Goal: Information Seeking & Learning: Learn about a topic

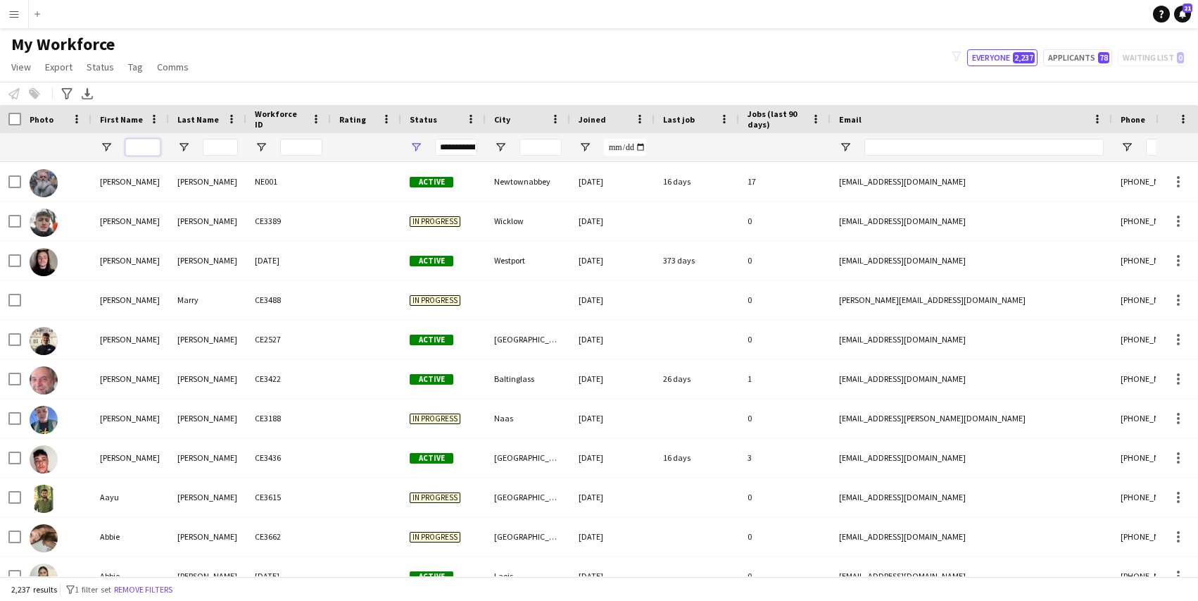
click at [137, 149] on input "First Name Filter Input" at bounding box center [142, 147] width 35 height 17
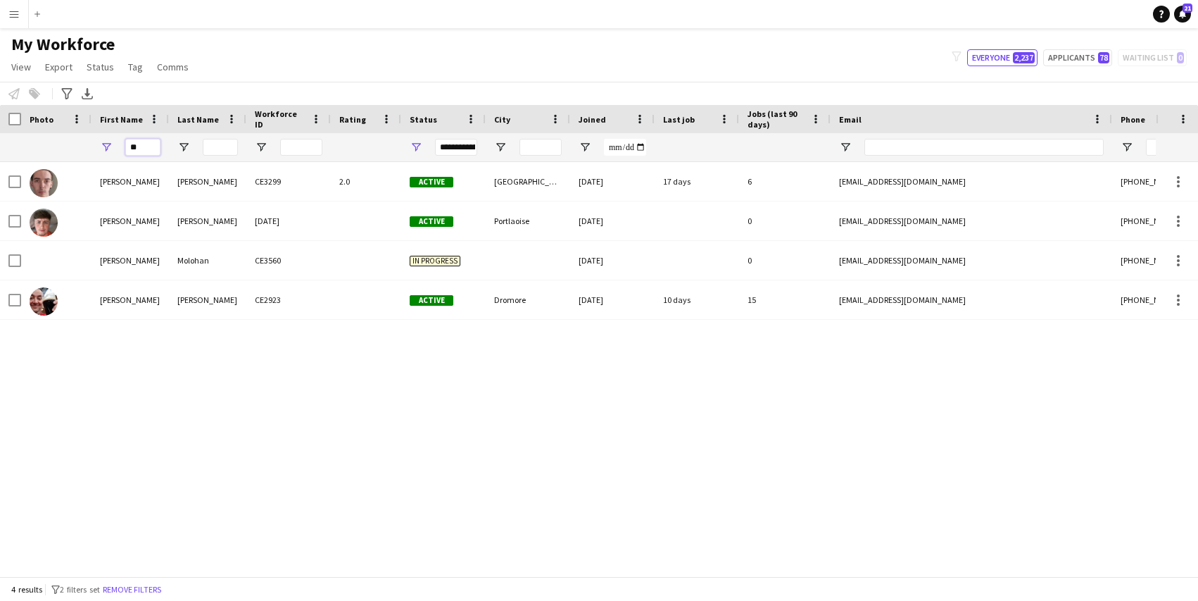
type input "*"
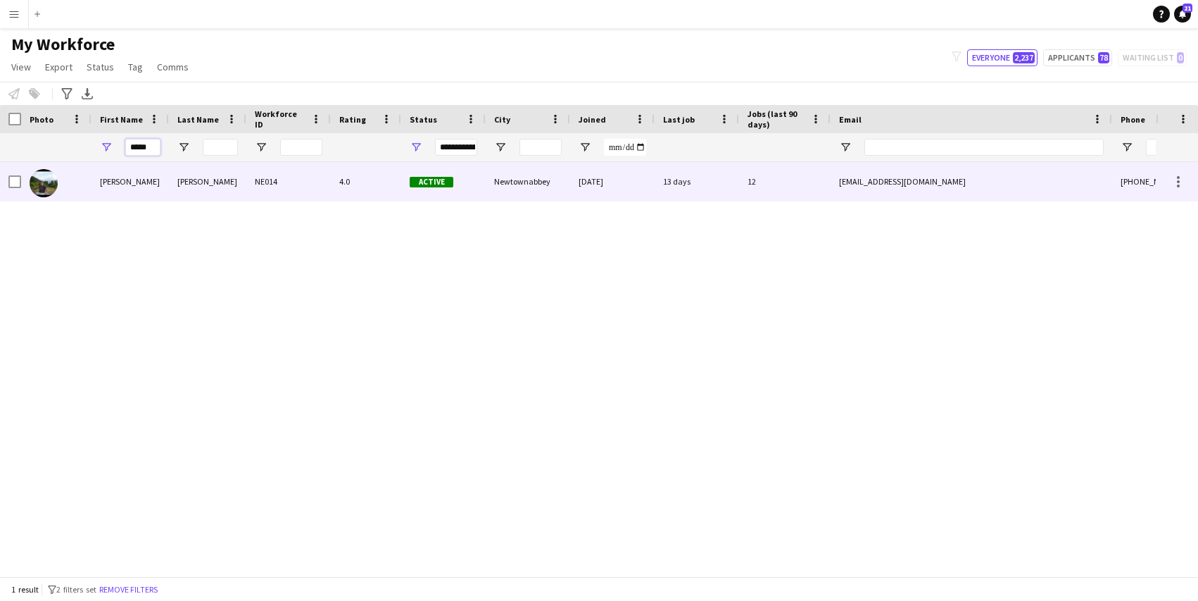
type input "*****"
click at [139, 165] on div "[PERSON_NAME]" at bounding box center [130, 181] width 77 height 39
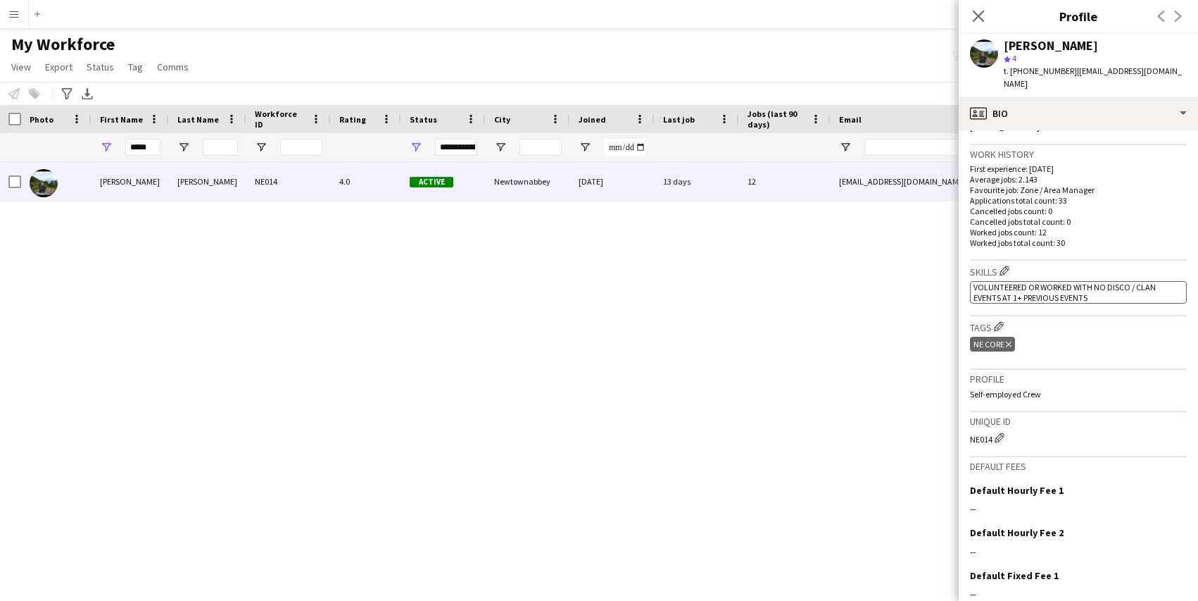
scroll to position [425, 0]
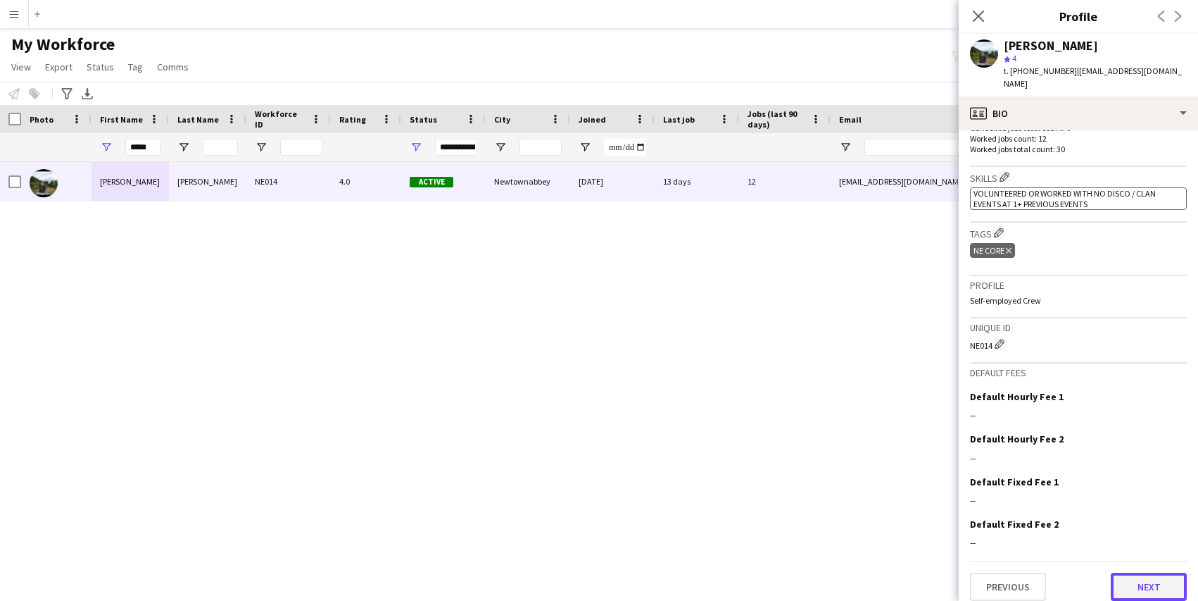
click at [1148, 575] on button "Next" at bounding box center [1149, 586] width 76 height 28
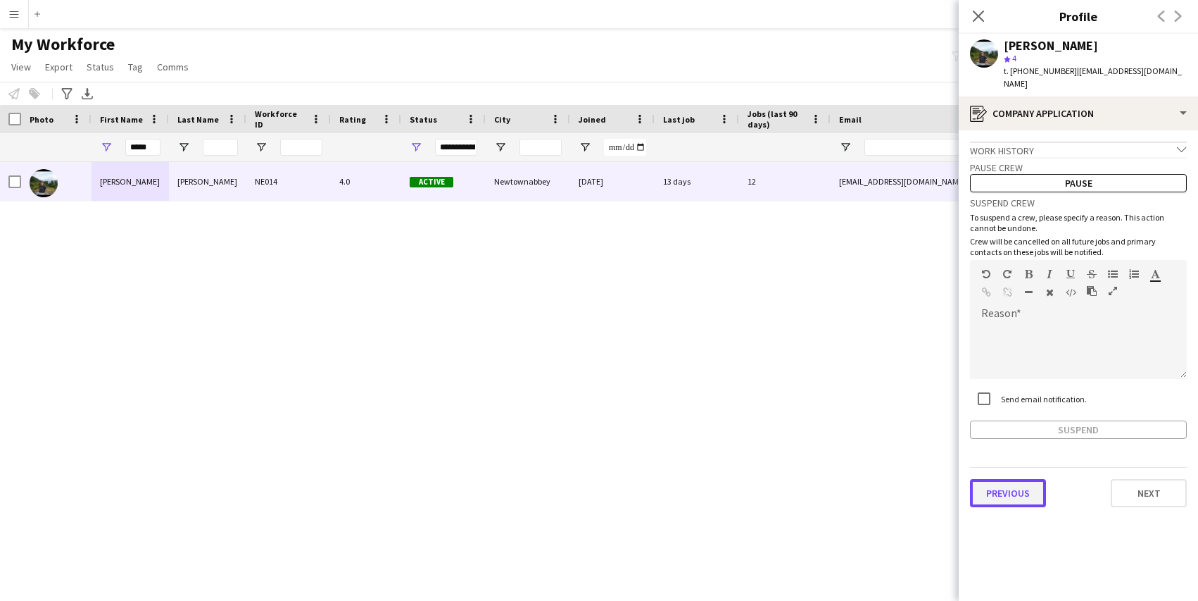
click at [1017, 479] on button "Previous" at bounding box center [1008, 493] width 76 height 28
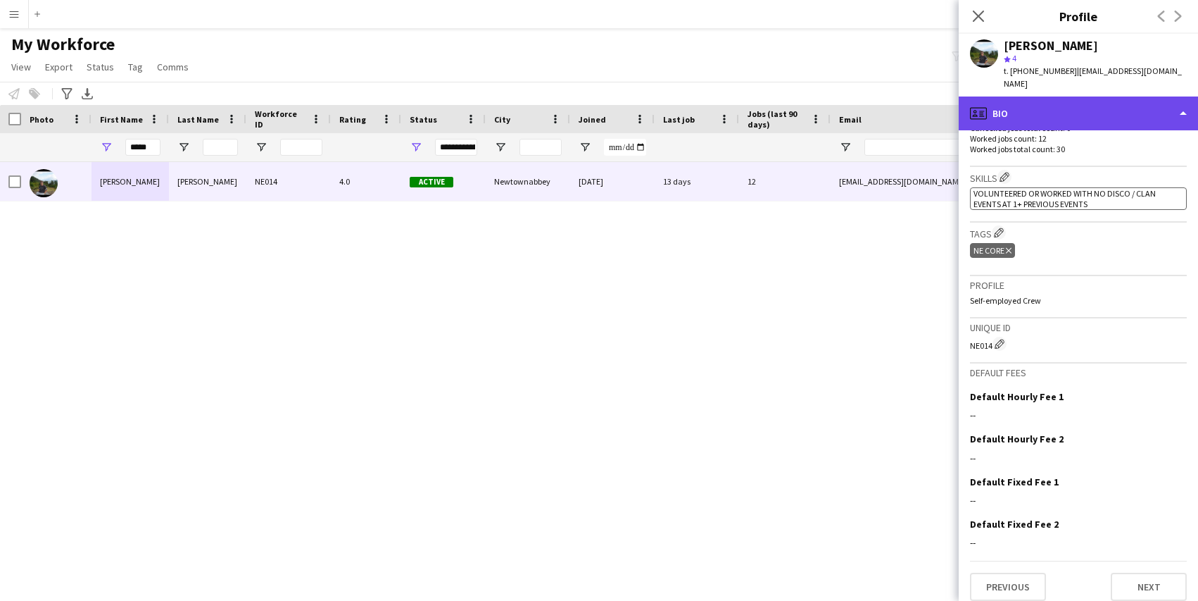
click at [1183, 107] on div "profile Bio" at bounding box center [1078, 113] width 239 height 34
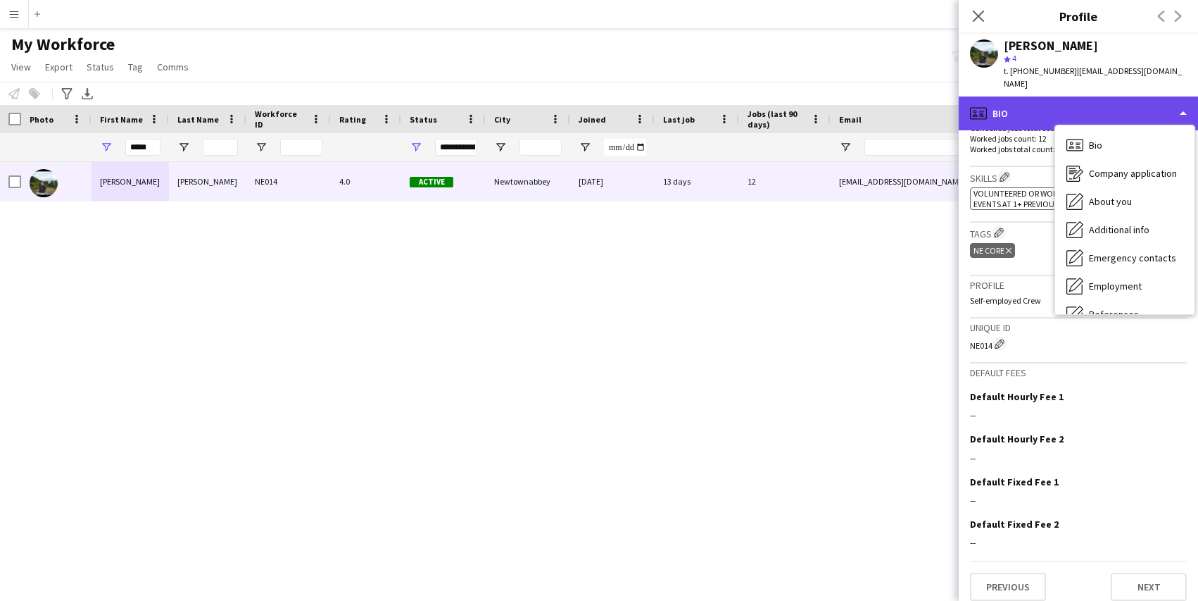
click at [1184, 101] on div "profile Bio" at bounding box center [1078, 113] width 239 height 34
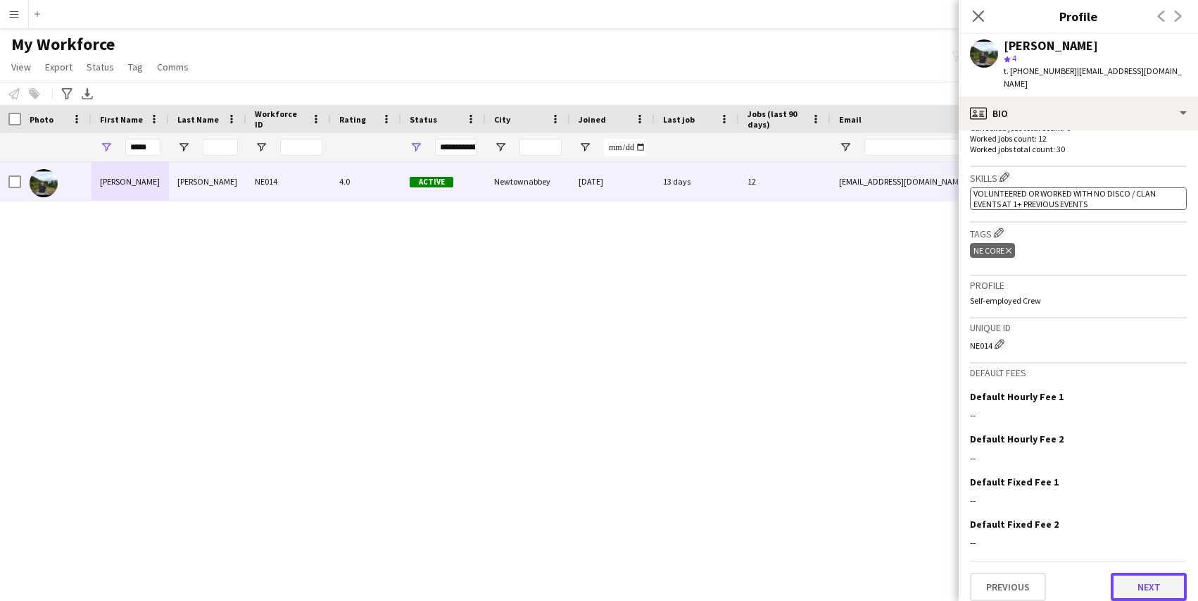
click at [1134, 572] on button "Next" at bounding box center [1149, 586] width 76 height 28
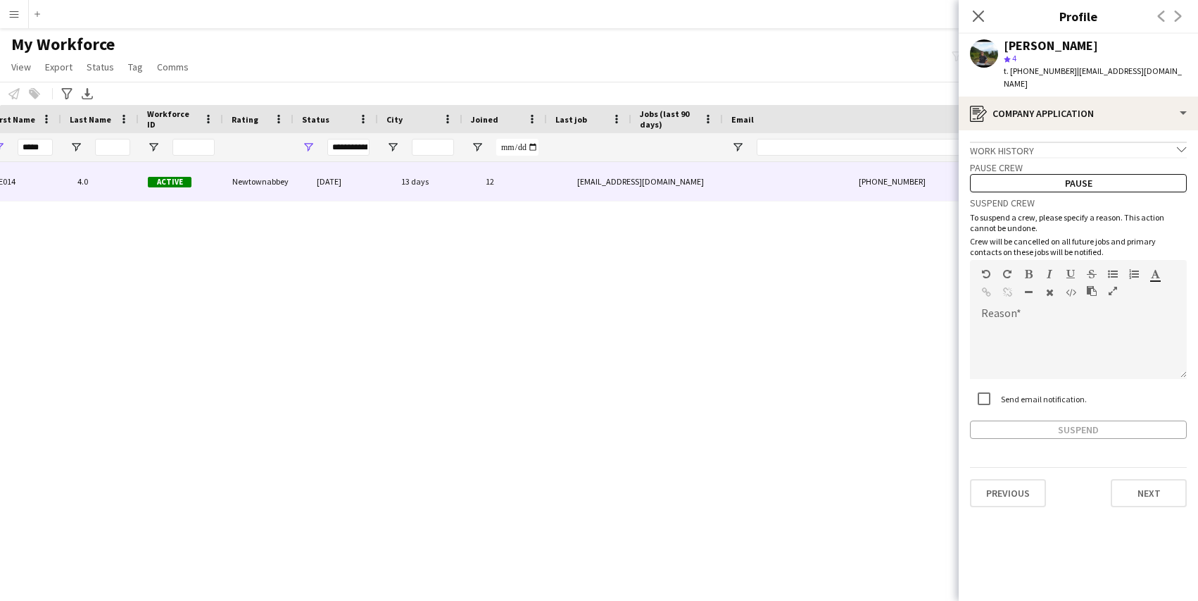
scroll to position [0, 0]
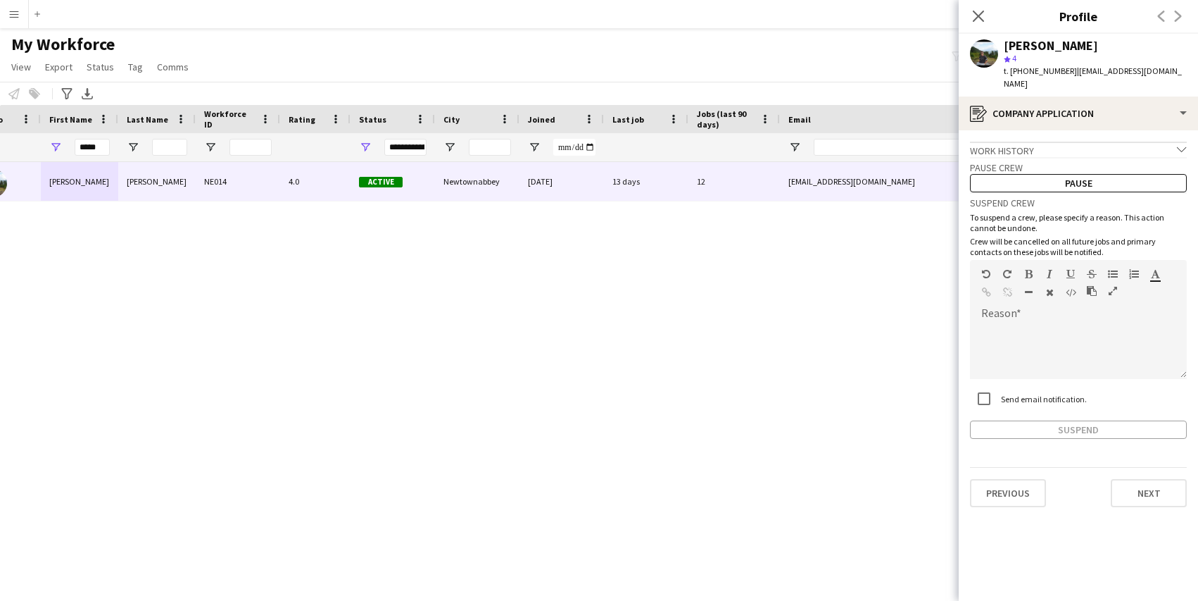
click at [1148, 142] on div "Work history chevron-down" at bounding box center [1078, 149] width 217 height 15
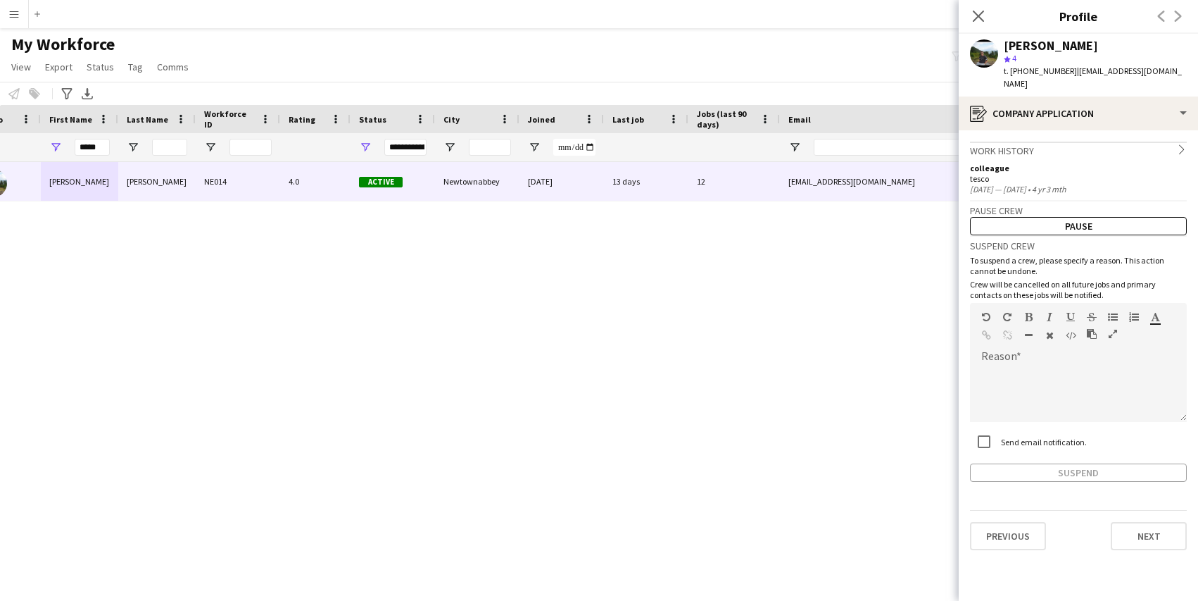
click at [1157, 142] on div "Work history chevron-right" at bounding box center [1078, 149] width 217 height 15
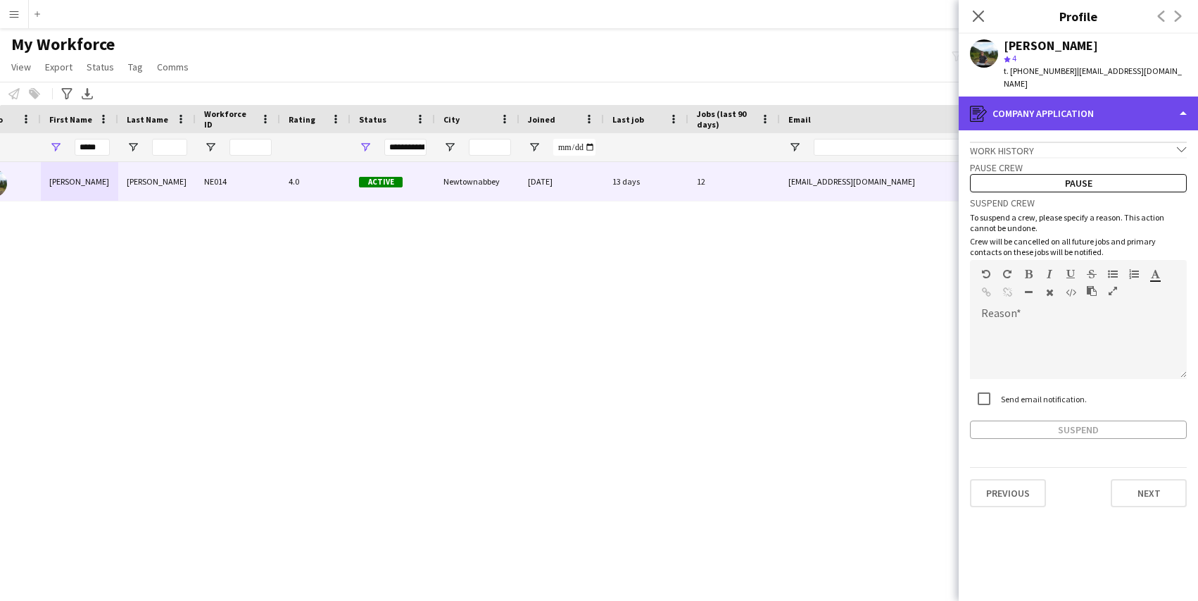
click at [1178, 103] on div "register Company application" at bounding box center [1078, 113] width 239 height 34
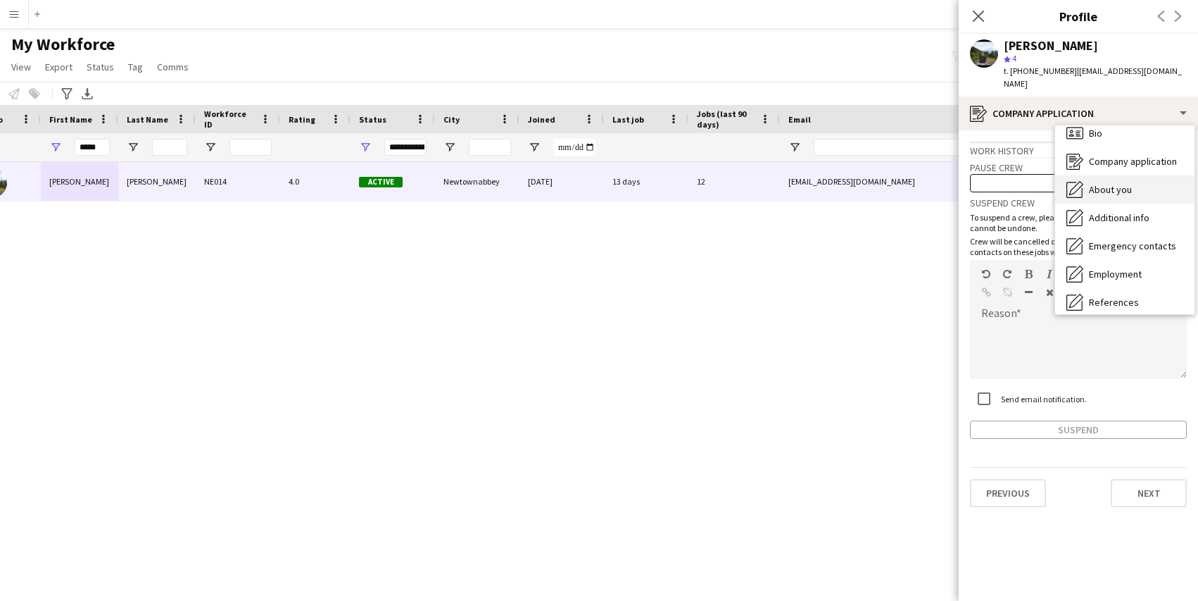
click at [1146, 181] on div "About you About you" at bounding box center [1124, 189] width 139 height 28
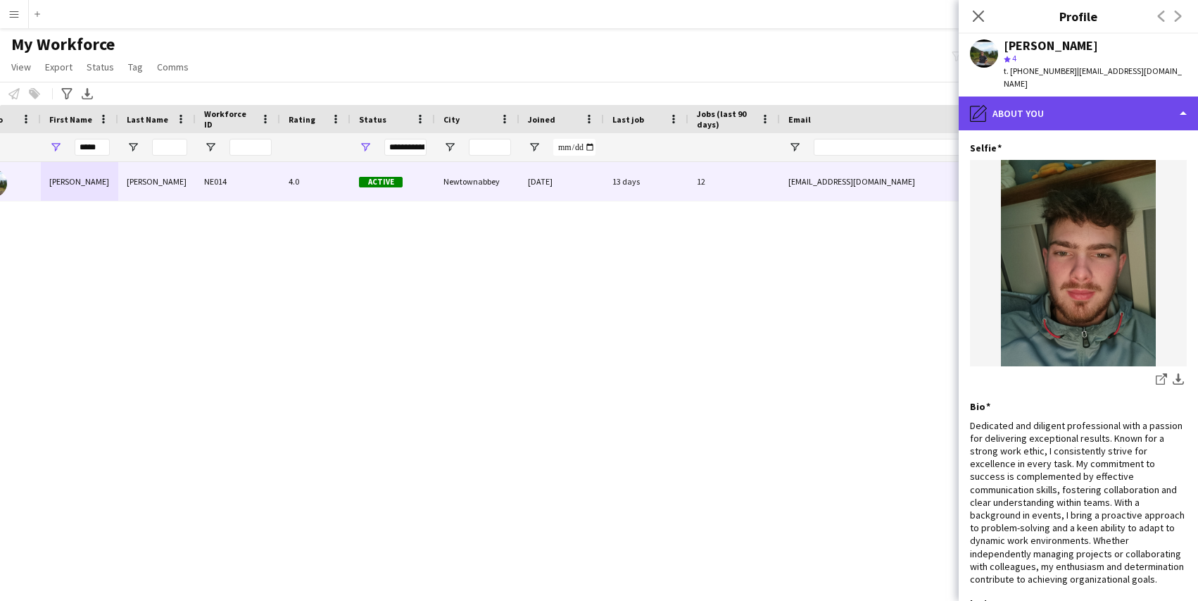
click at [1110, 100] on div "pencil4 About you" at bounding box center [1078, 113] width 239 height 34
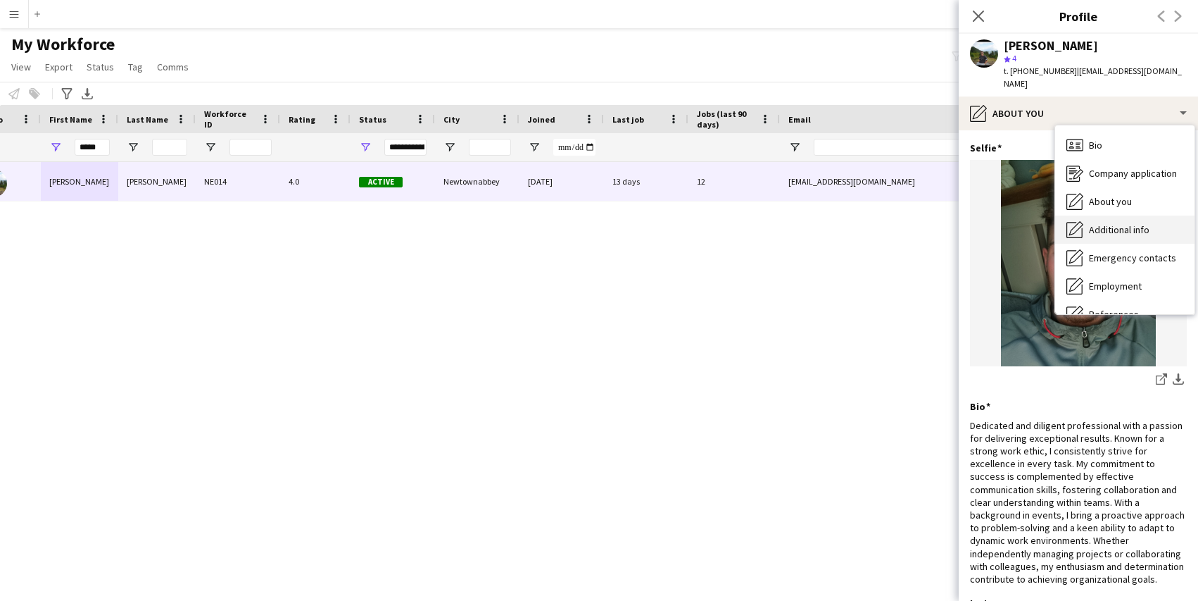
click at [1129, 215] on div "Additional info Additional info" at bounding box center [1124, 229] width 139 height 28
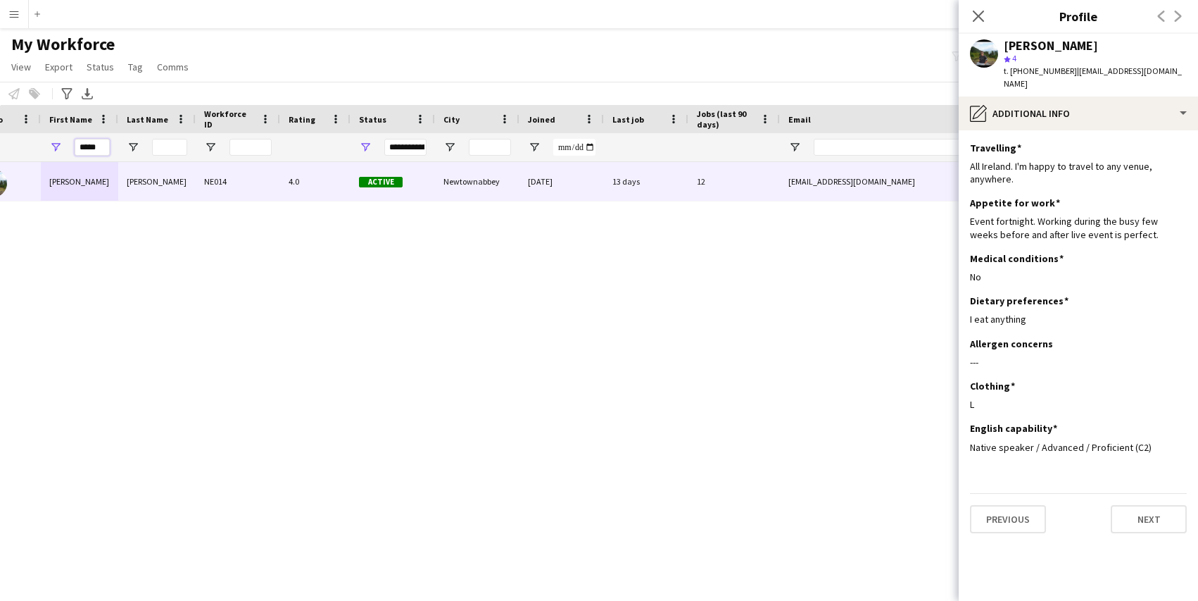
drag, startPoint x: 103, startPoint y: 146, endPoint x: 43, endPoint y: 142, distance: 60.1
click at [43, 143] on div "*****" at bounding box center [79, 147] width 77 height 28
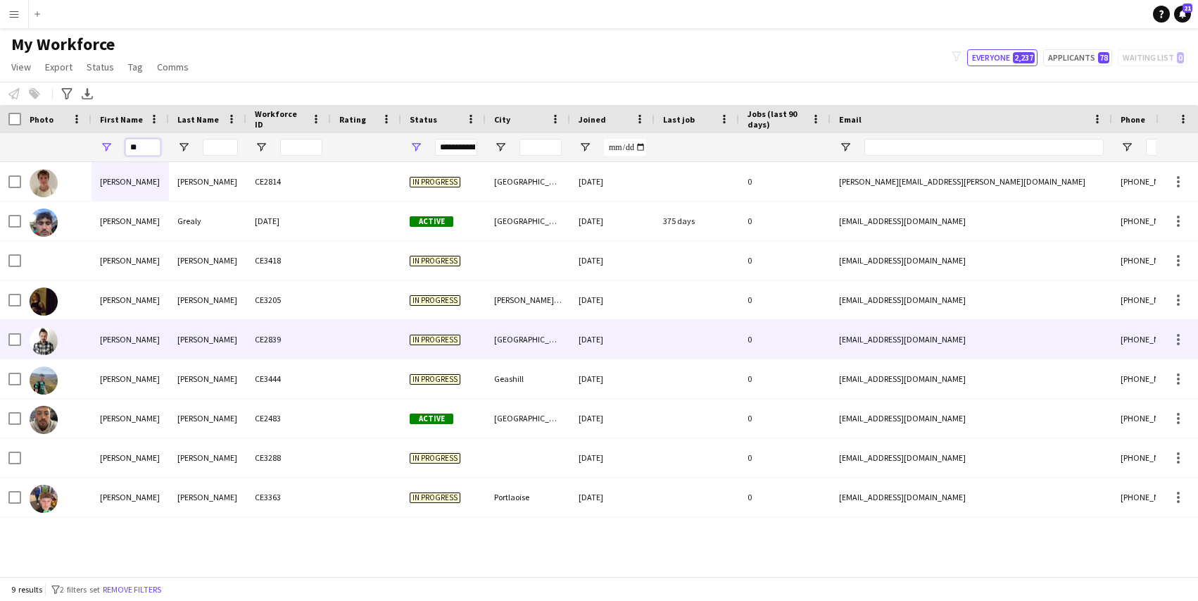
type input "*"
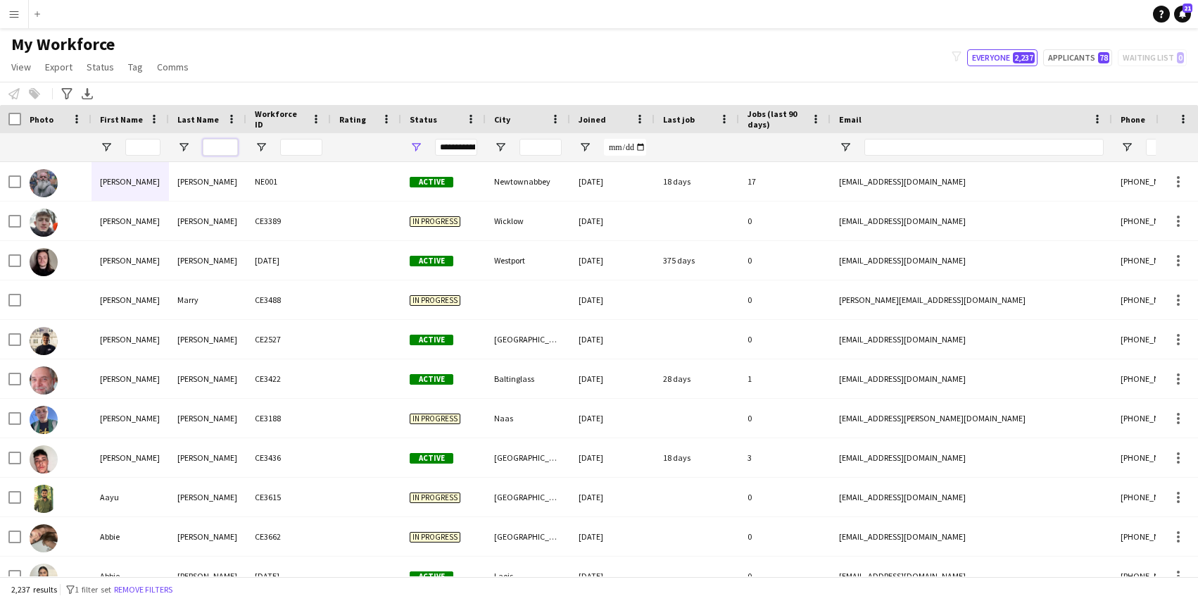
click at [220, 147] on input "Last Name Filter Input" at bounding box center [220, 147] width 35 height 17
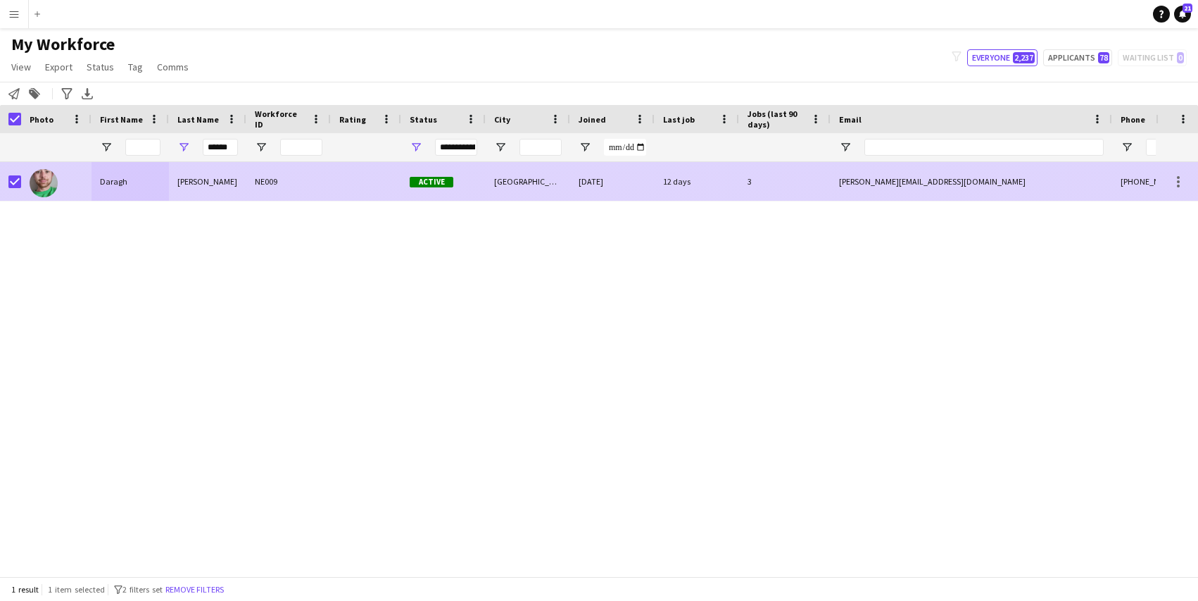
click at [64, 184] on div at bounding box center [56, 181] width 70 height 39
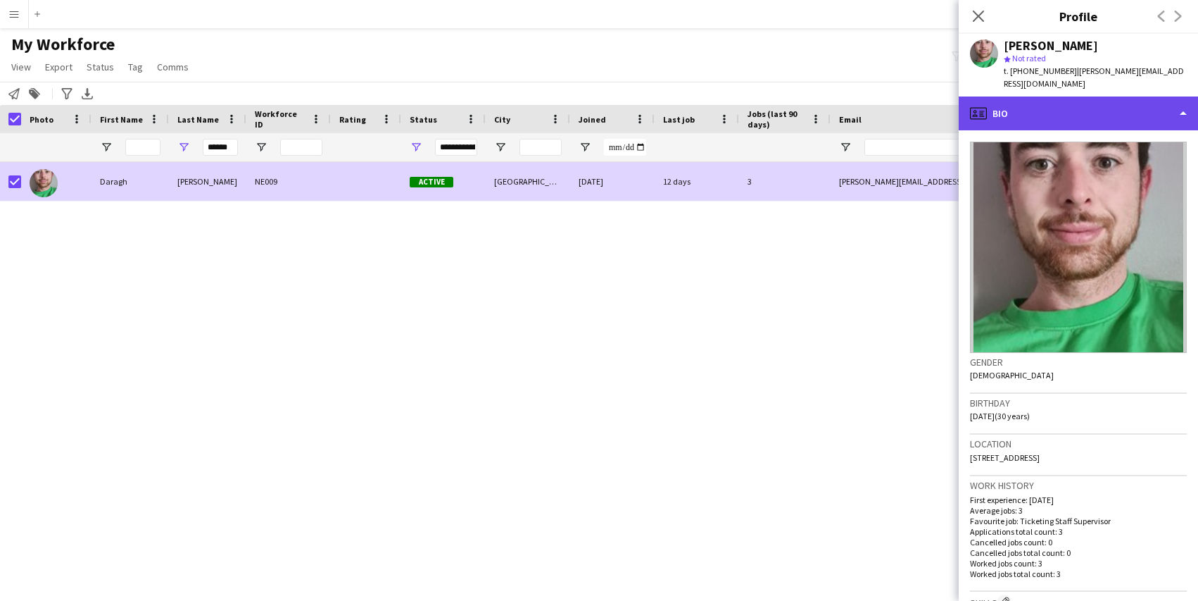
click at [1094, 101] on div "profile Bio" at bounding box center [1078, 113] width 239 height 34
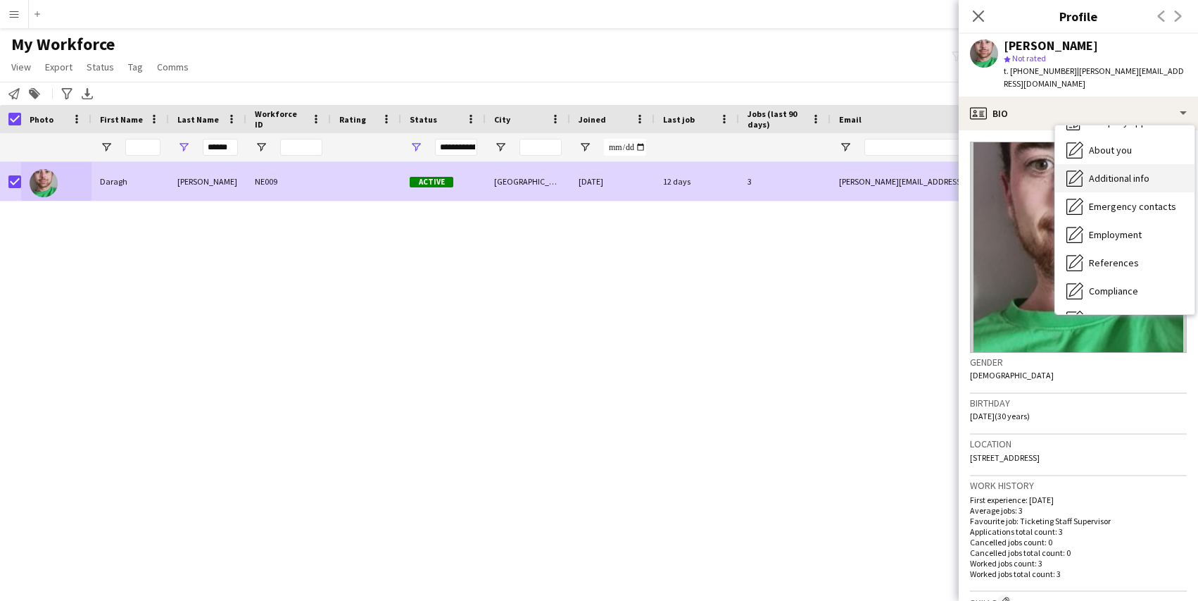
click at [1101, 172] on span "Additional info" at bounding box center [1119, 178] width 61 height 13
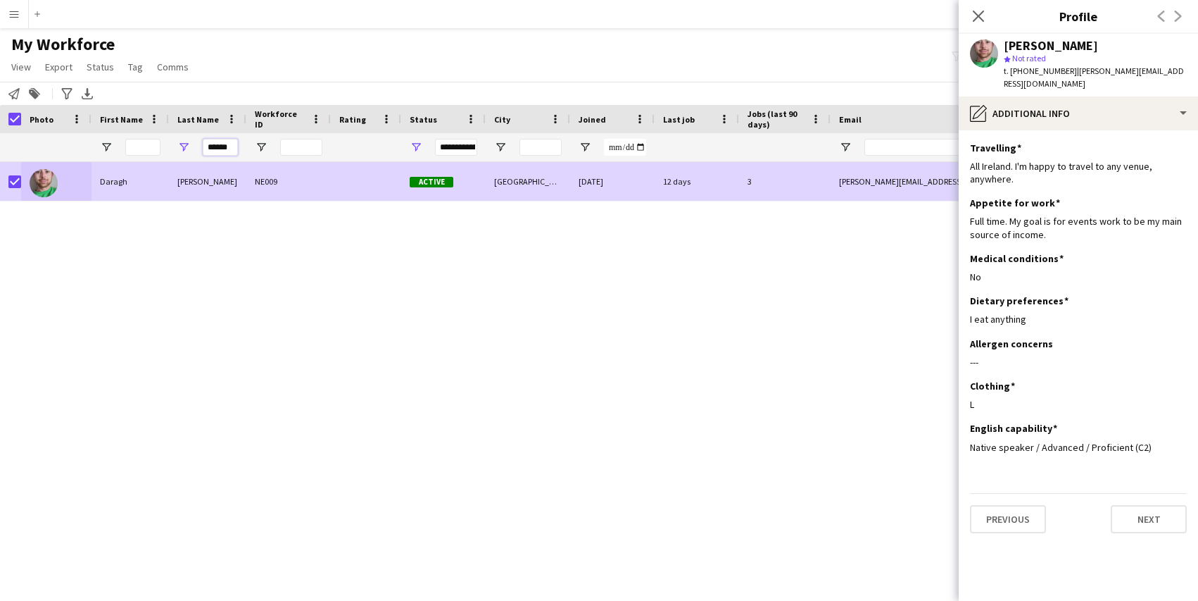
drag, startPoint x: 236, startPoint y: 147, endPoint x: 157, endPoint y: 133, distance: 80.1
click at [157, 133] on div "**********" at bounding box center [763, 147] width 1527 height 28
type input "*"
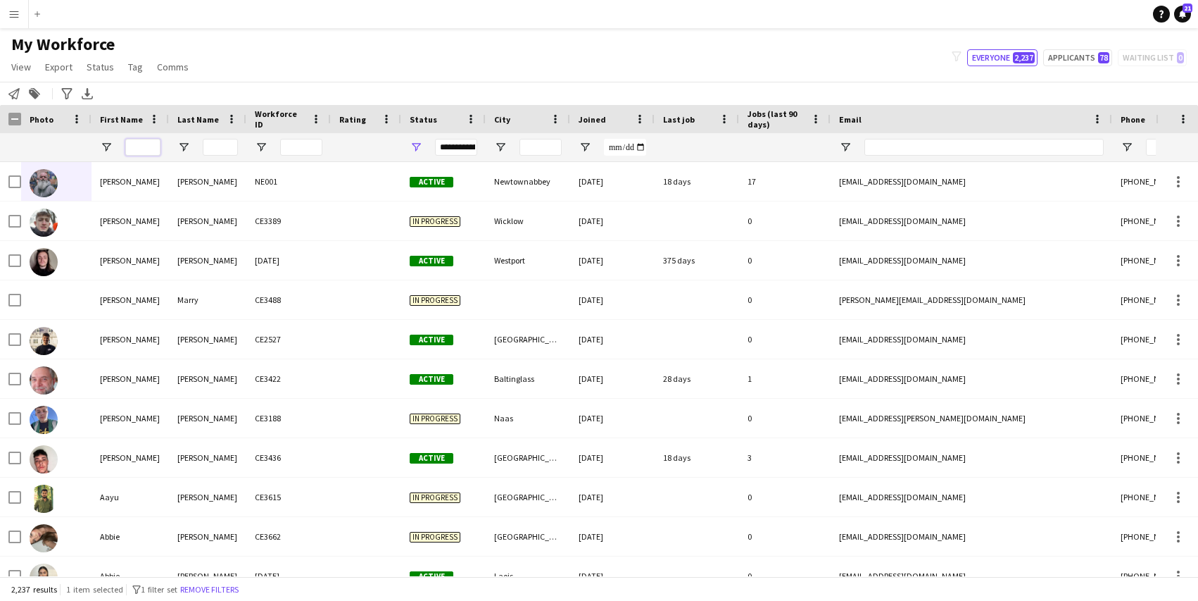
click at [143, 146] on input "First Name Filter Input" at bounding box center [142, 147] width 35 height 17
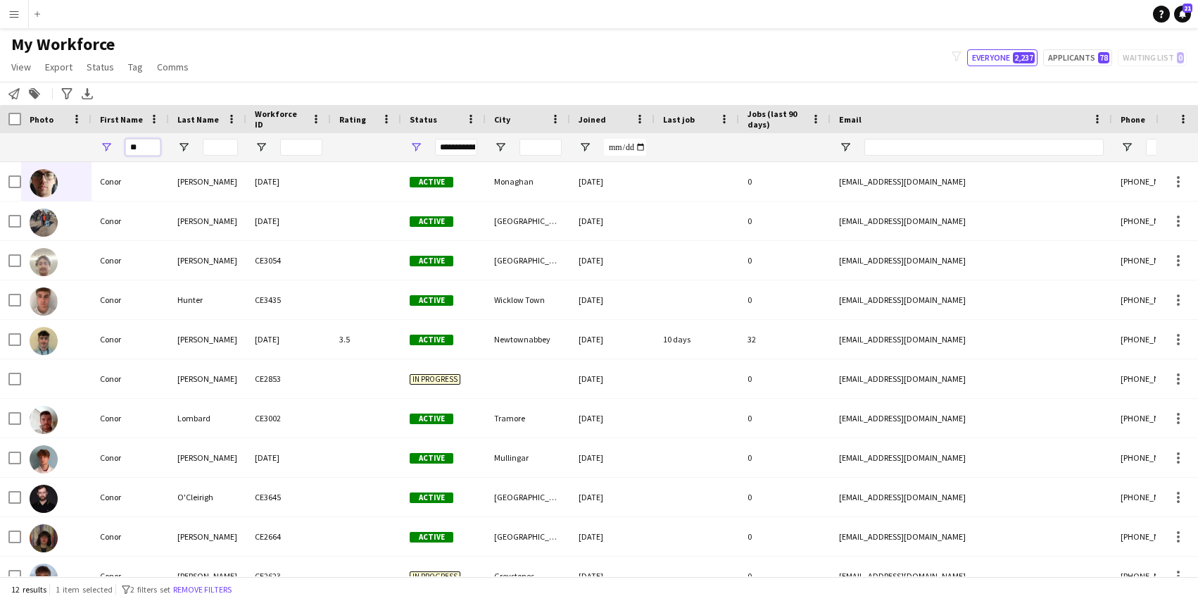
type input "*"
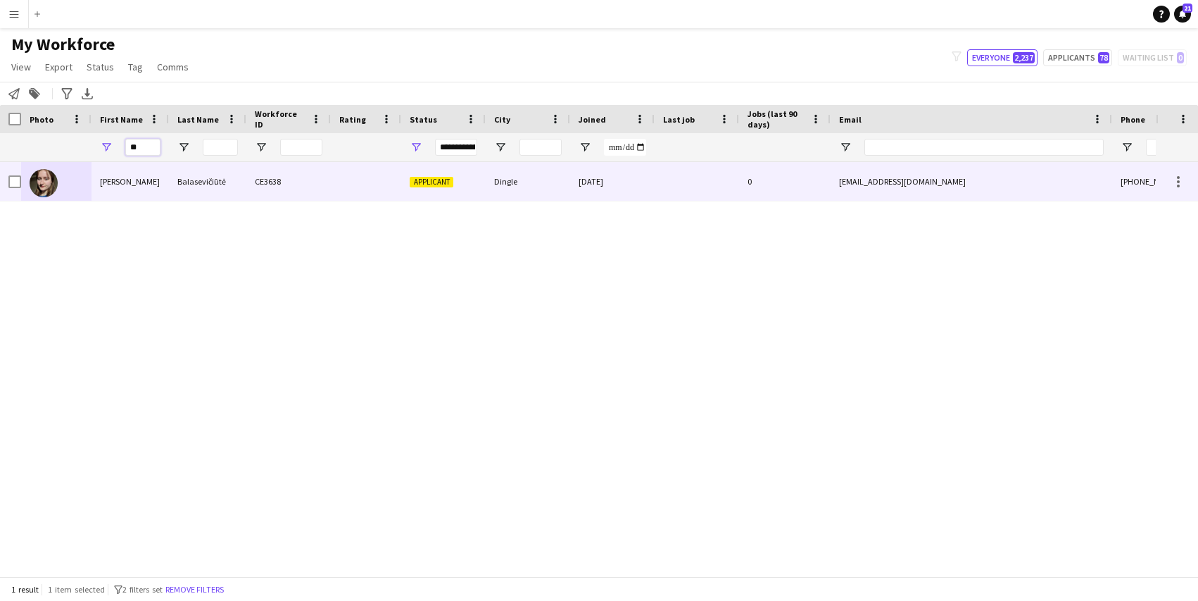
type input "*"
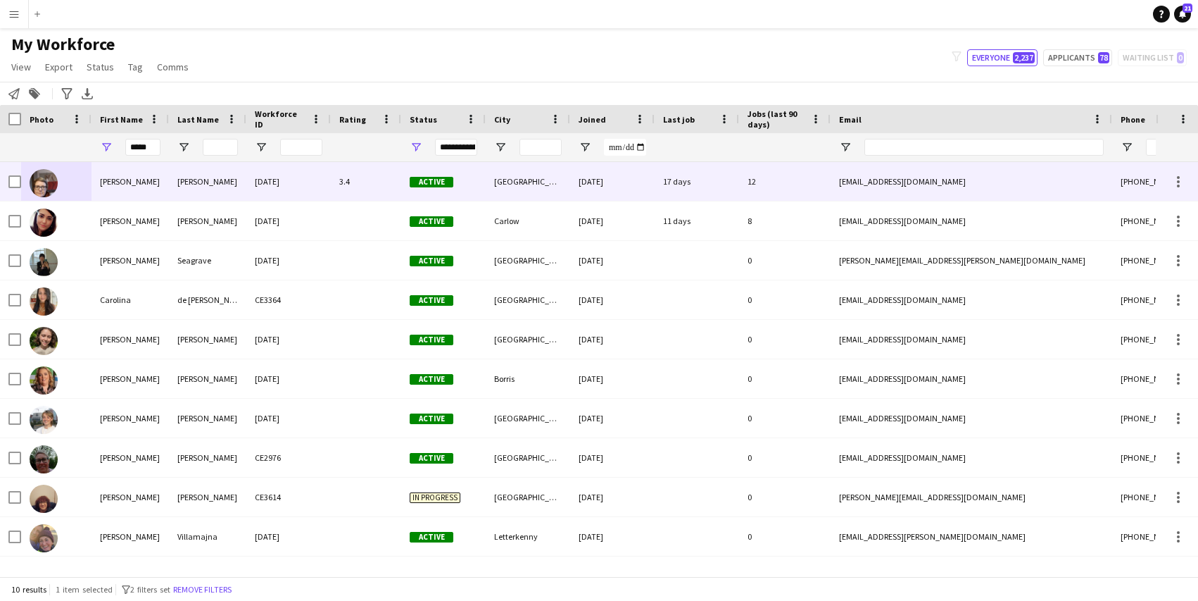
click at [122, 182] on div "[PERSON_NAME]" at bounding box center [130, 181] width 77 height 39
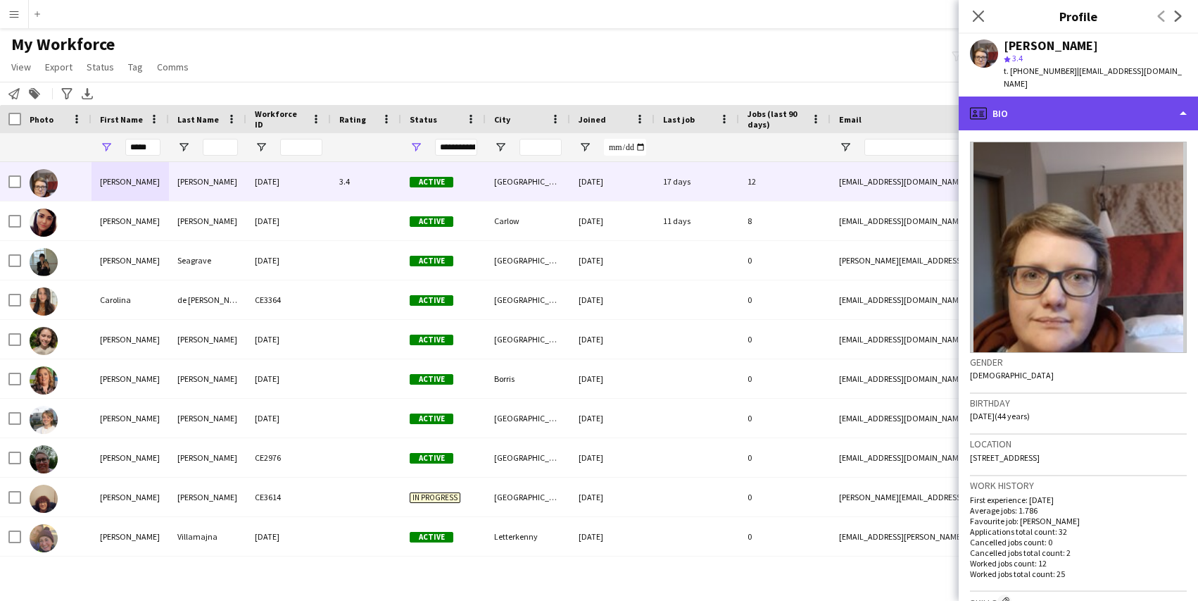
click at [1042, 100] on div "profile Bio" at bounding box center [1078, 113] width 239 height 34
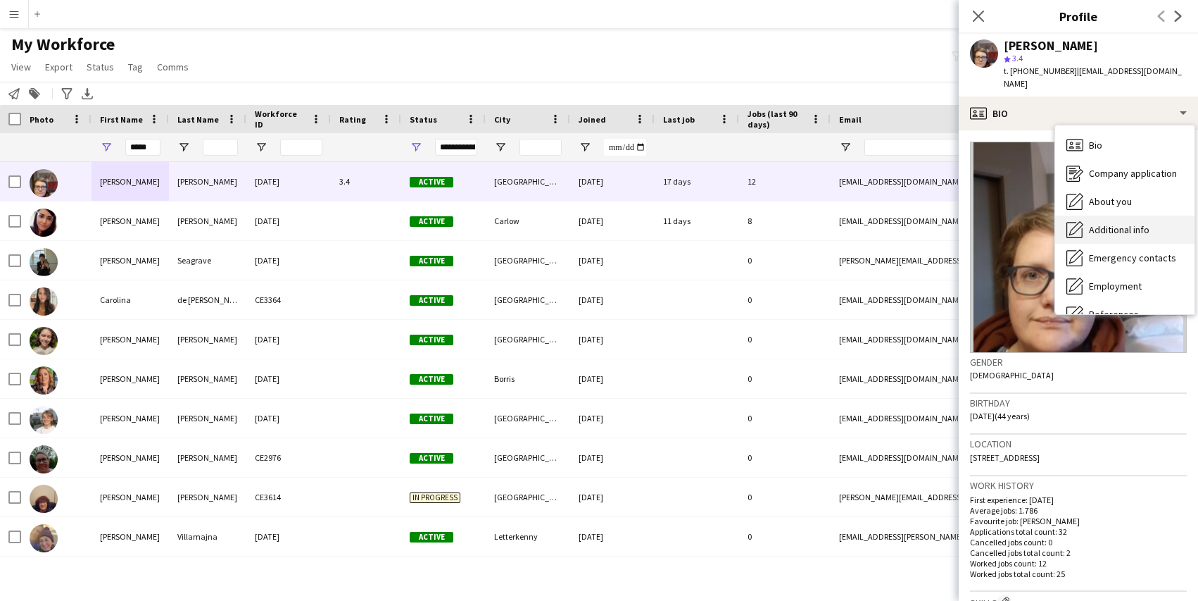
click at [1087, 215] on div "Additional info Additional info" at bounding box center [1124, 229] width 139 height 28
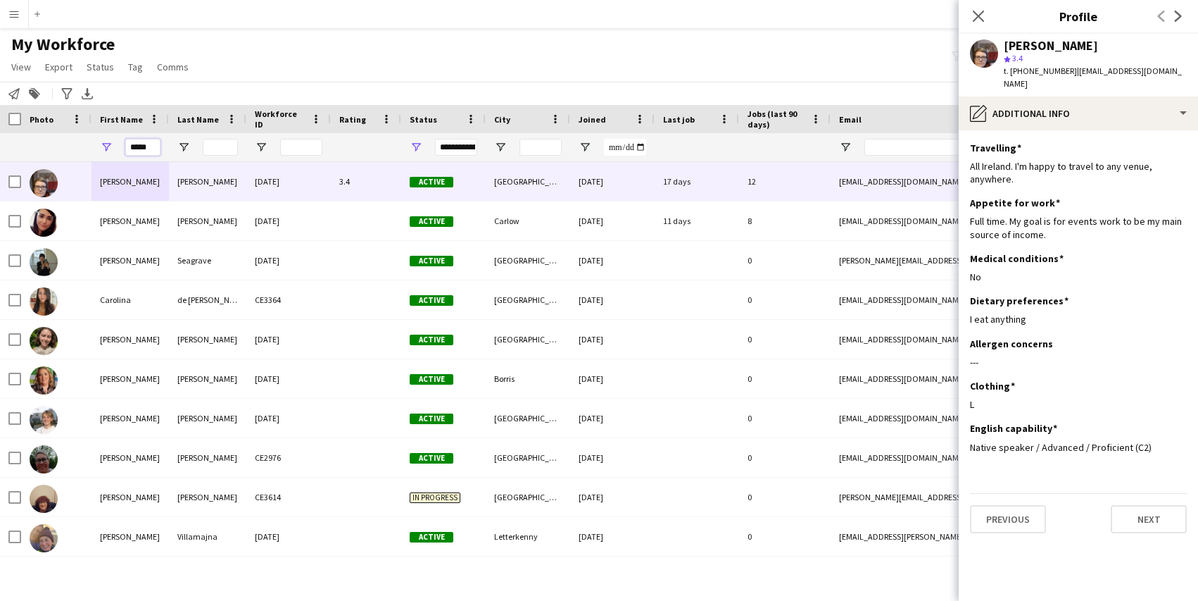
click at [151, 143] on input "*****" at bounding box center [142, 147] width 35 height 17
type input "*"
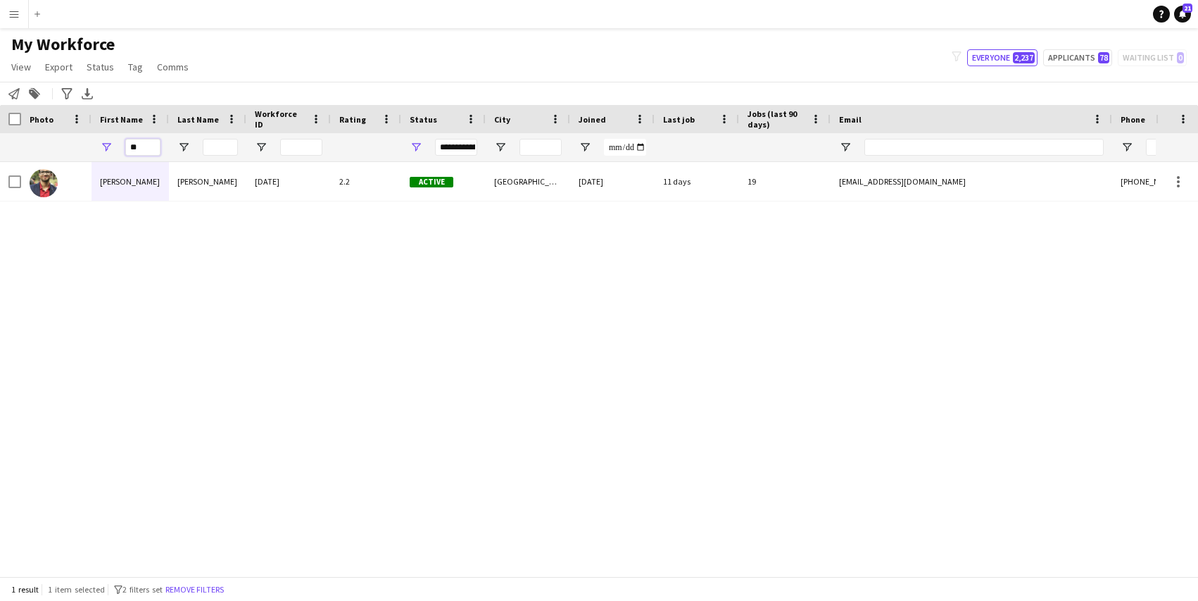
type input "*"
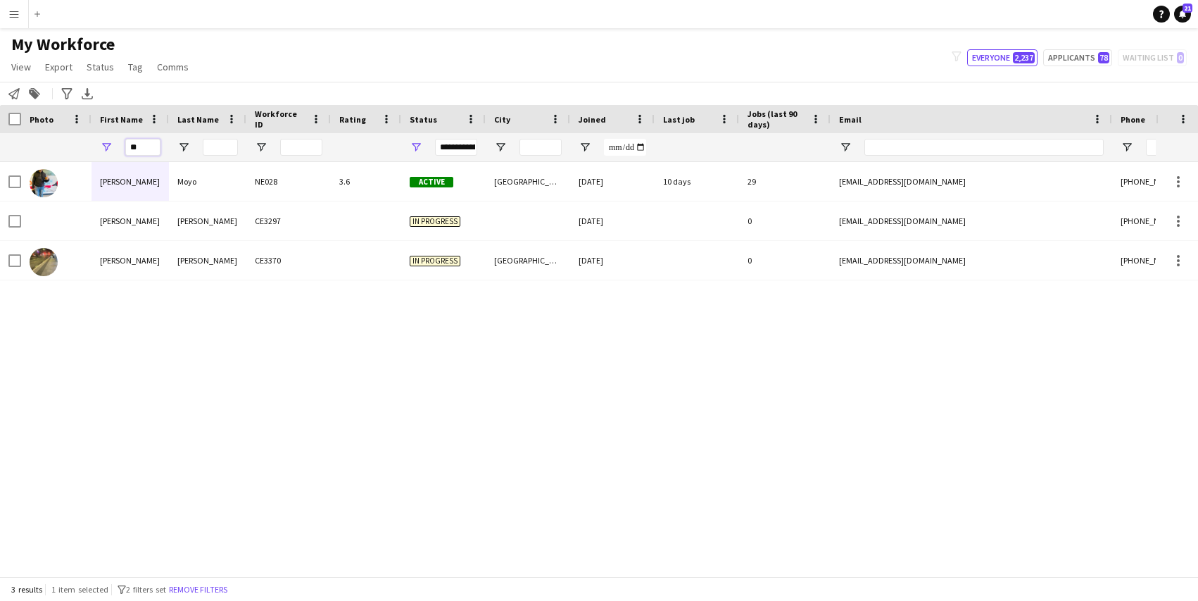
type input "*"
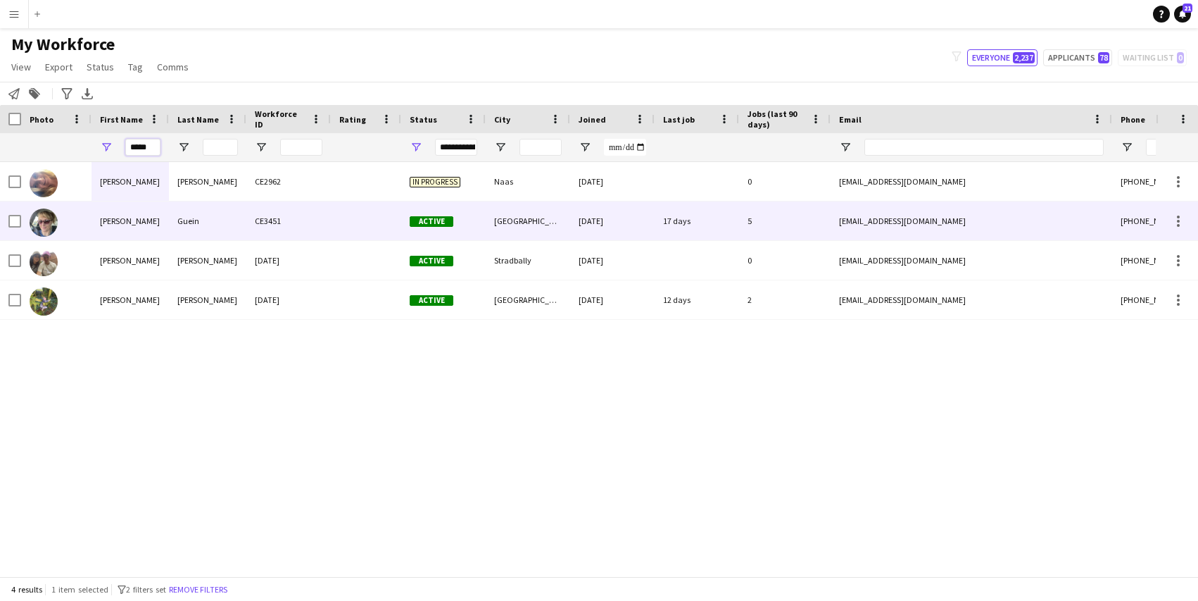
type input "*****"
click at [54, 220] on img at bounding box center [44, 222] width 28 height 28
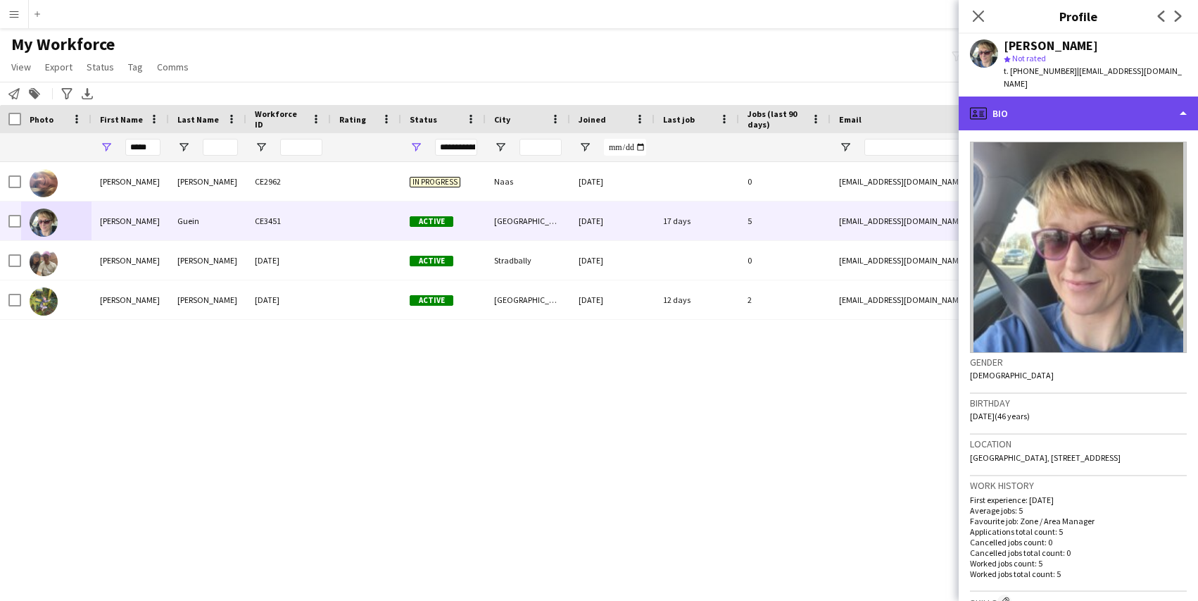
click at [1117, 96] on div "profile Bio" at bounding box center [1078, 113] width 239 height 34
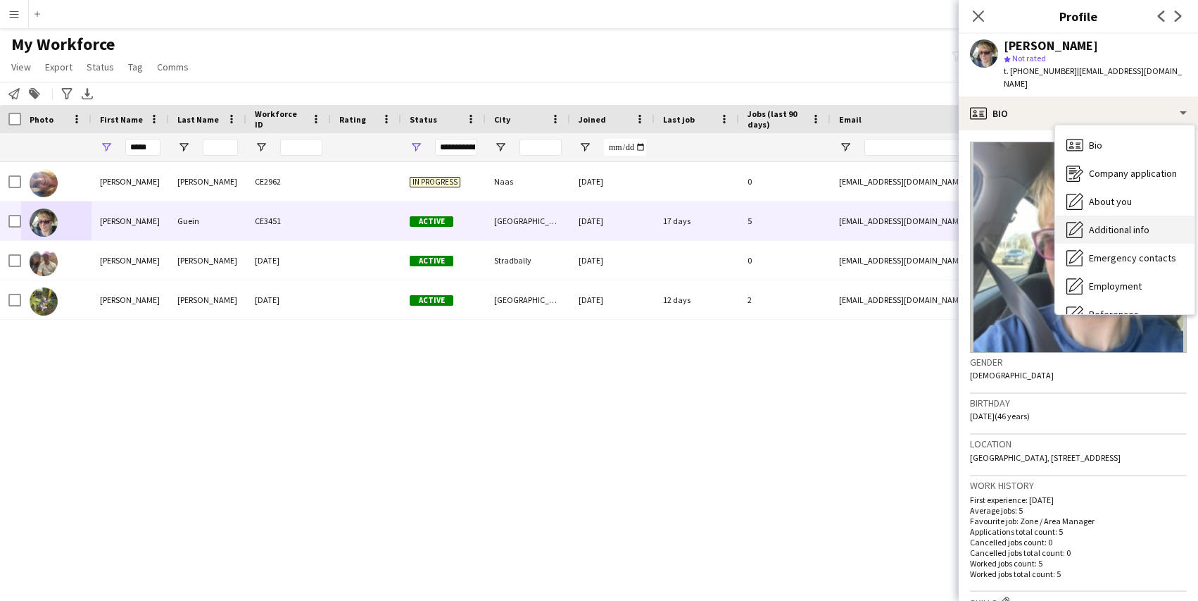
click at [1097, 223] on span "Additional info" at bounding box center [1119, 229] width 61 height 13
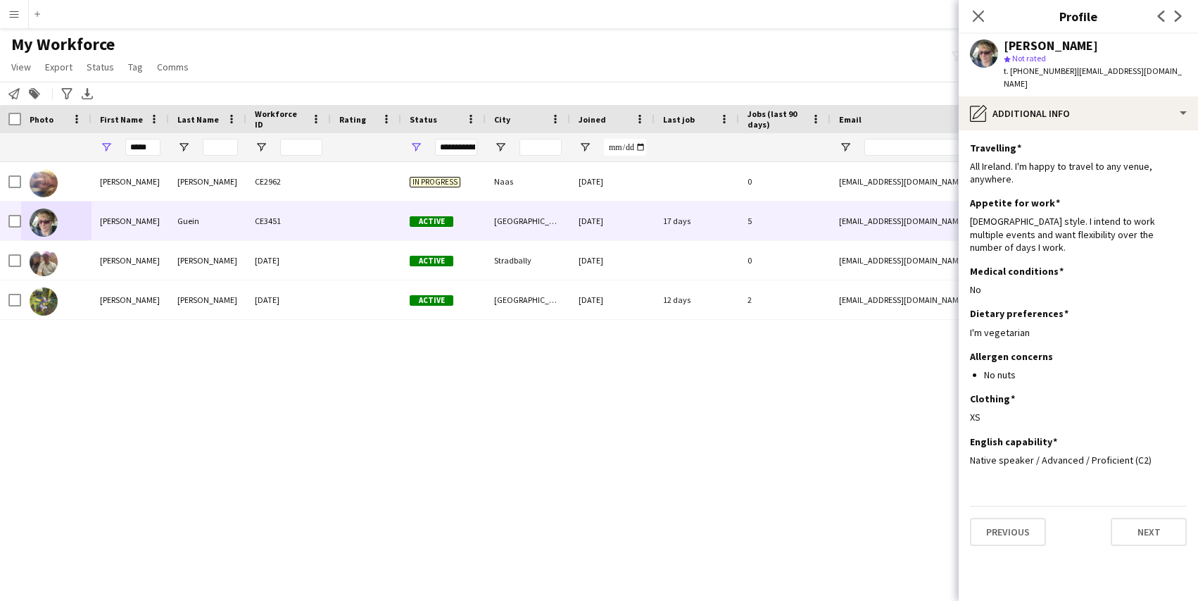
click at [909, 456] on div "[PERSON_NAME] CE2962 In progress Naas [DATE] 0 [EMAIL_ADDRESS][DOMAIN_NAME] [PH…" at bounding box center [578, 369] width 1156 height 414
click at [979, 6] on div "Close pop-in" at bounding box center [978, 16] width 39 height 32
click at [982, 19] on icon at bounding box center [978, 15] width 13 height 13
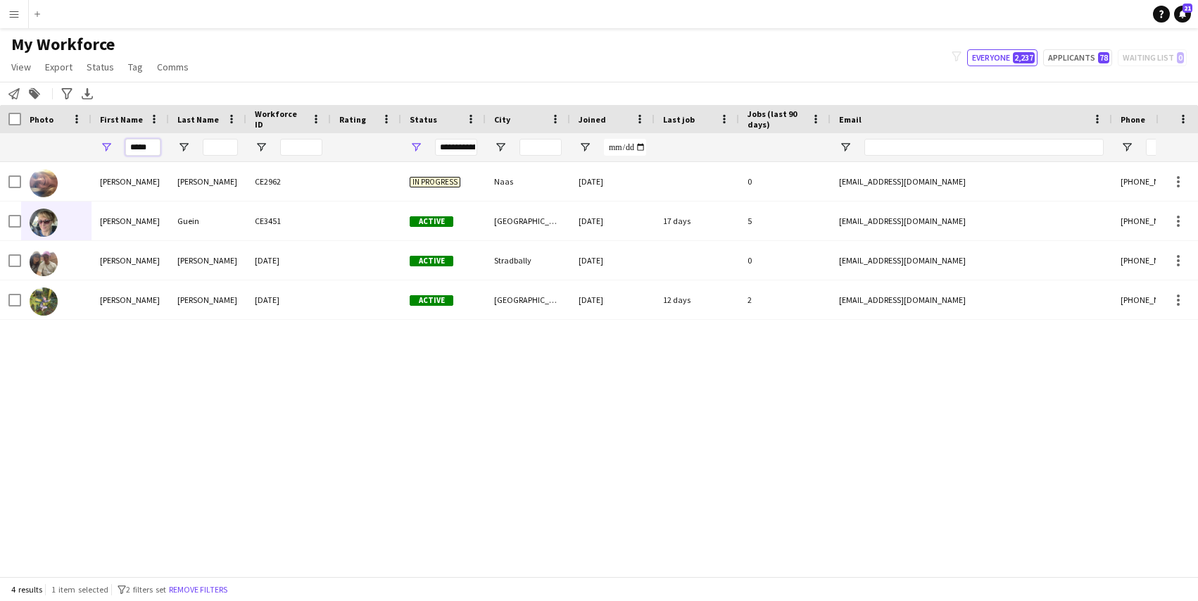
drag, startPoint x: 152, startPoint y: 147, endPoint x: 58, endPoint y: 142, distance: 94.5
click at [62, 142] on div "**********" at bounding box center [763, 147] width 1527 height 28
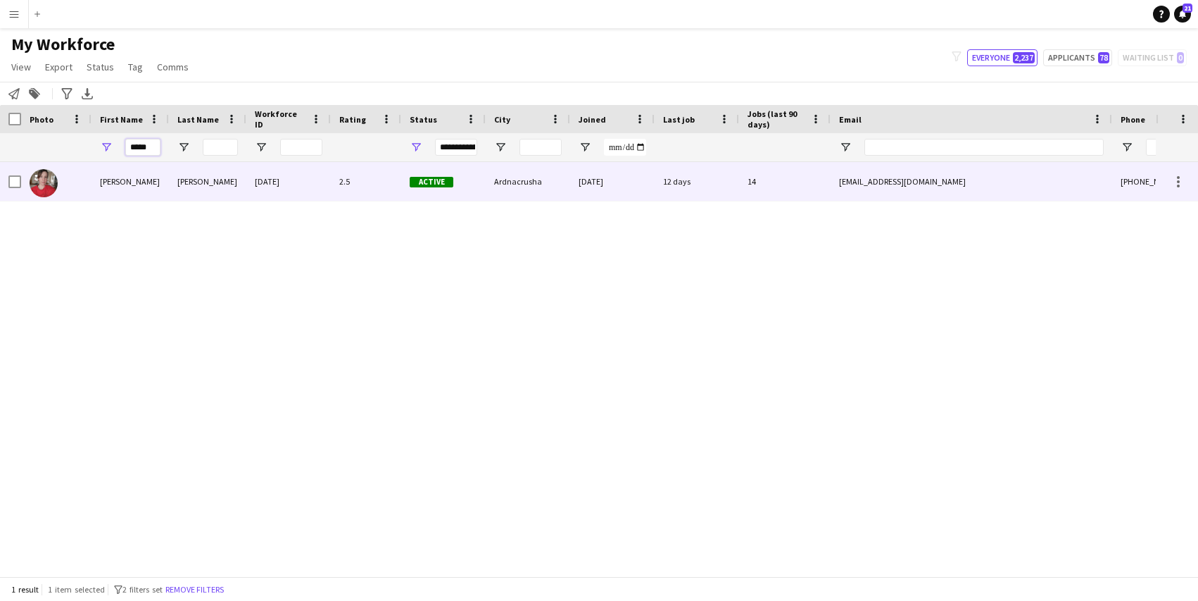
type input "*****"
click at [106, 186] on div "[PERSON_NAME]" at bounding box center [130, 181] width 77 height 39
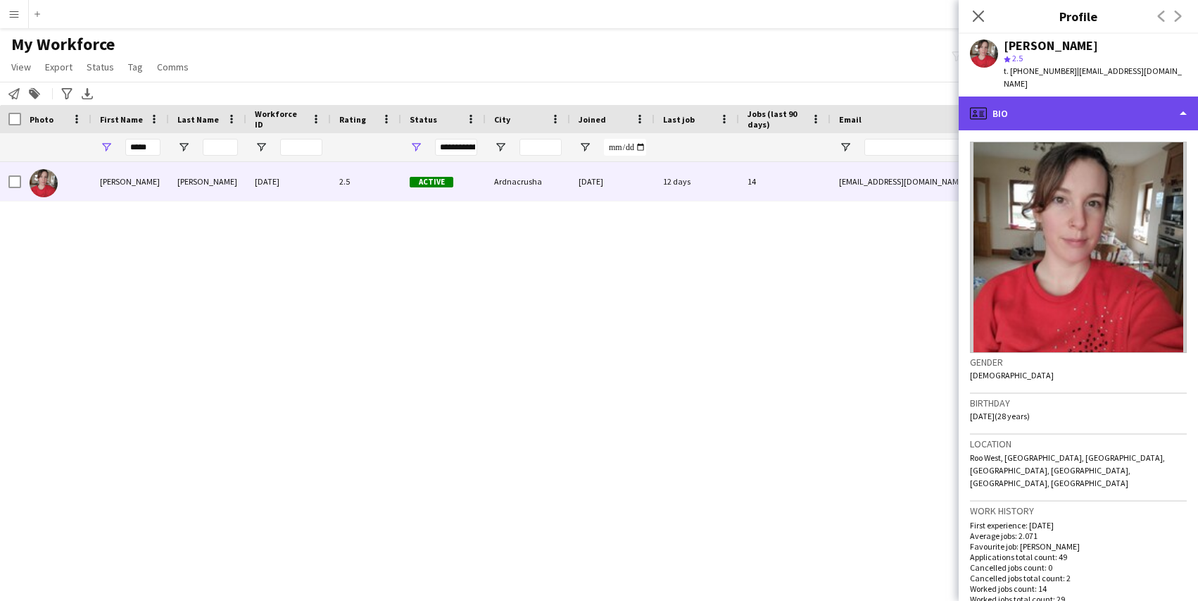
click at [1156, 101] on div "profile Bio" at bounding box center [1078, 113] width 239 height 34
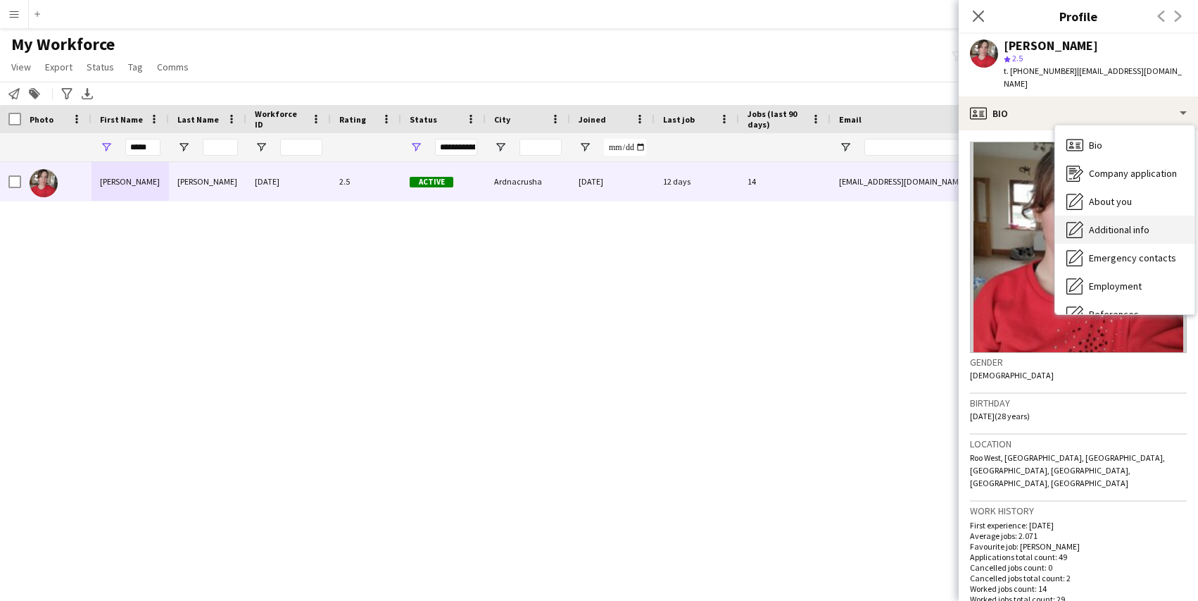
click at [1132, 223] on span "Additional info" at bounding box center [1119, 229] width 61 height 13
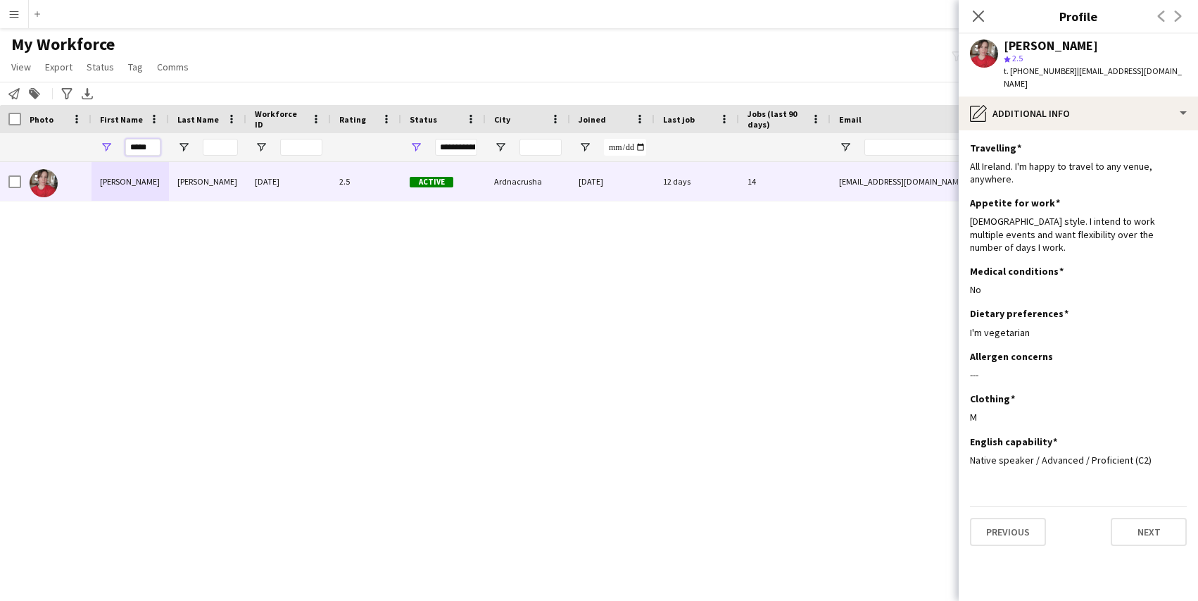
drag, startPoint x: 152, startPoint y: 149, endPoint x: 68, endPoint y: 146, distance: 83.8
click at [68, 148] on div "**********" at bounding box center [763, 147] width 1527 height 28
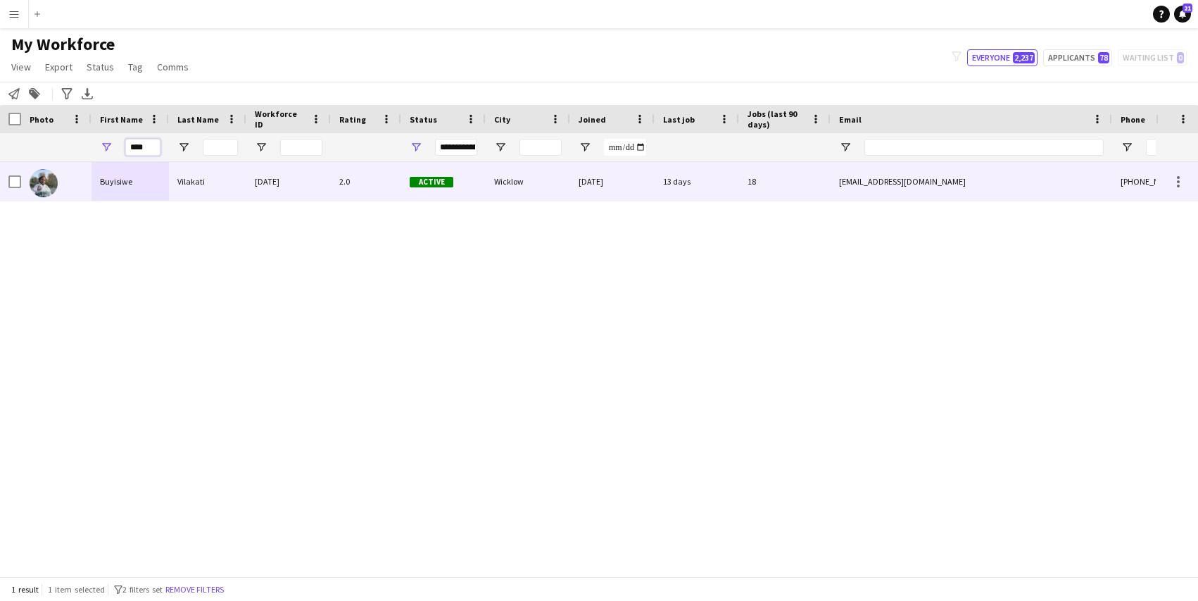
type input "****"
click at [130, 191] on div "Buyisiwe" at bounding box center [130, 181] width 77 height 39
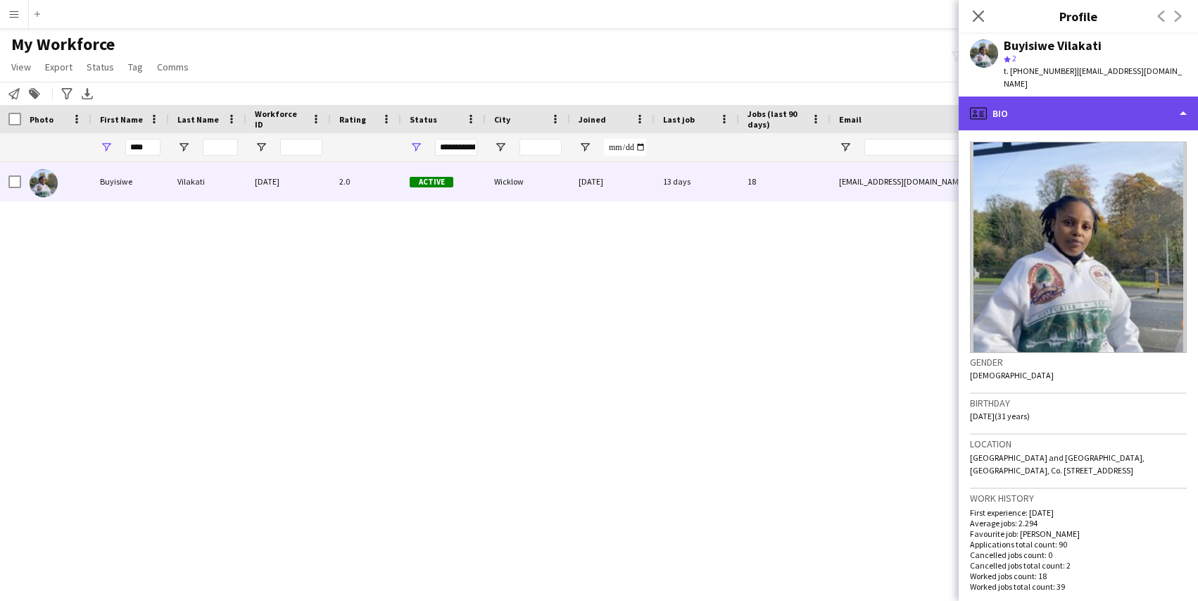
click at [1082, 102] on div "profile Bio" at bounding box center [1078, 113] width 239 height 34
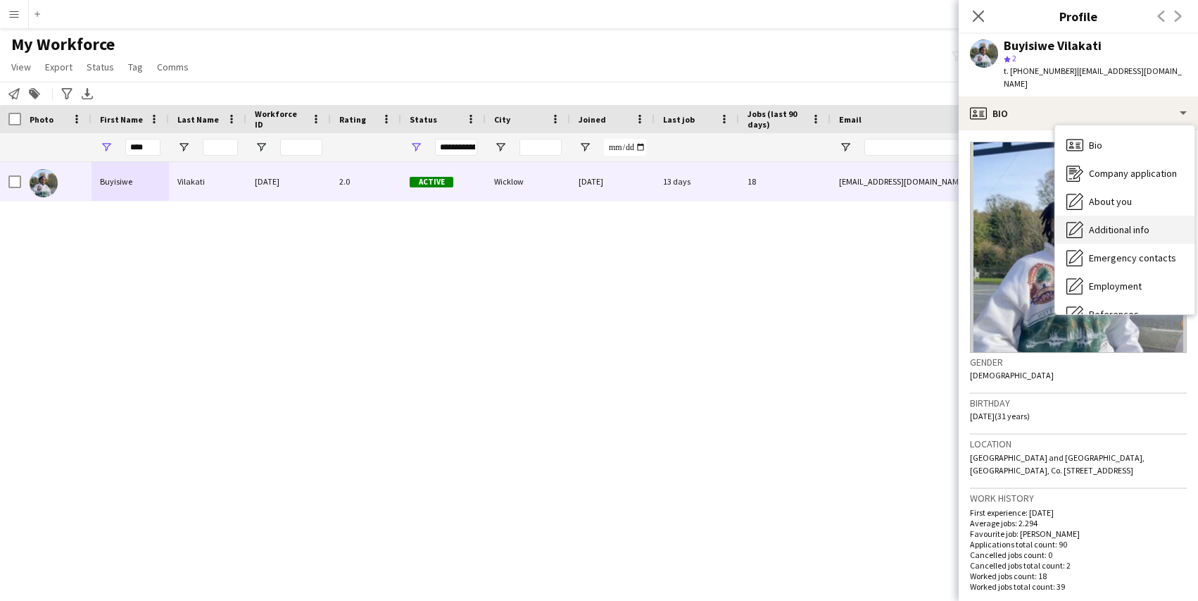
click at [1090, 223] on span "Additional info" at bounding box center [1119, 229] width 61 height 13
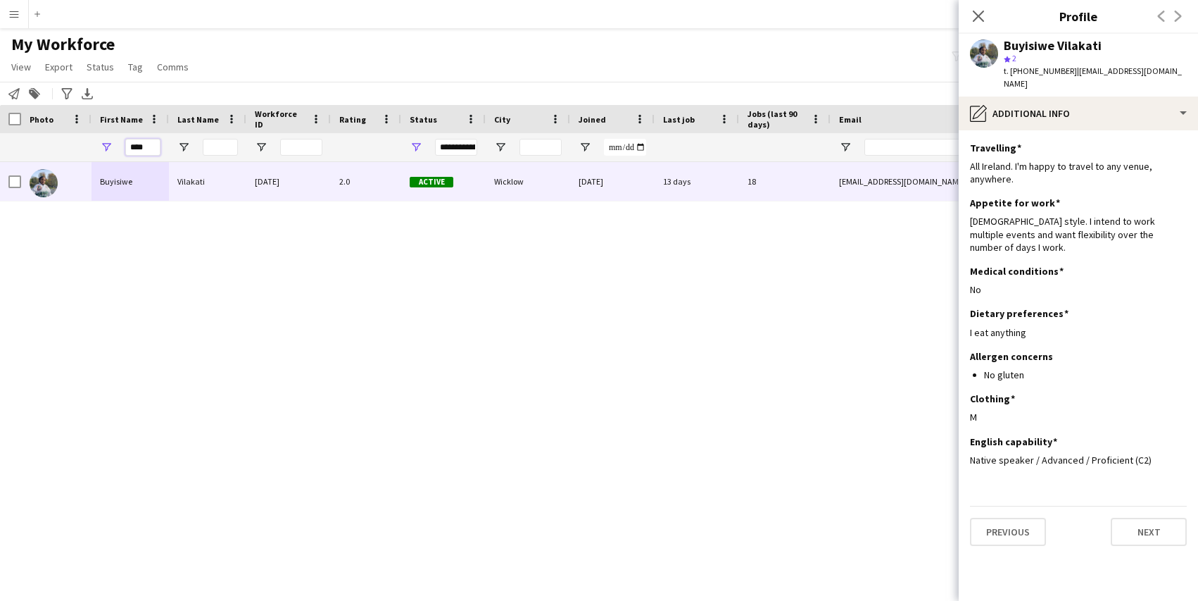
drag, startPoint x: 156, startPoint y: 142, endPoint x: 74, endPoint y: 139, distance: 82.4
click at [75, 140] on div "**********" at bounding box center [763, 147] width 1527 height 28
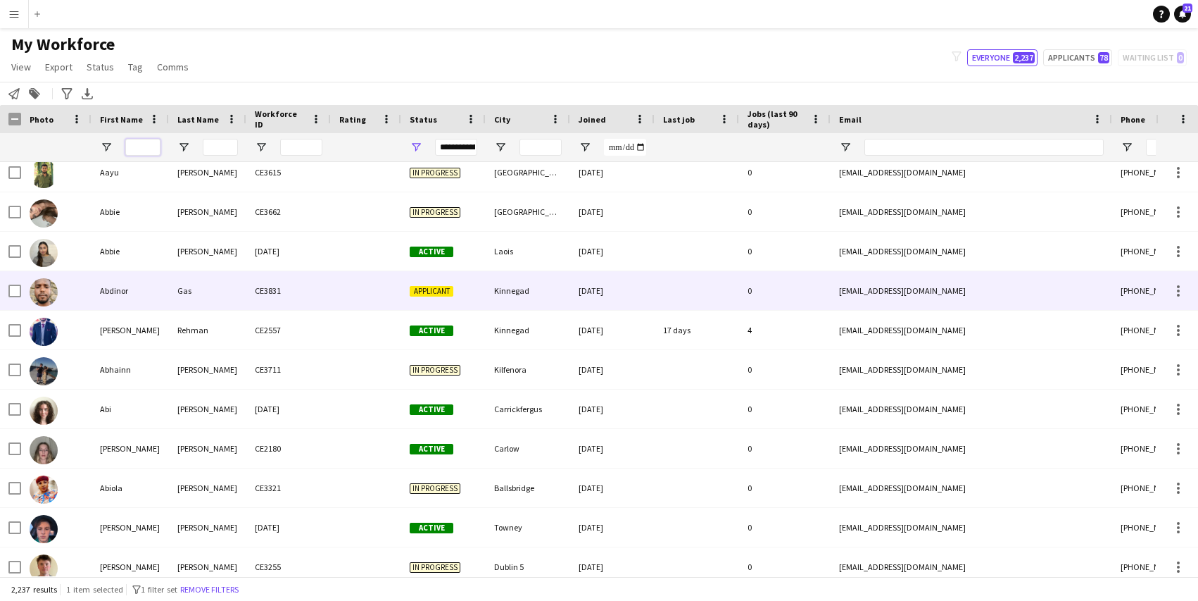
scroll to position [329, 0]
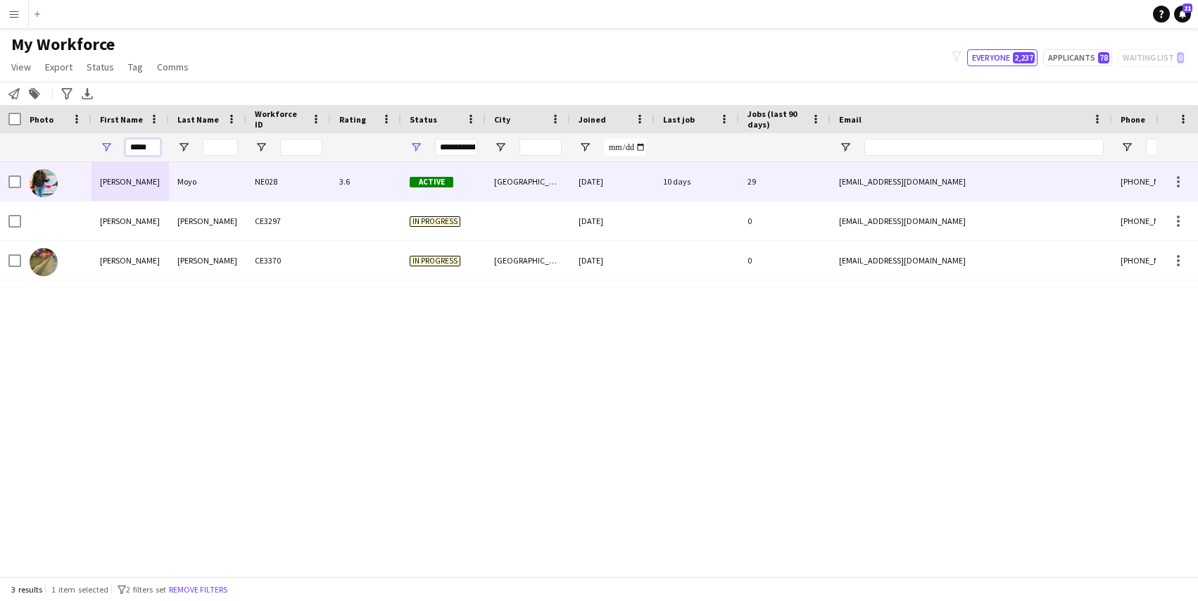
type input "*****"
click at [184, 172] on div "Moyo" at bounding box center [207, 181] width 77 height 39
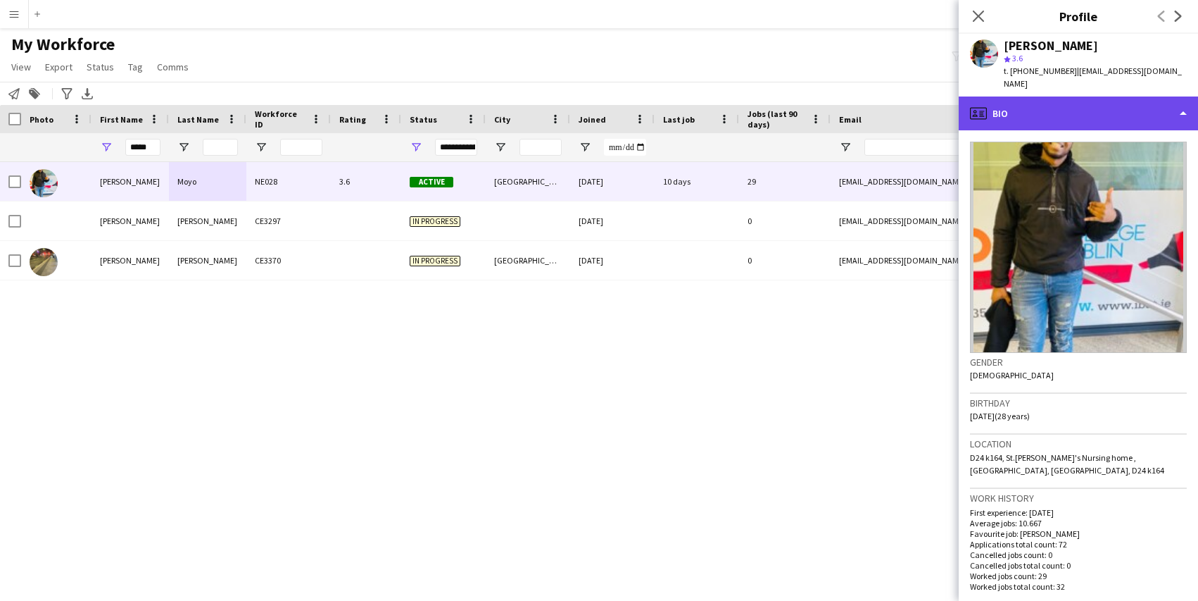
click at [1141, 99] on div "profile Bio" at bounding box center [1078, 113] width 239 height 34
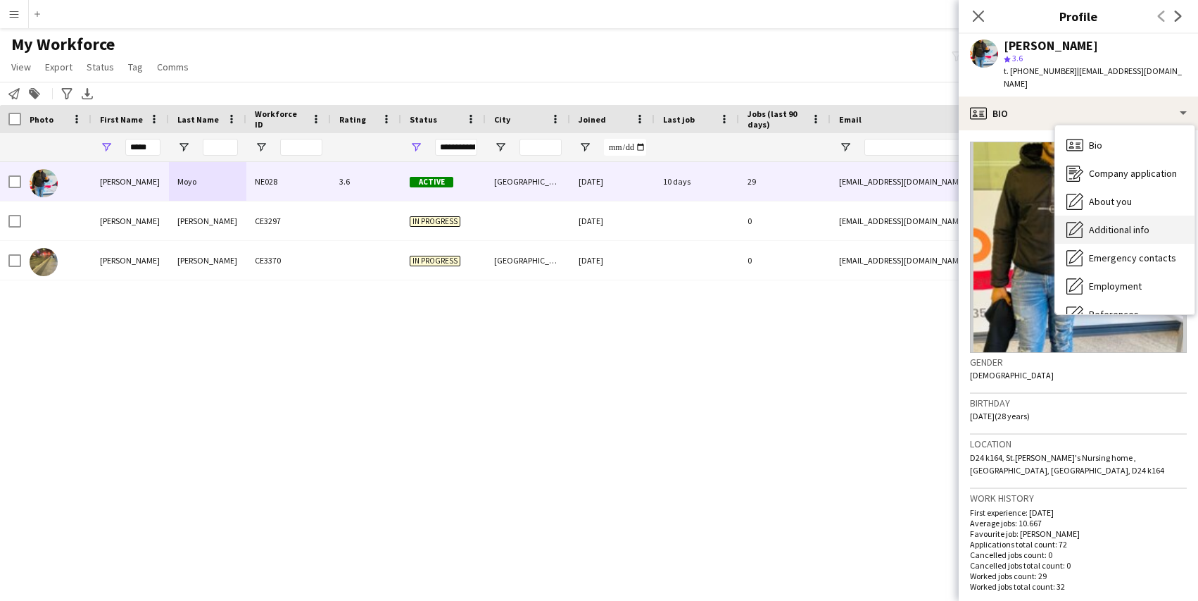
click at [1113, 215] on div "Additional info Additional info" at bounding box center [1124, 229] width 139 height 28
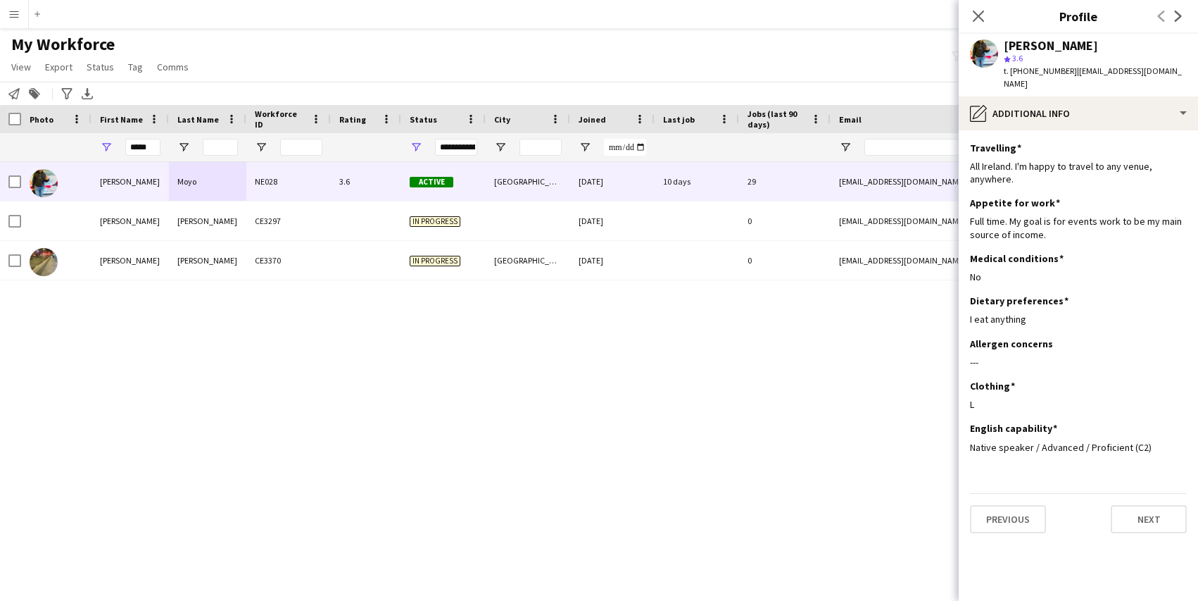
click at [891, 339] on div "[PERSON_NAME] Moyo NE028 3.6 Active [GEOGRAPHIC_DATA] [DATE] 10 days 29 [EMAIL_…" at bounding box center [578, 369] width 1156 height 414
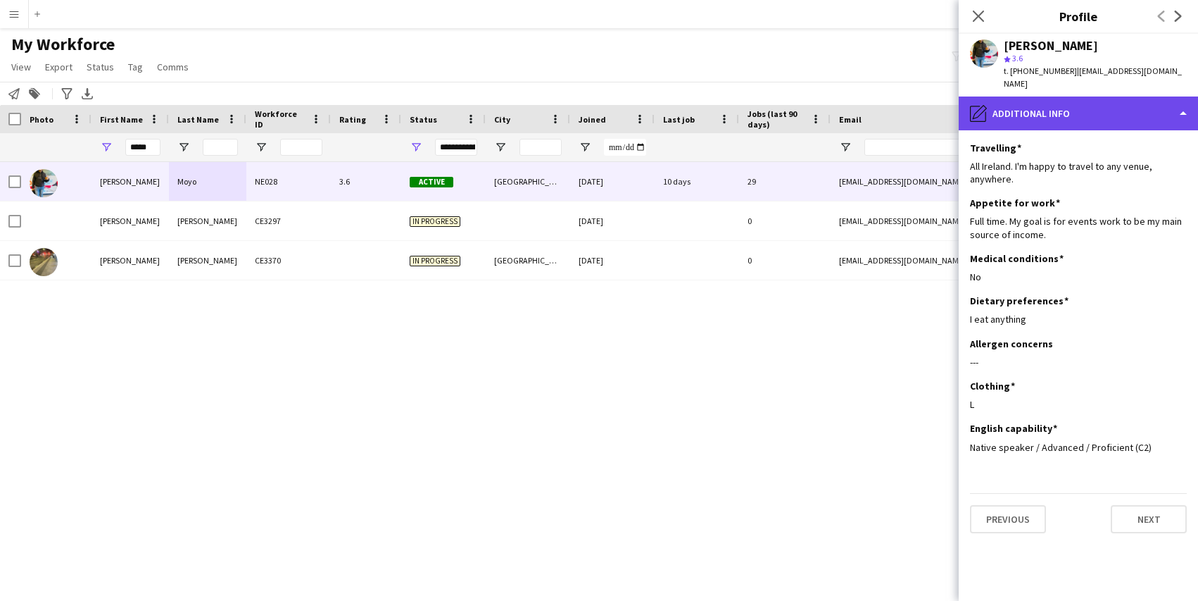
click at [1056, 106] on div "pencil4 Additional info" at bounding box center [1078, 113] width 239 height 34
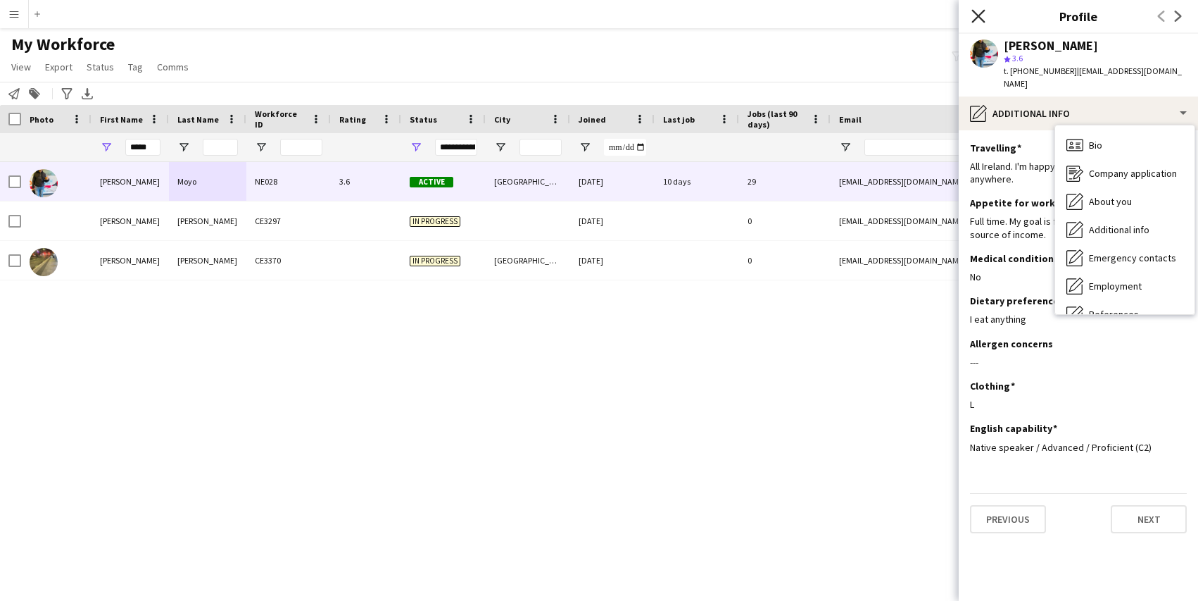
click at [976, 16] on icon "Close pop-in" at bounding box center [978, 15] width 13 height 13
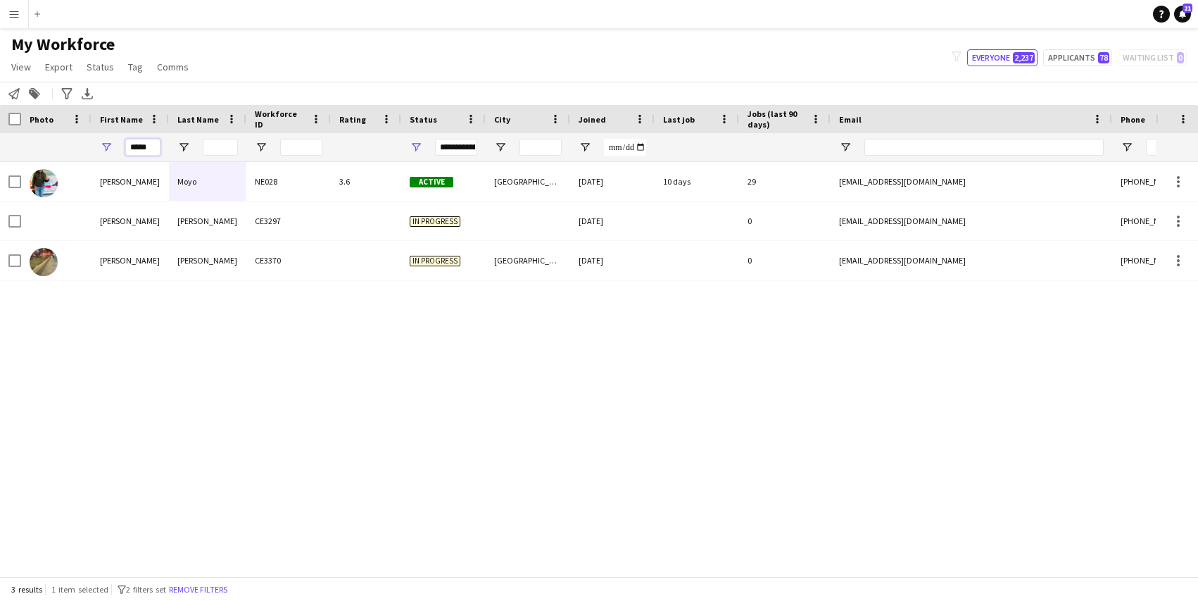
drag, startPoint x: 148, startPoint y: 149, endPoint x: 92, endPoint y: 145, distance: 56.4
click at [92, 146] on div "*****" at bounding box center [130, 147] width 77 height 28
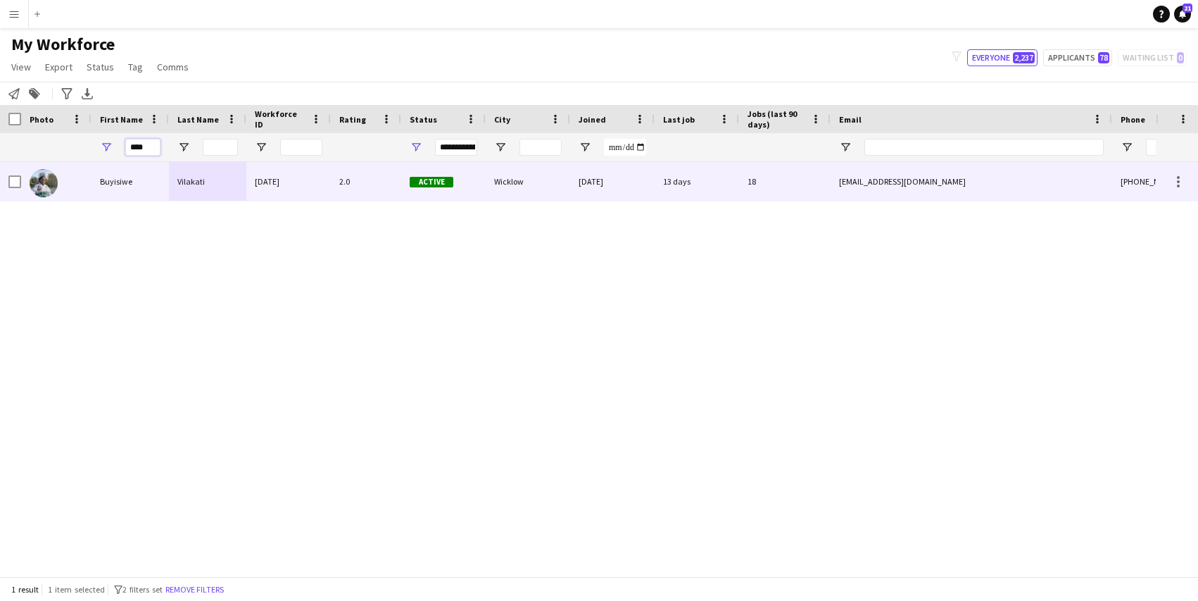
type input "****"
click at [145, 176] on div "Buyisiwe" at bounding box center [130, 181] width 77 height 39
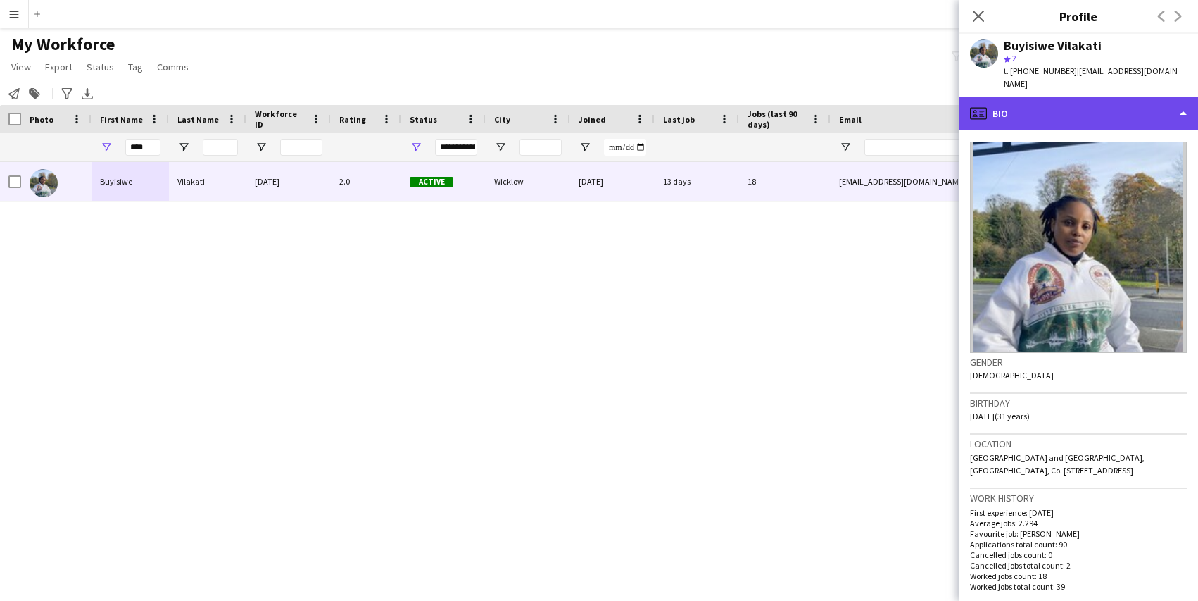
click at [1080, 115] on div "profile Bio" at bounding box center [1078, 113] width 239 height 34
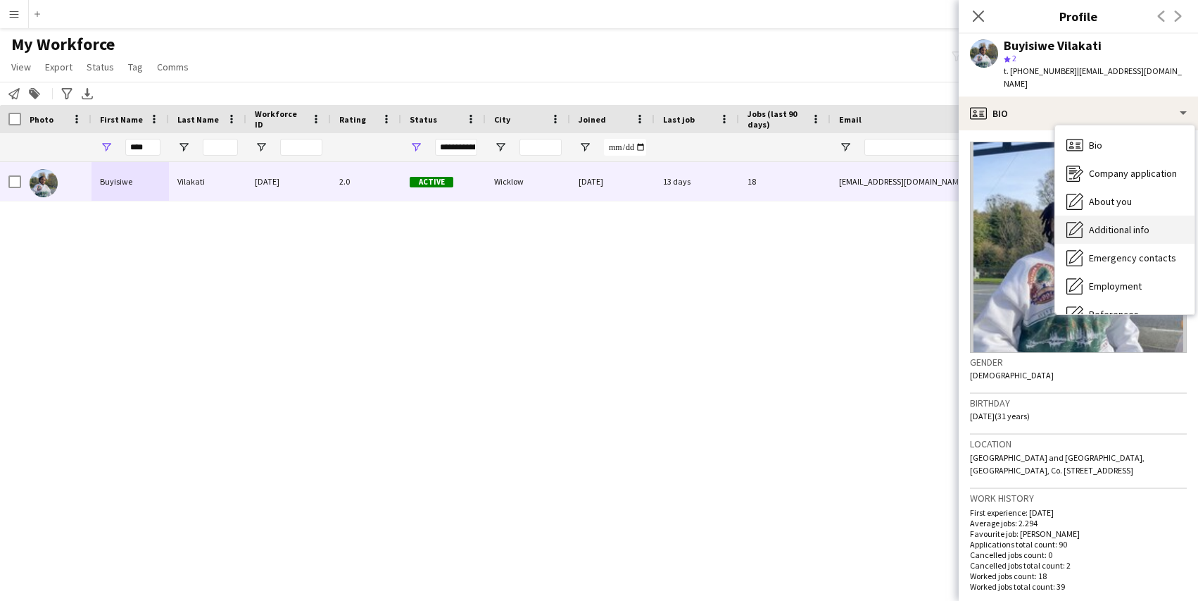
click at [1087, 215] on div "Additional info Additional info" at bounding box center [1124, 229] width 139 height 28
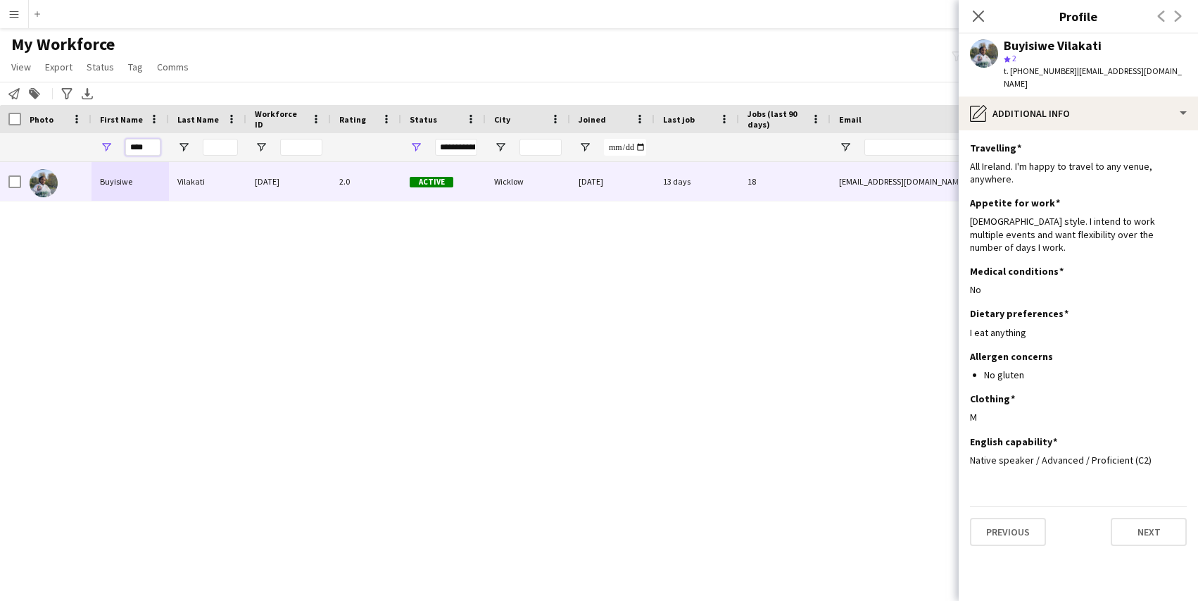
drag, startPoint x: 153, startPoint y: 147, endPoint x: 81, endPoint y: 147, distance: 72.5
click at [81, 147] on div "**********" at bounding box center [763, 147] width 1527 height 28
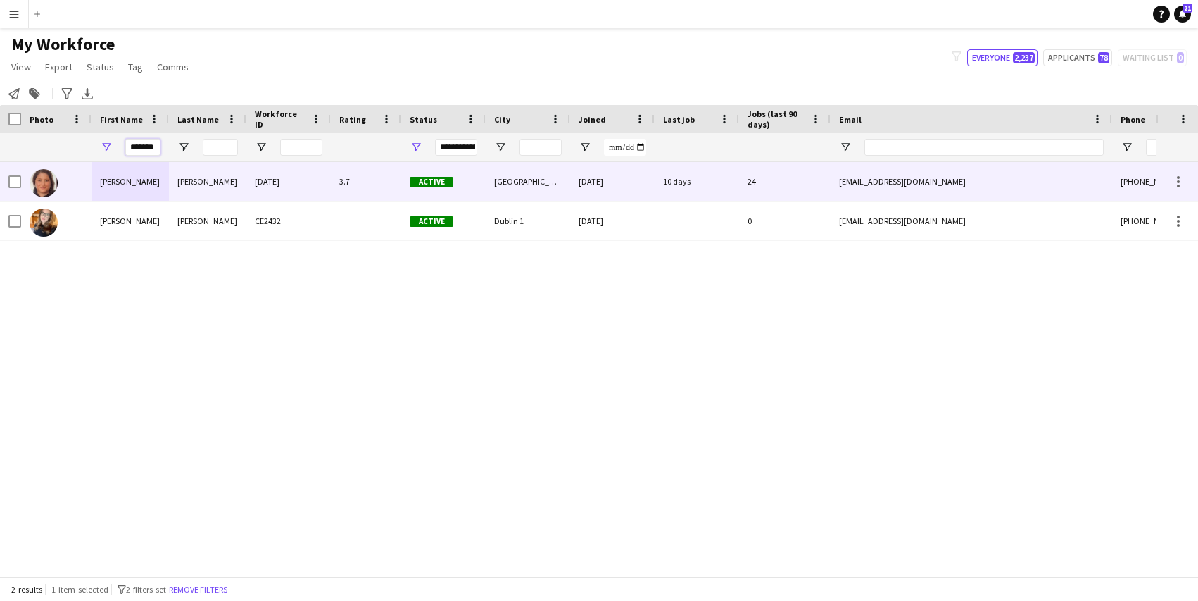
type input "*******"
click at [119, 182] on div "[PERSON_NAME]" at bounding box center [130, 181] width 77 height 39
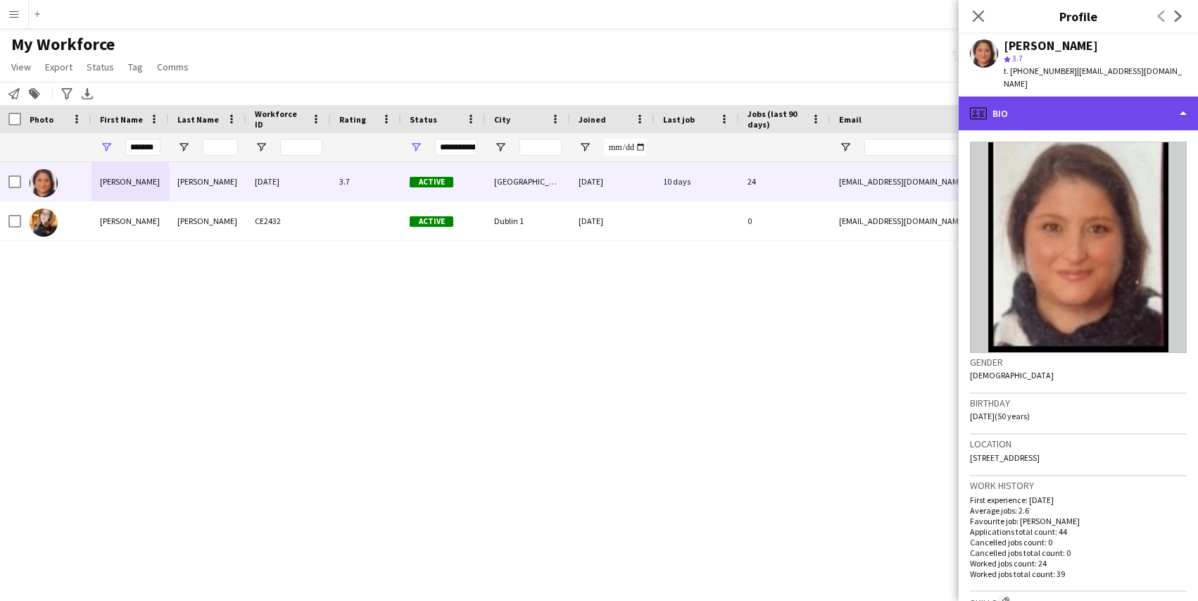
click at [1074, 99] on div "profile Bio" at bounding box center [1078, 113] width 239 height 34
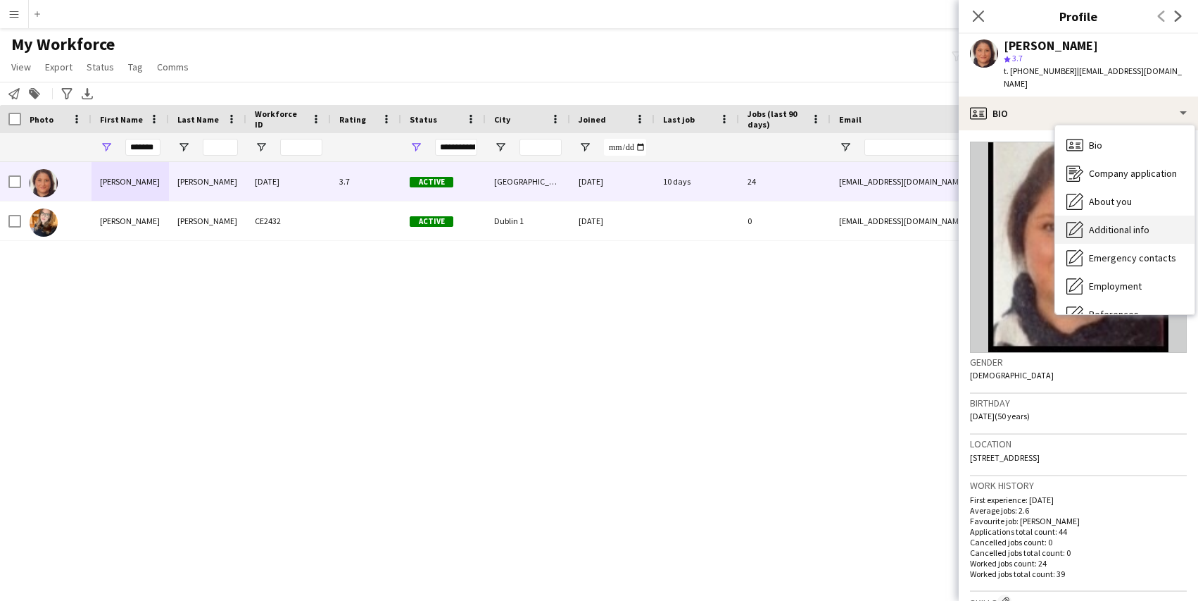
click at [1098, 223] on span "Additional info" at bounding box center [1119, 229] width 61 height 13
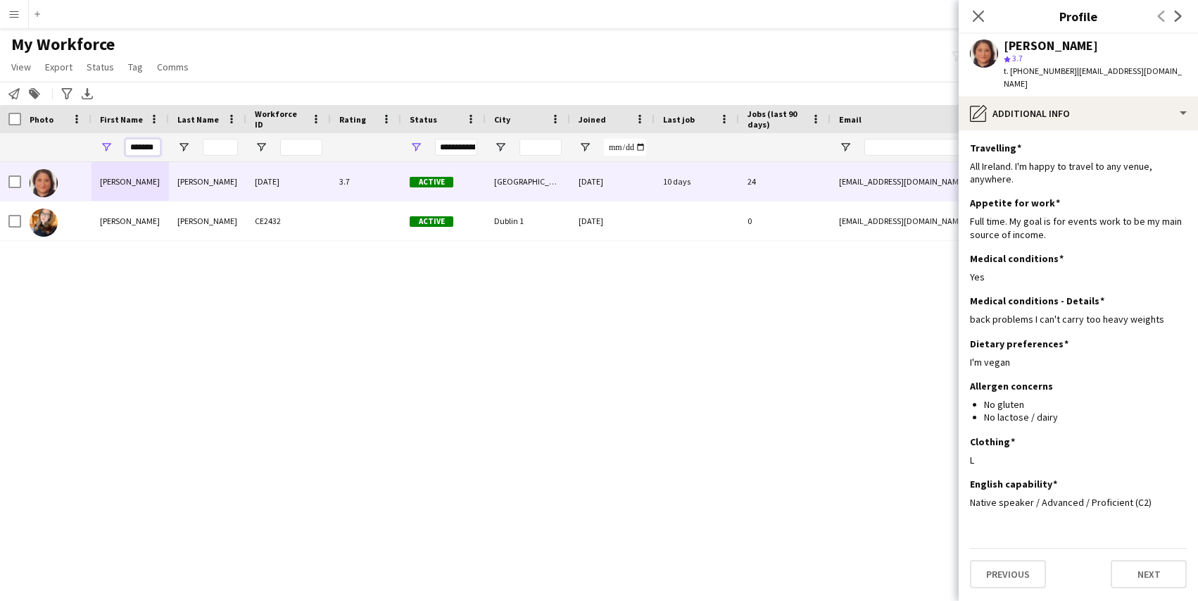
drag, startPoint x: 156, startPoint y: 144, endPoint x: 81, endPoint y: 142, distance: 75.4
click at [81, 142] on div "**********" at bounding box center [763, 147] width 1527 height 28
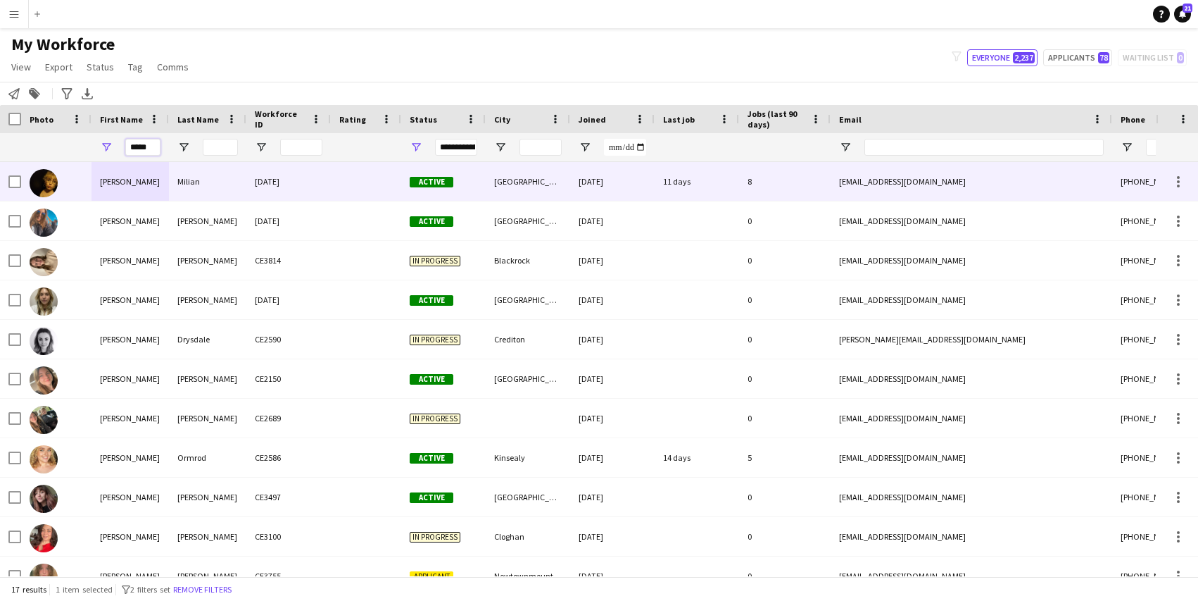
type input "*****"
click at [70, 182] on div at bounding box center [56, 181] width 70 height 39
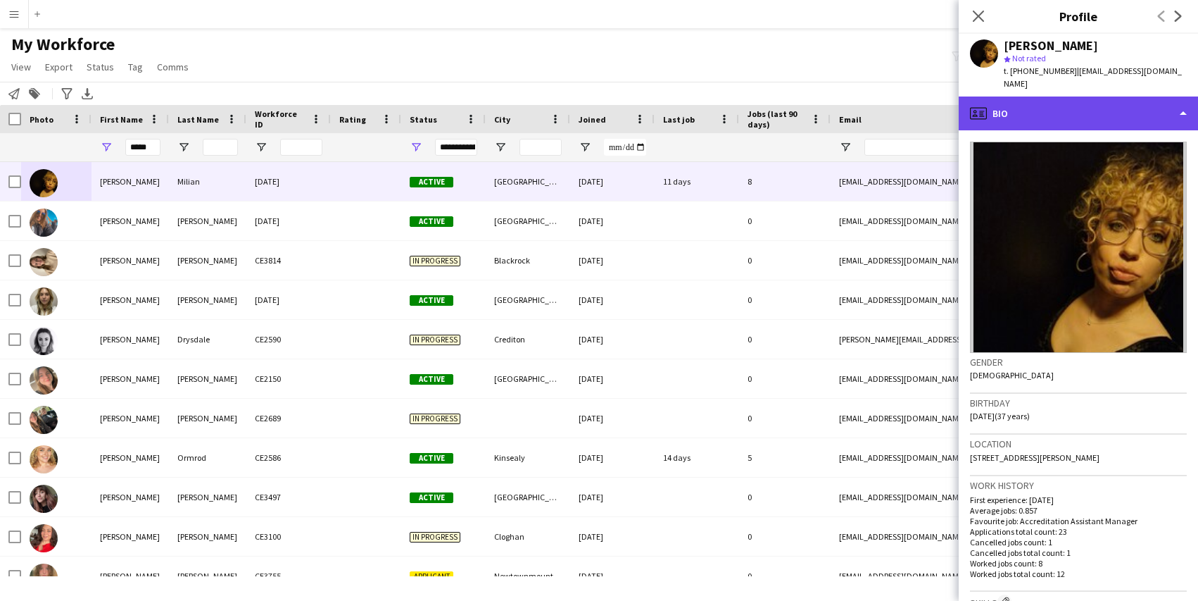
click at [1037, 109] on div "profile Bio" at bounding box center [1078, 113] width 239 height 34
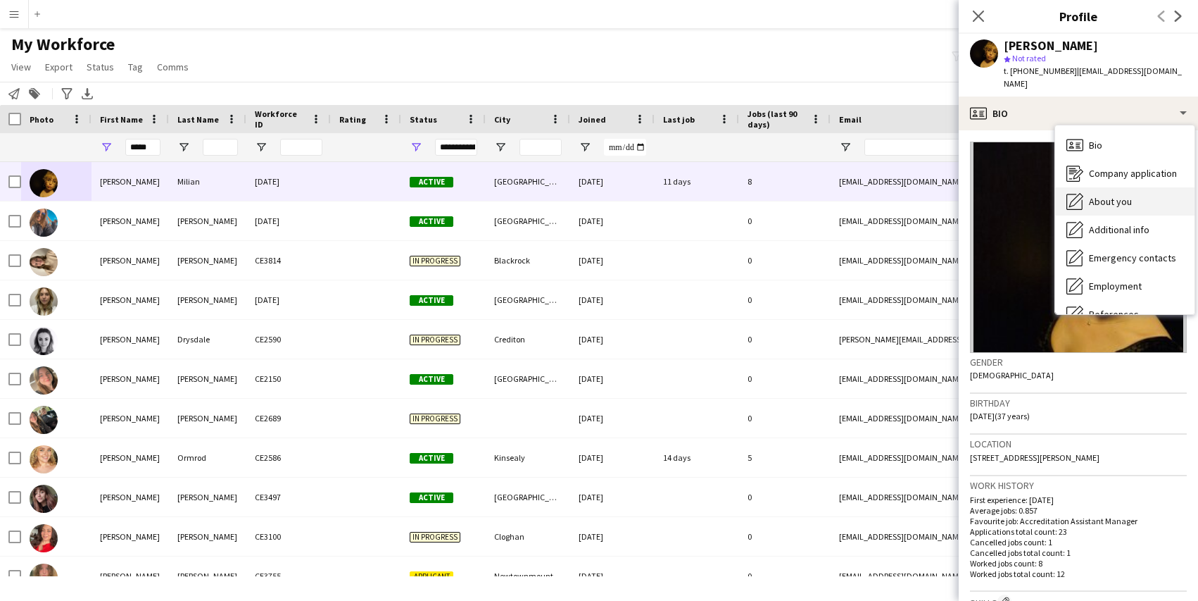
click at [1073, 193] on icon "About you" at bounding box center [1075, 201] width 17 height 17
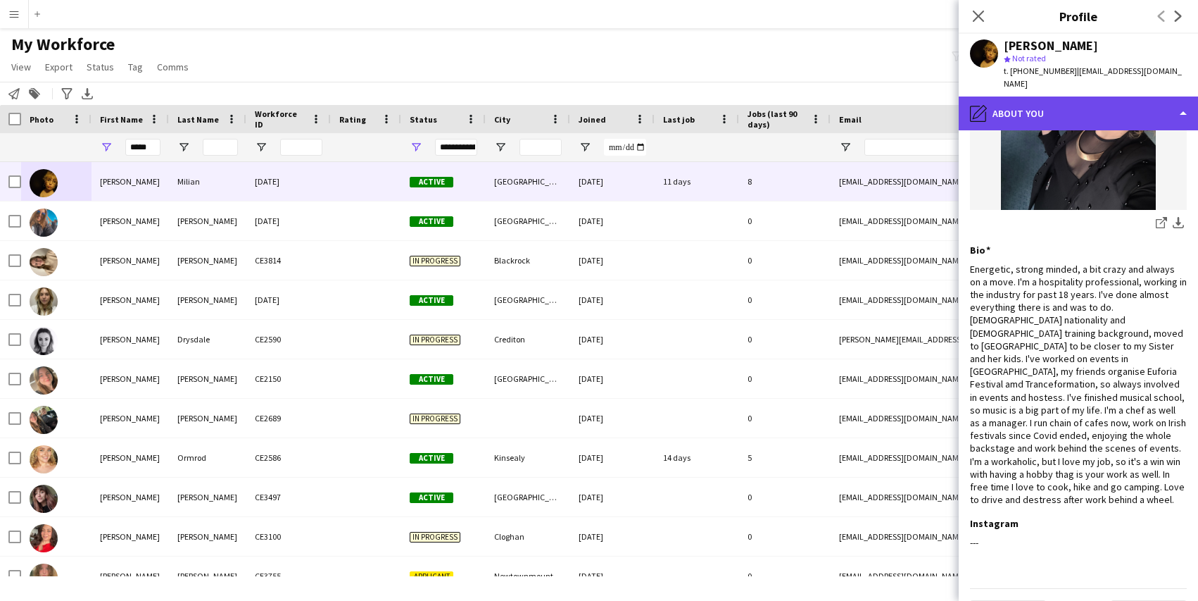
click at [1032, 101] on div "pencil4 About you" at bounding box center [1078, 113] width 239 height 34
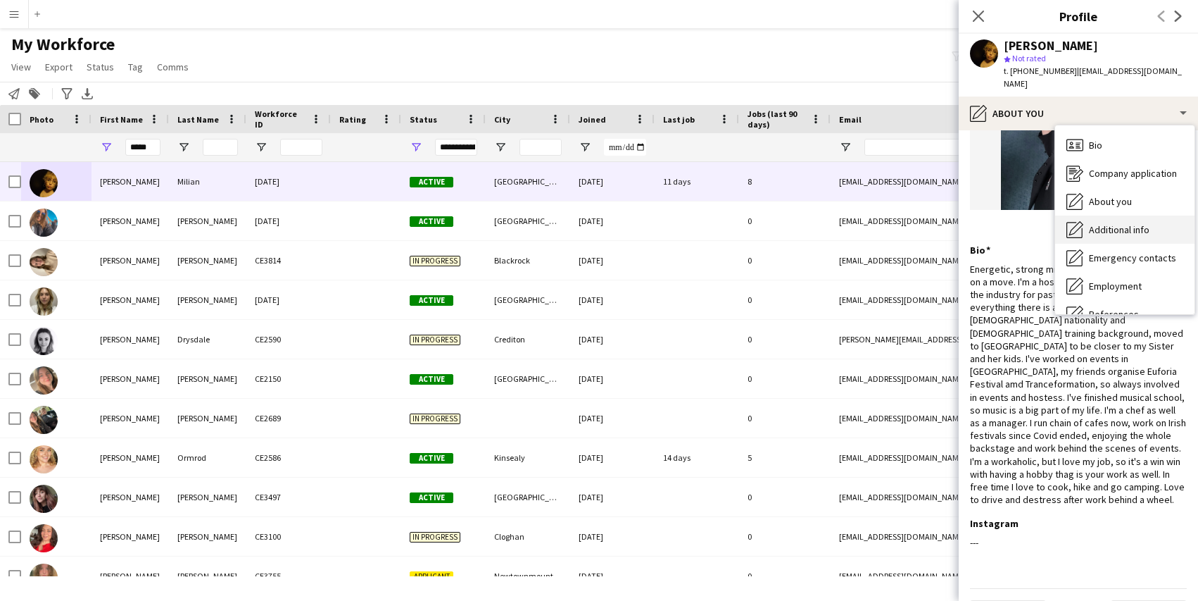
click at [1096, 223] on span "Additional info" at bounding box center [1119, 229] width 61 height 13
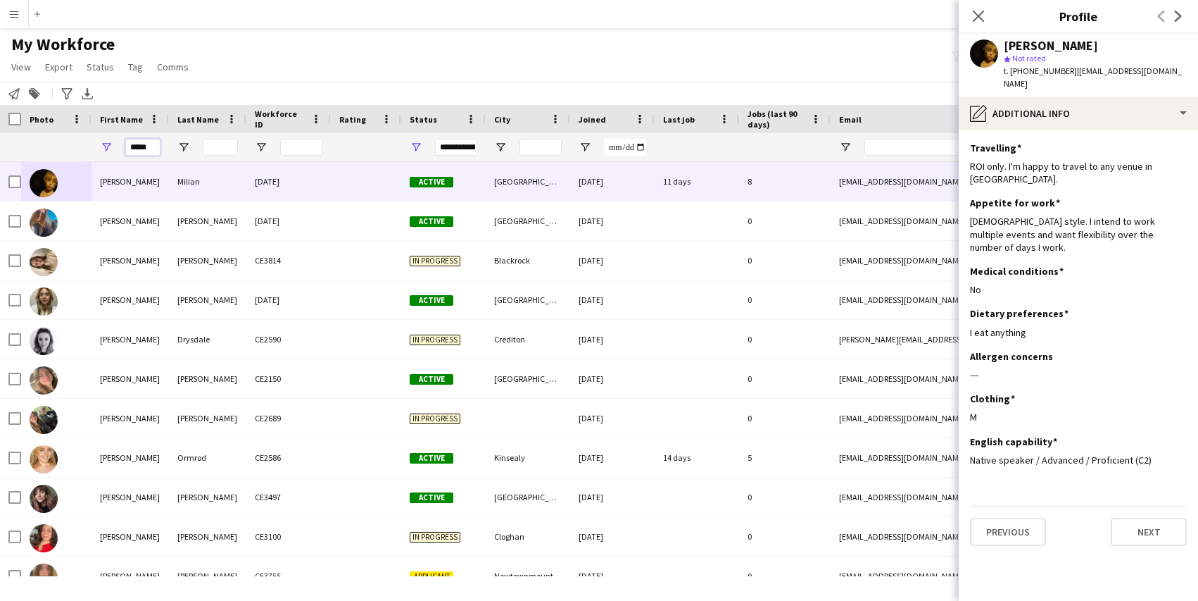
drag, startPoint x: 154, startPoint y: 146, endPoint x: 104, endPoint y: 144, distance: 50.1
click at [105, 144] on div "*****" at bounding box center [130, 147] width 77 height 28
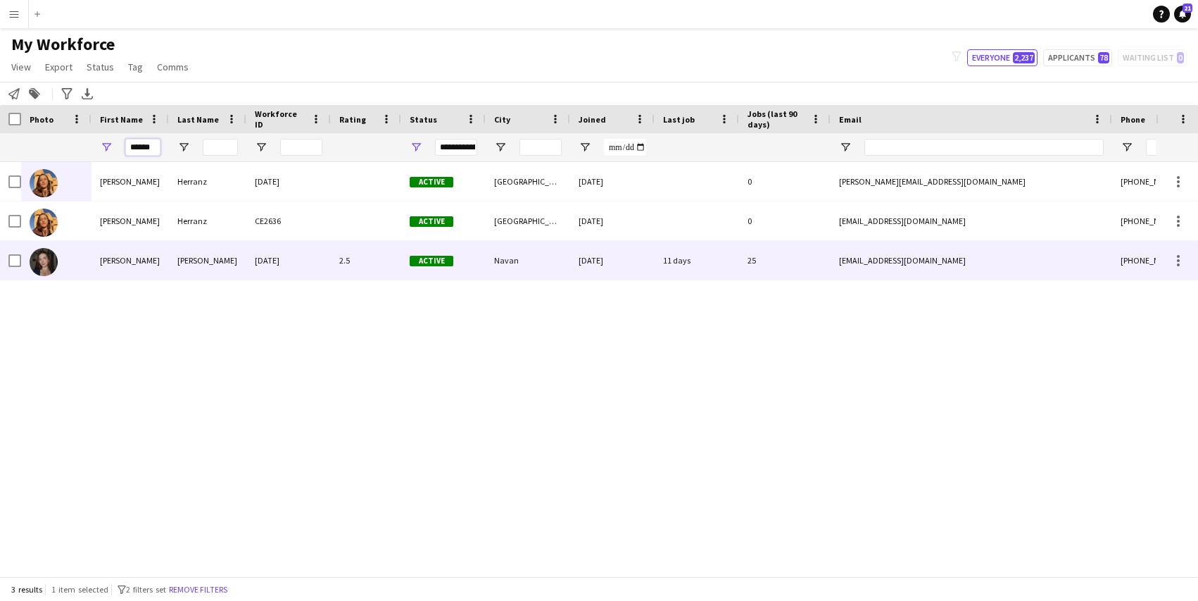
type input "******"
click at [127, 257] on div "[PERSON_NAME]" at bounding box center [130, 260] width 77 height 39
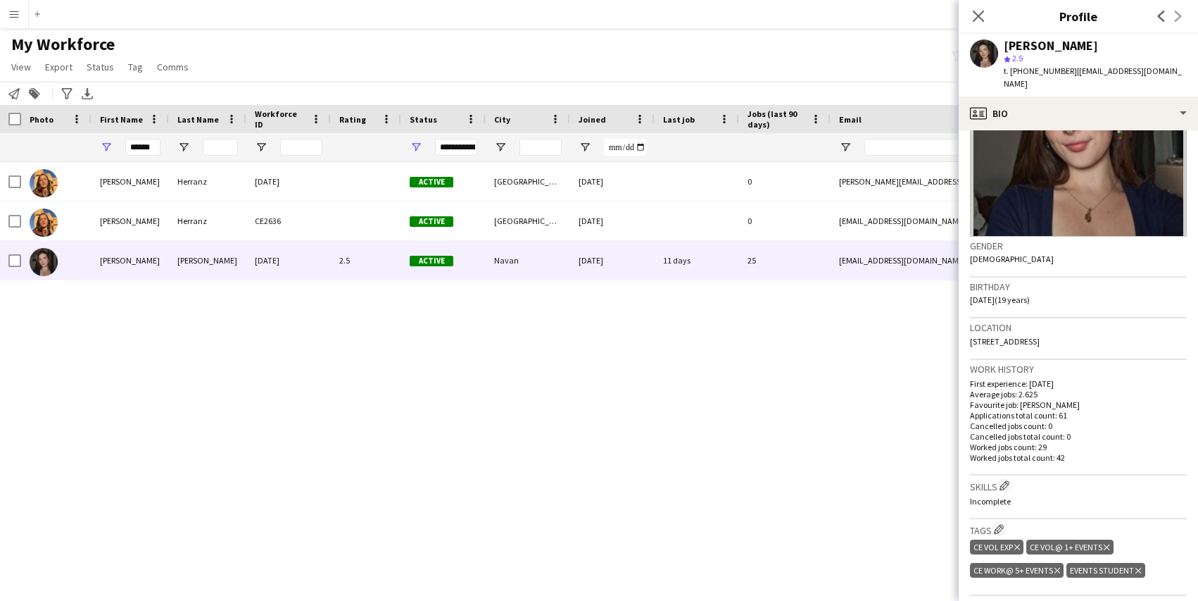
scroll to position [201, 0]
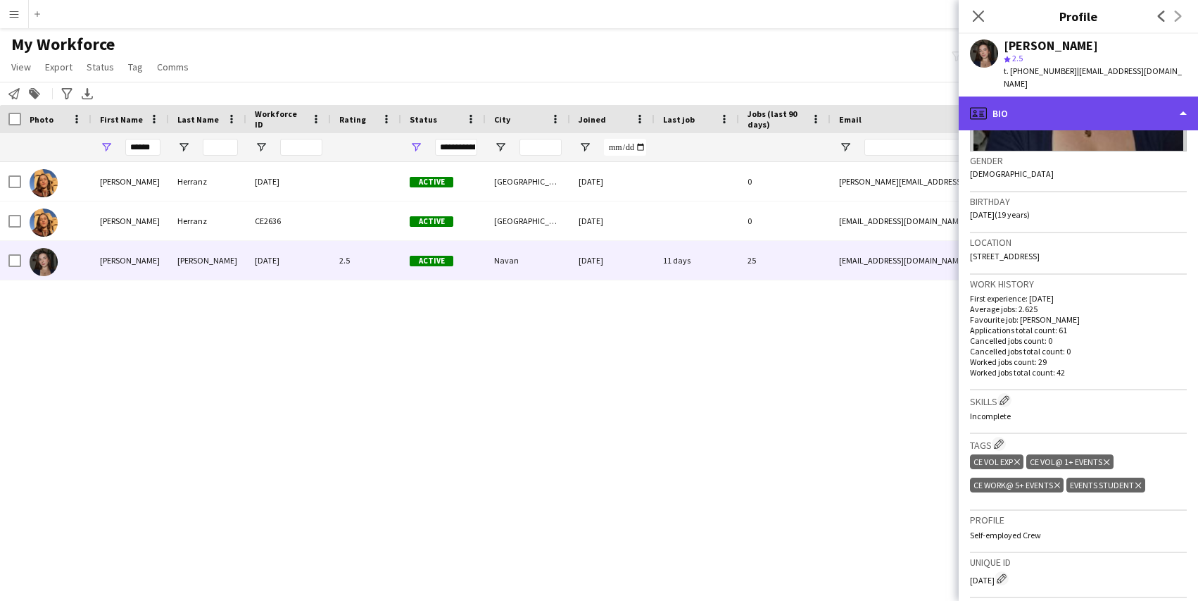
click at [1089, 96] on div "profile Bio" at bounding box center [1078, 113] width 239 height 34
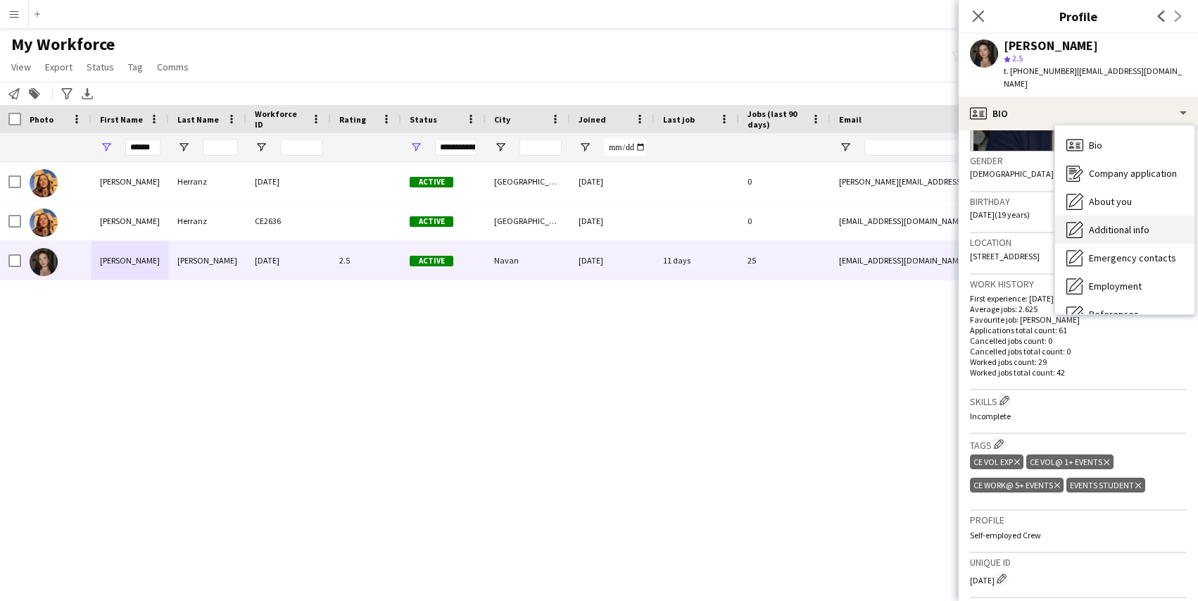
click at [1098, 223] on span "Additional info" at bounding box center [1119, 229] width 61 height 13
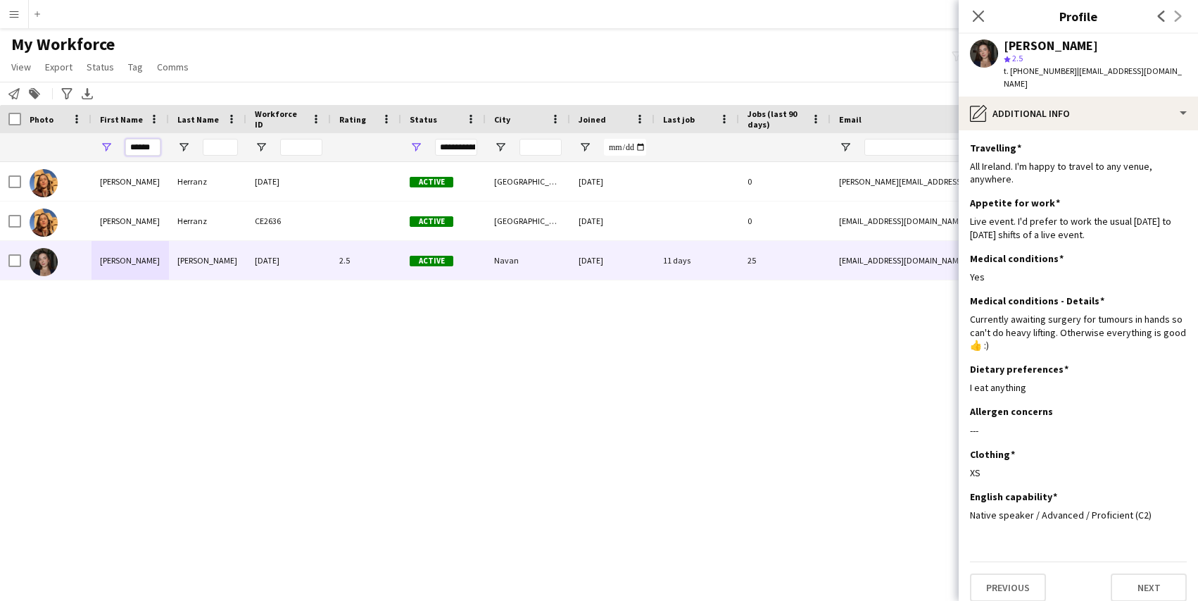
drag, startPoint x: 155, startPoint y: 144, endPoint x: 92, endPoint y: 142, distance: 63.4
click at [92, 142] on div "******" at bounding box center [130, 147] width 77 height 28
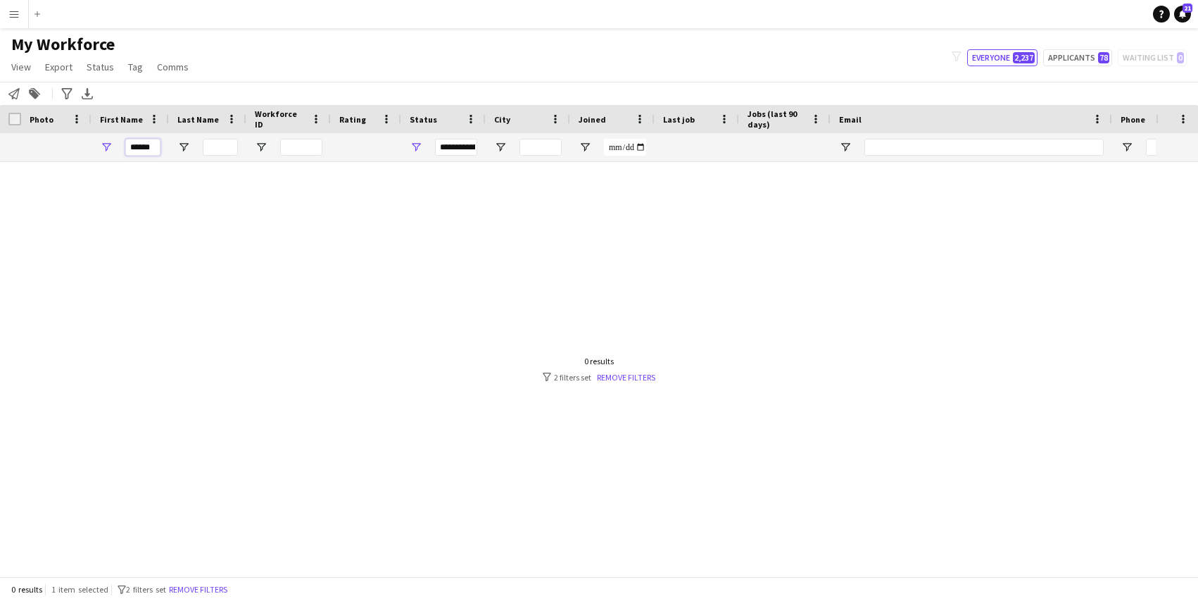
click at [138, 146] on input "******" at bounding box center [142, 147] width 35 height 17
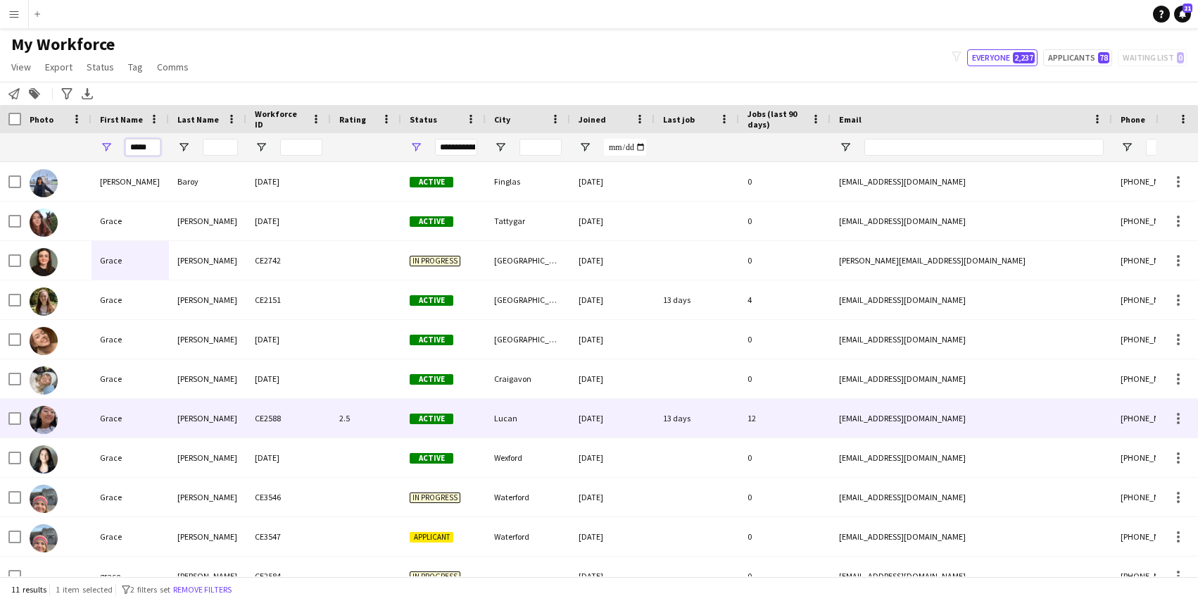
type input "*****"
click at [140, 420] on div "Grace" at bounding box center [130, 418] width 77 height 39
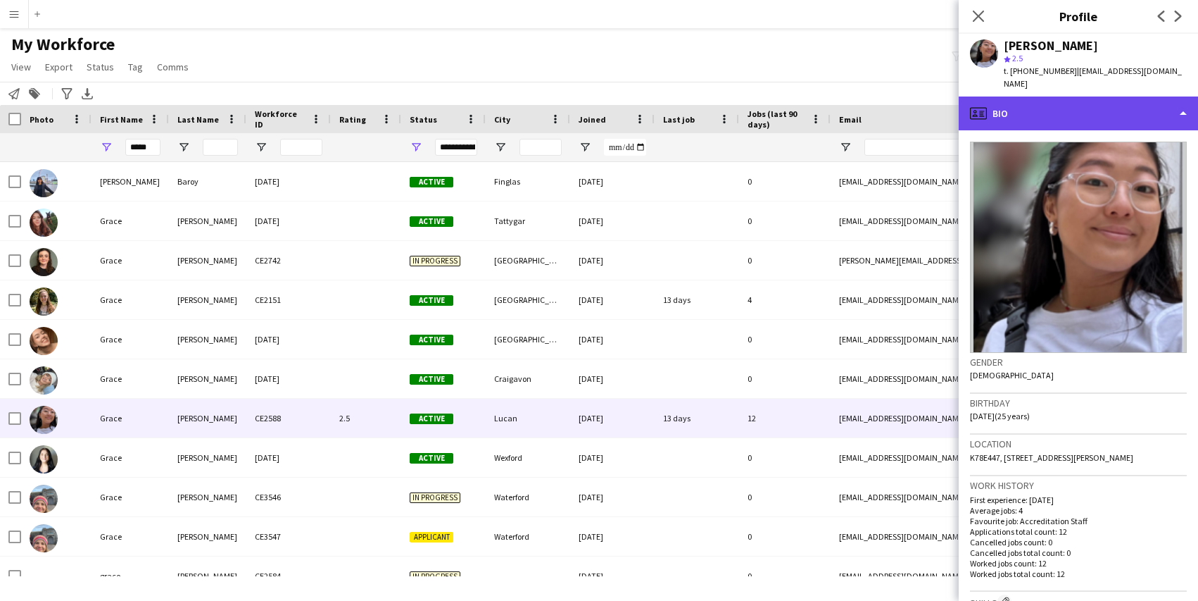
click at [1117, 96] on div "profile Bio" at bounding box center [1078, 113] width 239 height 34
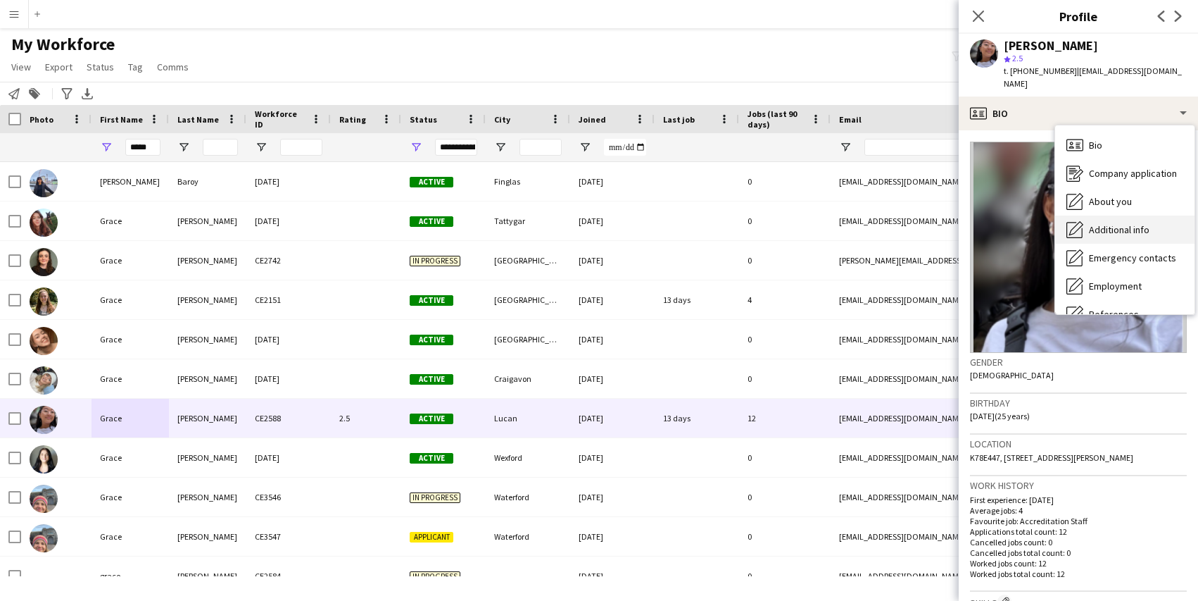
click at [1111, 223] on span "Additional info" at bounding box center [1119, 229] width 61 height 13
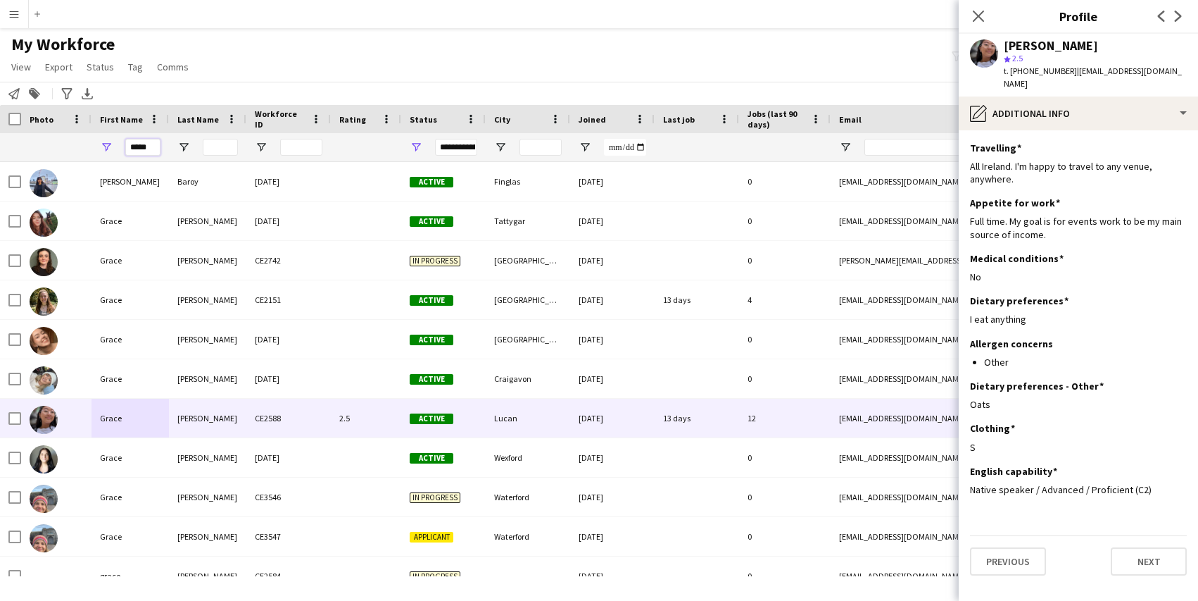
drag, startPoint x: 151, startPoint y: 146, endPoint x: 104, endPoint y: 144, distance: 47.9
click at [104, 144] on div "*****" at bounding box center [130, 147] width 77 height 28
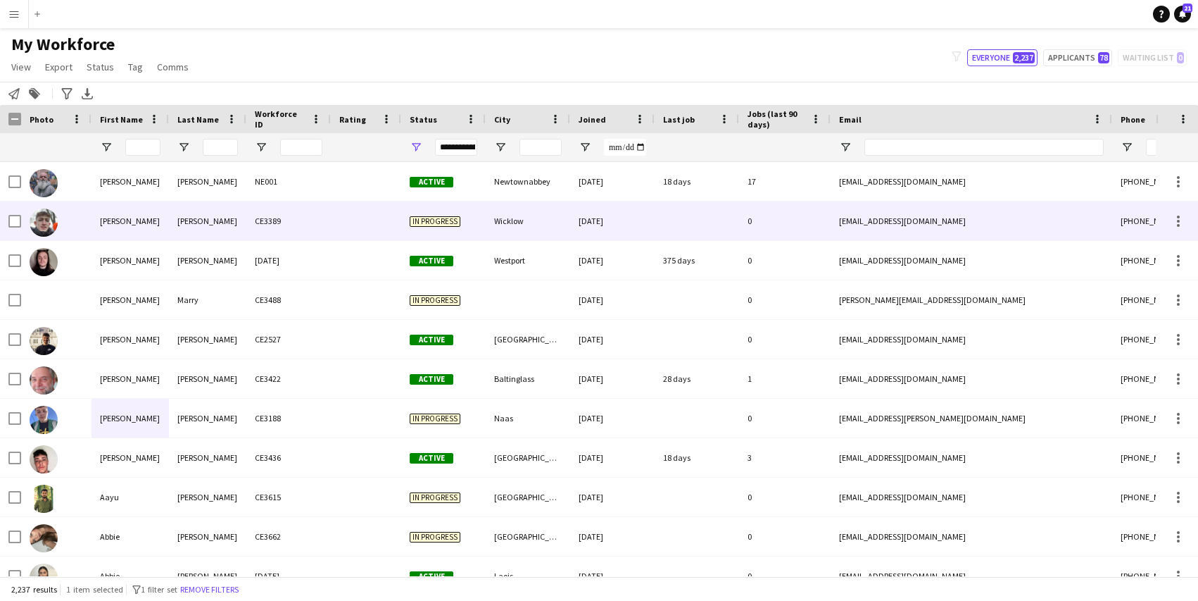
click at [168, 225] on div "[PERSON_NAME]" at bounding box center [130, 220] width 77 height 39
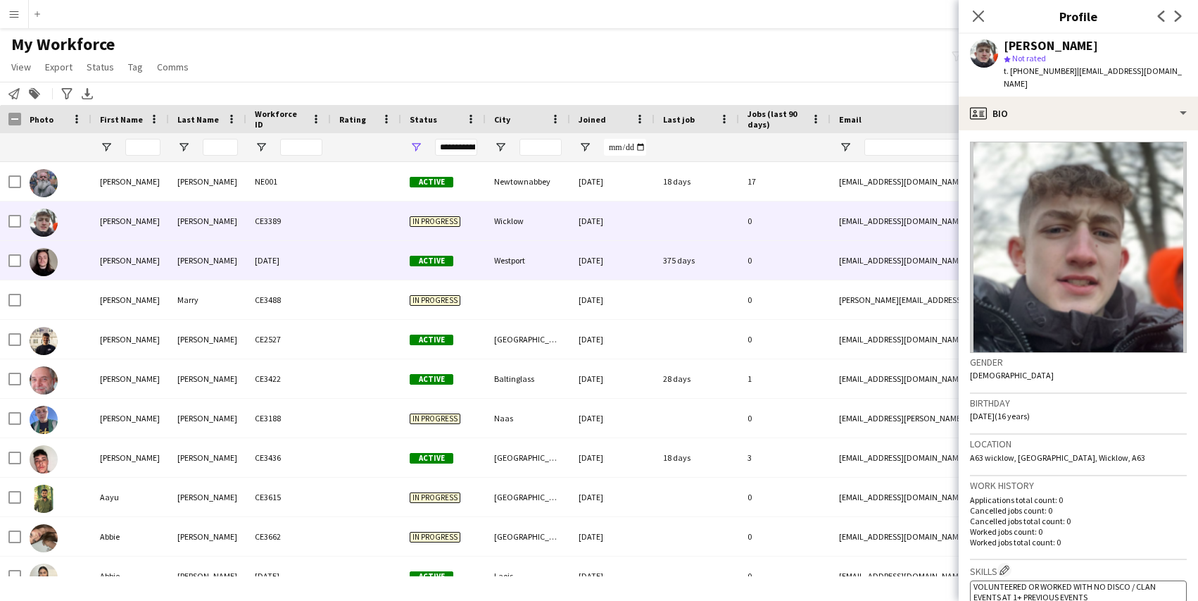
click at [182, 270] on div "[PERSON_NAME]" at bounding box center [207, 260] width 77 height 39
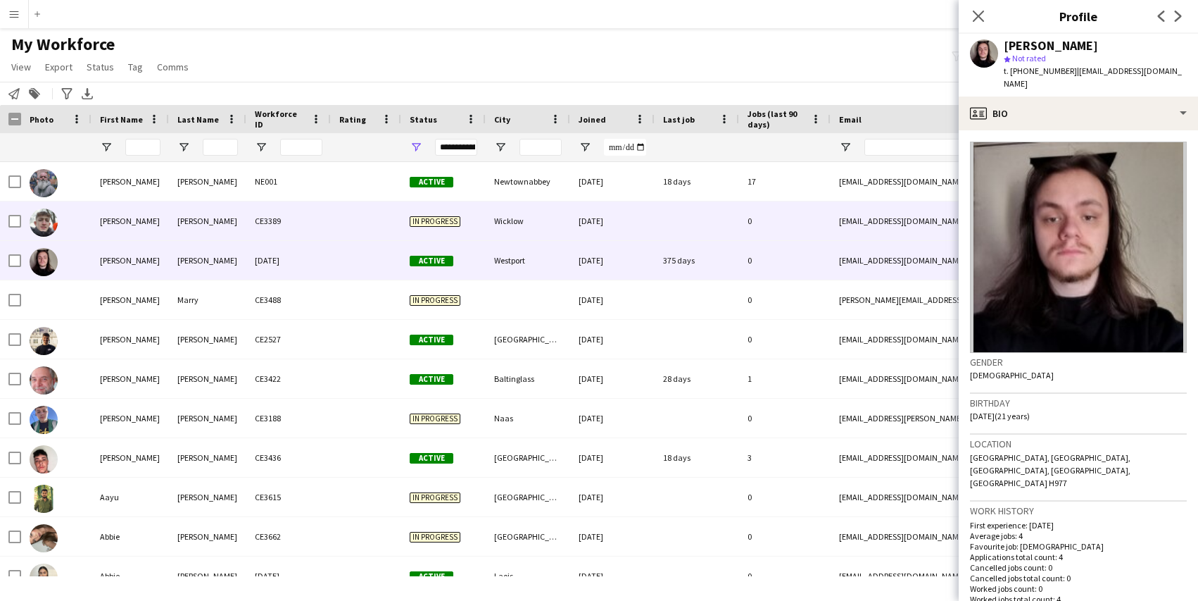
click at [189, 220] on div "[PERSON_NAME]" at bounding box center [207, 220] width 77 height 39
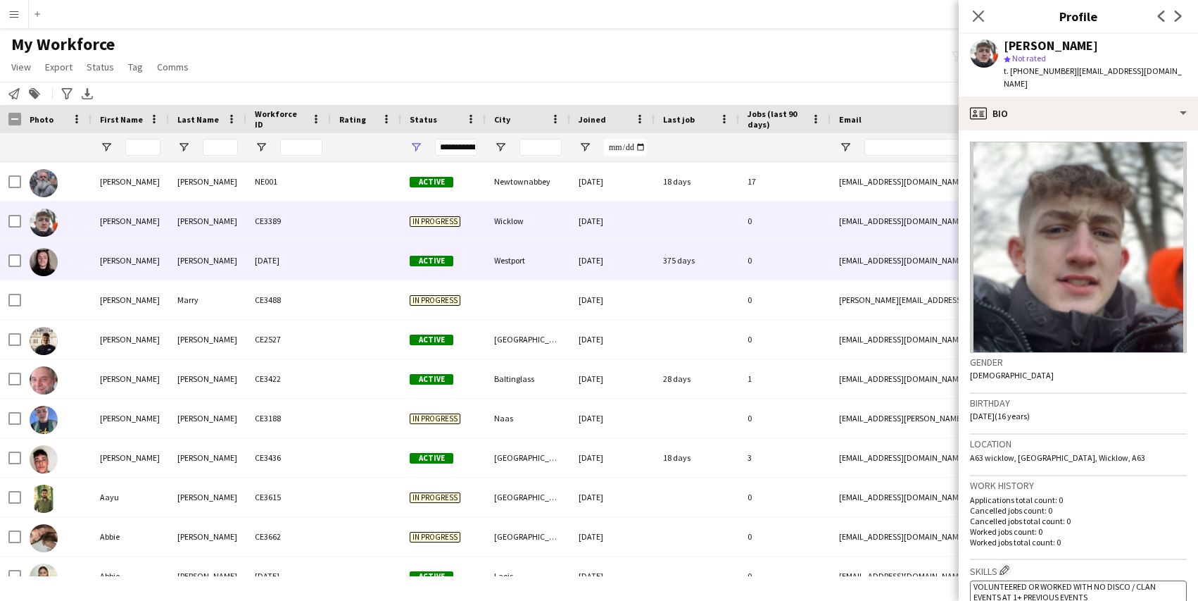
click at [192, 242] on div "[PERSON_NAME]" at bounding box center [207, 260] width 77 height 39
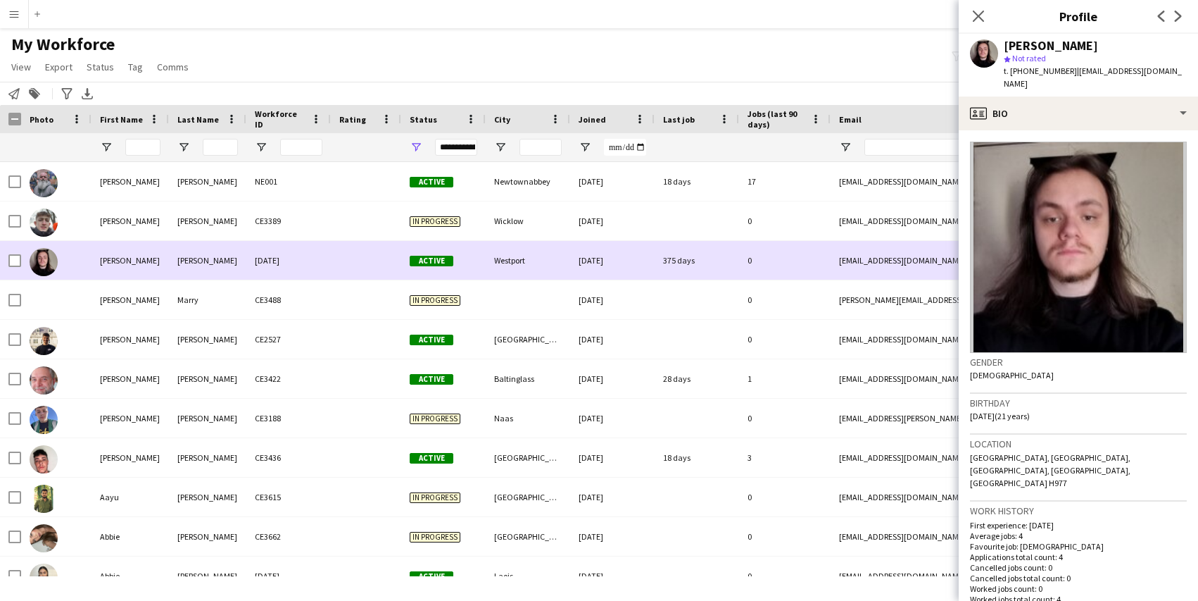
click at [196, 267] on div "[PERSON_NAME]" at bounding box center [207, 260] width 77 height 39
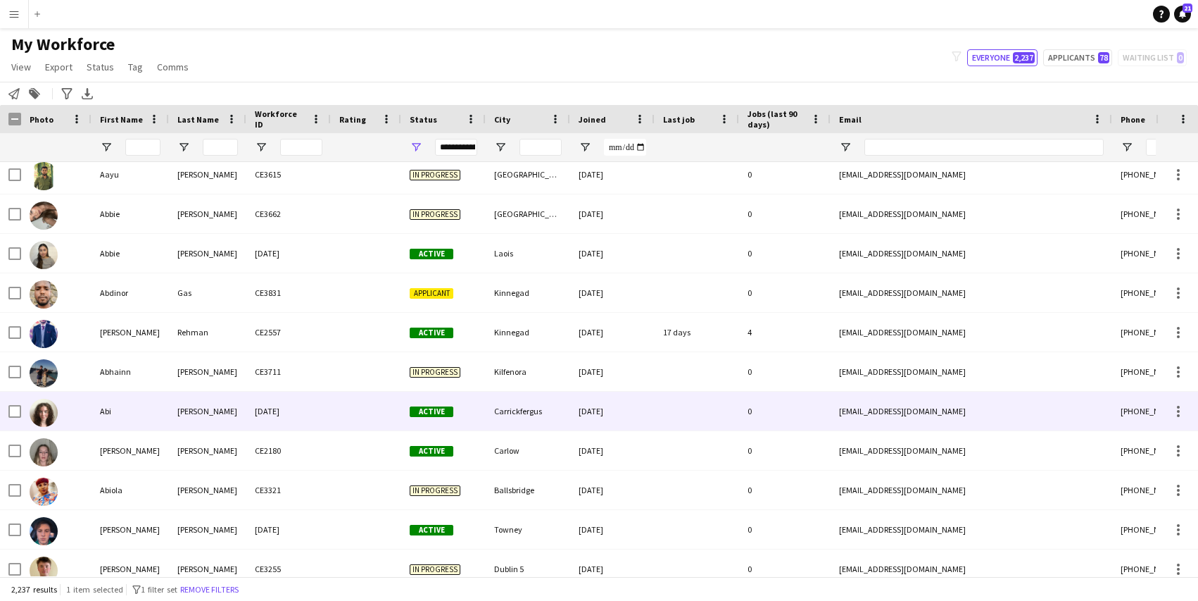
scroll to position [303, 0]
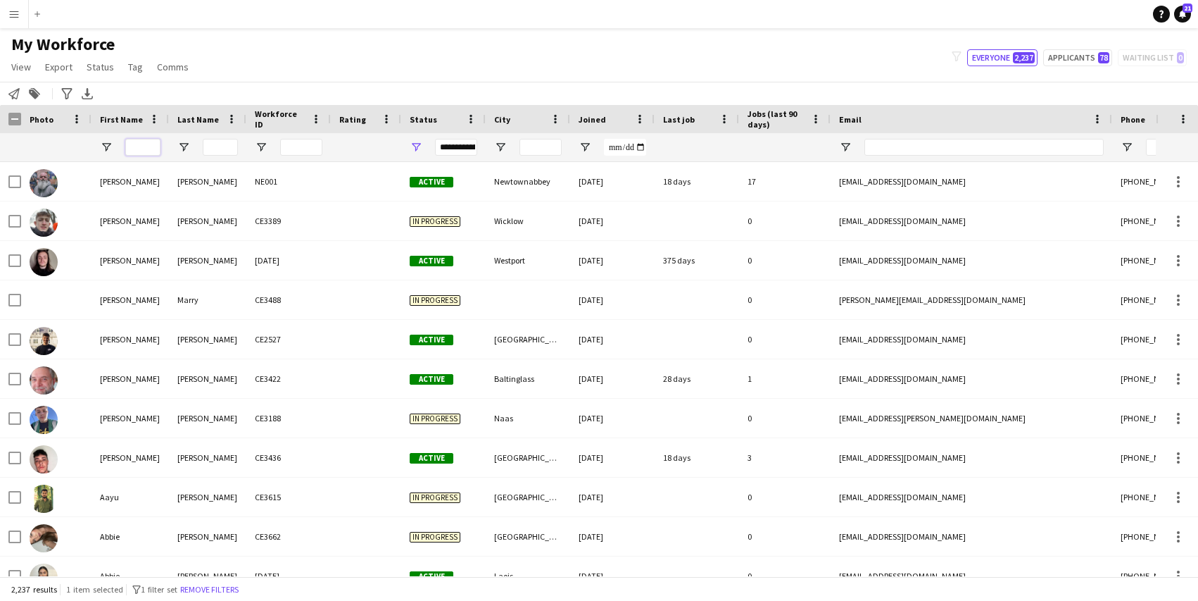
click at [144, 144] on input "First Name Filter Input" at bounding box center [142, 147] width 35 height 17
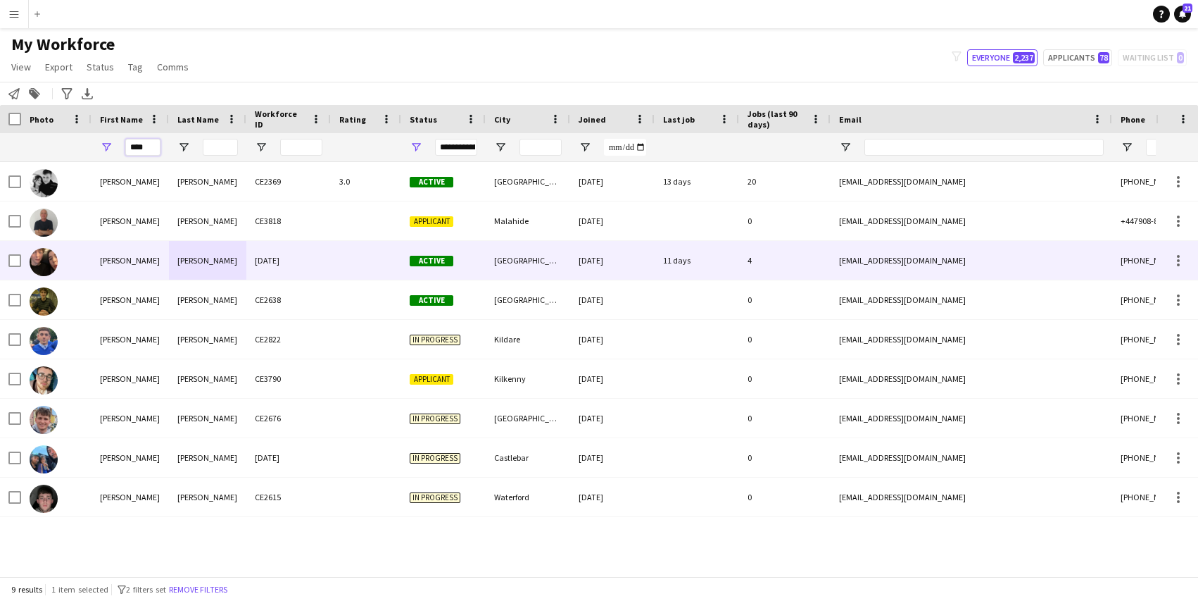
type input "****"
click at [82, 266] on div at bounding box center [56, 260] width 70 height 39
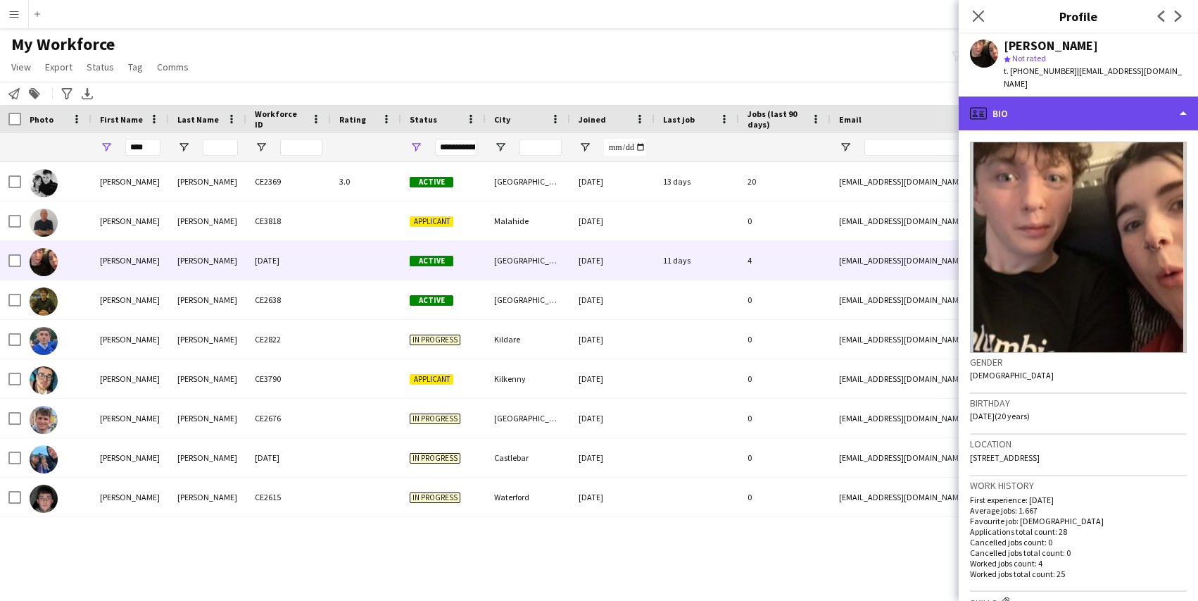
click at [1027, 103] on div "profile Bio" at bounding box center [1078, 113] width 239 height 34
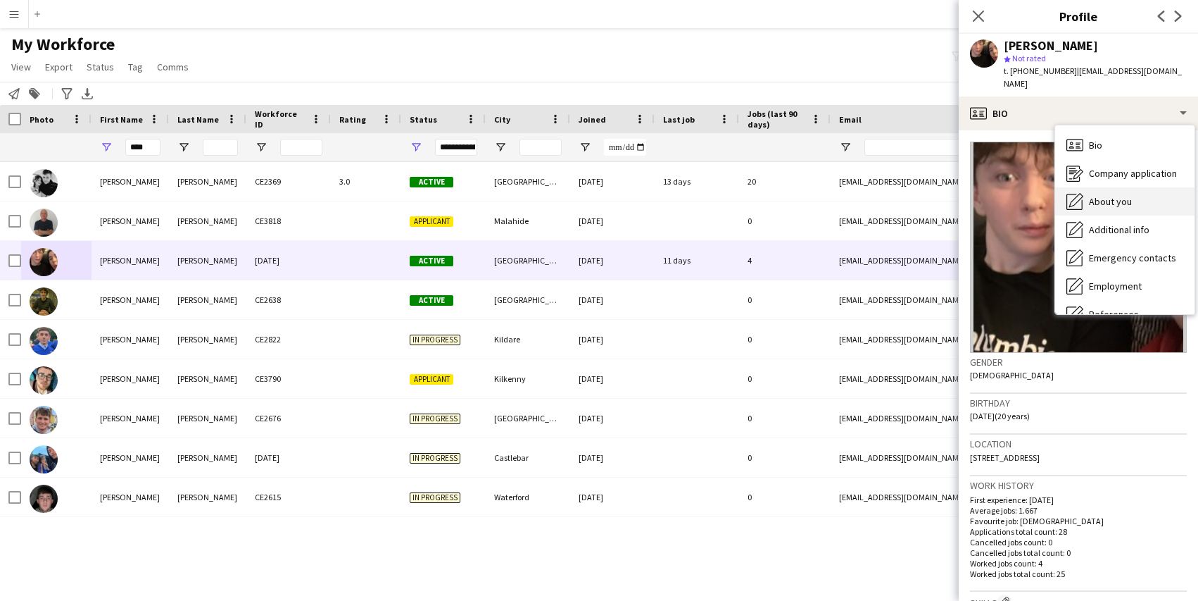
click at [1091, 195] on span "About you" at bounding box center [1110, 201] width 43 height 13
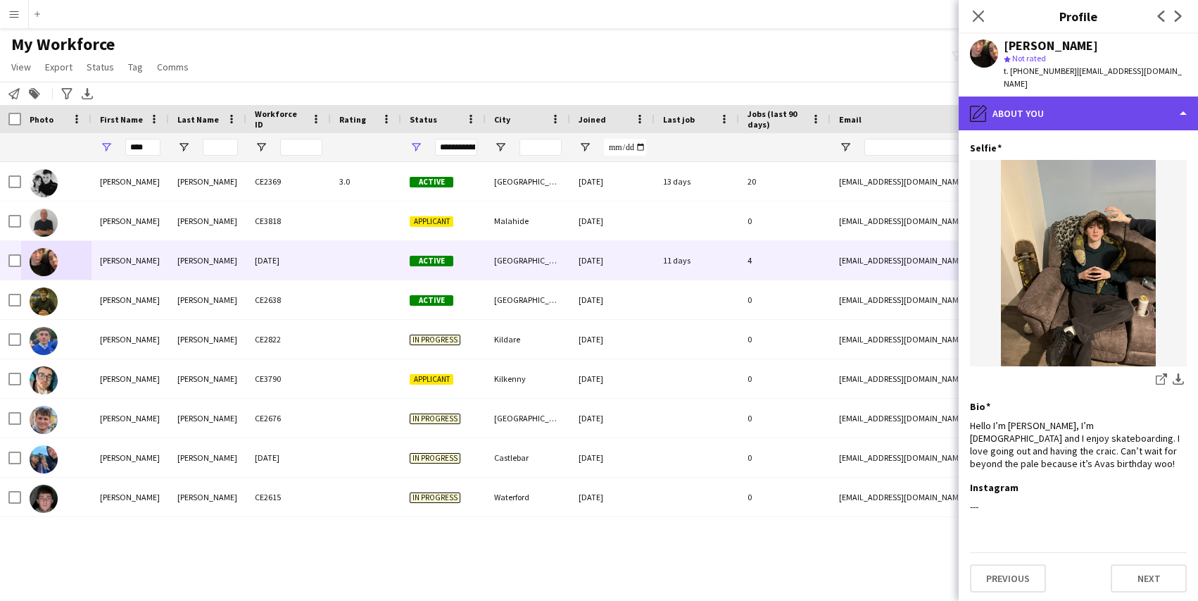
click at [1056, 108] on div "pencil4 About you" at bounding box center [1078, 113] width 239 height 34
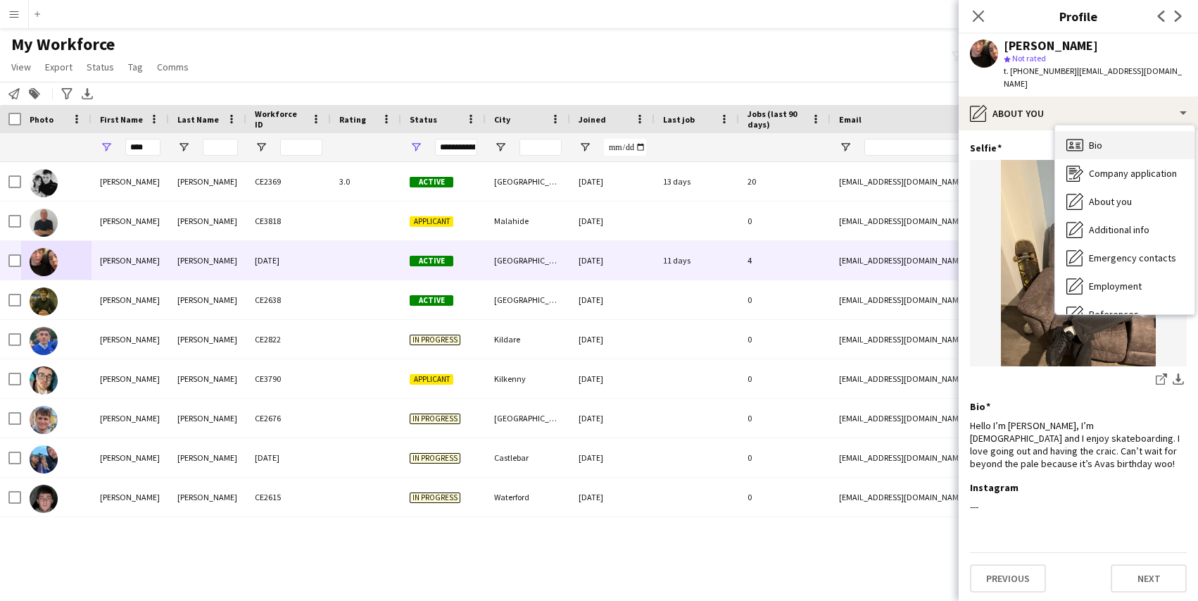
click at [1092, 139] on span "Bio" at bounding box center [1095, 145] width 13 height 13
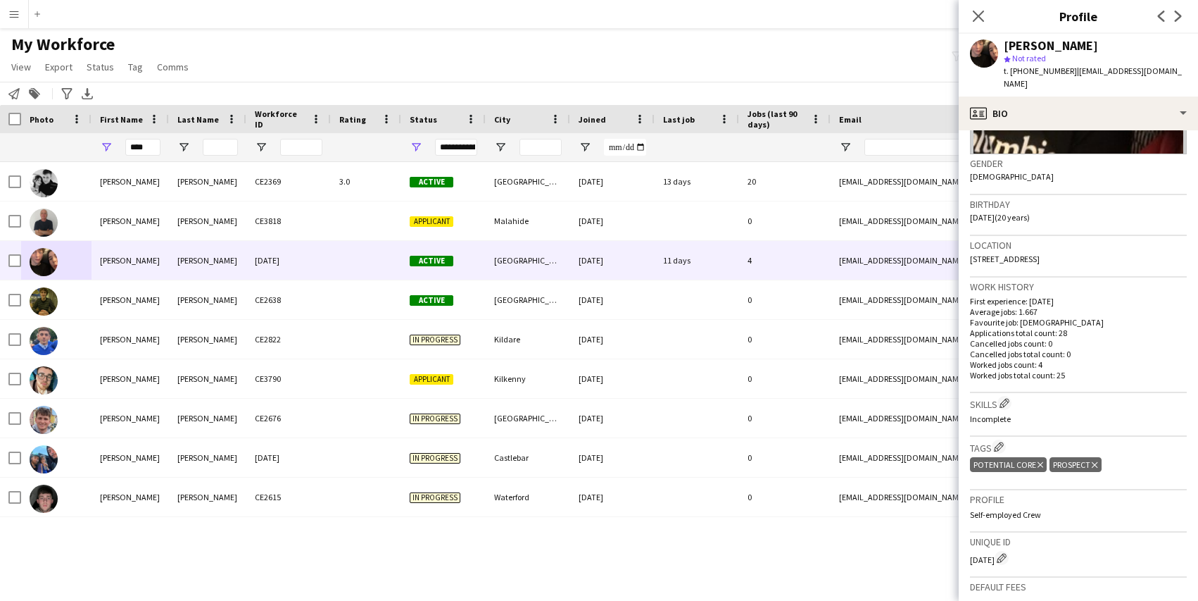
scroll to position [199, 0]
click at [967, 18] on div "Close pop-in" at bounding box center [978, 16] width 39 height 32
click at [971, 18] on app-icon "Close pop-in" at bounding box center [979, 16] width 20 height 20
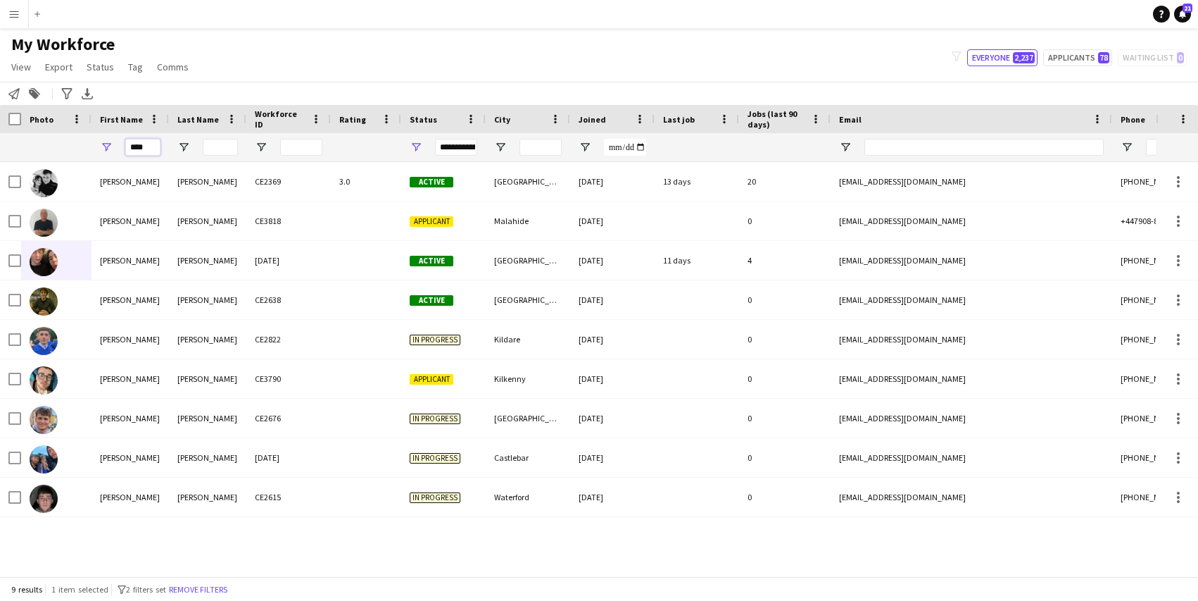
drag, startPoint x: 151, startPoint y: 152, endPoint x: 113, endPoint y: 142, distance: 39.5
click at [113, 142] on div "****" at bounding box center [130, 147] width 77 height 28
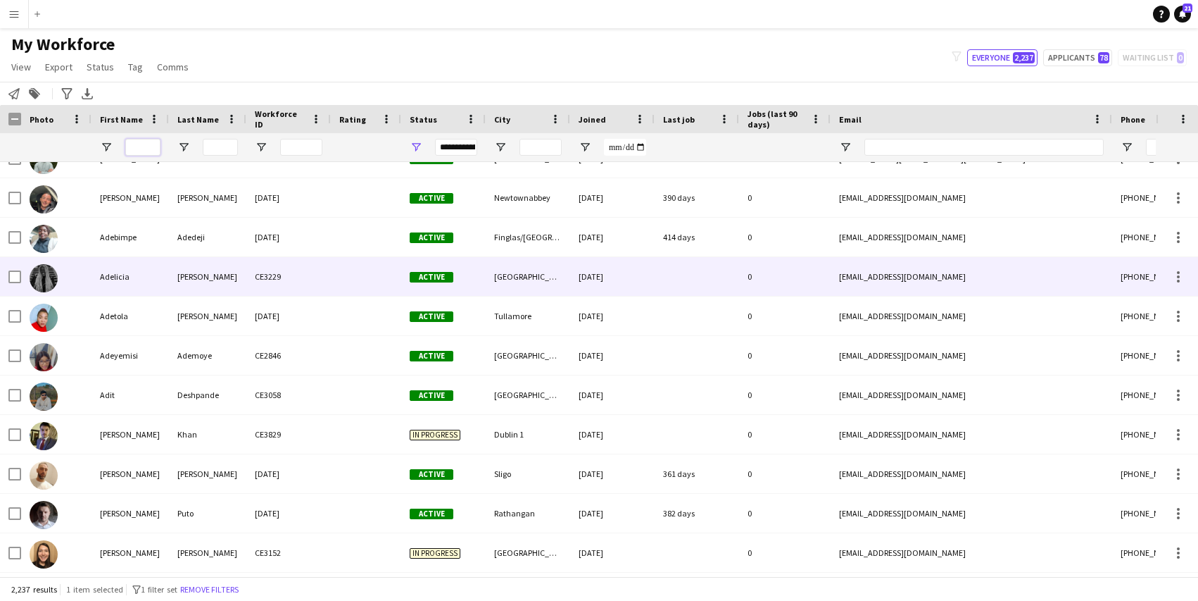
scroll to position [946, 0]
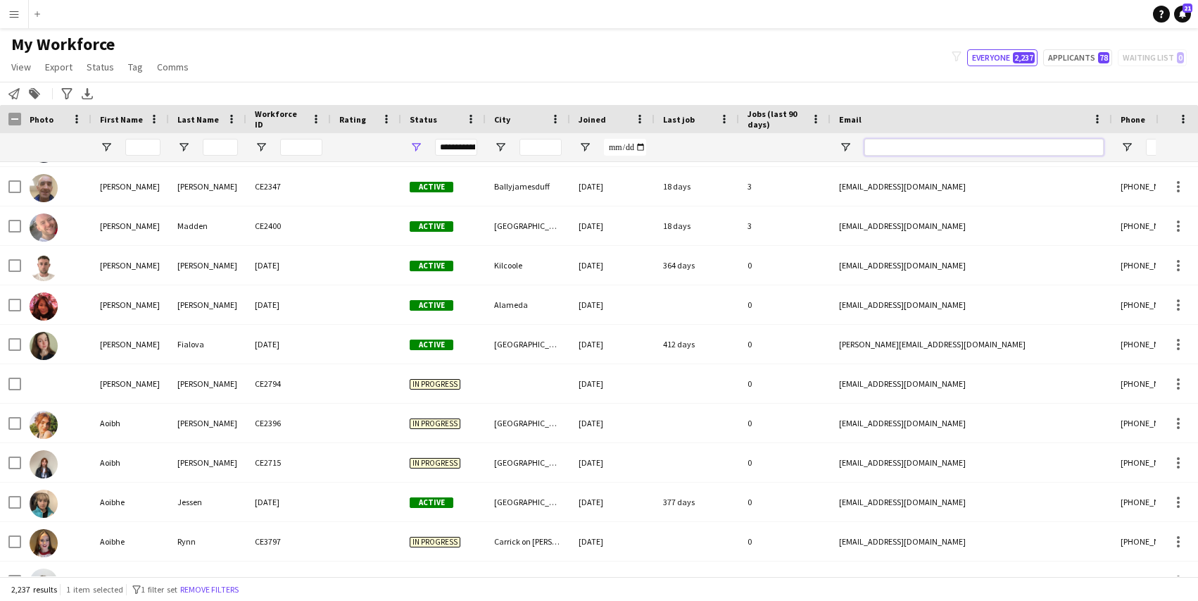
click at [913, 149] on input "Email Filter Input" at bounding box center [984, 147] width 239 height 17
click at [146, 151] on input "First Name Filter Input" at bounding box center [142, 147] width 35 height 17
type input "*"
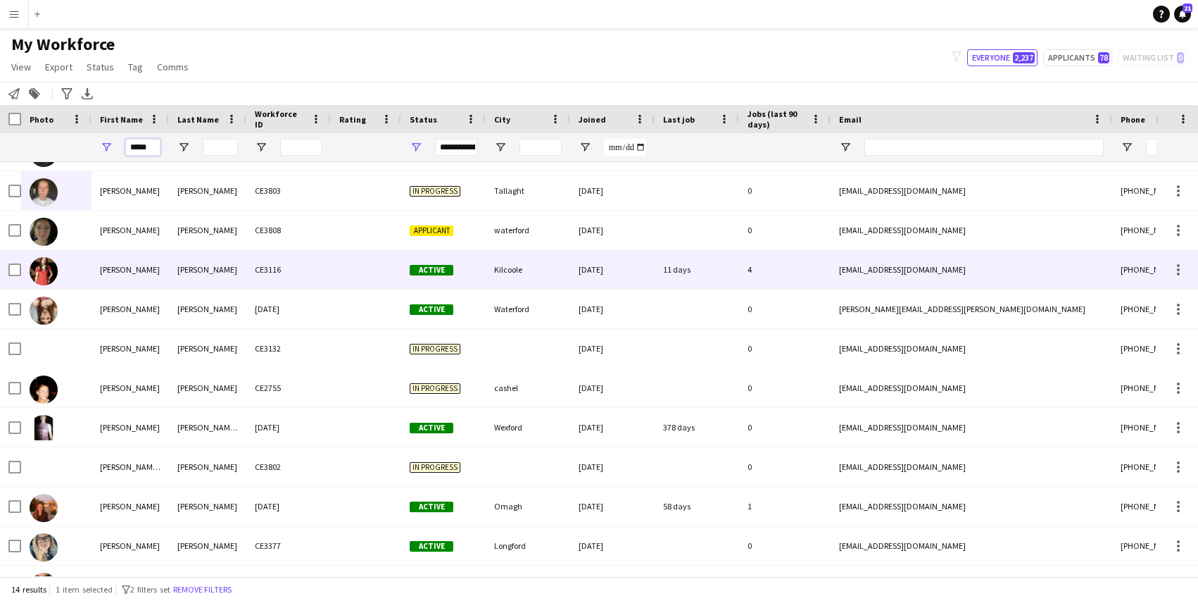
scroll to position [21, 0]
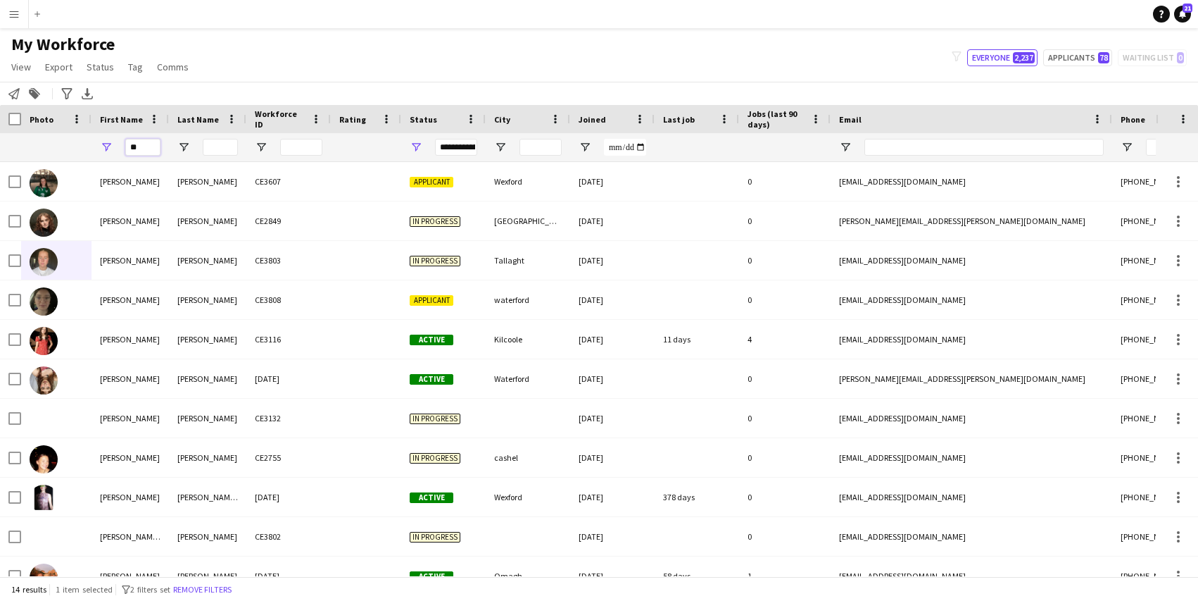
type input "*"
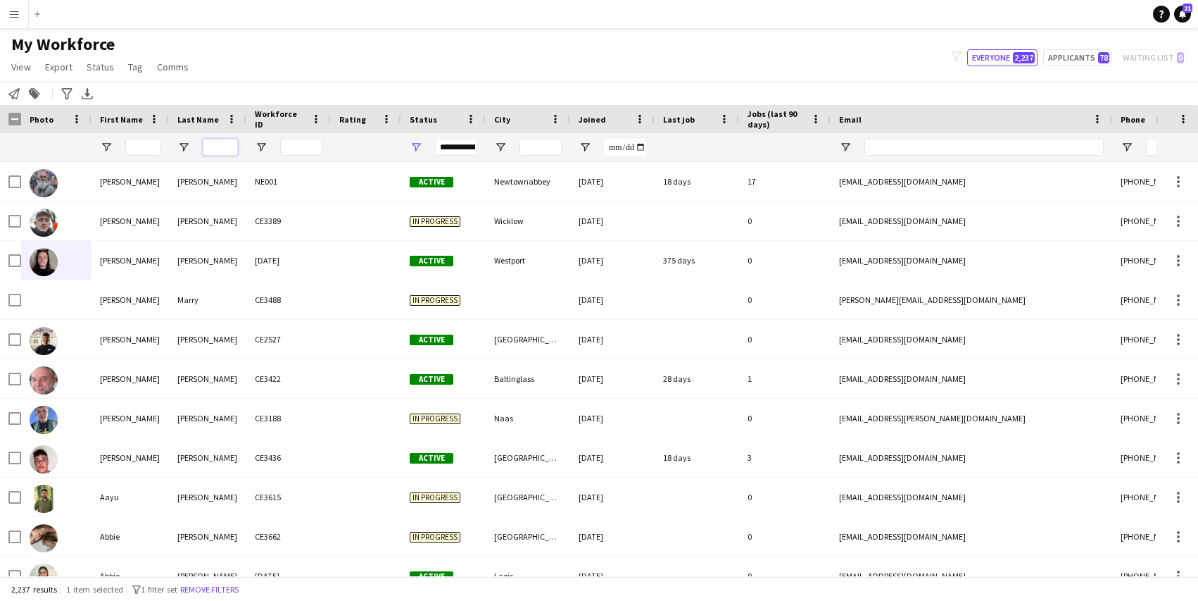
click at [230, 146] on input "Last Name Filter Input" at bounding box center [220, 147] width 35 height 17
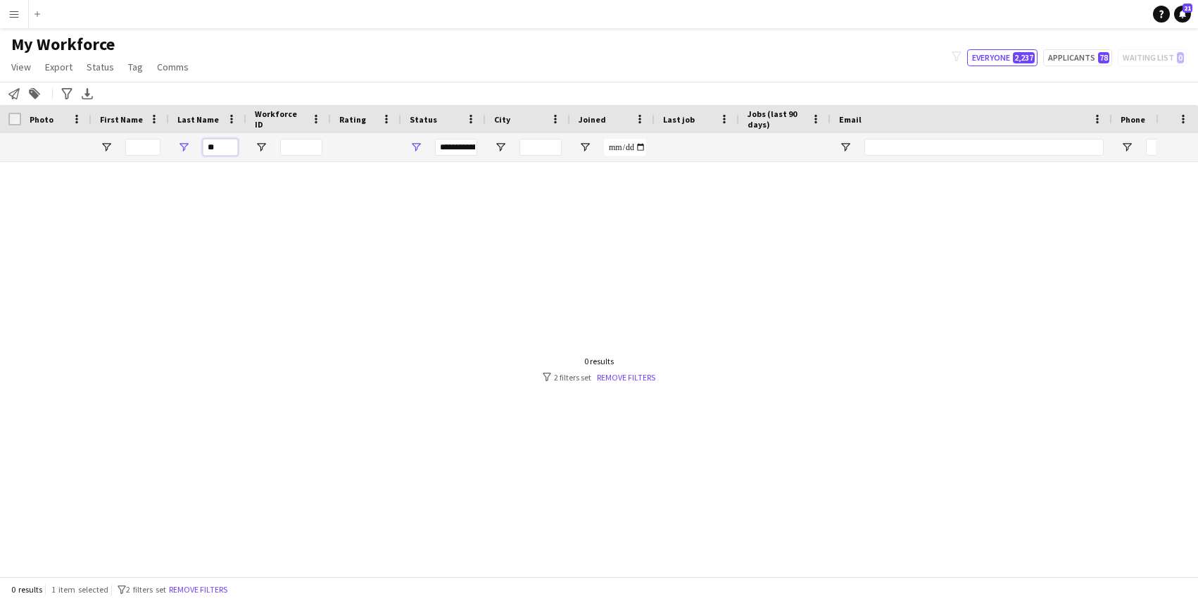
type input "*"
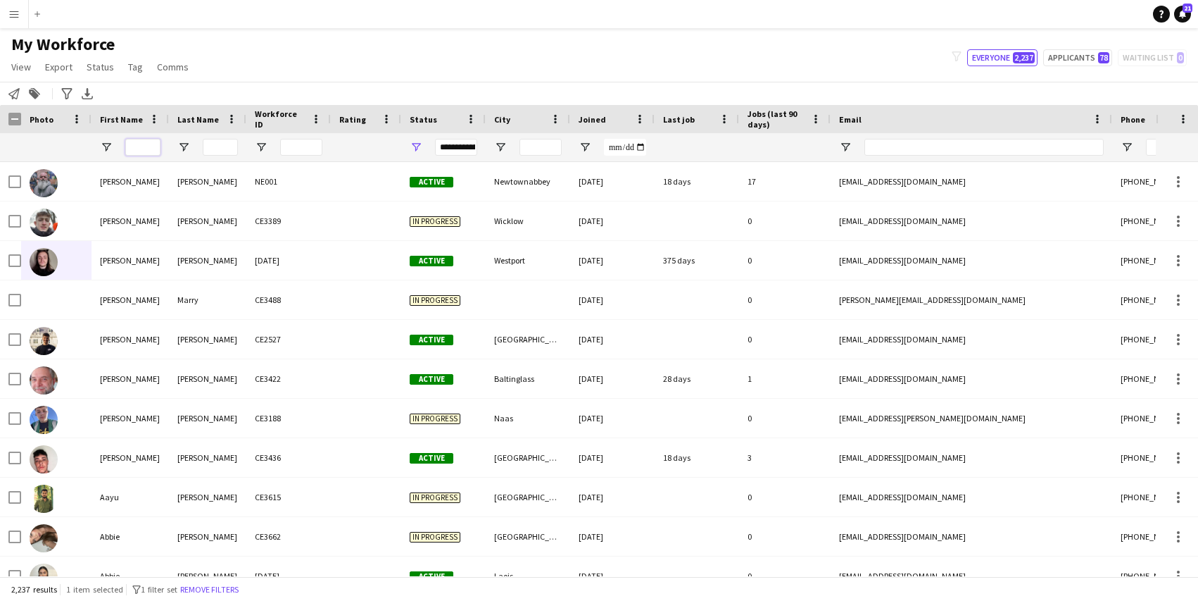
click at [146, 146] on input "First Name Filter Input" at bounding box center [142, 147] width 35 height 17
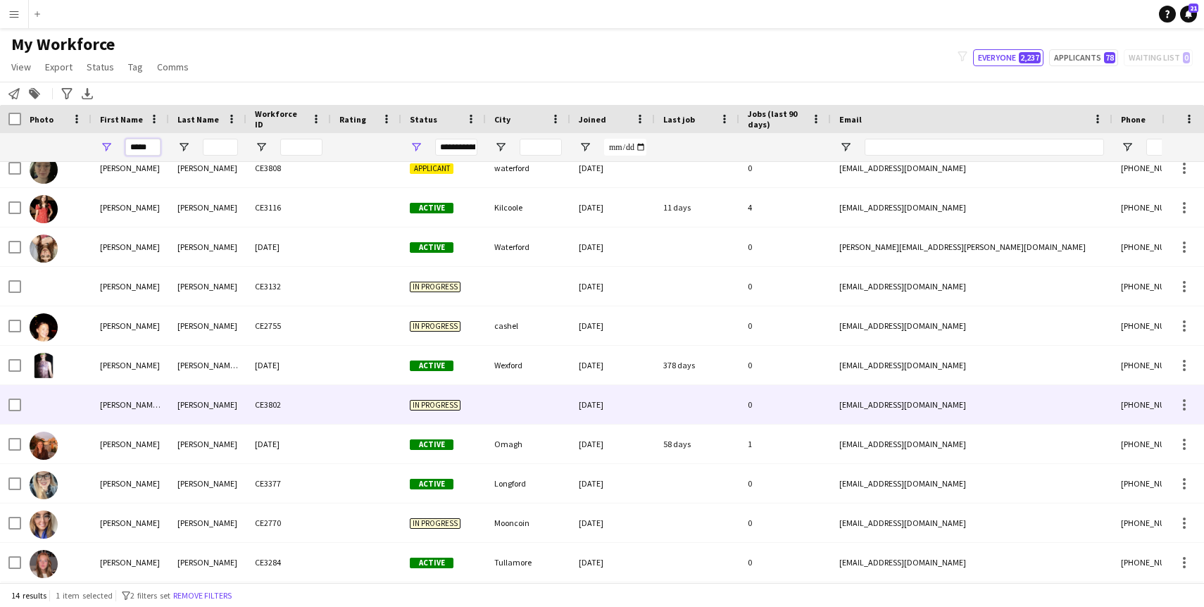
scroll to position [132, 0]
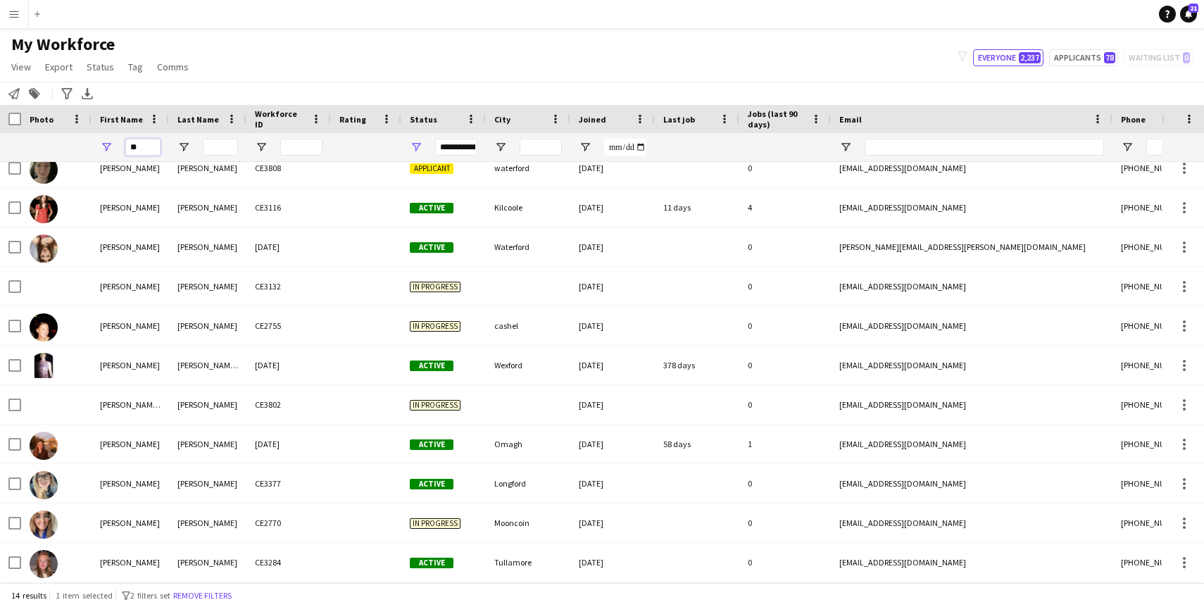
type input "*"
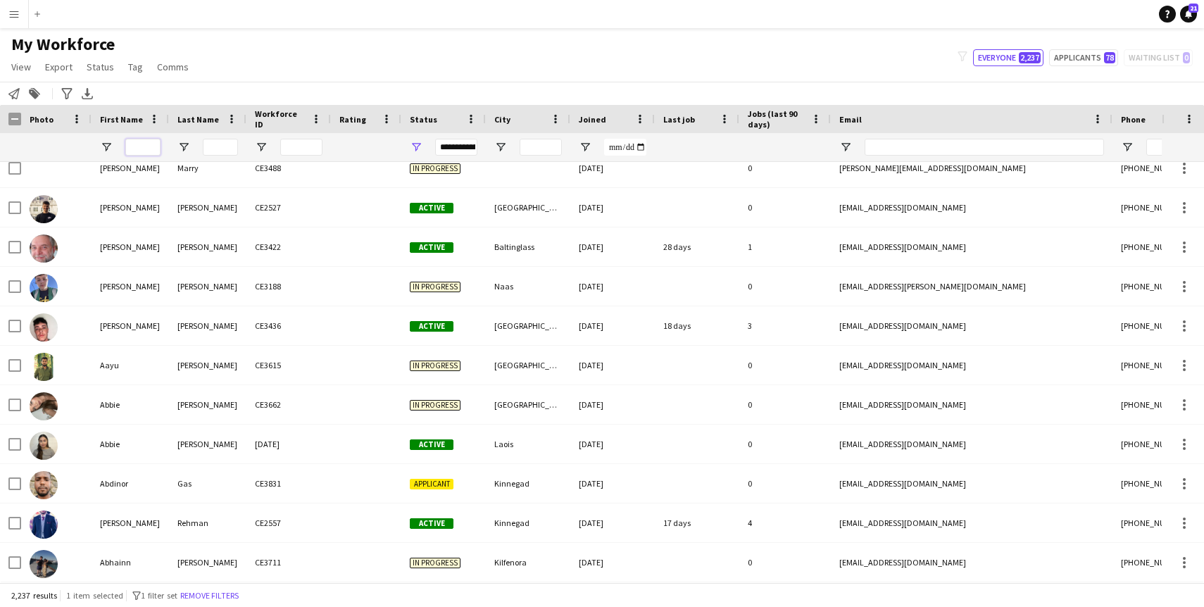
paste input "***"
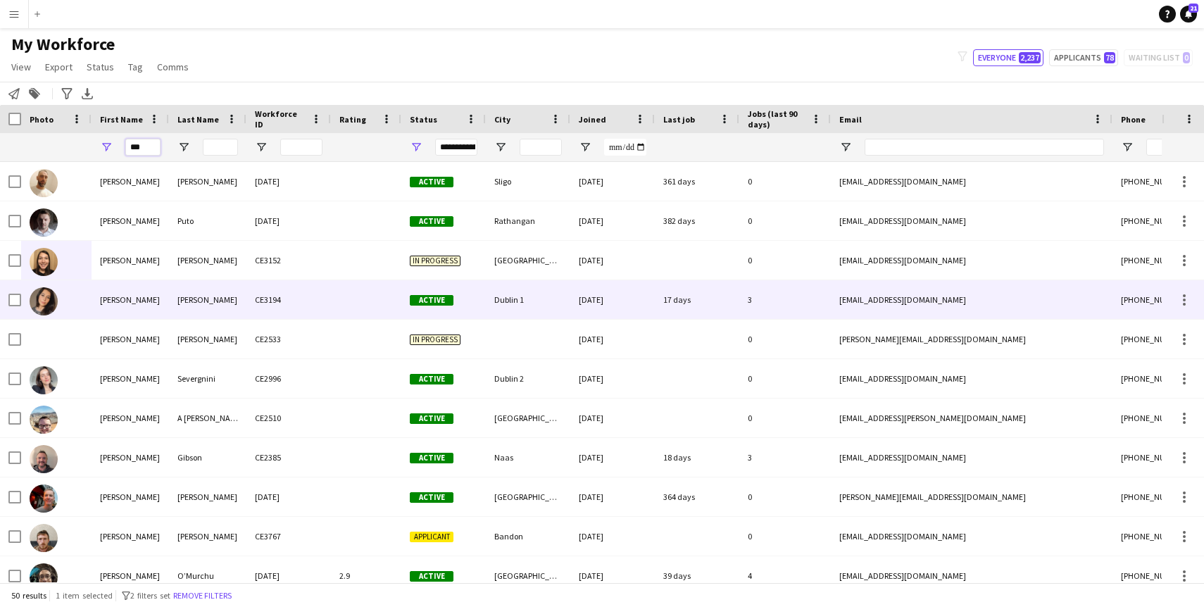
scroll to position [2, 0]
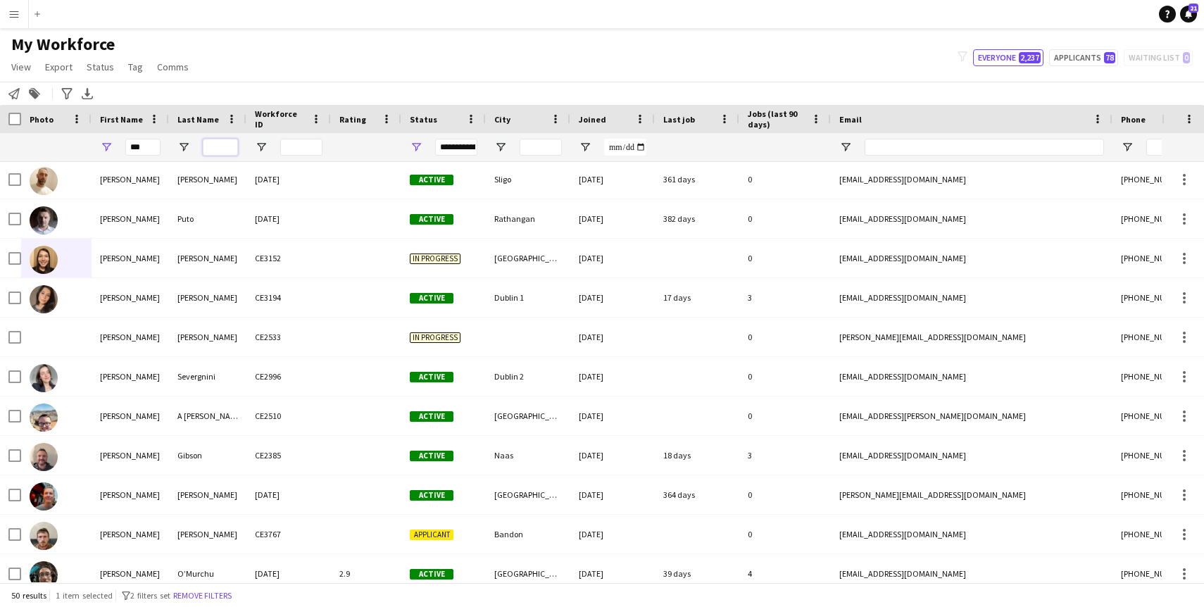
click at [227, 151] on input "Last Name Filter Input" at bounding box center [220, 147] width 35 height 17
click at [145, 143] on input "***" at bounding box center [142, 147] width 35 height 17
type input "*"
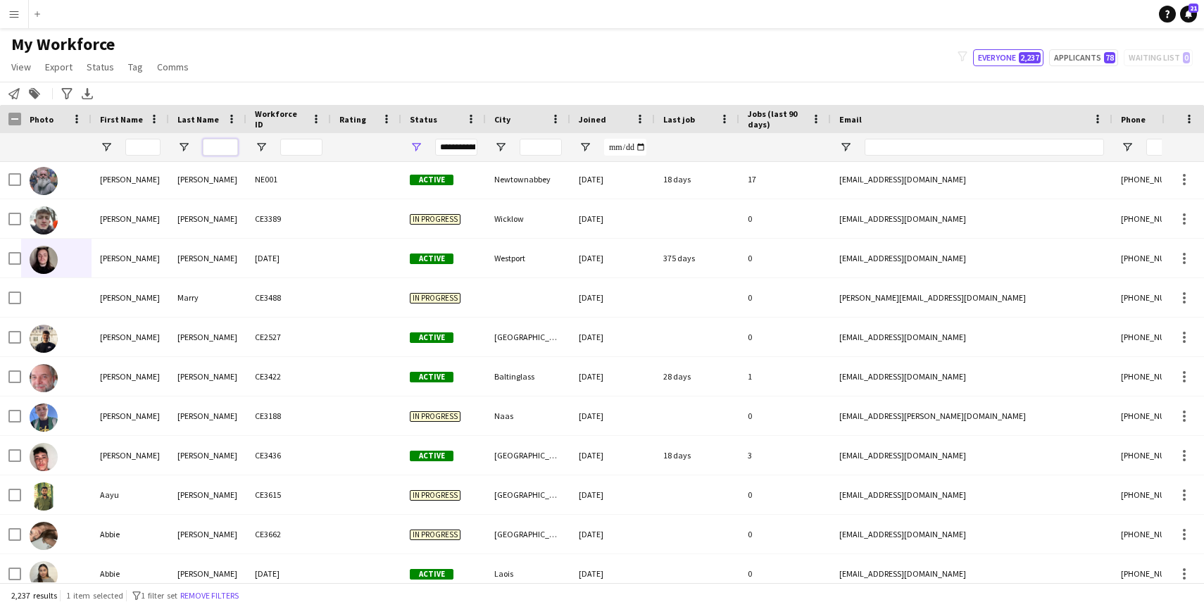
click at [225, 146] on input "Last Name Filter Input" at bounding box center [220, 147] width 35 height 17
paste input "*******"
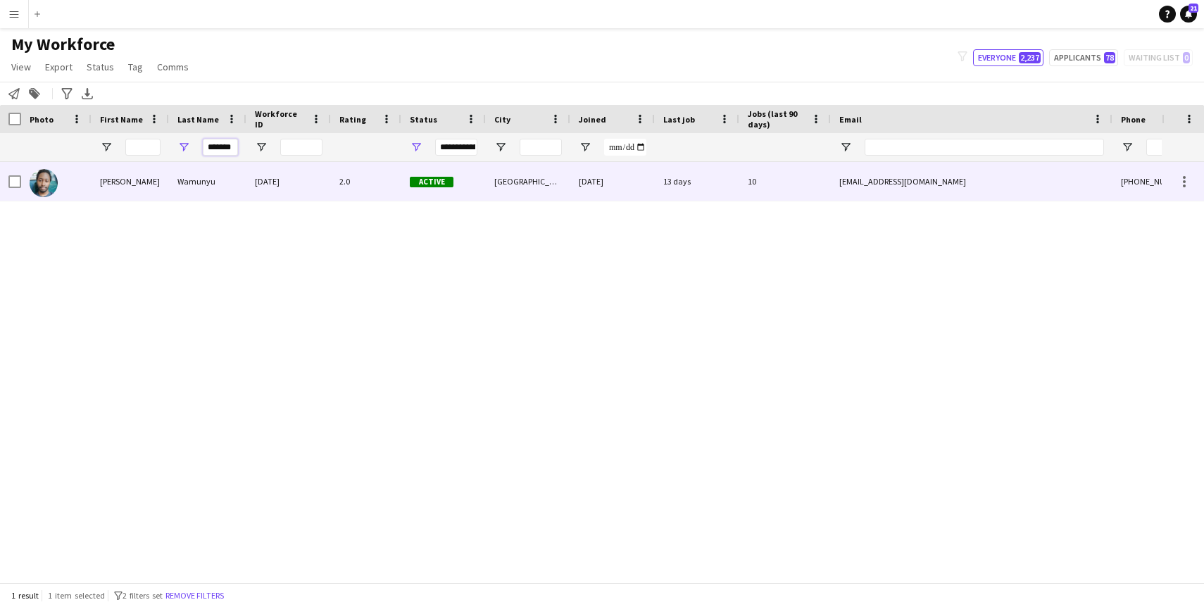
type input "*******"
click at [125, 173] on div "[PERSON_NAME]" at bounding box center [130, 181] width 77 height 39
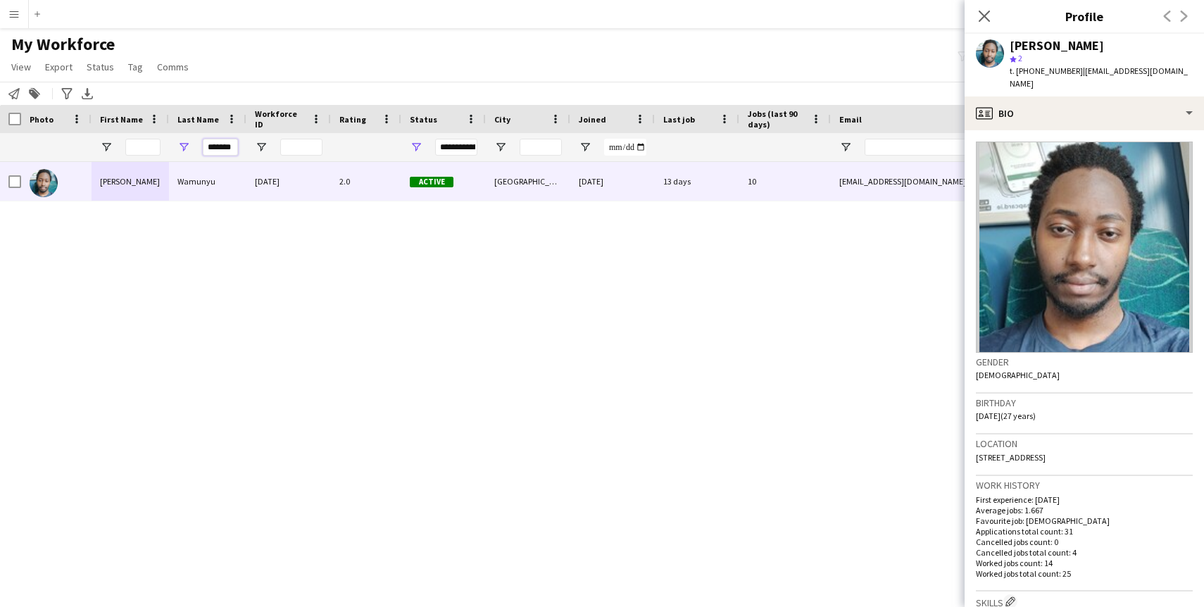
click at [223, 151] on input "*******" at bounding box center [220, 147] width 35 height 17
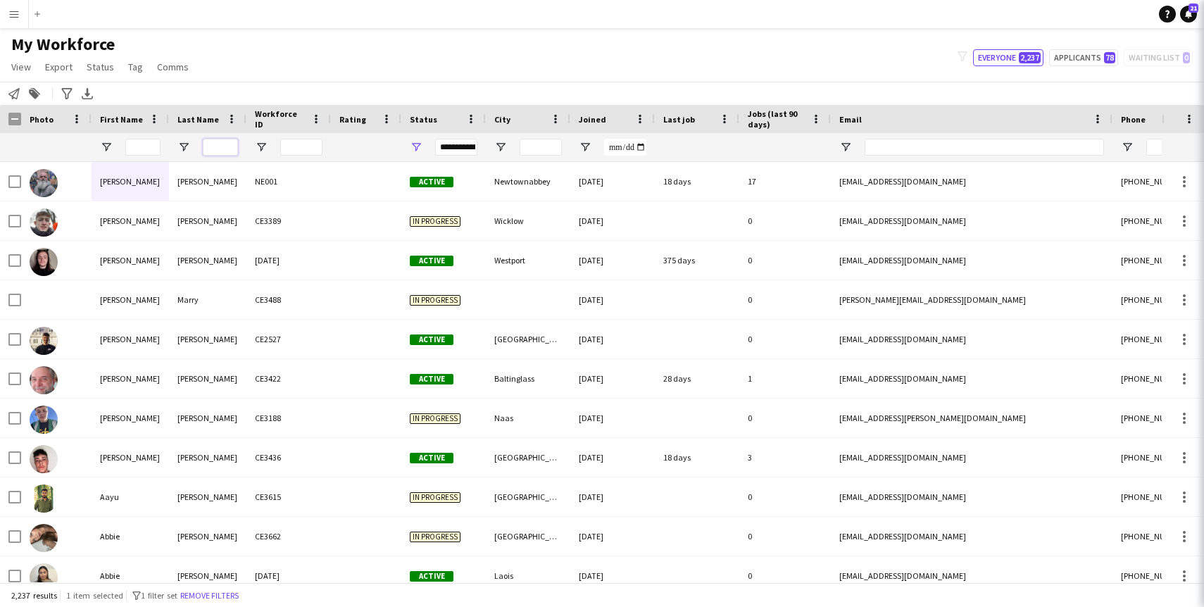
paste input "**********"
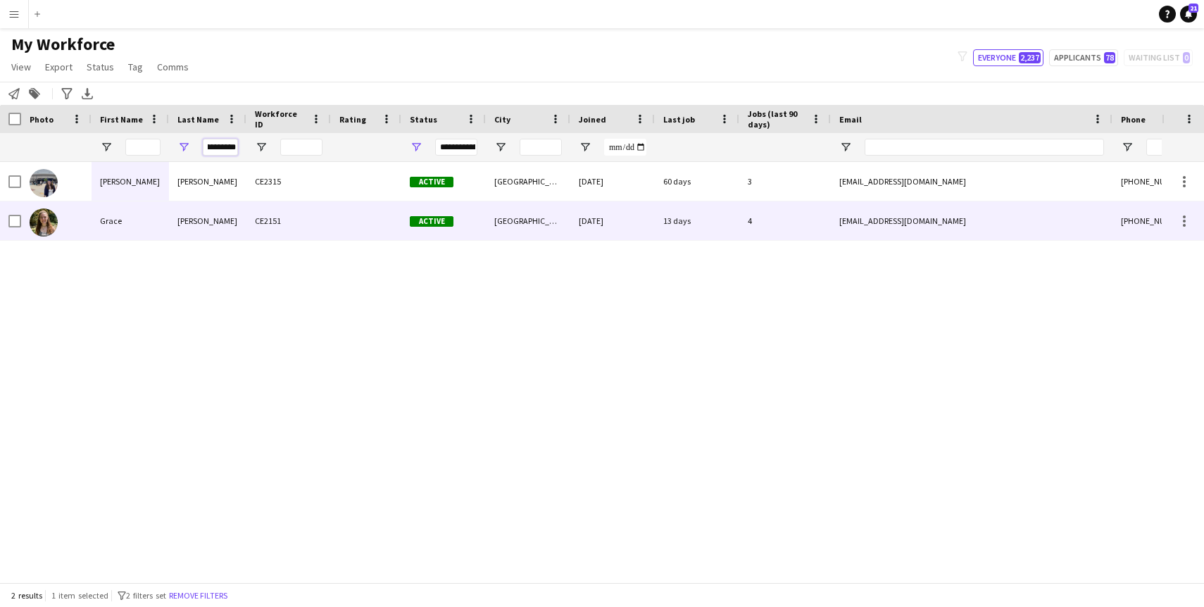
type input "**********"
click at [83, 213] on div at bounding box center [56, 220] width 70 height 39
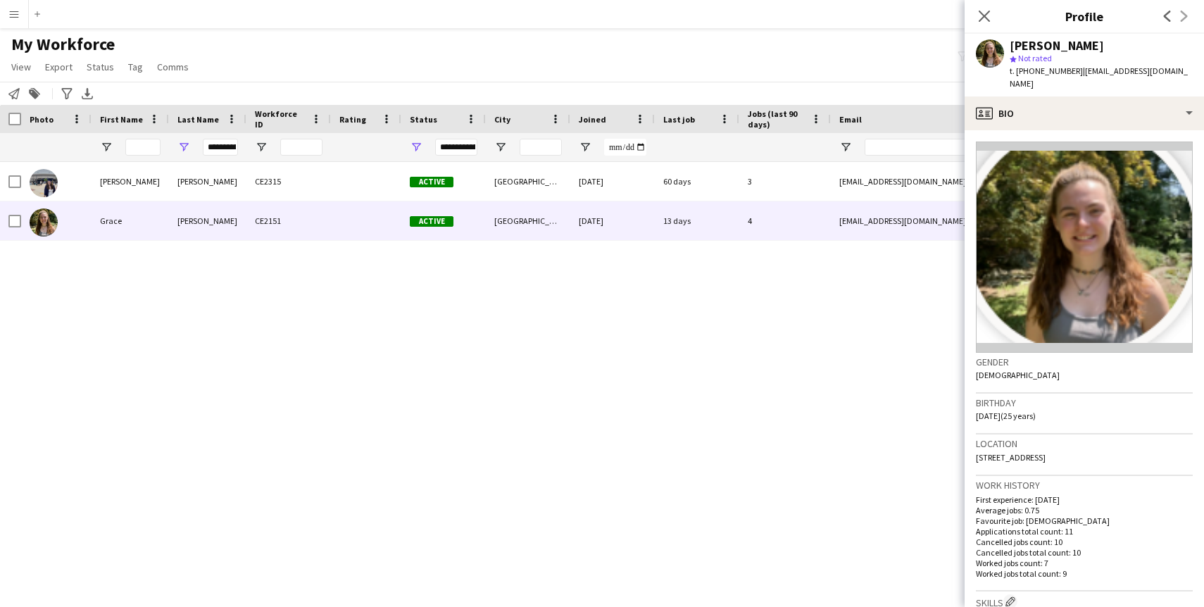
click at [1041, 222] on img at bounding box center [1084, 247] width 217 height 211
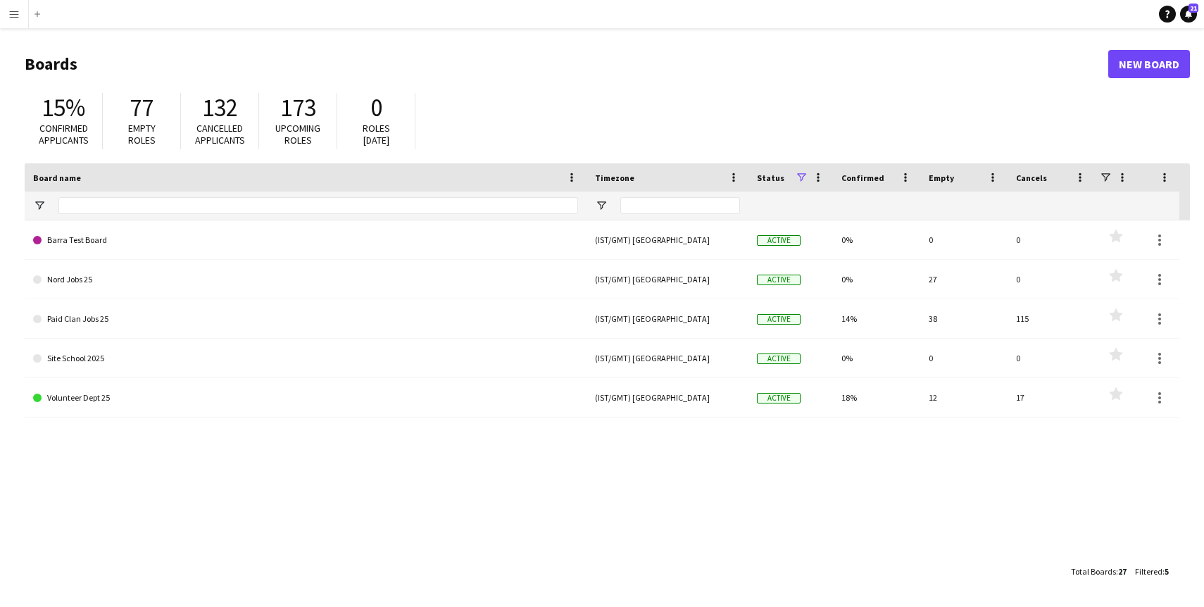
click at [15, 21] on button "Menu" at bounding box center [14, 14] width 28 height 28
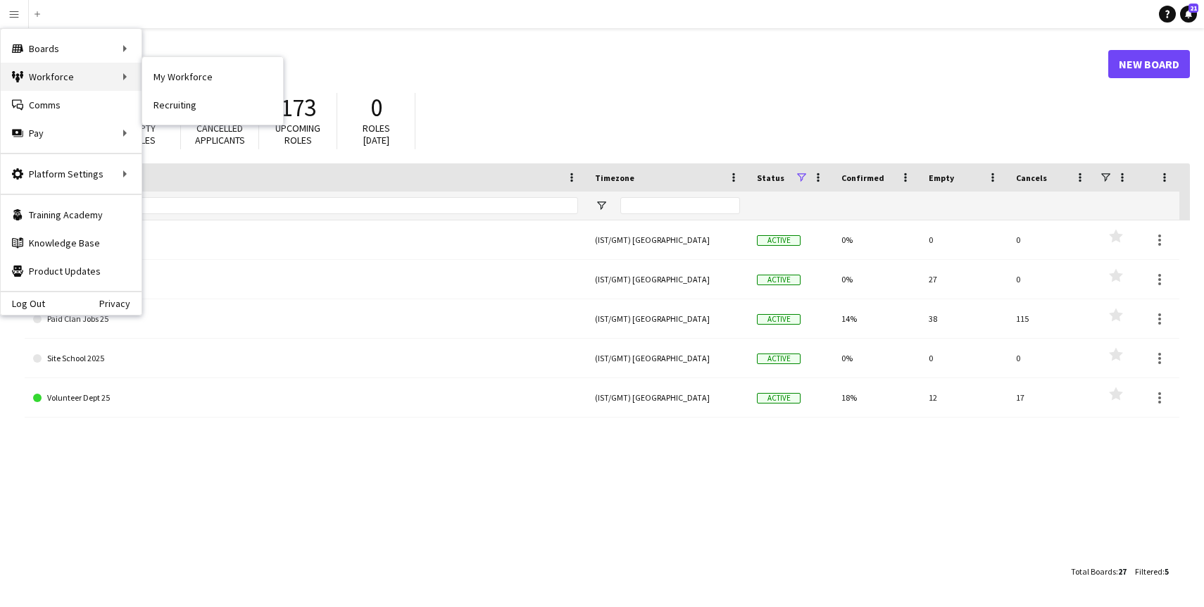
click at [67, 75] on div "Workforce Workforce" at bounding box center [71, 77] width 141 height 28
click at [124, 73] on div "Workforce Workforce" at bounding box center [71, 77] width 141 height 28
click at [187, 73] on link "My Workforce" at bounding box center [212, 77] width 141 height 28
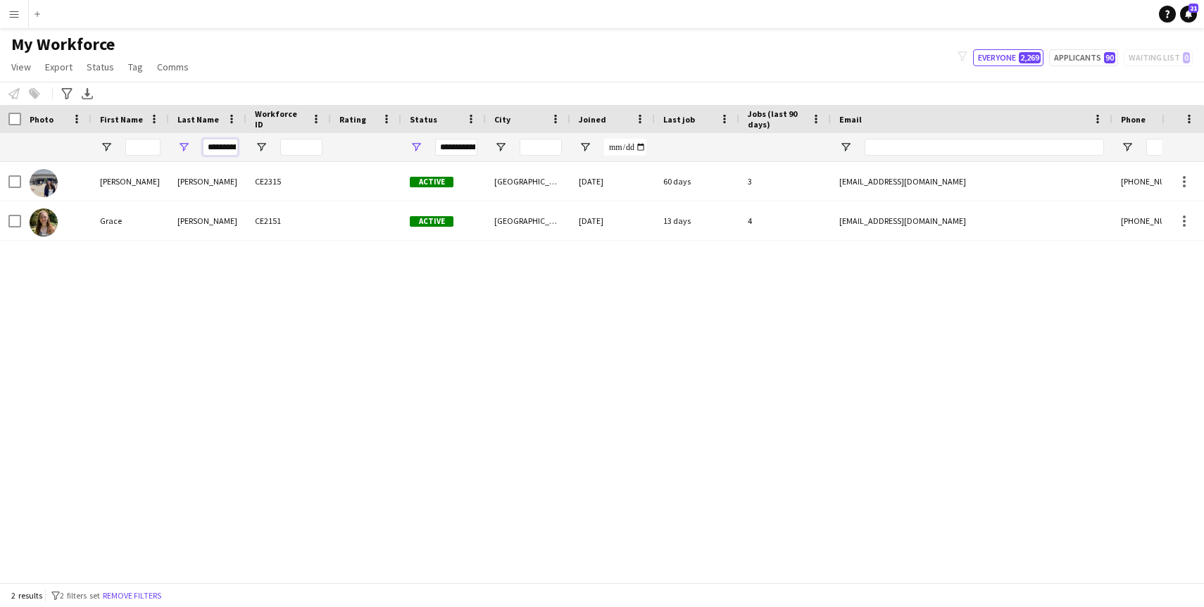
drag, startPoint x: 237, startPoint y: 145, endPoint x: 172, endPoint y: 138, distance: 65.2
click at [172, 138] on div "**********" at bounding box center [207, 147] width 77 height 28
type input "*"
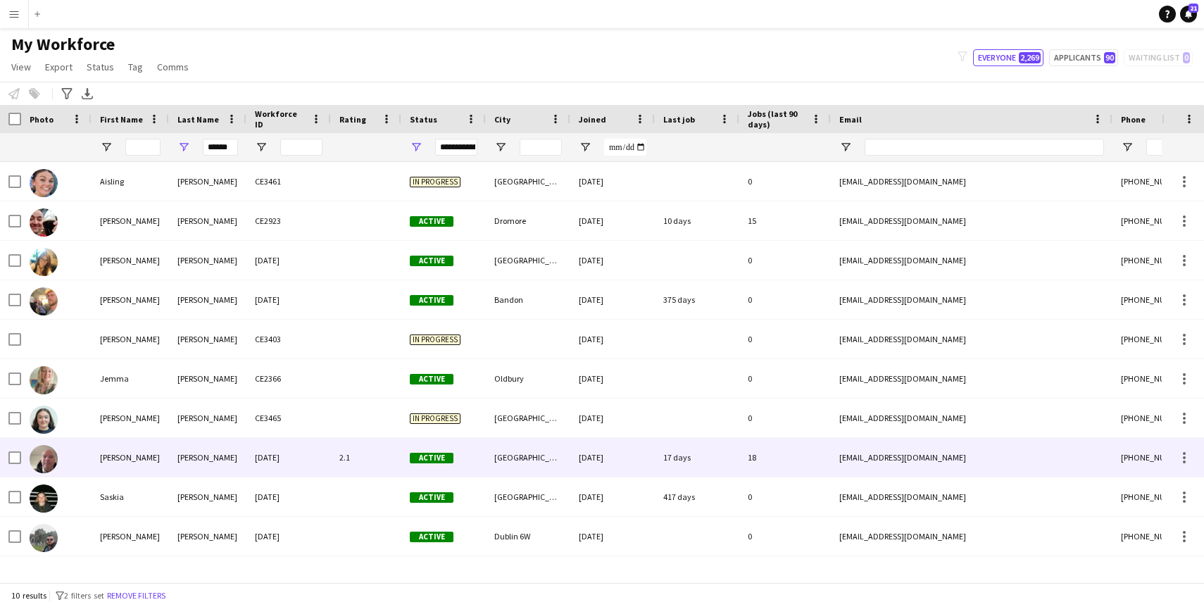
click at [136, 462] on div "Michael" at bounding box center [130, 457] width 77 height 39
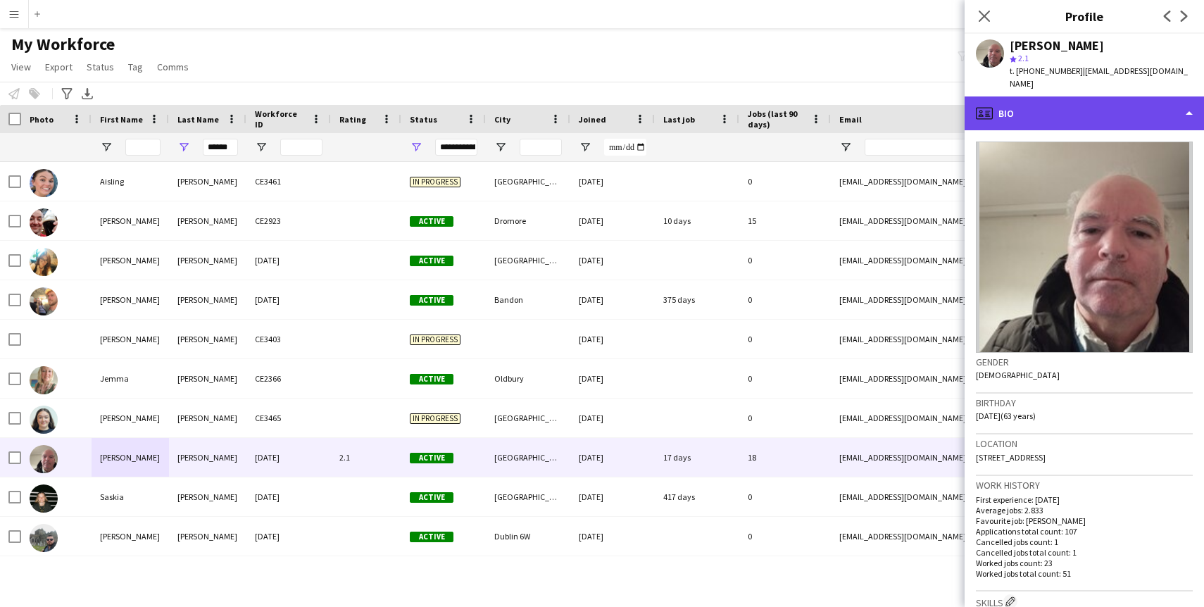
click at [1125, 117] on div "profile Bio" at bounding box center [1084, 113] width 239 height 34
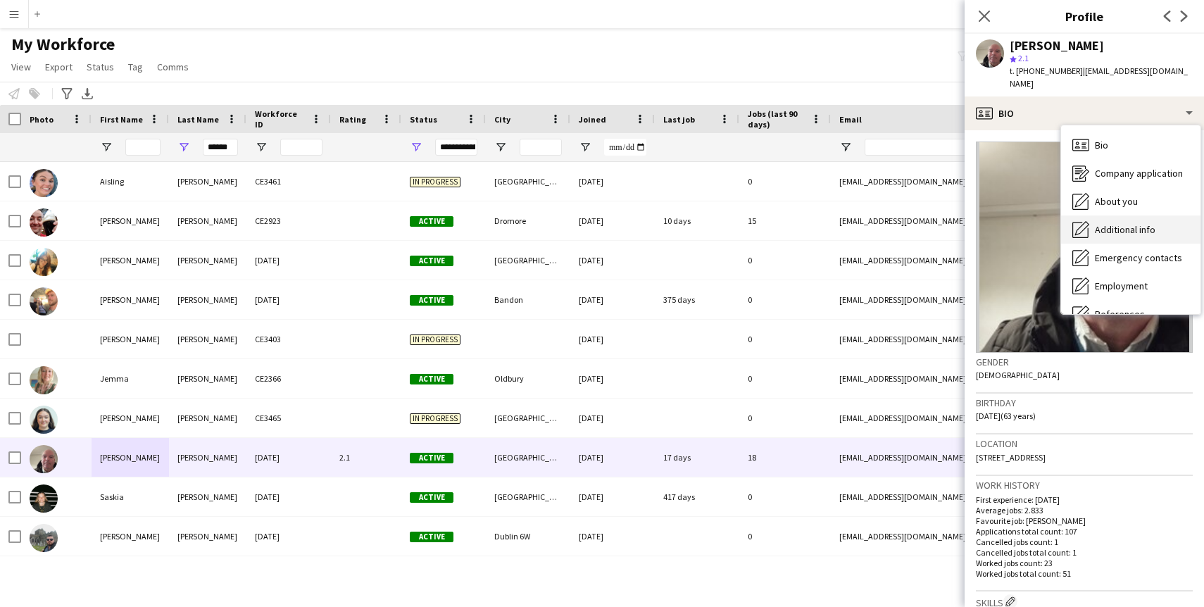
click at [1100, 220] on div "Additional info Additional info" at bounding box center [1130, 229] width 139 height 28
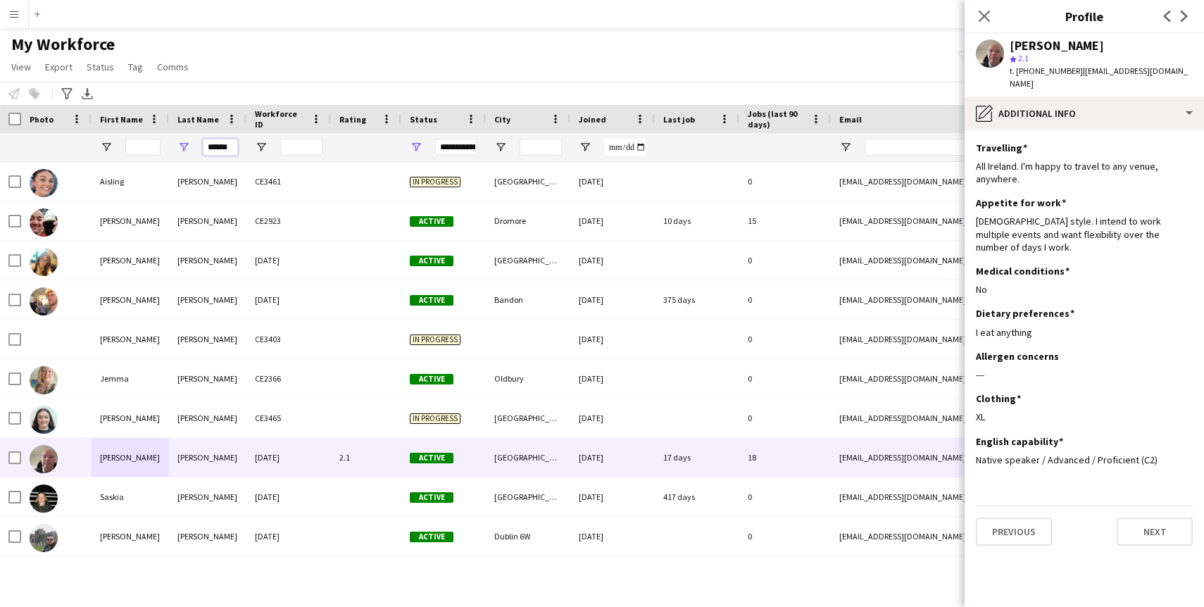
drag, startPoint x: 234, startPoint y: 148, endPoint x: 138, endPoint y: 146, distance: 95.8
click at [139, 146] on div "******" at bounding box center [763, 147] width 1527 height 28
type input "*"
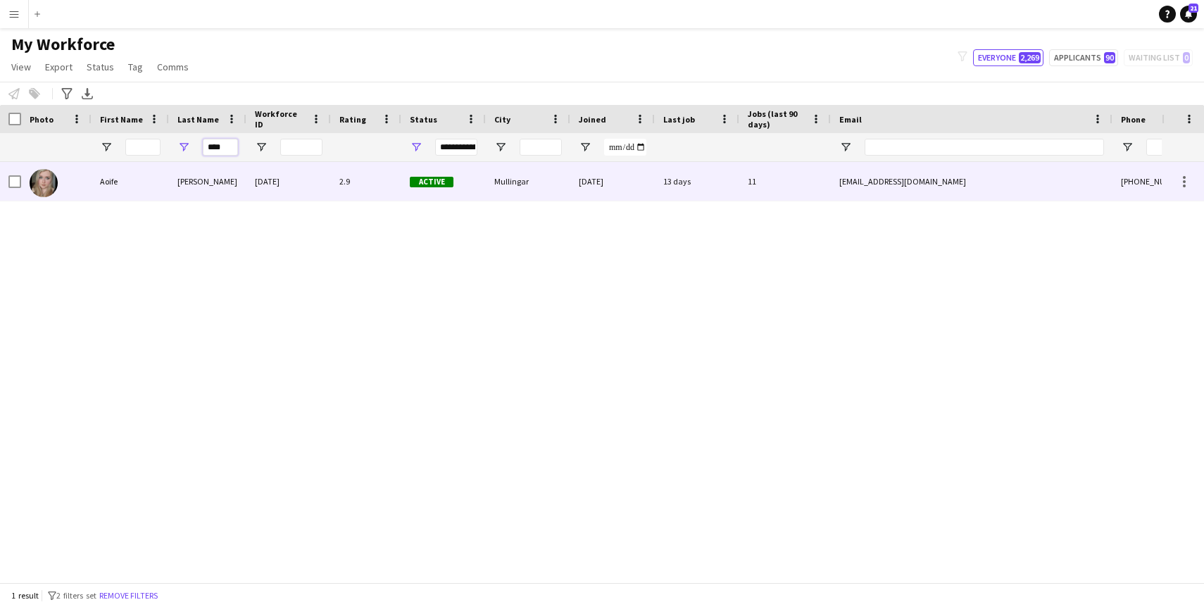
type input "****"
click at [107, 192] on div "Aoife" at bounding box center [130, 181] width 77 height 39
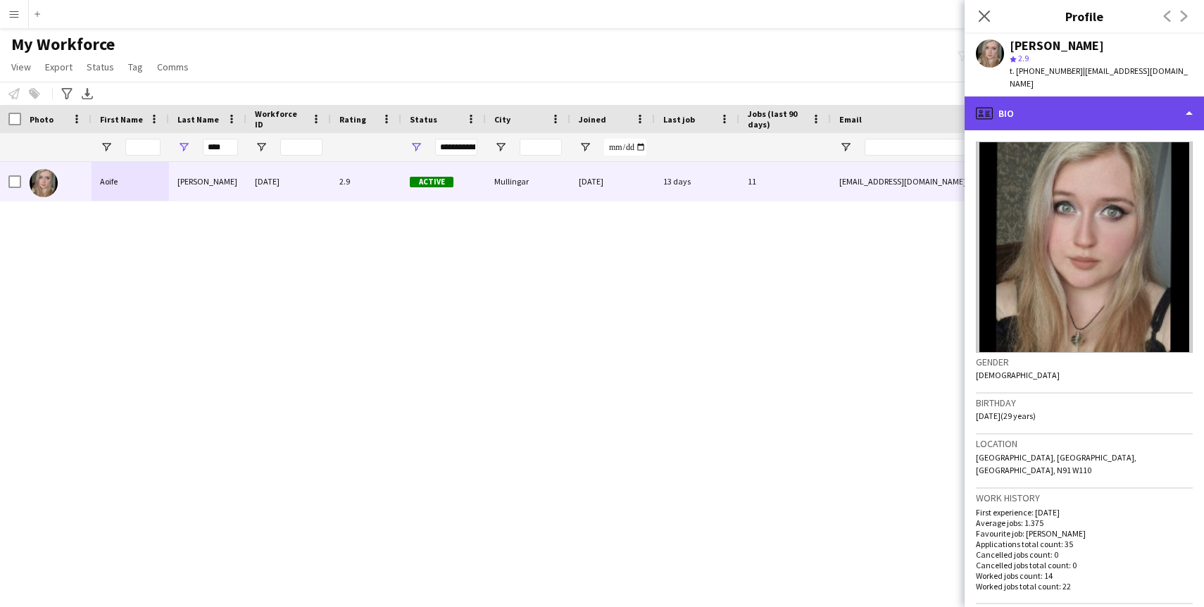
click at [1015, 103] on div "profile Bio" at bounding box center [1084, 113] width 239 height 34
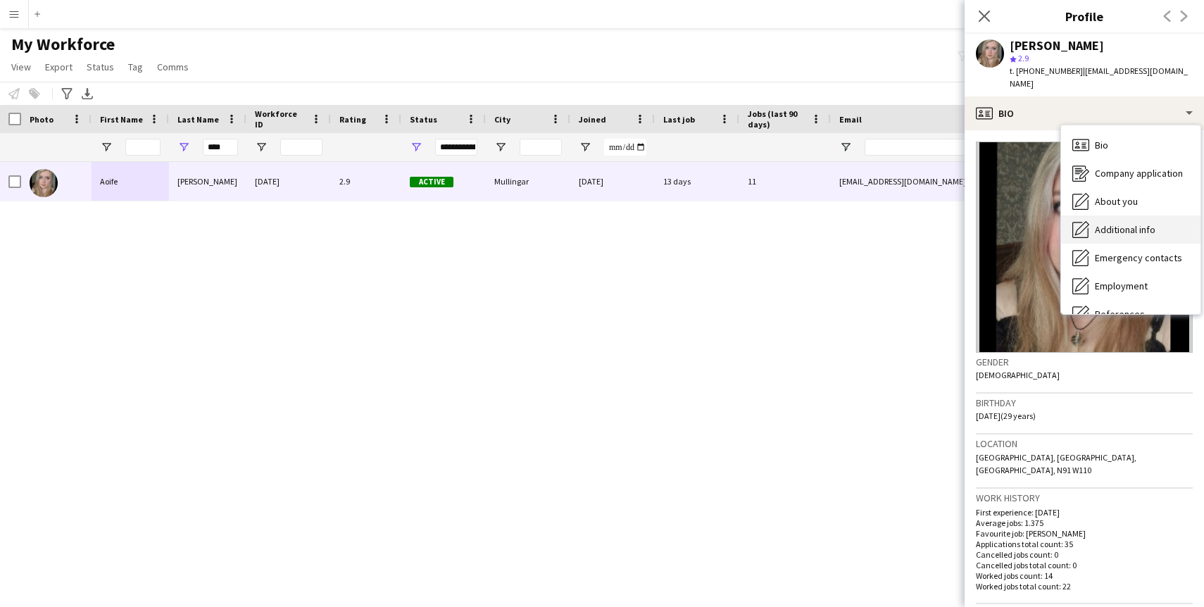
click at [1108, 223] on span "Additional info" at bounding box center [1125, 229] width 61 height 13
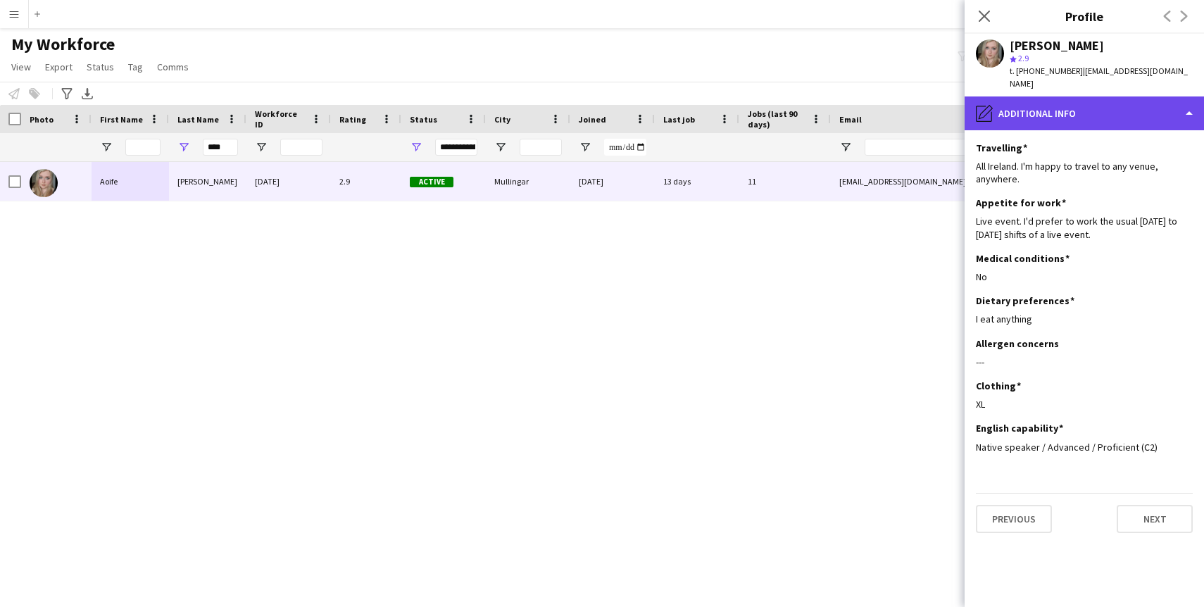
click at [1018, 99] on div "pencil4 Additional info" at bounding box center [1084, 113] width 239 height 34
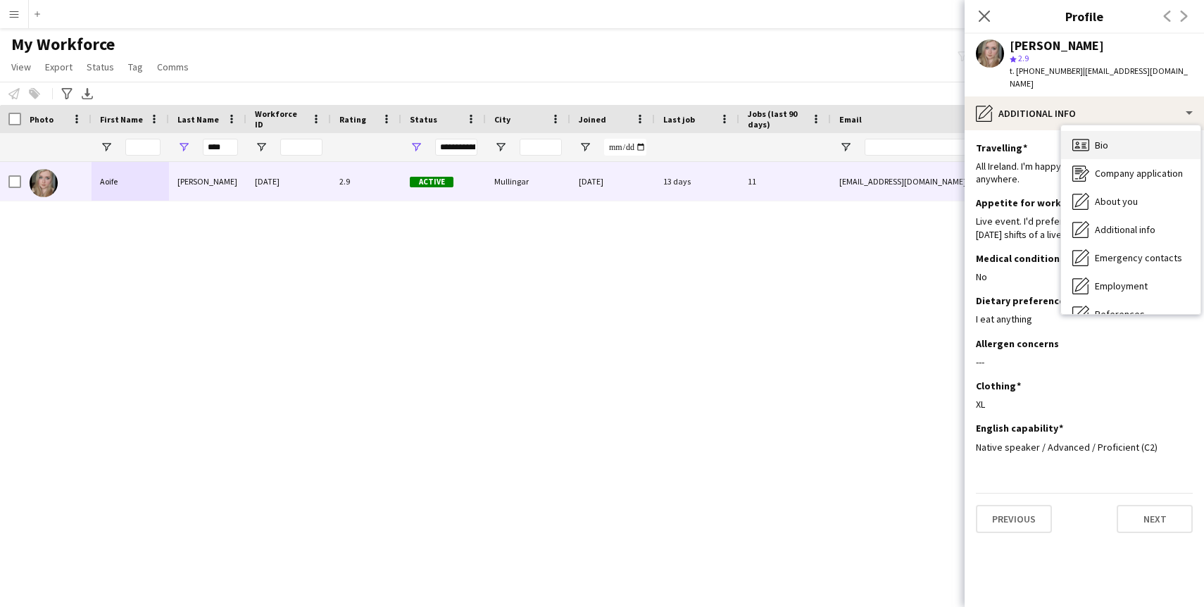
click at [1109, 131] on div "Bio Bio" at bounding box center [1130, 145] width 139 height 28
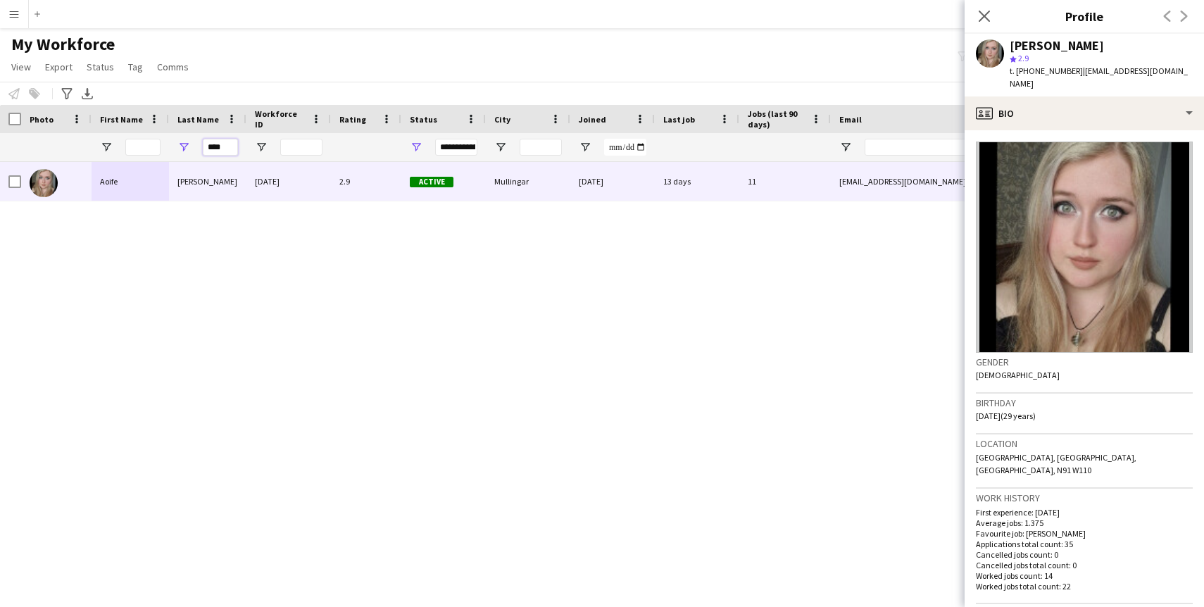
drag, startPoint x: 230, startPoint y: 148, endPoint x: 127, endPoint y: 148, distance: 102.1
click at [127, 148] on div "****" at bounding box center [763, 147] width 1527 height 28
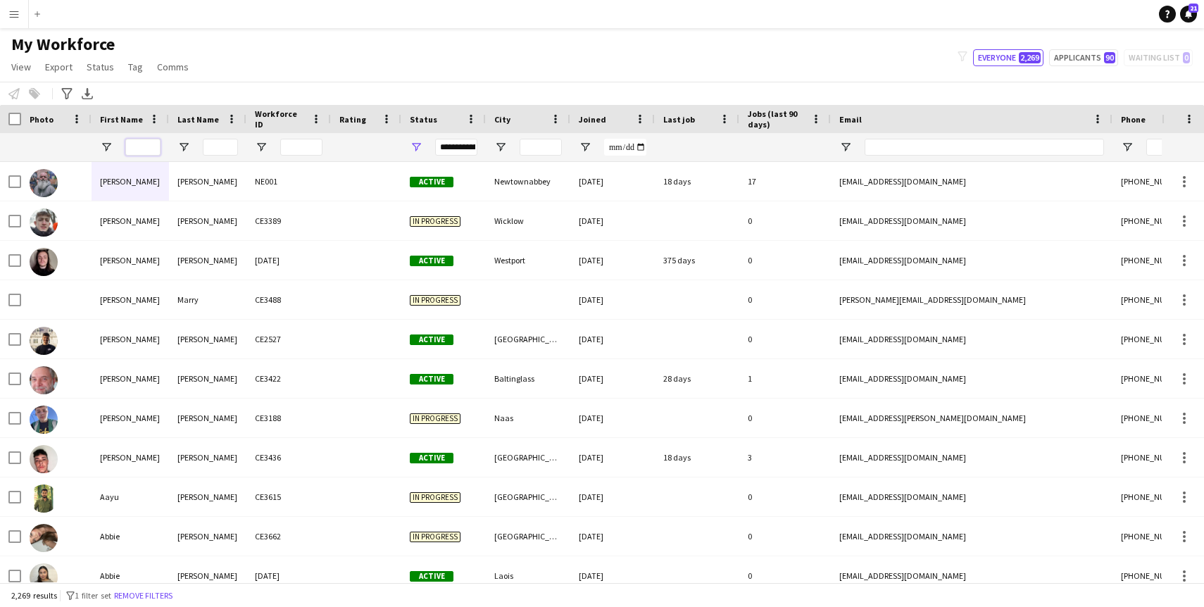
click at [144, 142] on input "First Name Filter Input" at bounding box center [142, 147] width 35 height 17
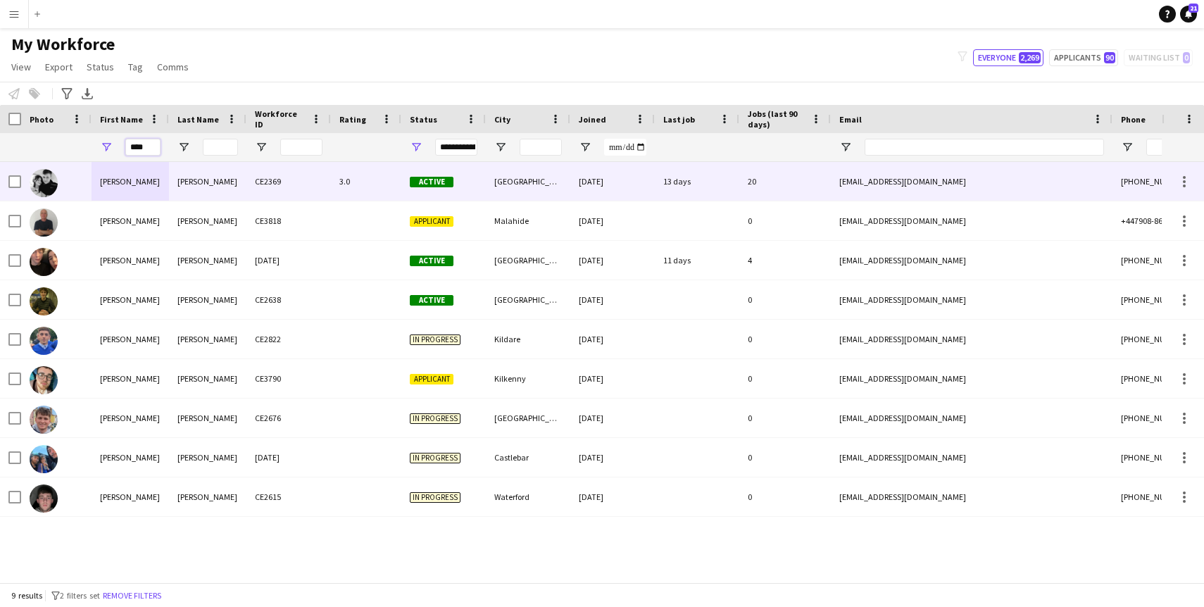
type input "****"
click at [192, 178] on div "[PERSON_NAME]" at bounding box center [207, 181] width 77 height 39
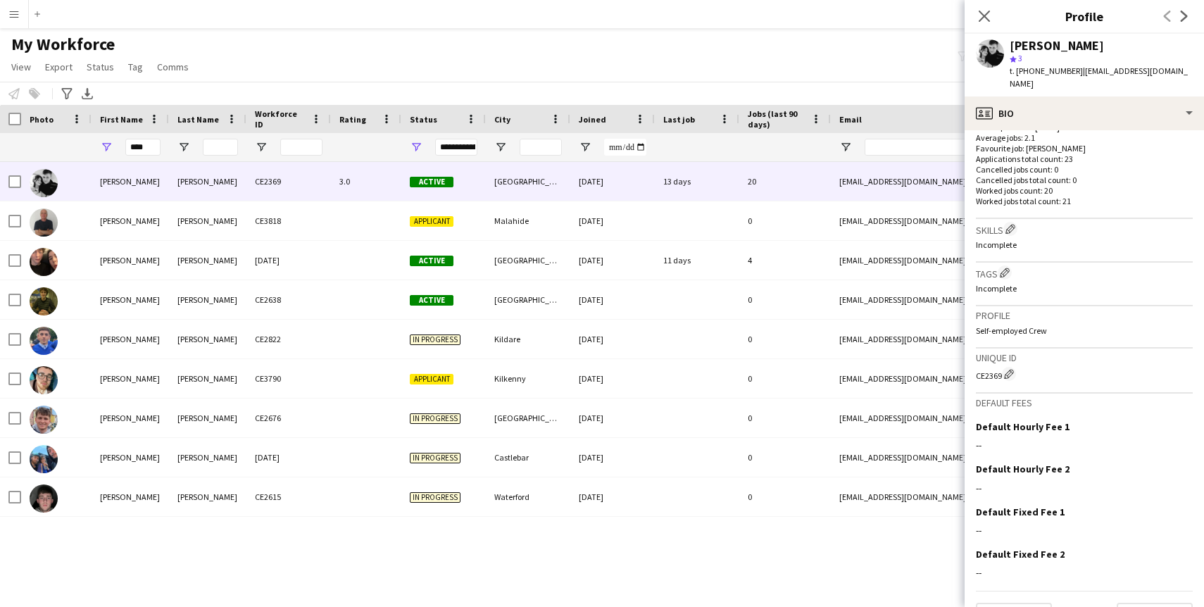
scroll to position [407, 0]
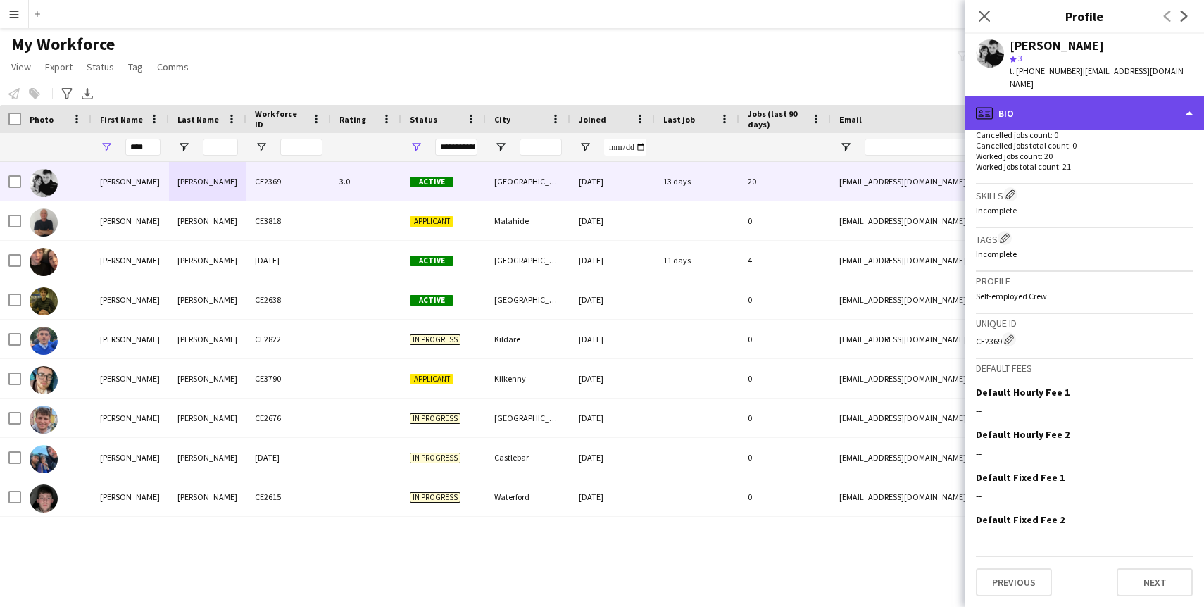
click at [1108, 105] on div "profile Bio" at bounding box center [1084, 113] width 239 height 34
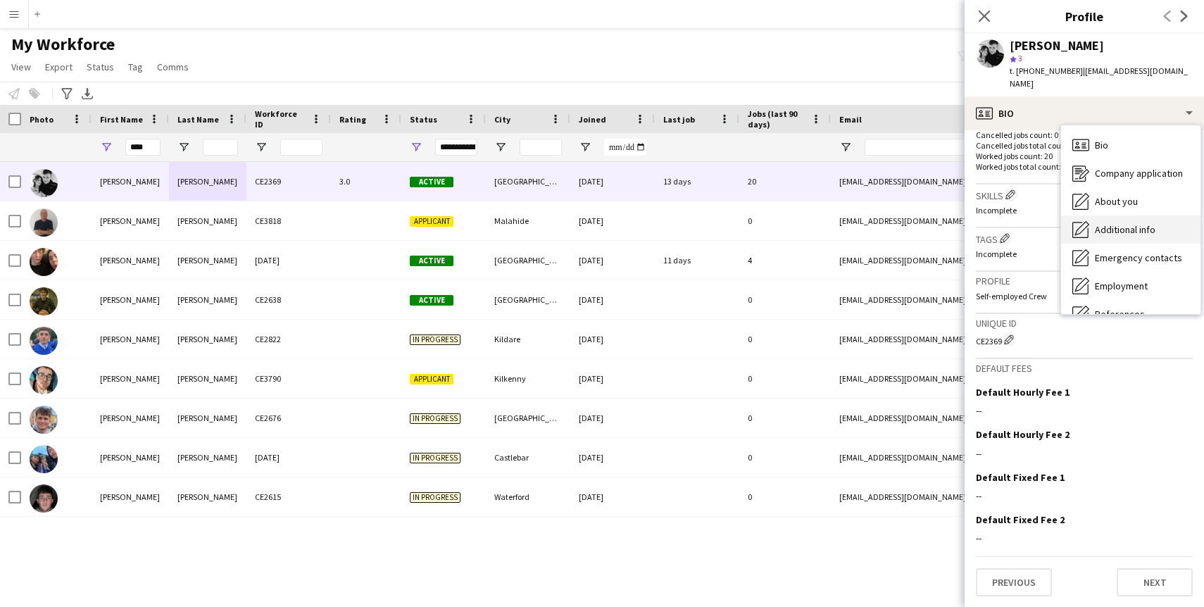
click at [1120, 228] on span "Additional info" at bounding box center [1125, 229] width 61 height 13
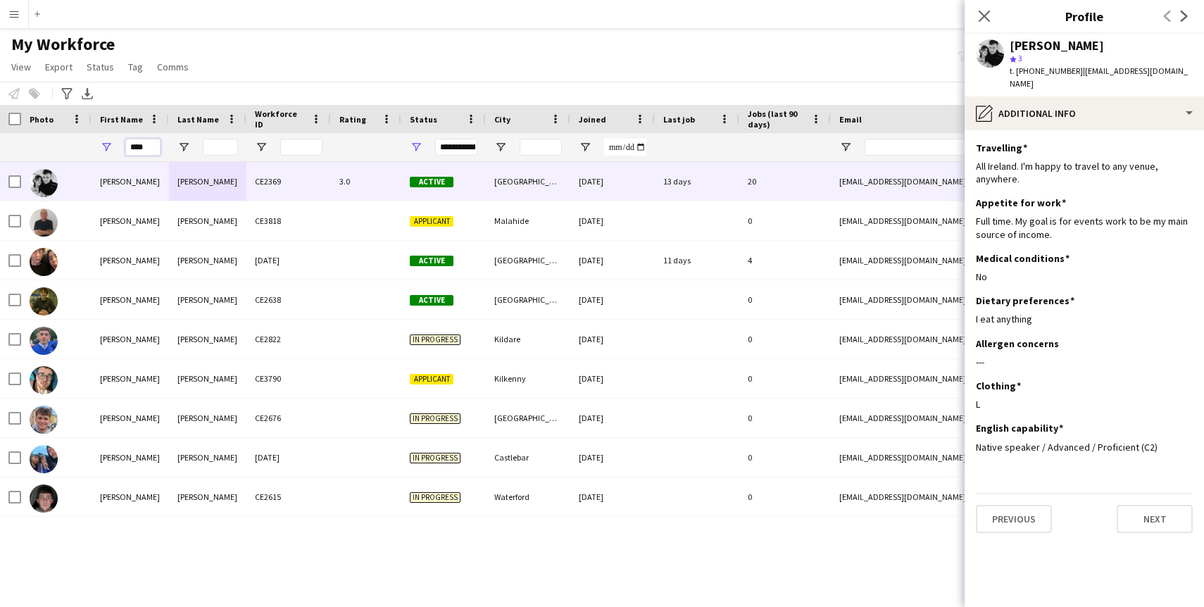
drag, startPoint x: 151, startPoint y: 148, endPoint x: 88, endPoint y: 147, distance: 62.7
click at [88, 147] on div "****" at bounding box center [763, 147] width 1527 height 28
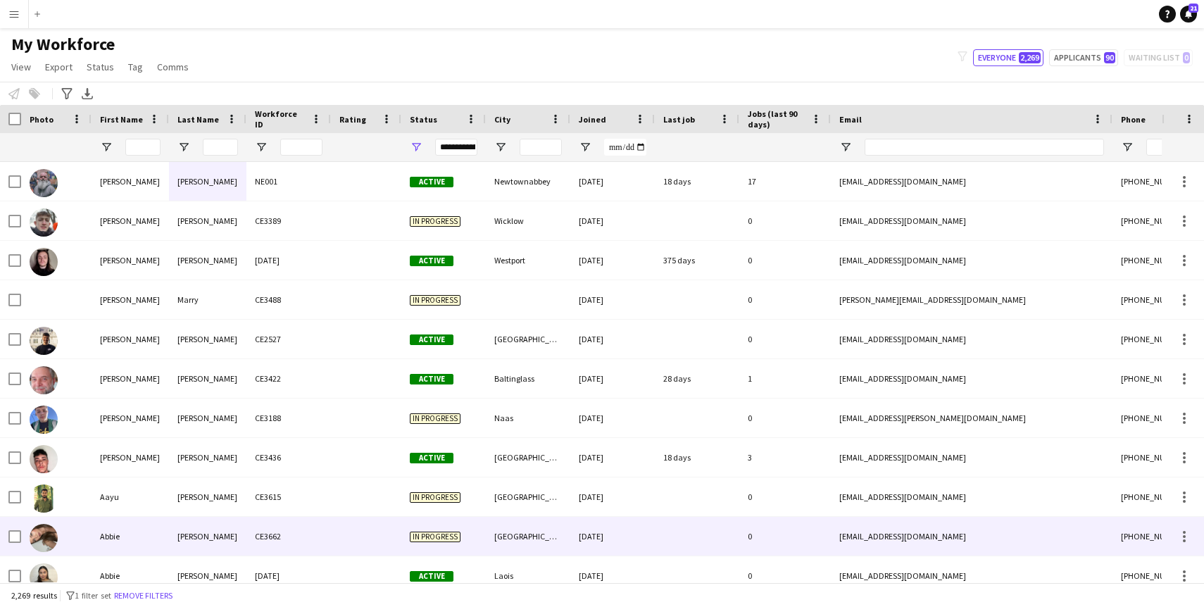
click at [96, 539] on div "Abbie" at bounding box center [130, 536] width 77 height 39
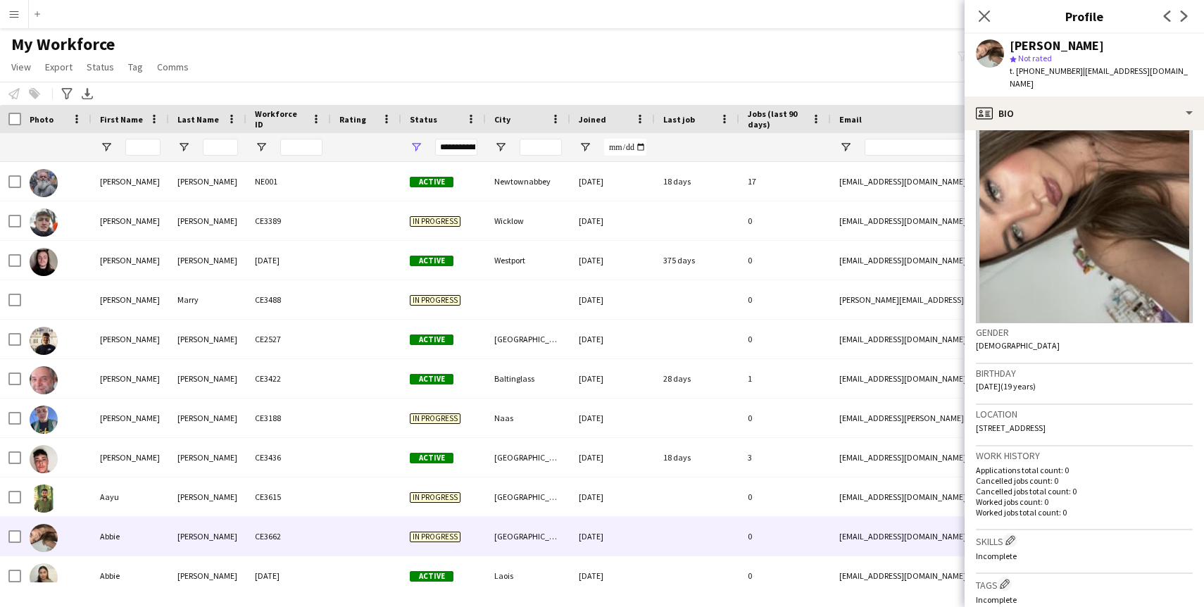
scroll to position [46, 0]
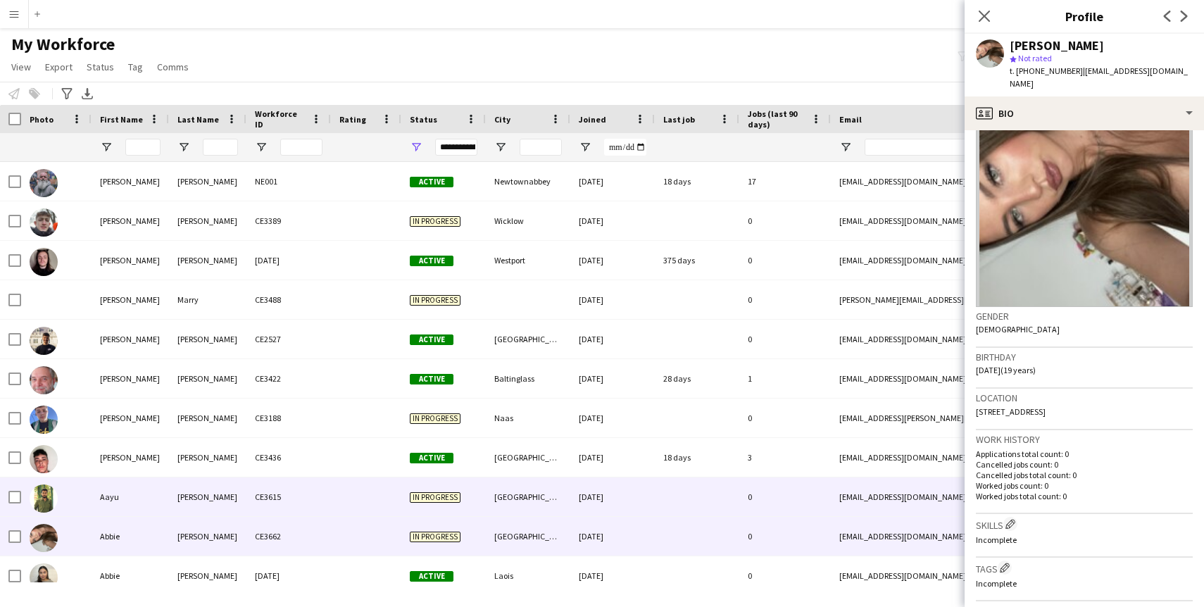
click at [391, 493] on div at bounding box center [366, 496] width 70 height 39
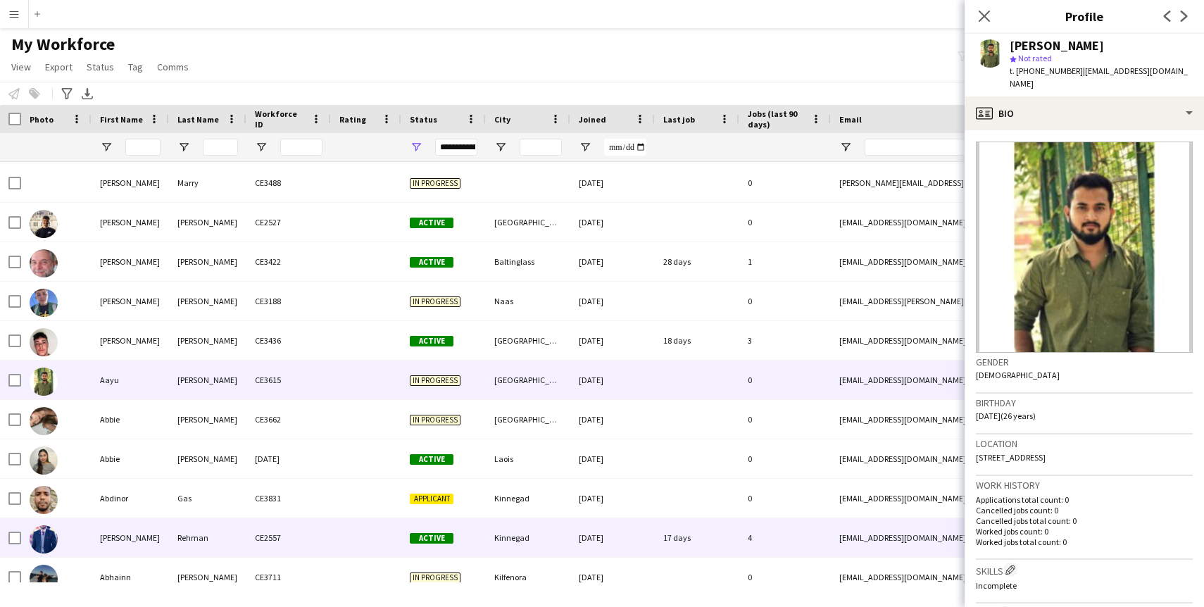
scroll to position [118, 0]
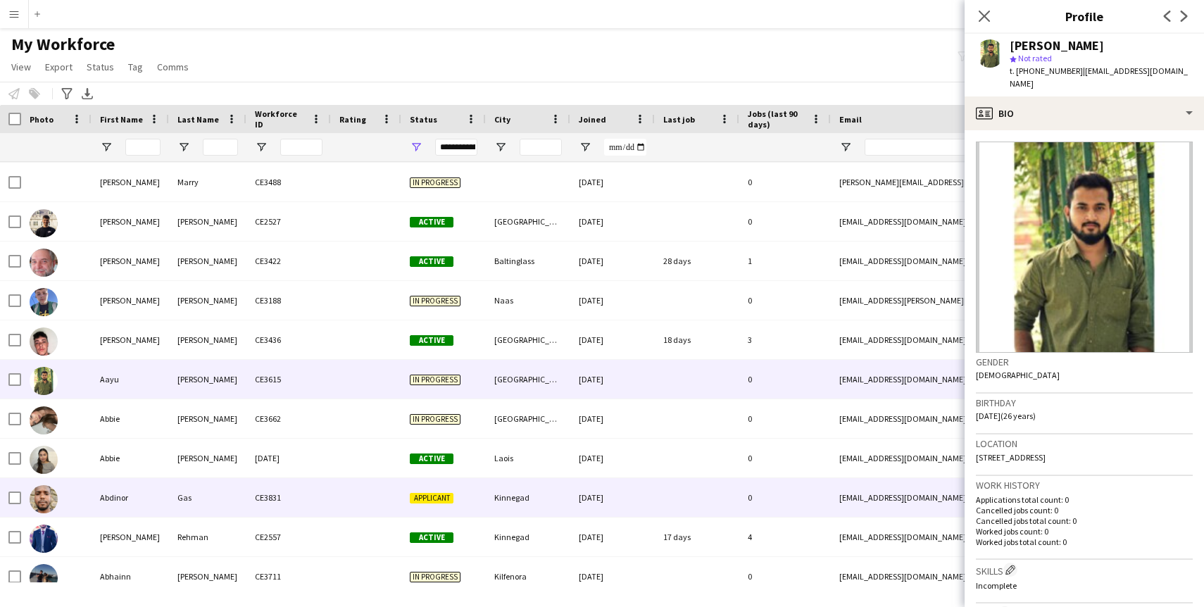
click at [327, 491] on div "CE3831" at bounding box center [288, 497] width 84 height 39
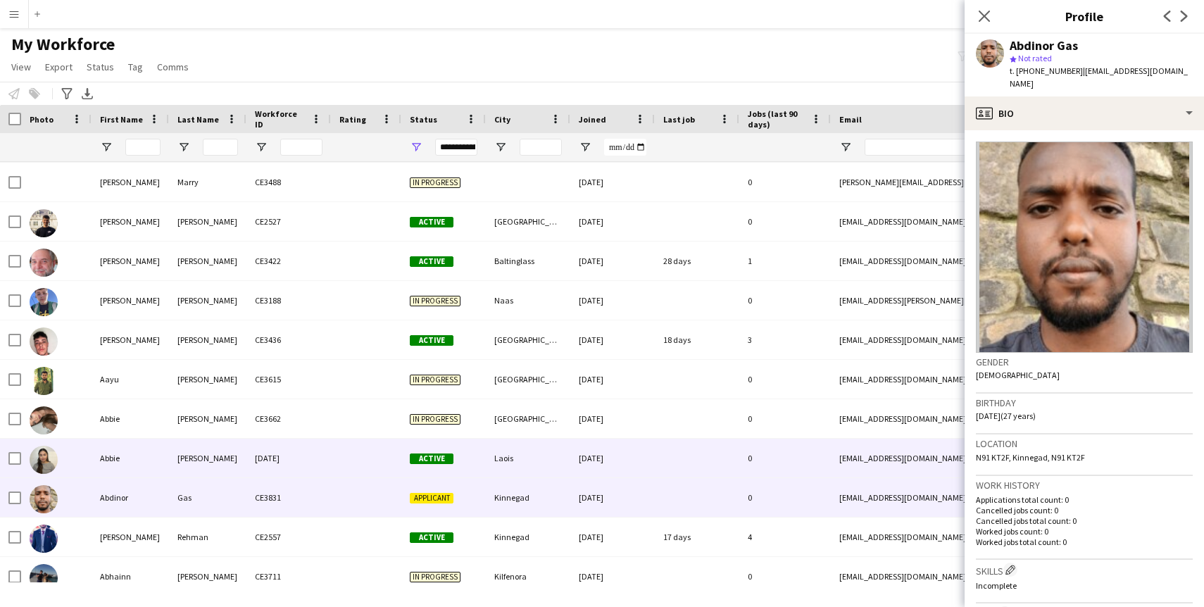
click at [327, 470] on div "[DATE]" at bounding box center [288, 458] width 84 height 39
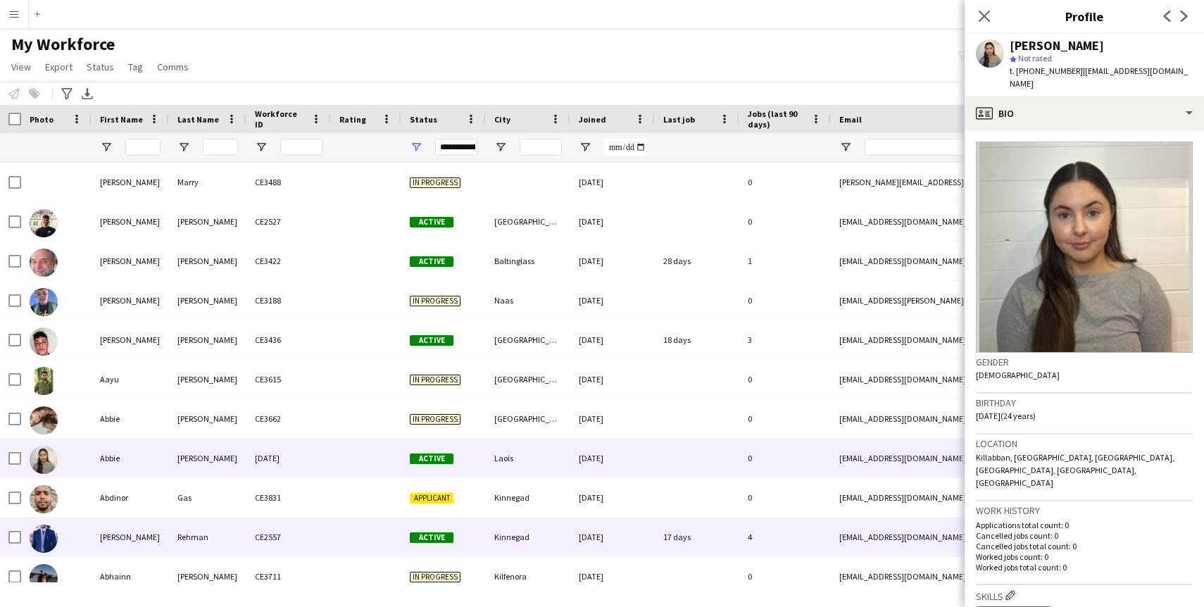
click at [332, 529] on div at bounding box center [366, 537] width 70 height 39
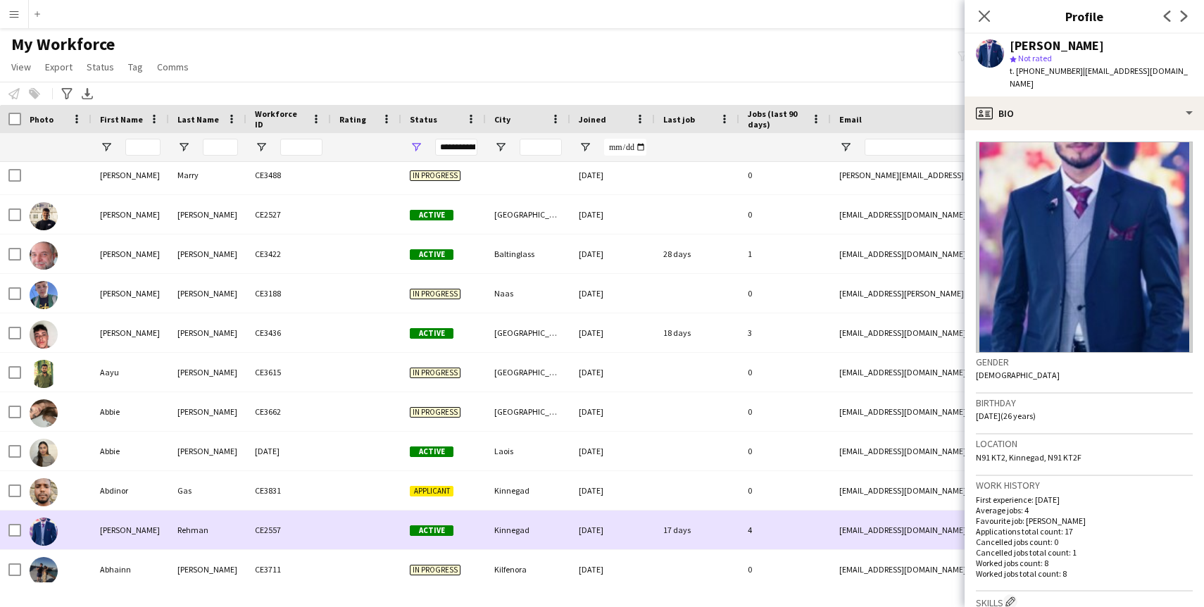
scroll to position [168, 0]
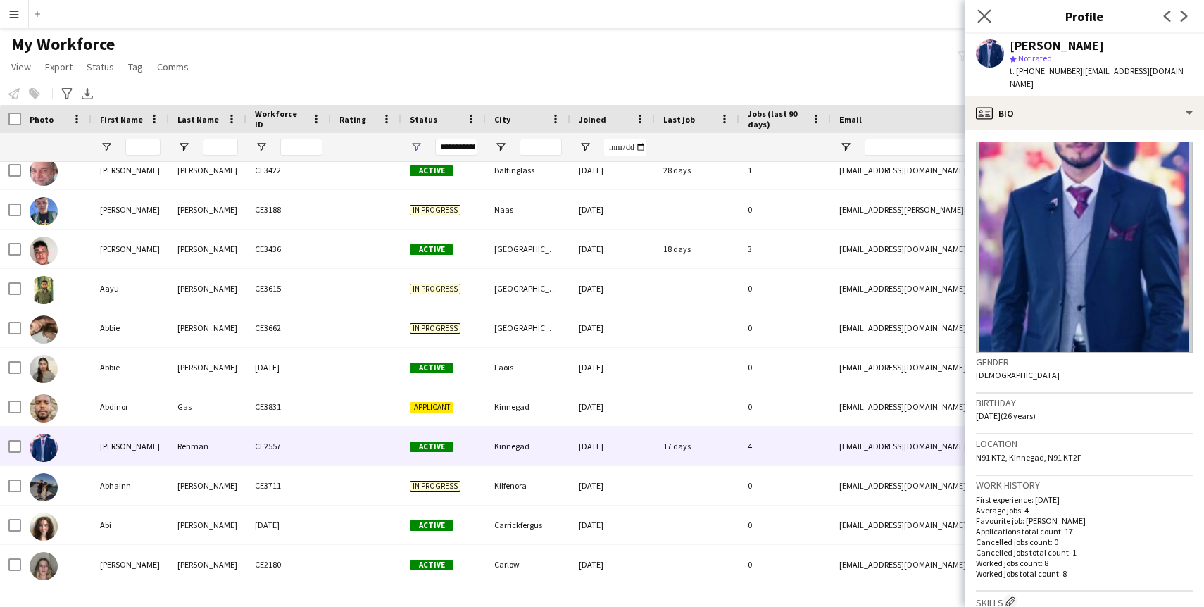
click at [984, 24] on app-icon "Close pop-in" at bounding box center [984, 16] width 20 height 20
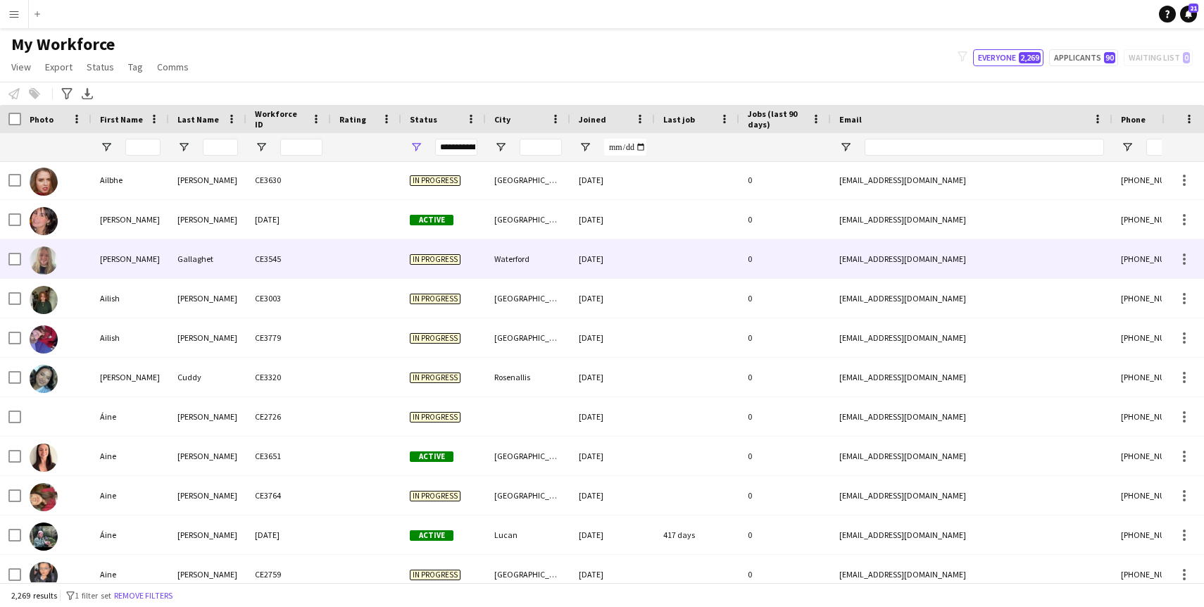
scroll to position [1855, 0]
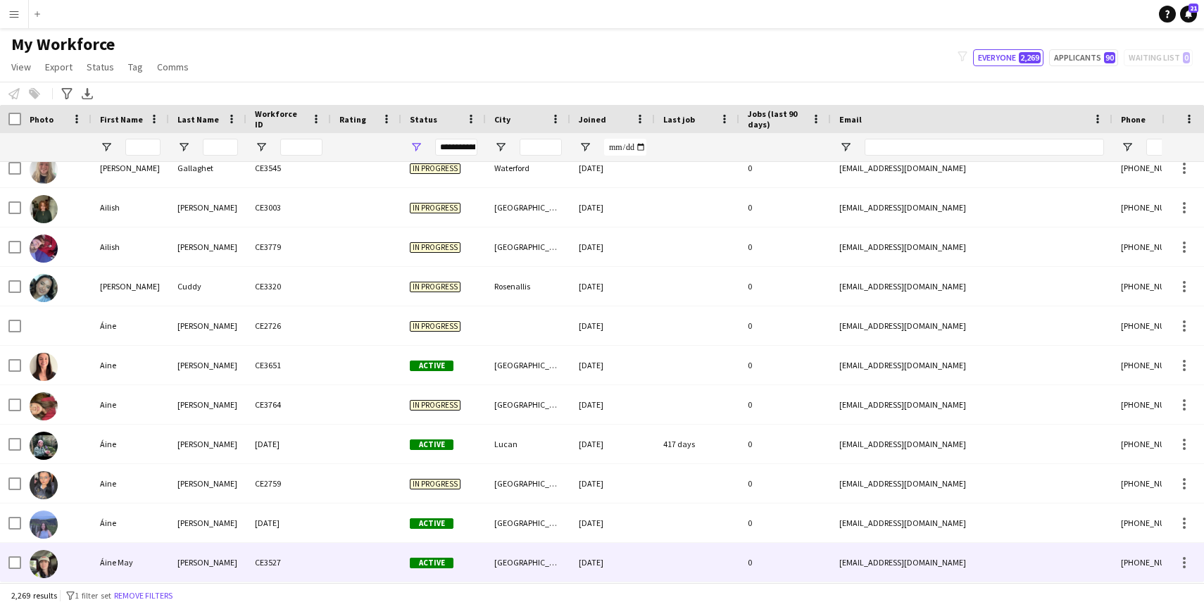
click at [179, 561] on div "[PERSON_NAME]" at bounding box center [207, 562] width 77 height 39
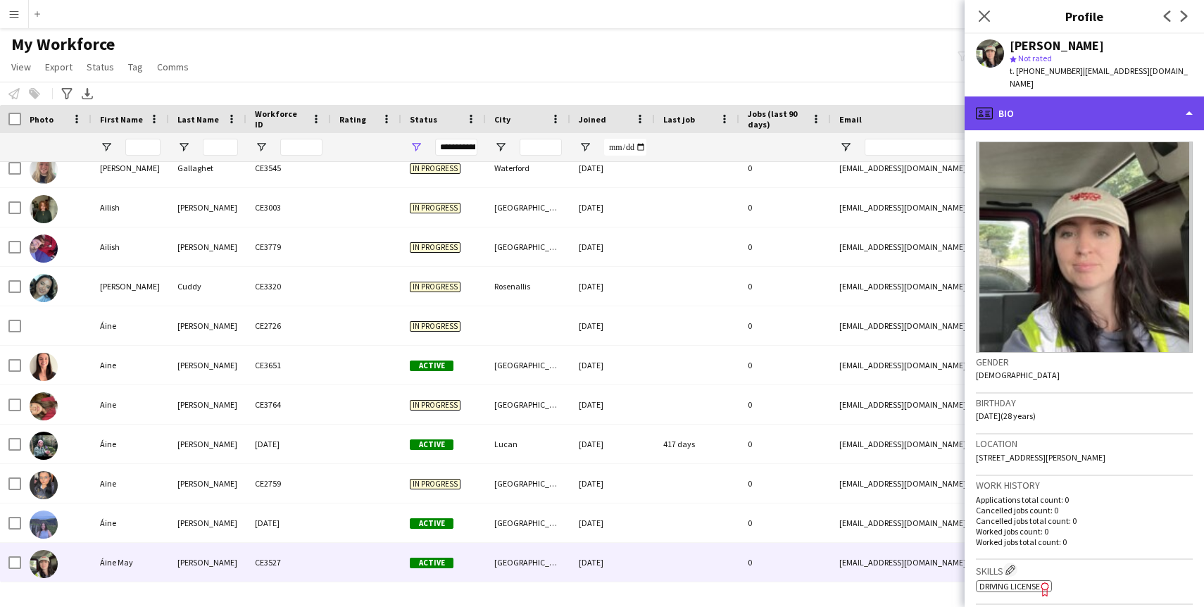
click at [1060, 102] on div "profile Bio" at bounding box center [1084, 113] width 239 height 34
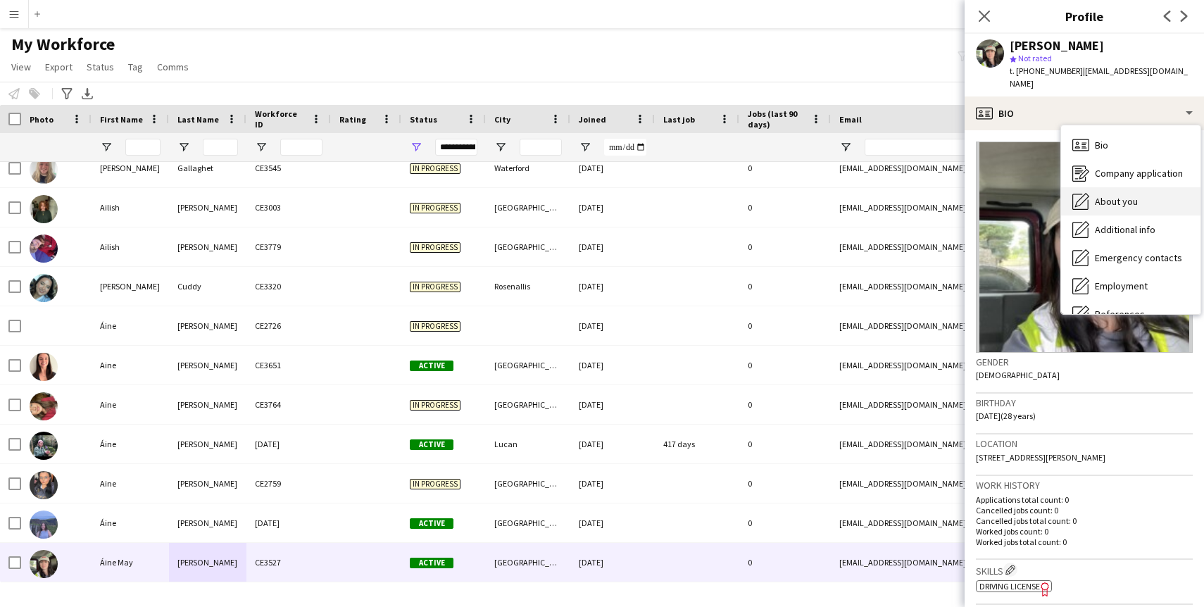
click at [1112, 194] on div "About you About you" at bounding box center [1130, 201] width 139 height 28
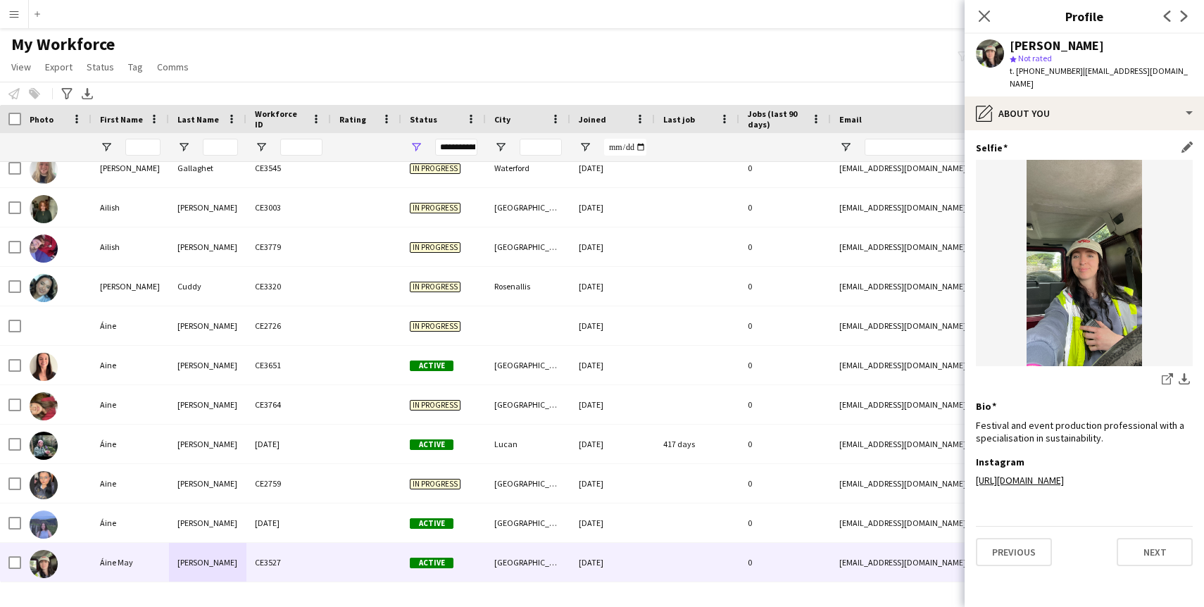
click at [1104, 221] on img at bounding box center [1084, 263] width 217 height 206
click at [985, 17] on icon at bounding box center [983, 15] width 13 height 13
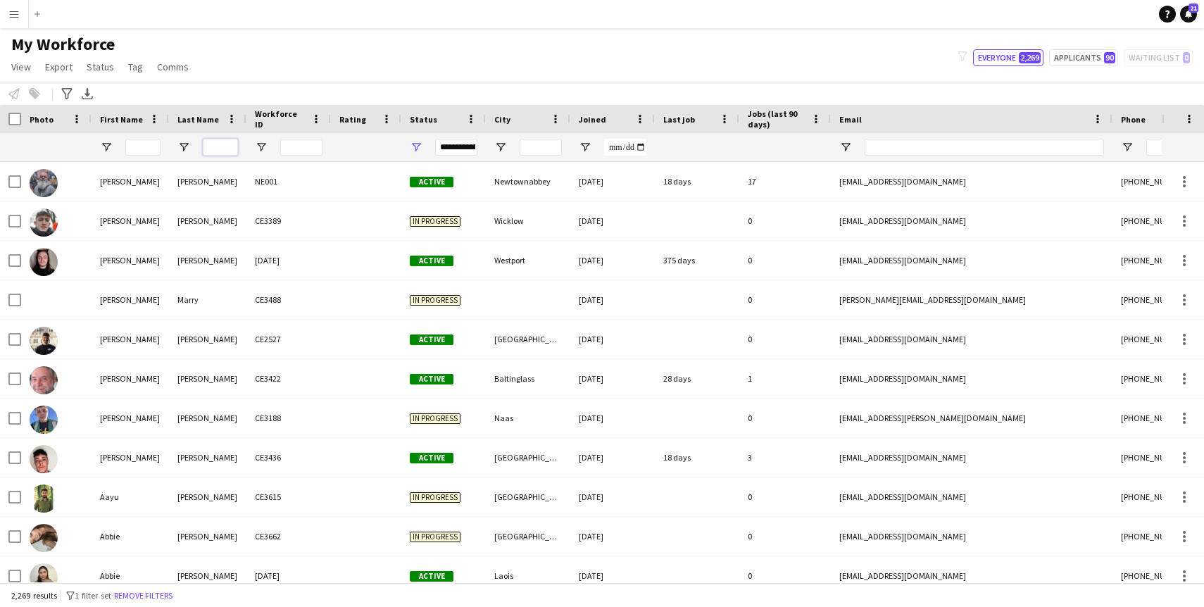
click at [217, 151] on input "Last Name Filter Input" at bounding box center [220, 147] width 35 height 17
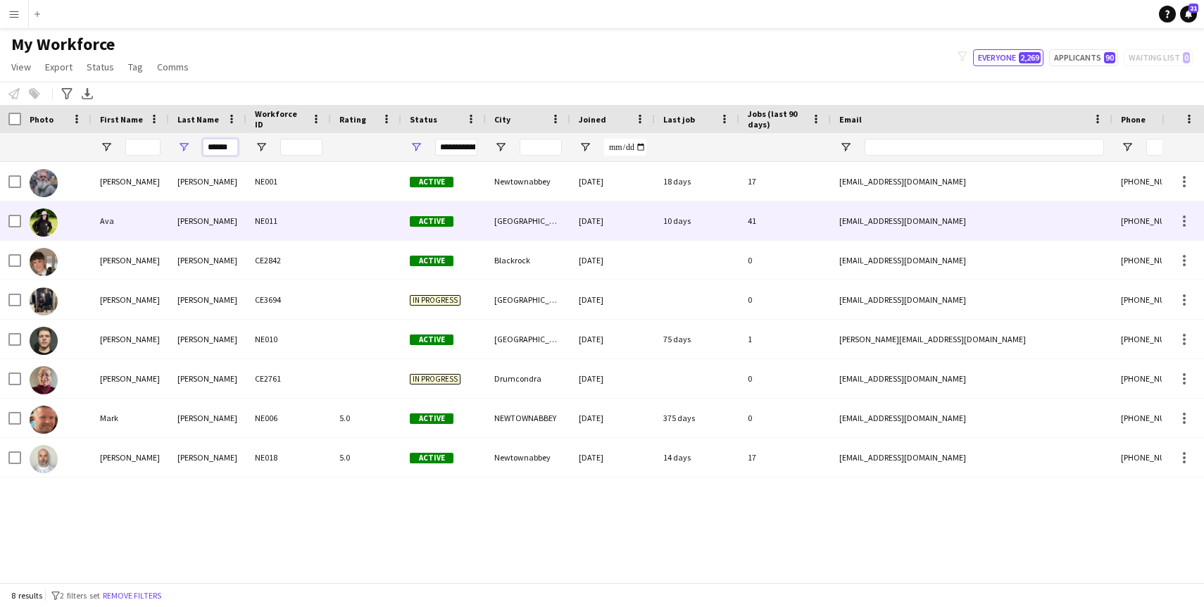
type input "******"
click at [80, 217] on div at bounding box center [56, 220] width 70 height 39
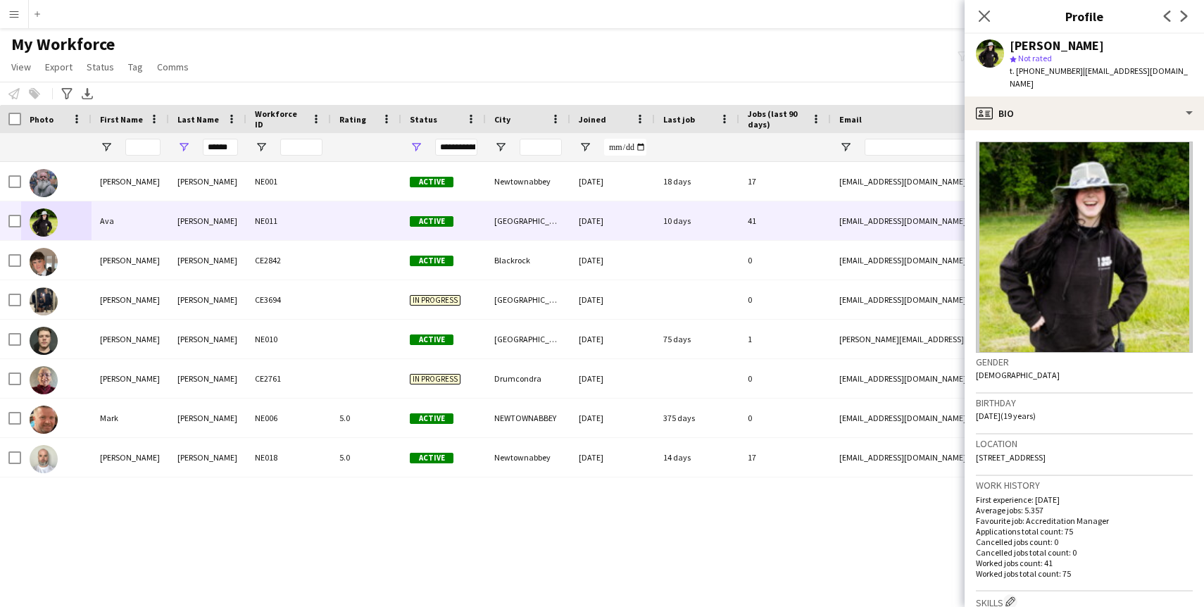
click at [1077, 218] on img at bounding box center [1084, 247] width 217 height 211
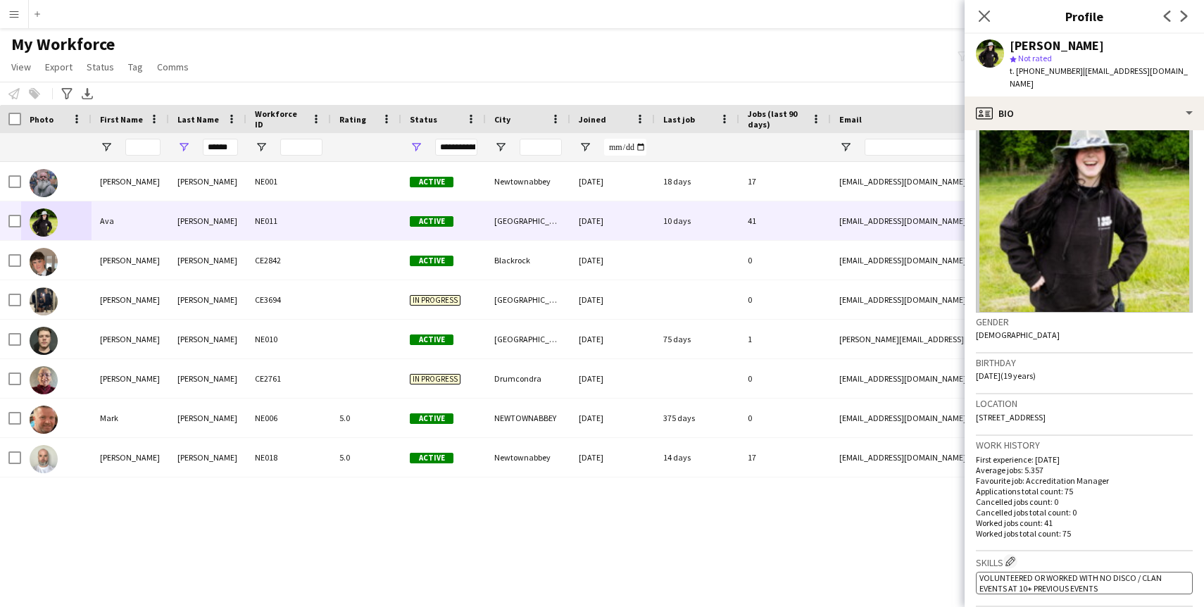
scroll to position [0, 0]
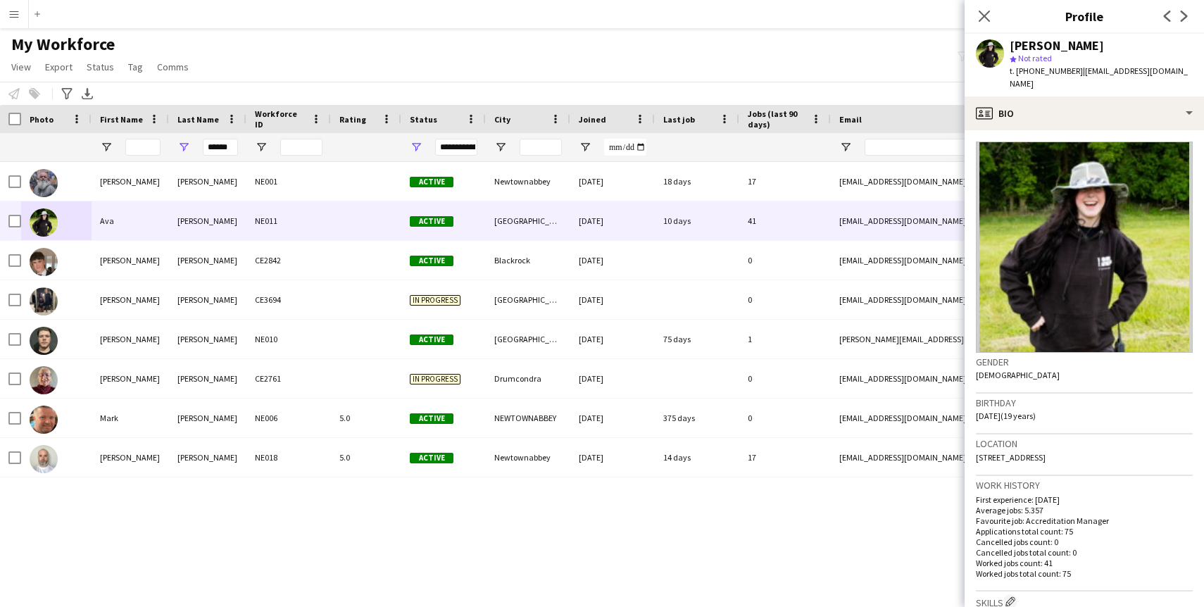
click at [1141, 130] on app-crew-profile-bio "Gender Female Birthday 23-06-2006 (19 years) Location Knutsford Drive, Belfast,…" at bounding box center [1084, 368] width 239 height 477
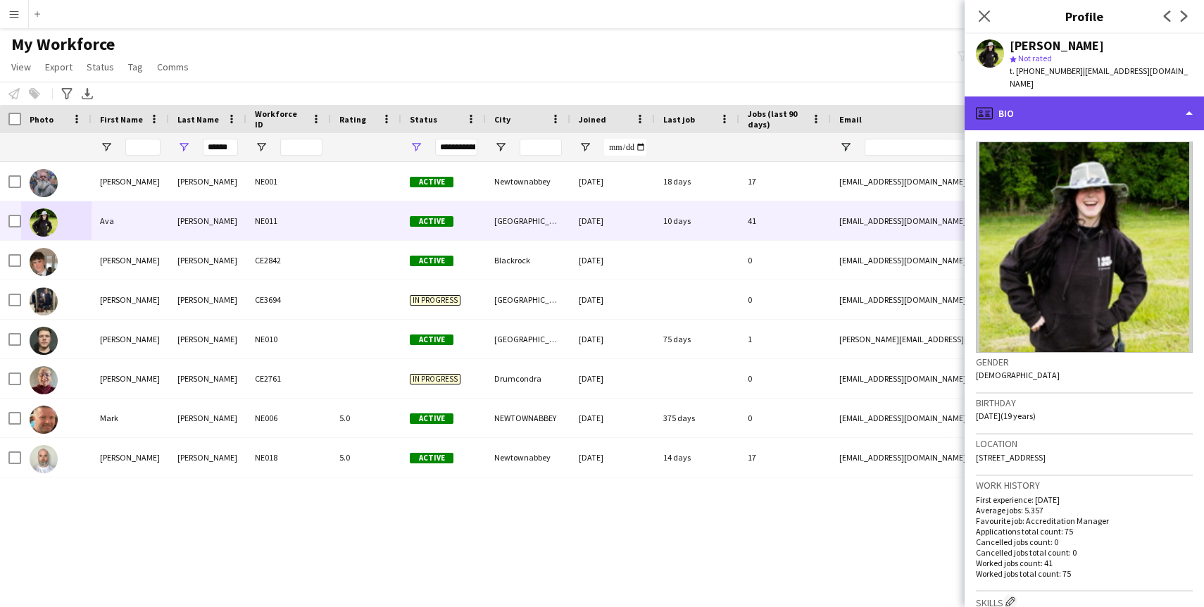
click at [1140, 106] on div "profile Bio" at bounding box center [1084, 113] width 239 height 34
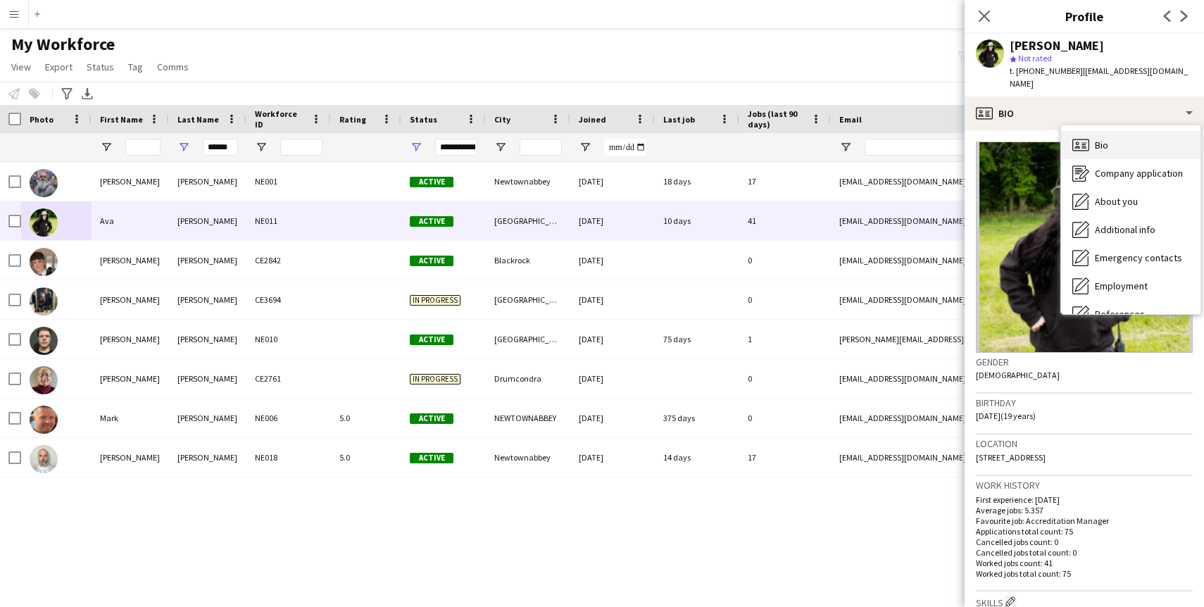
click at [1142, 131] on div "Bio Bio" at bounding box center [1130, 145] width 139 height 28
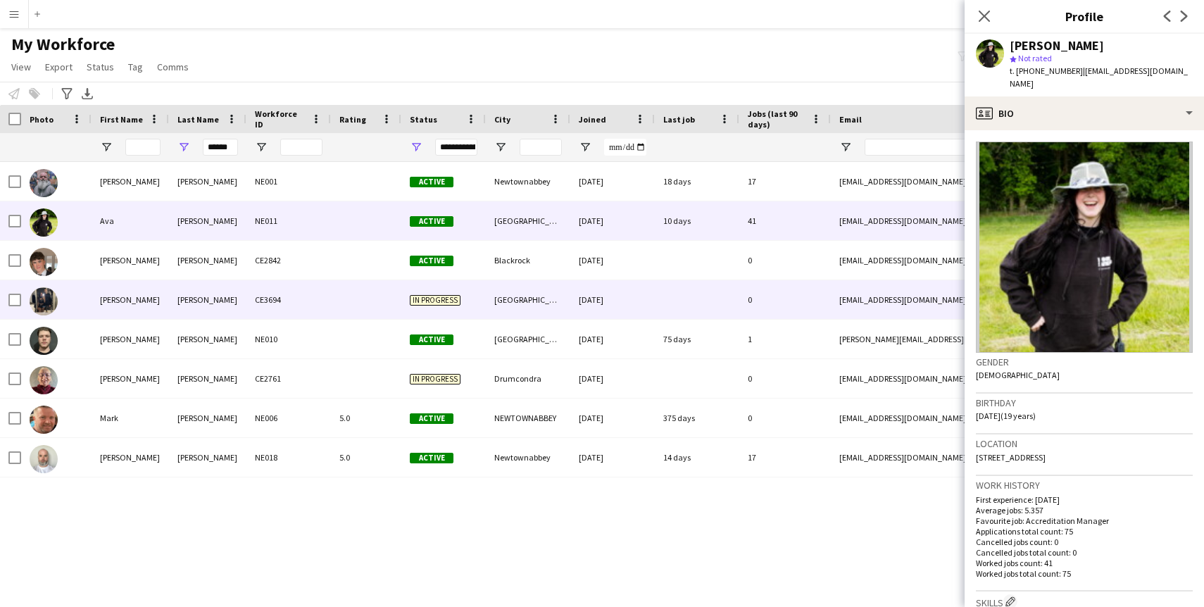
click at [150, 305] on div "Jasmin" at bounding box center [130, 299] width 77 height 39
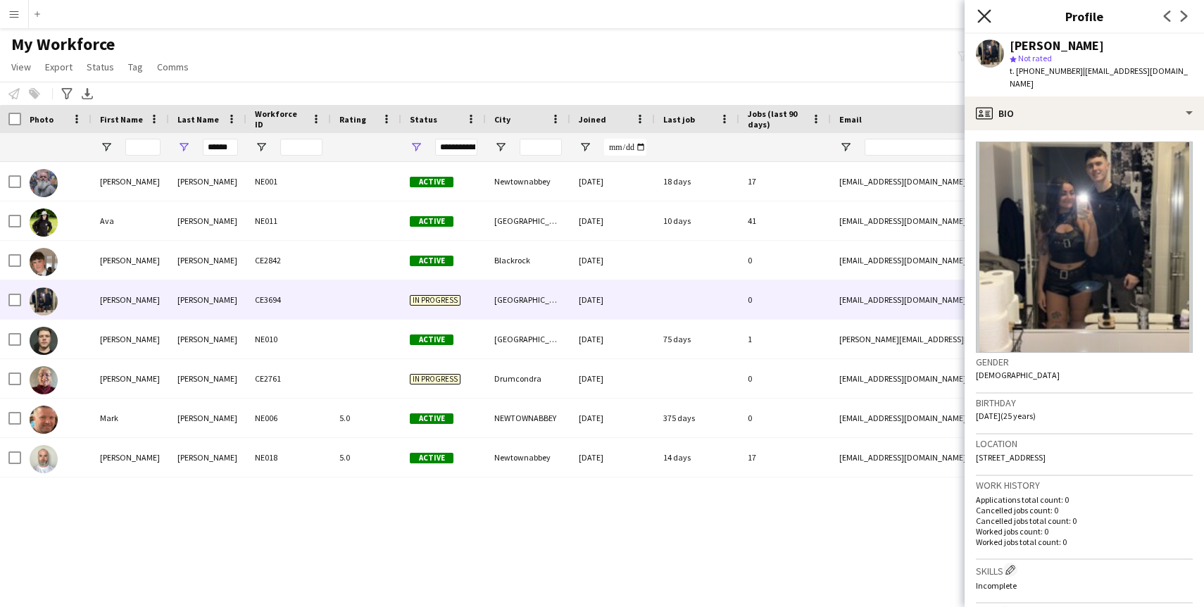
click at [986, 15] on icon at bounding box center [983, 15] width 13 height 13
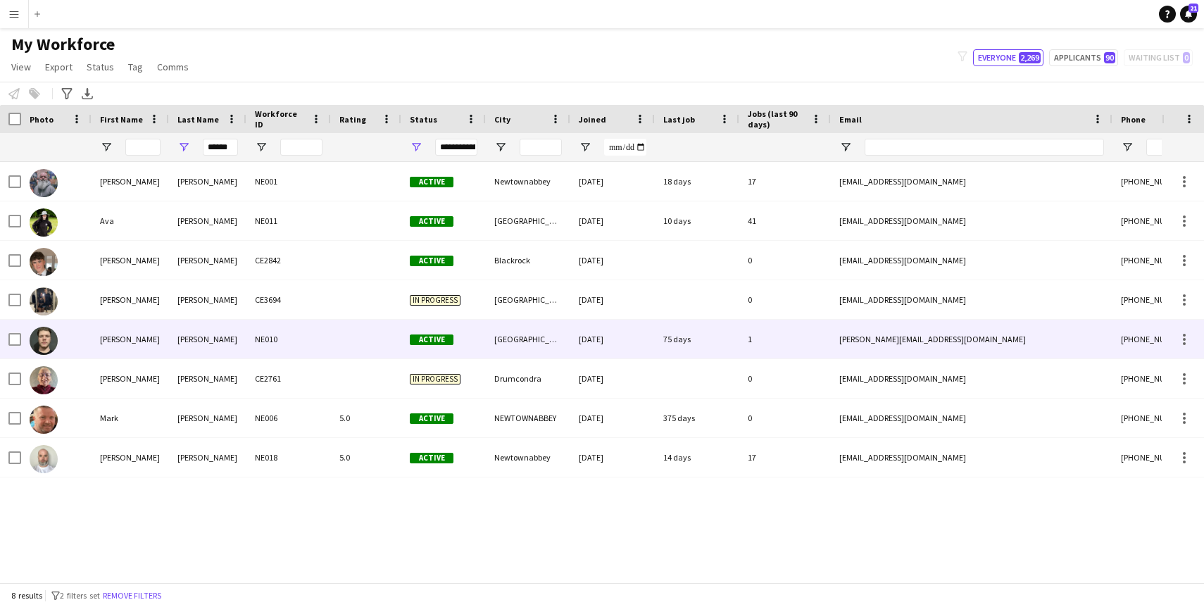
click at [149, 341] on div "Luca" at bounding box center [130, 339] width 77 height 39
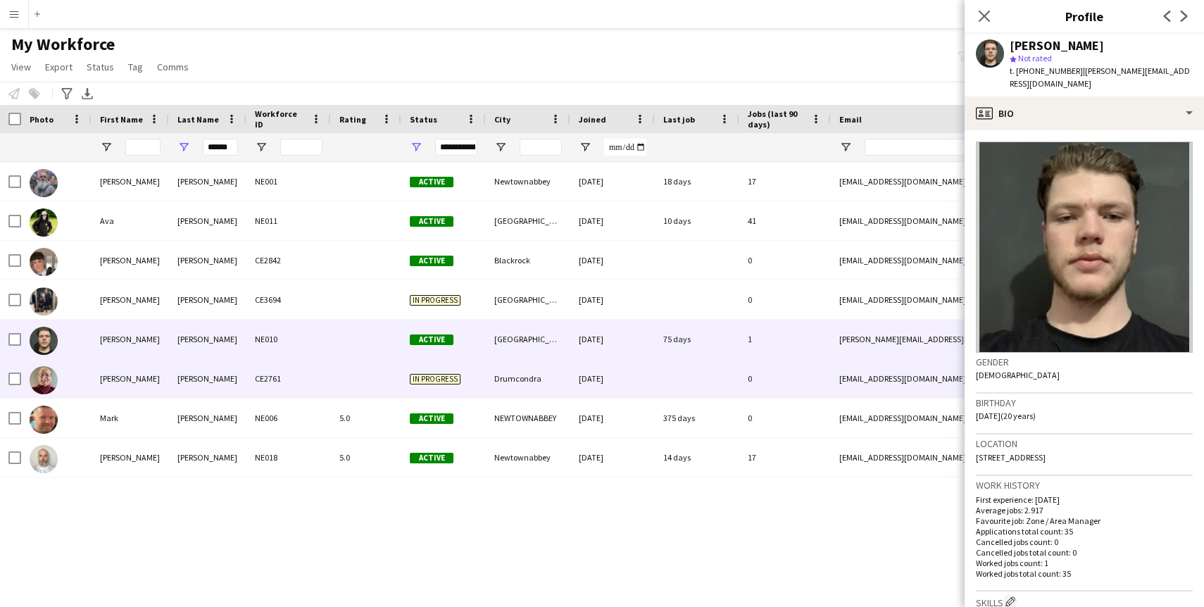
click at [130, 387] on div "Margaret" at bounding box center [130, 378] width 77 height 39
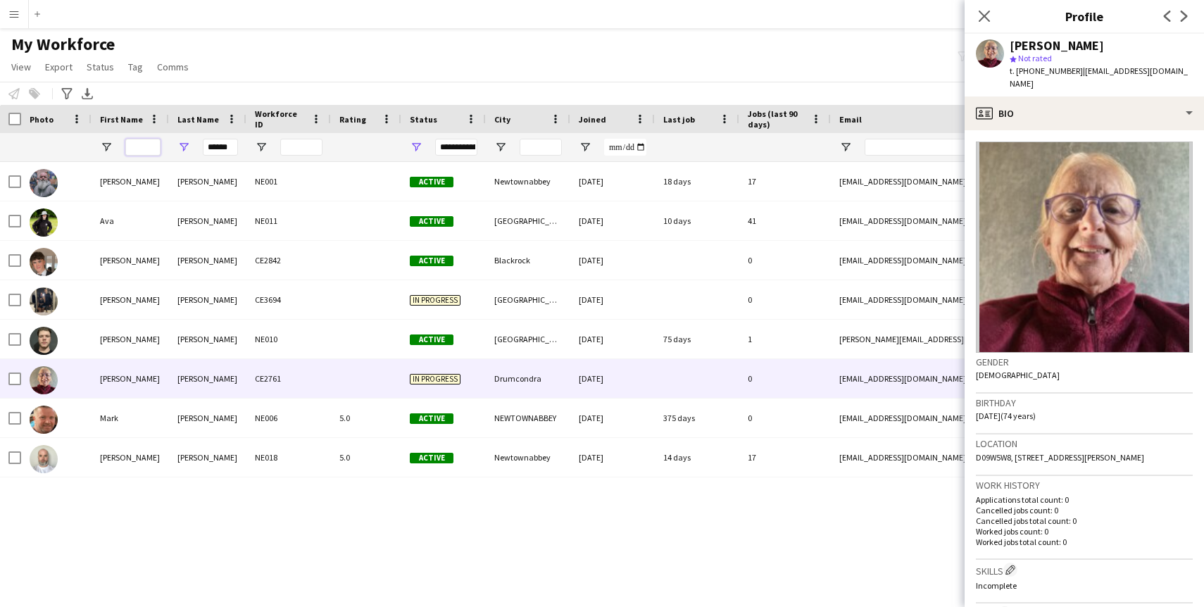
click at [137, 142] on input "First Name Filter Input" at bounding box center [142, 147] width 35 height 17
drag, startPoint x: 234, startPoint y: 146, endPoint x: 127, endPoint y: 146, distance: 106.3
click at [127, 146] on div "******" at bounding box center [763, 147] width 1527 height 28
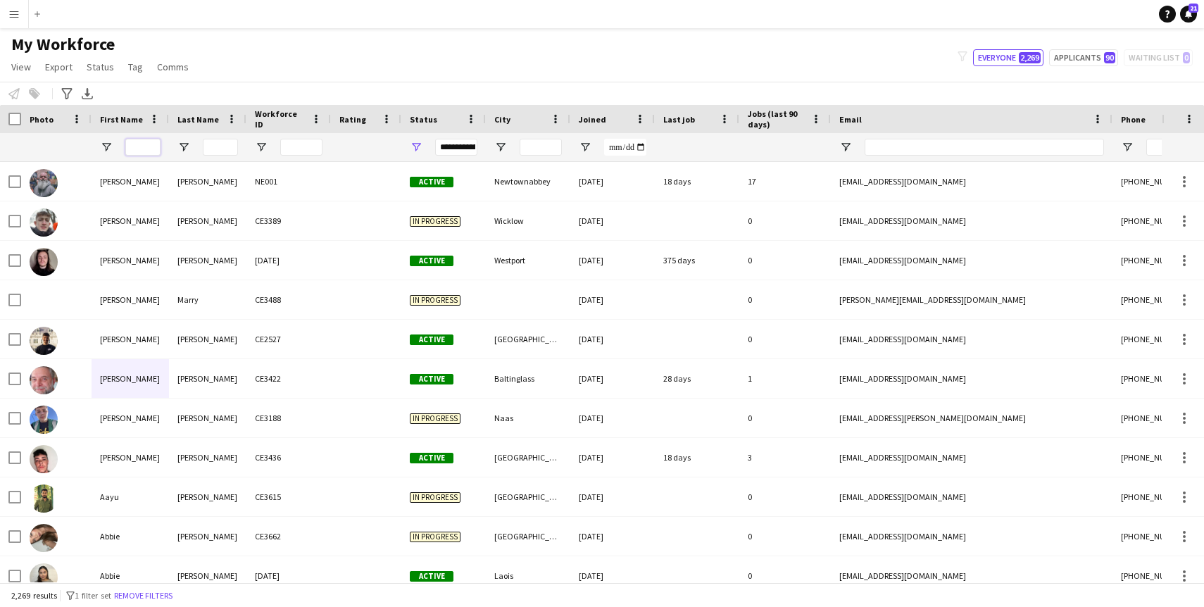
click at [142, 152] on input "First Name Filter Input" at bounding box center [142, 147] width 35 height 17
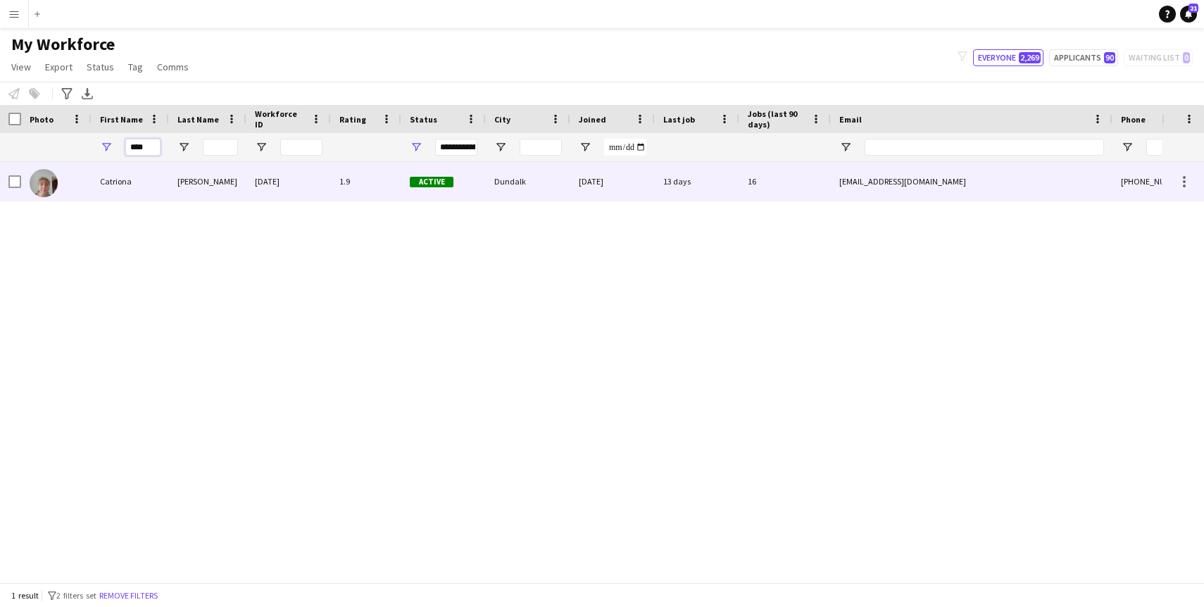
type input "****"
click at [118, 190] on div "Catriona" at bounding box center [130, 181] width 77 height 39
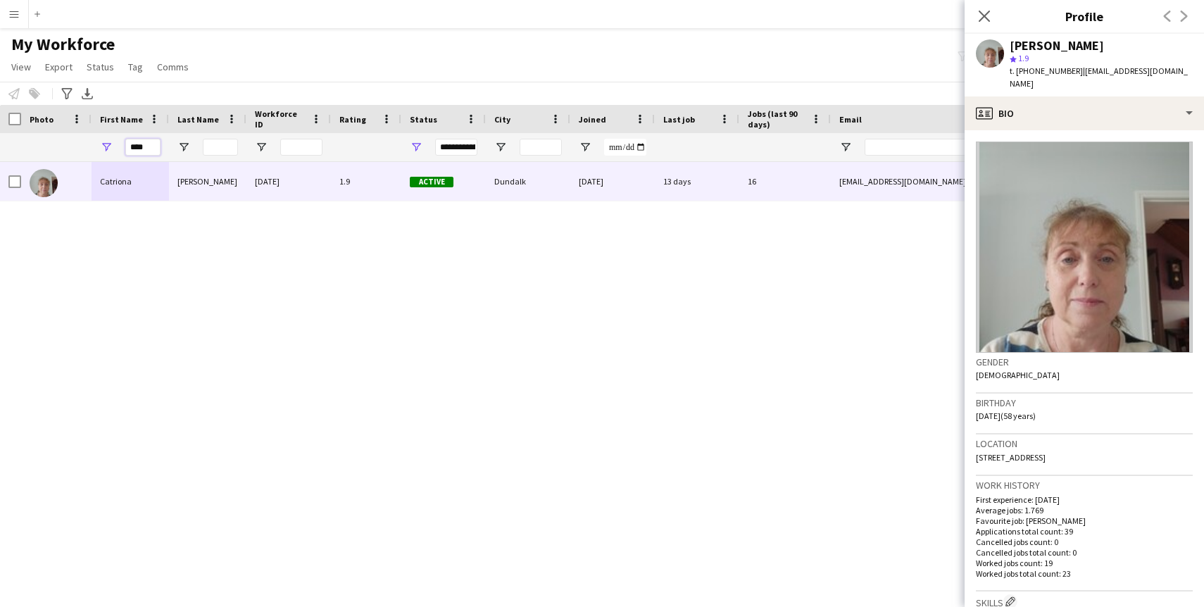
drag, startPoint x: 150, startPoint y: 146, endPoint x: 1, endPoint y: 139, distance: 148.7
click at [1, 139] on div "****" at bounding box center [763, 147] width 1527 height 28
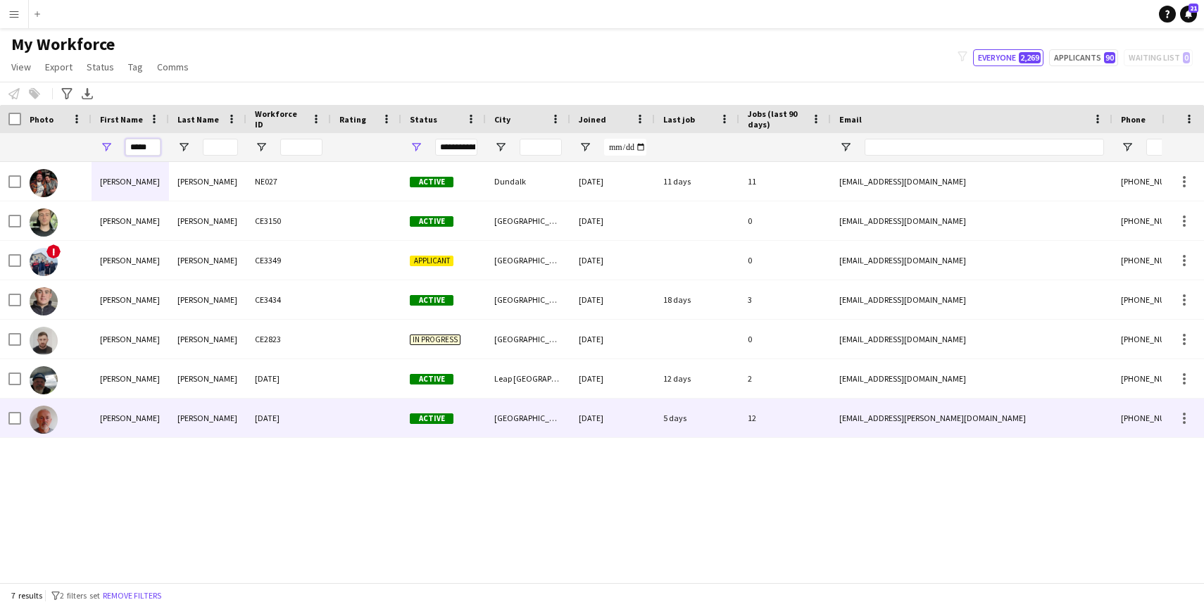
type input "*****"
click at [128, 423] on div "[PERSON_NAME]" at bounding box center [130, 418] width 77 height 39
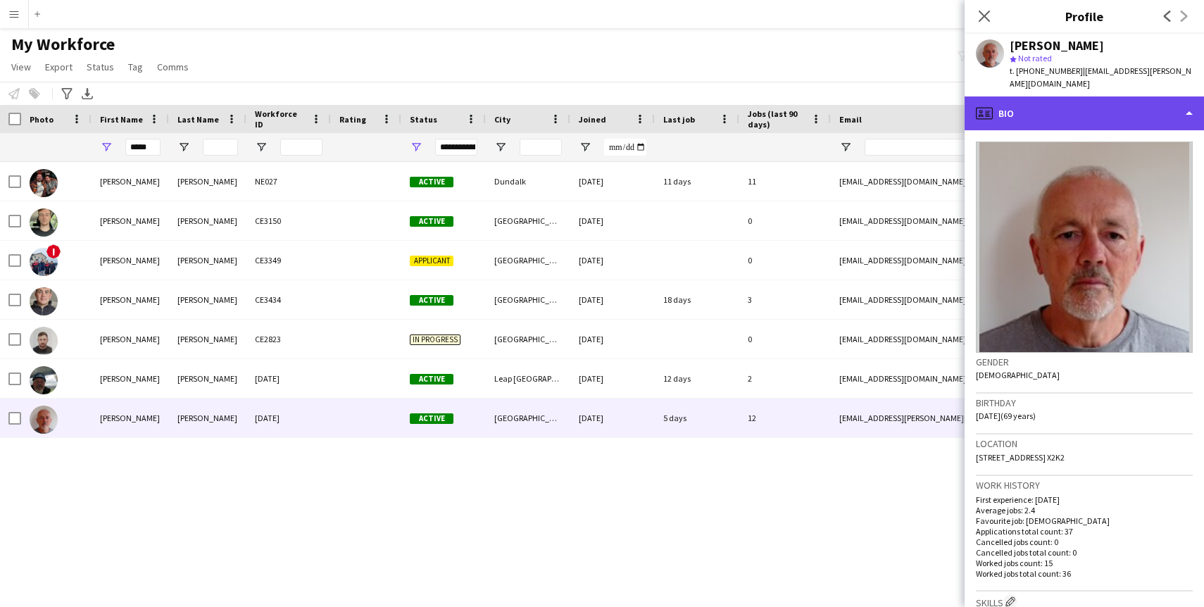
click at [991, 105] on icon "profile" at bounding box center [984, 113] width 17 height 17
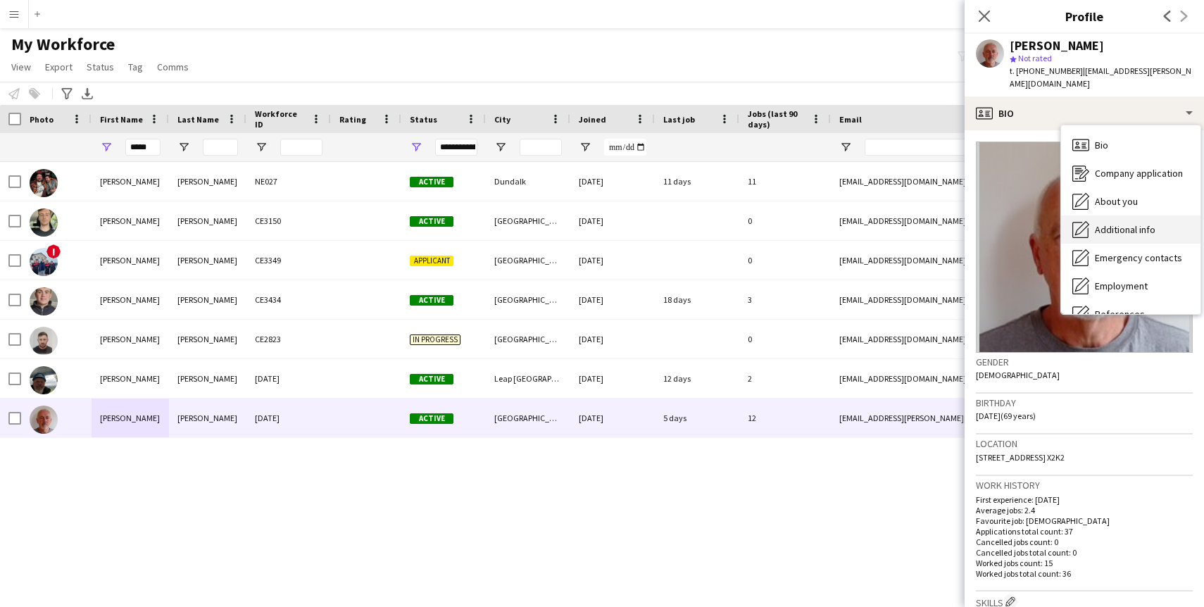
click at [1102, 215] on div "Additional info Additional info" at bounding box center [1130, 229] width 139 height 28
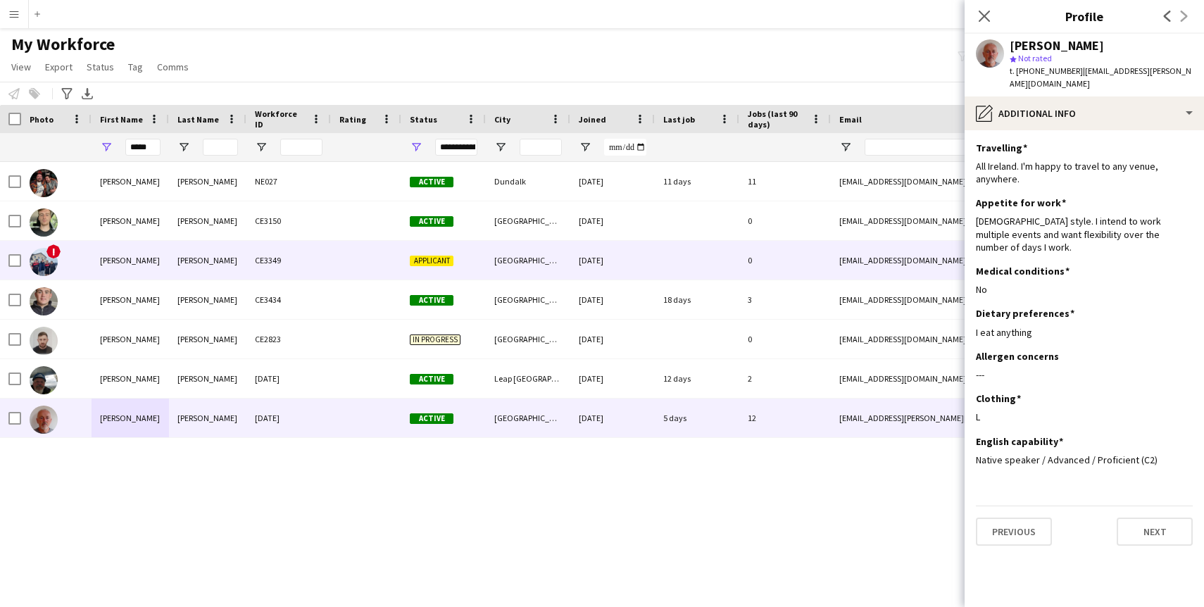
click at [318, 264] on div "CE3349" at bounding box center [288, 260] width 84 height 39
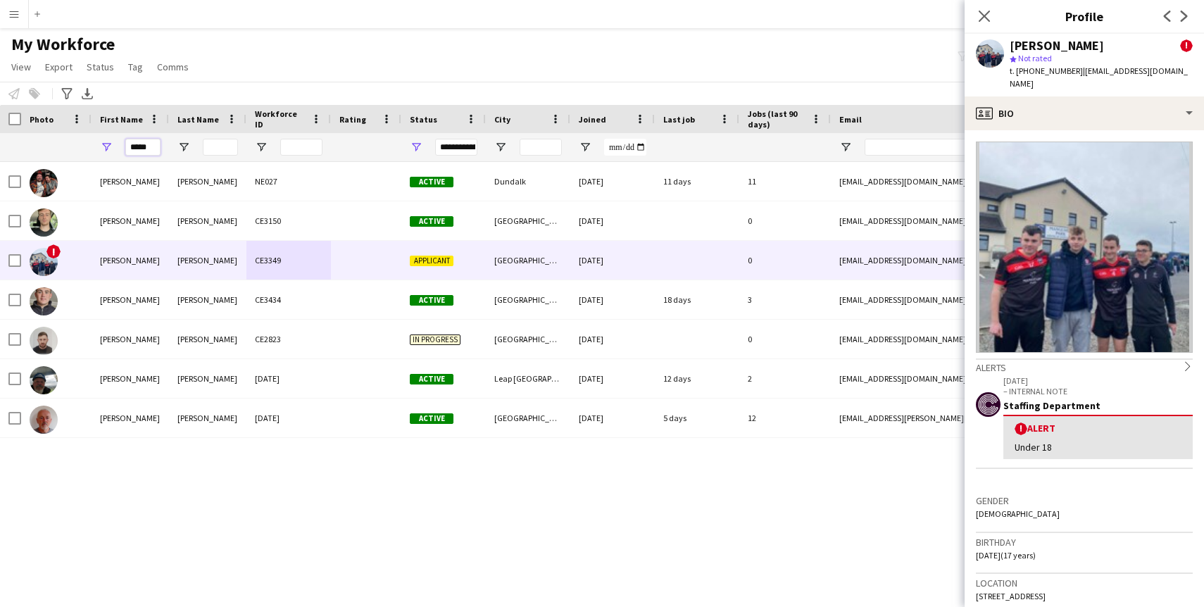
drag, startPoint x: 155, startPoint y: 146, endPoint x: 65, endPoint y: 143, distance: 90.2
click at [67, 144] on div "*****" at bounding box center [763, 147] width 1527 height 28
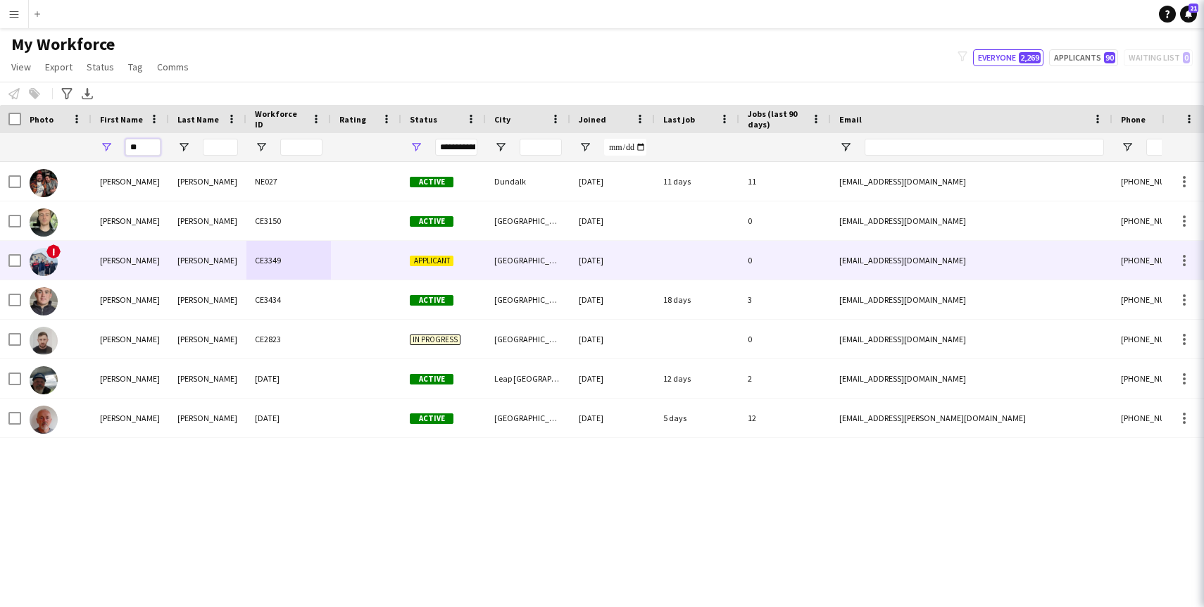
type input "*"
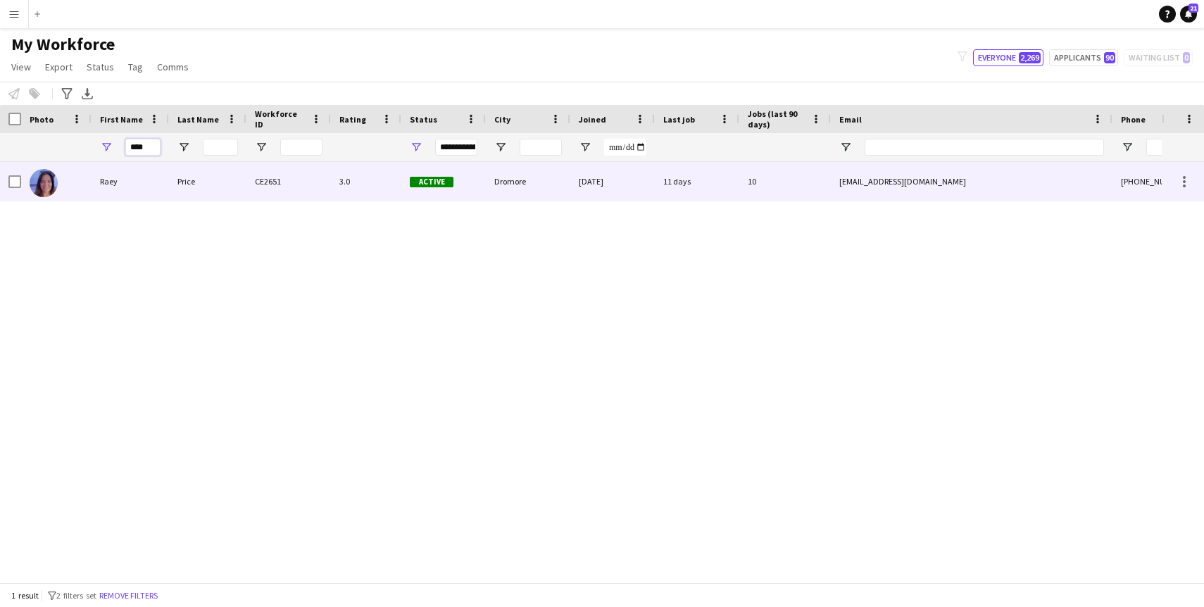
type input "****"
click at [70, 184] on div at bounding box center [56, 181] width 70 height 39
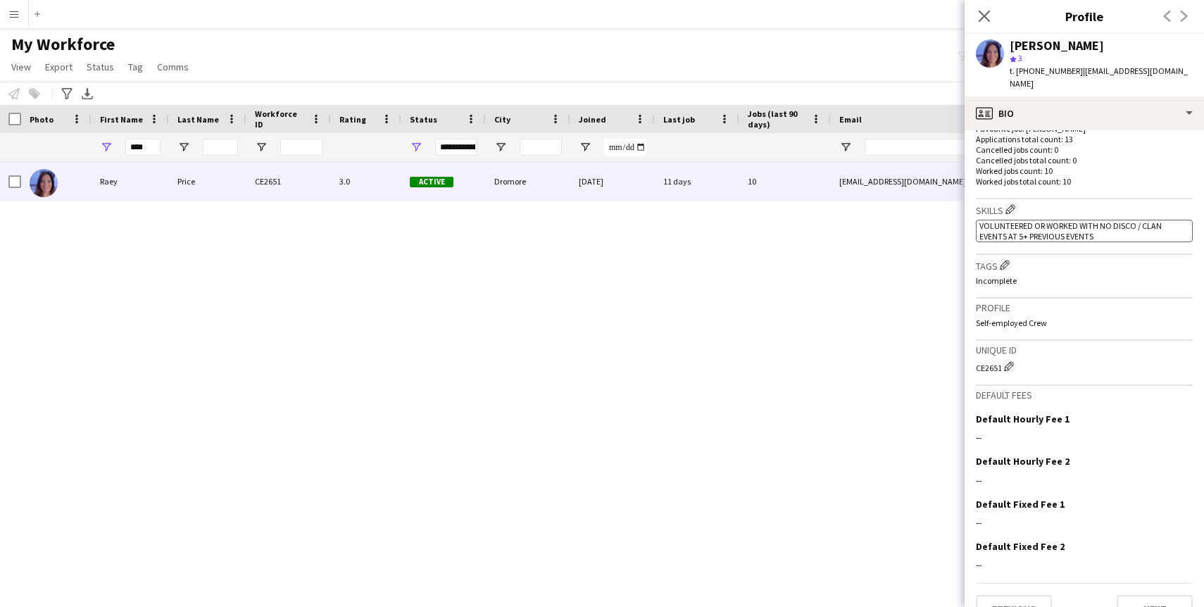
scroll to position [408, 0]
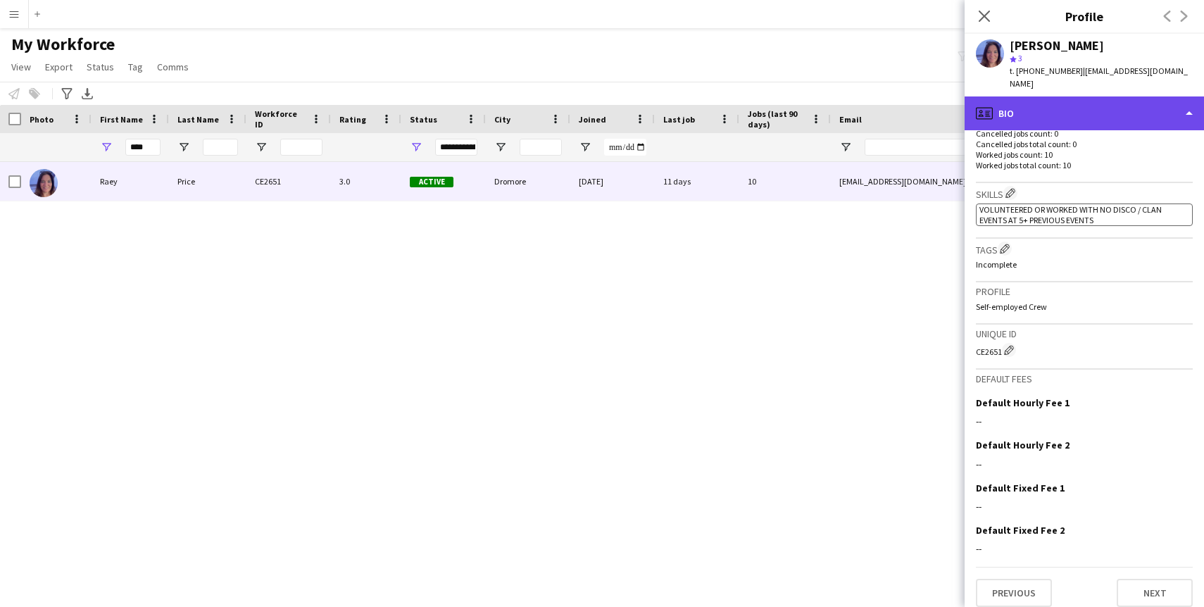
click at [1100, 106] on div "profile Bio" at bounding box center [1084, 113] width 239 height 34
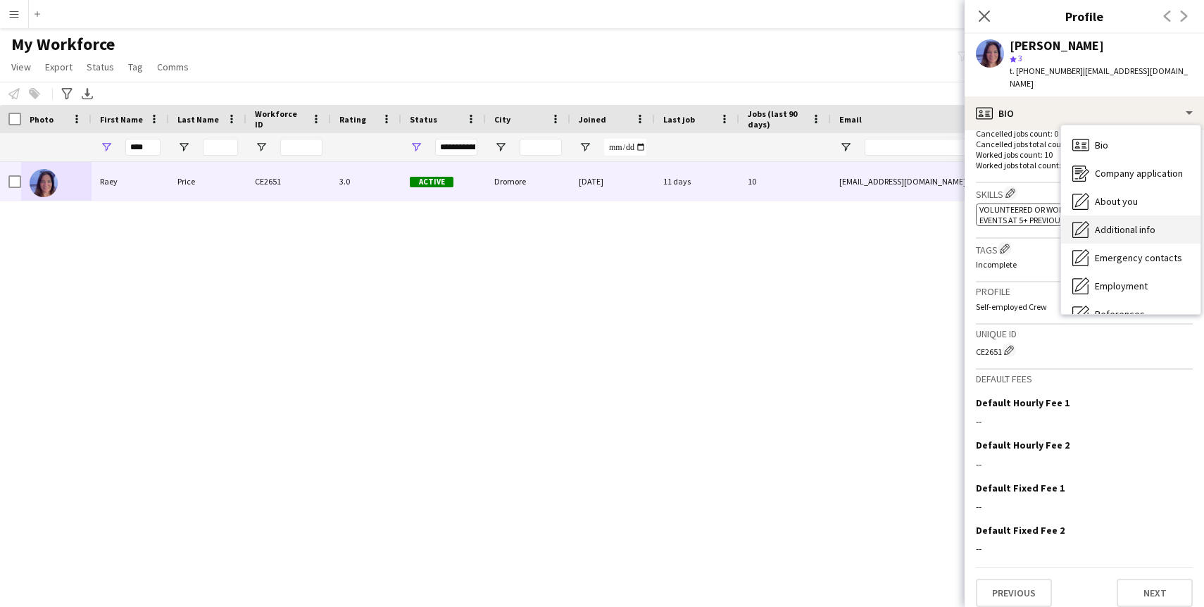
click at [1095, 223] on span "Additional info" at bounding box center [1125, 229] width 61 height 13
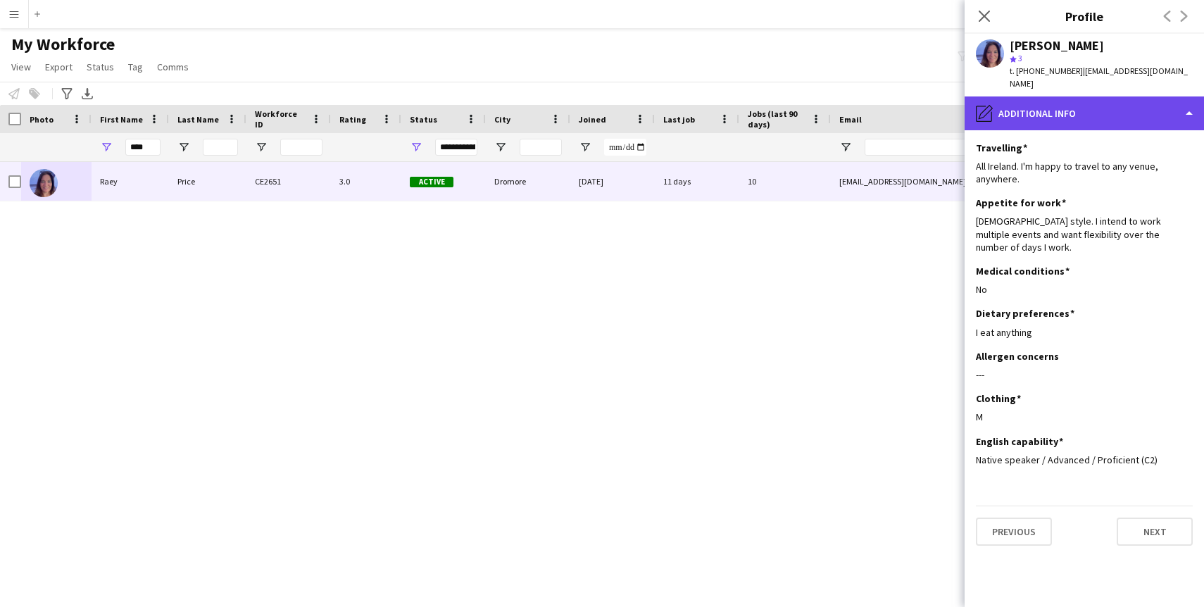
click at [1173, 96] on div "pencil4 Additional info" at bounding box center [1084, 113] width 239 height 34
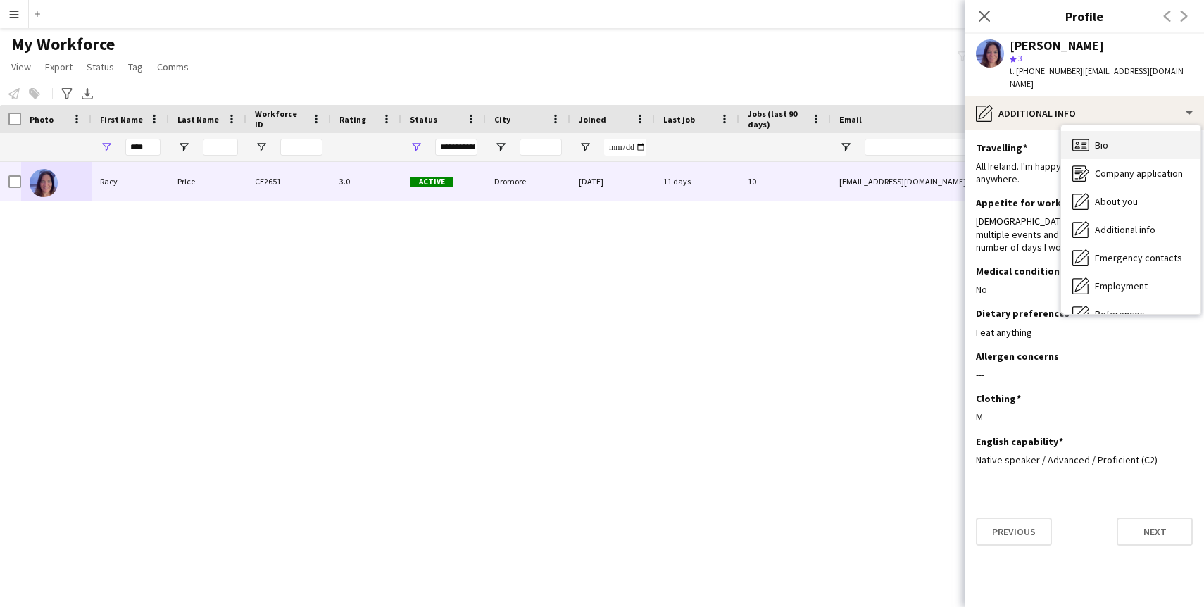
click at [1158, 137] on div "Bio Bio" at bounding box center [1130, 145] width 139 height 28
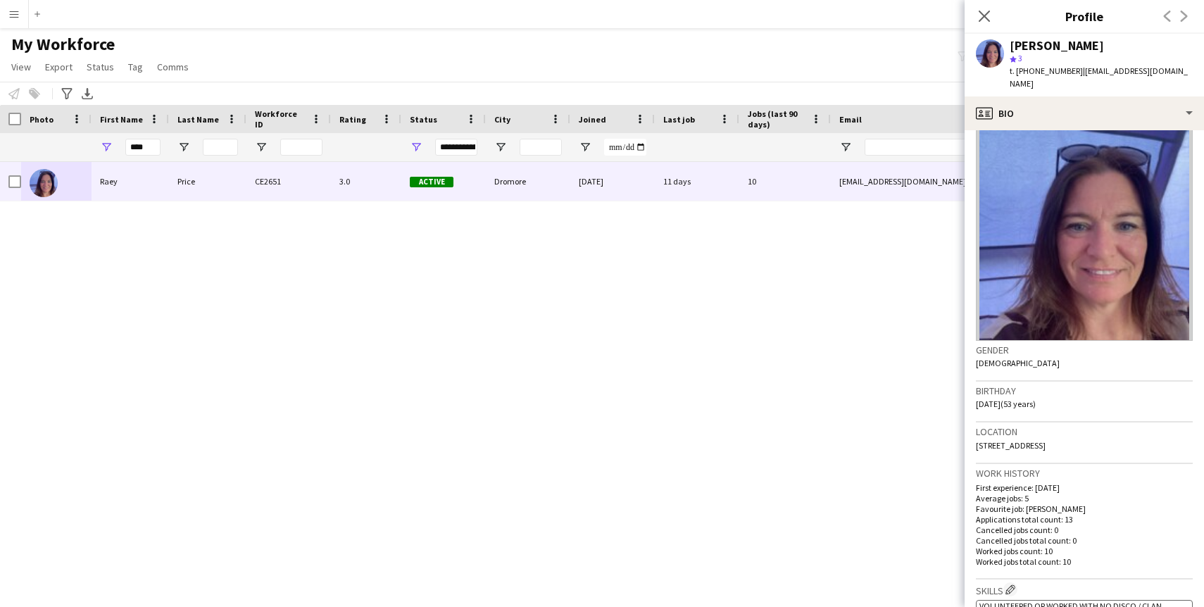
scroll to position [0, 0]
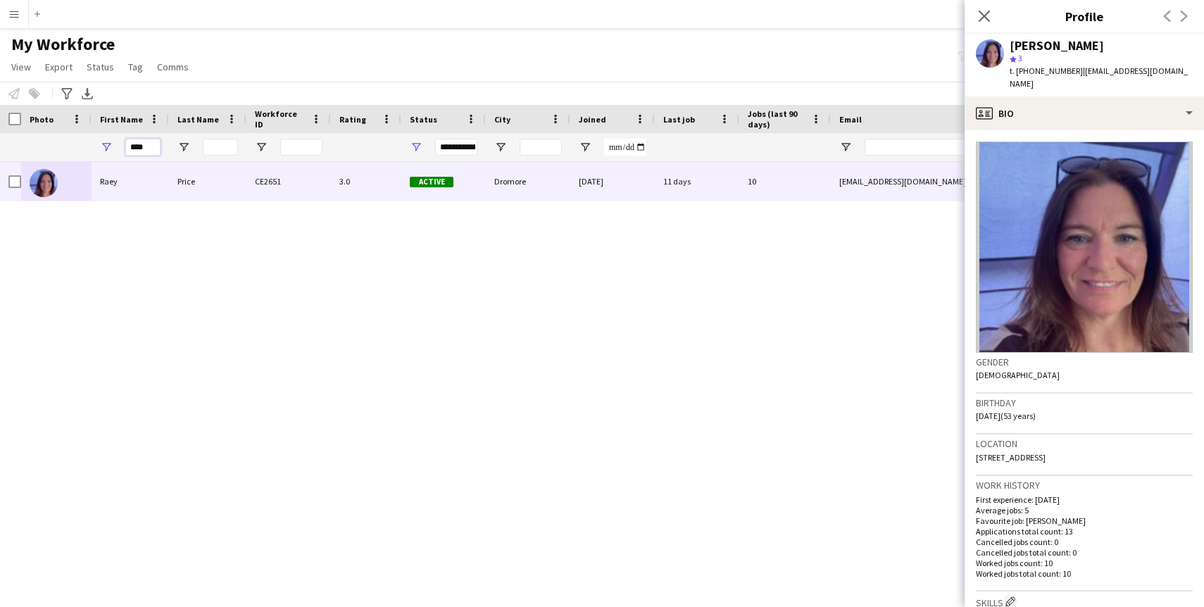
drag, startPoint x: 151, startPoint y: 149, endPoint x: 108, endPoint y: 147, distance: 43.0
click at [108, 148] on div "****" at bounding box center [130, 147] width 77 height 28
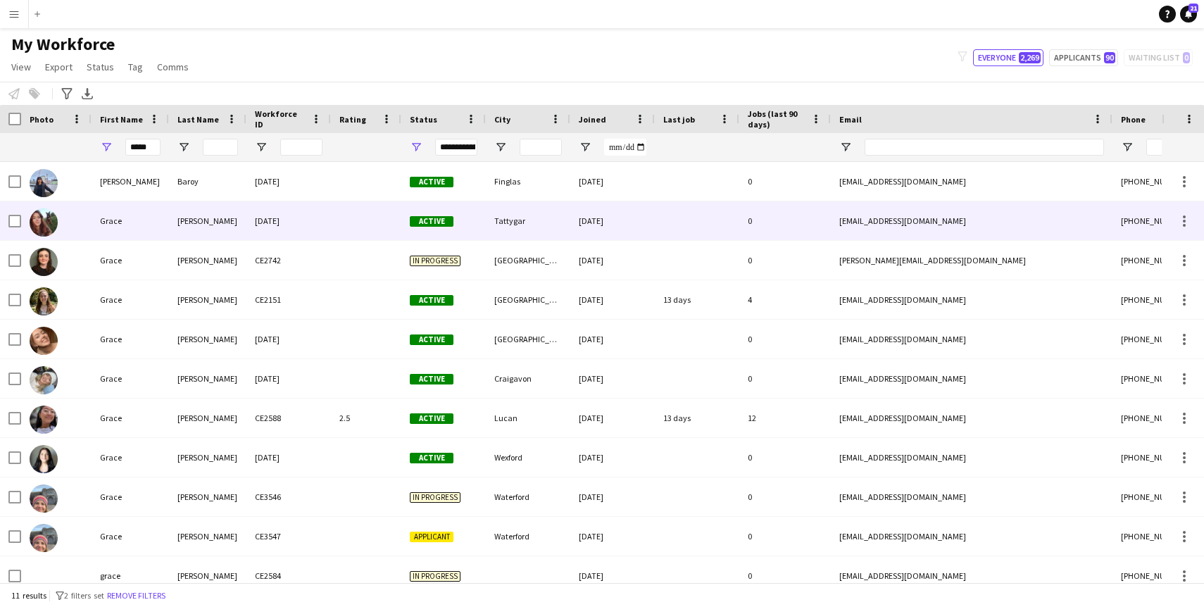
click at [106, 211] on div "Grace" at bounding box center [130, 220] width 77 height 39
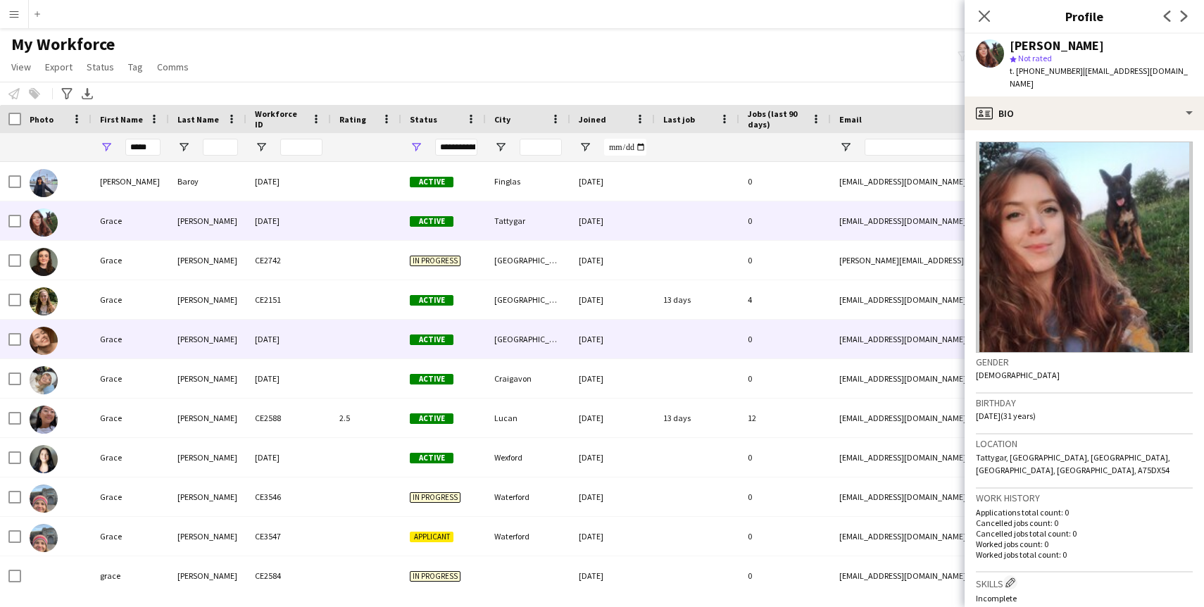
scroll to position [13, 0]
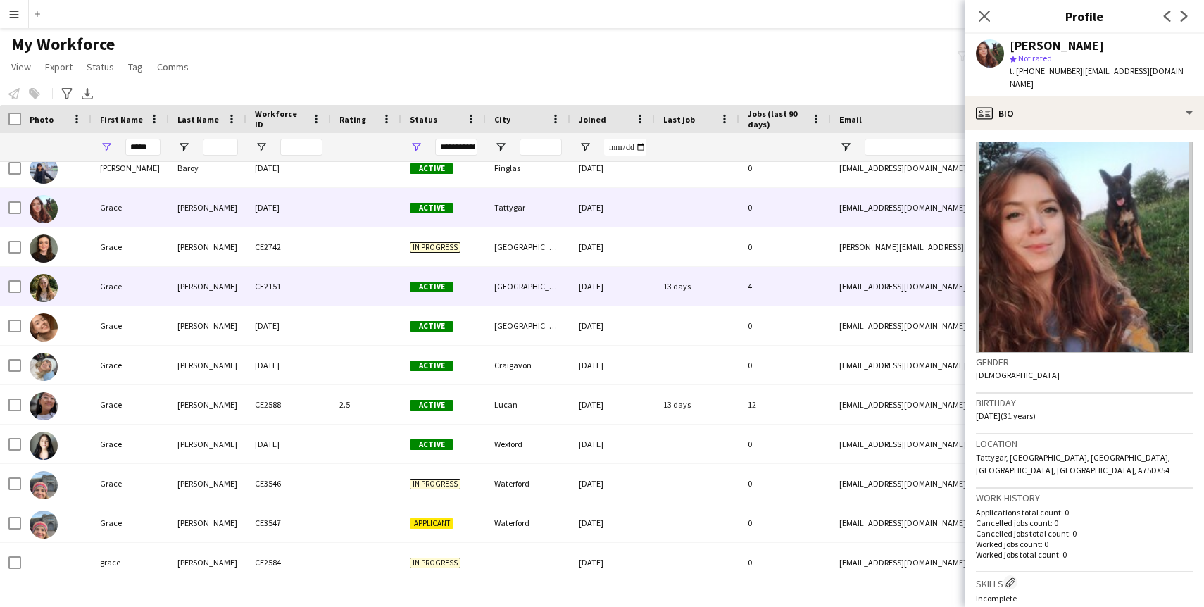
click at [125, 277] on div "Grace" at bounding box center [130, 286] width 77 height 39
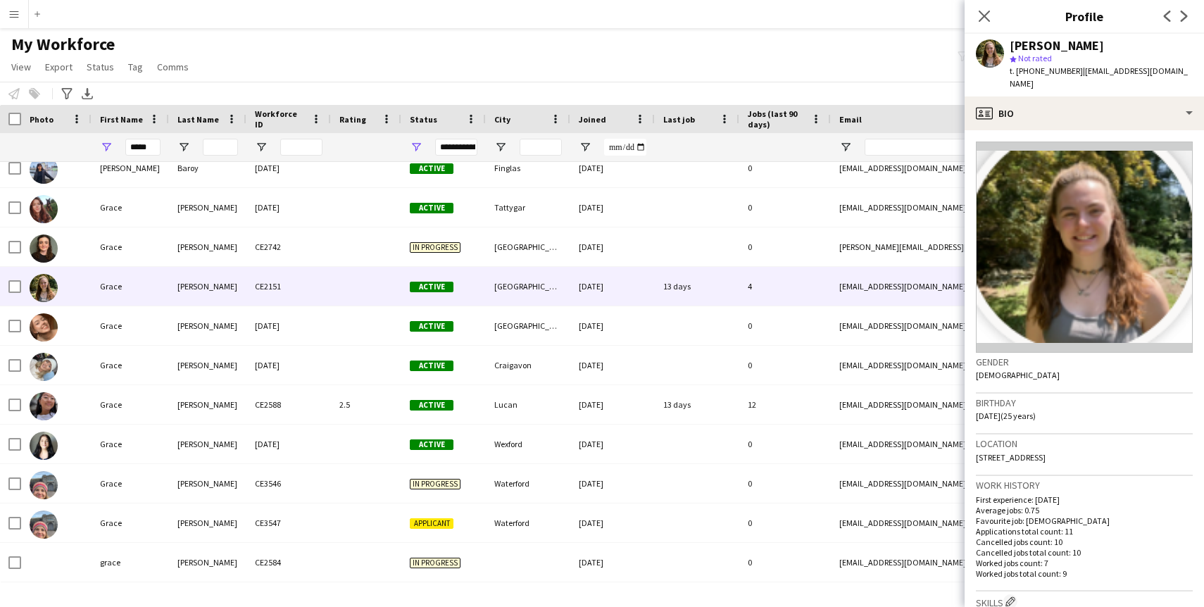
click at [1102, 230] on img at bounding box center [1084, 247] width 217 height 211
click at [1184, 130] on app-crew-profile-bio "Gender Female Birthday 11-01-2000 (25 years) Location 1 Ballybrit Crescent, Gal…" at bounding box center [1084, 368] width 239 height 477
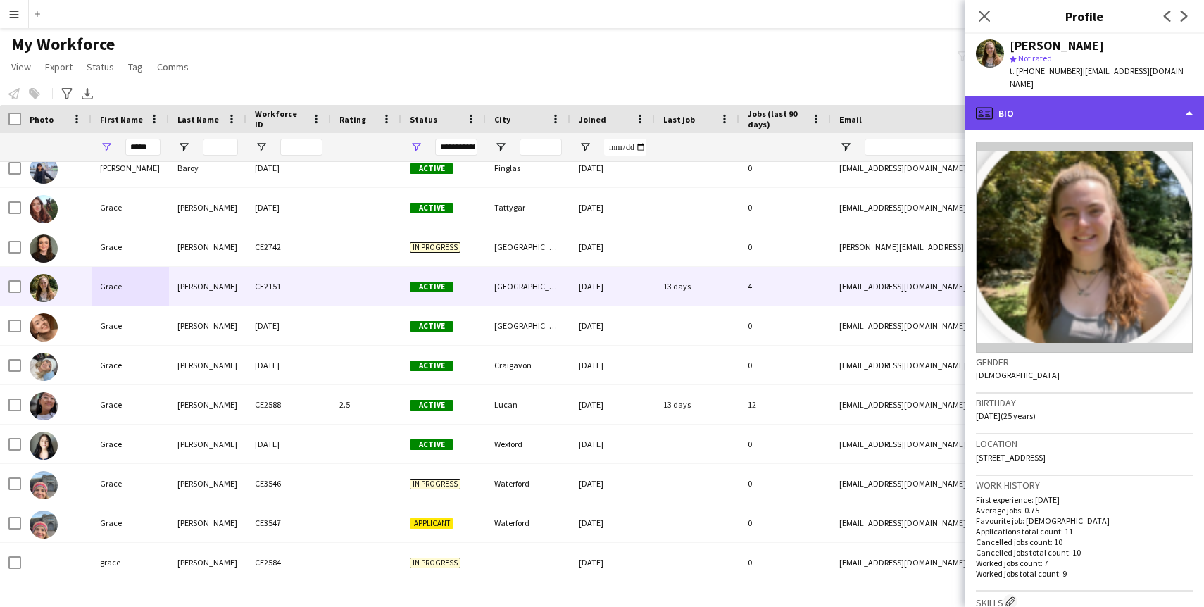
click at [1184, 103] on div "profile Bio" at bounding box center [1084, 113] width 239 height 34
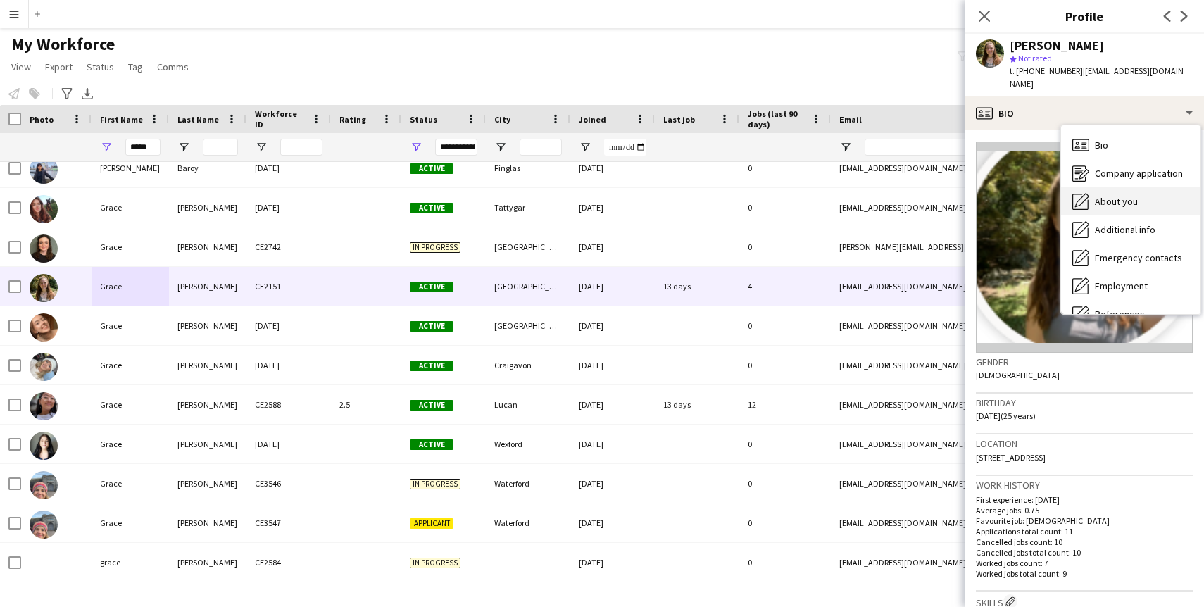
click at [1151, 196] on div "About you About you" at bounding box center [1130, 201] width 139 height 28
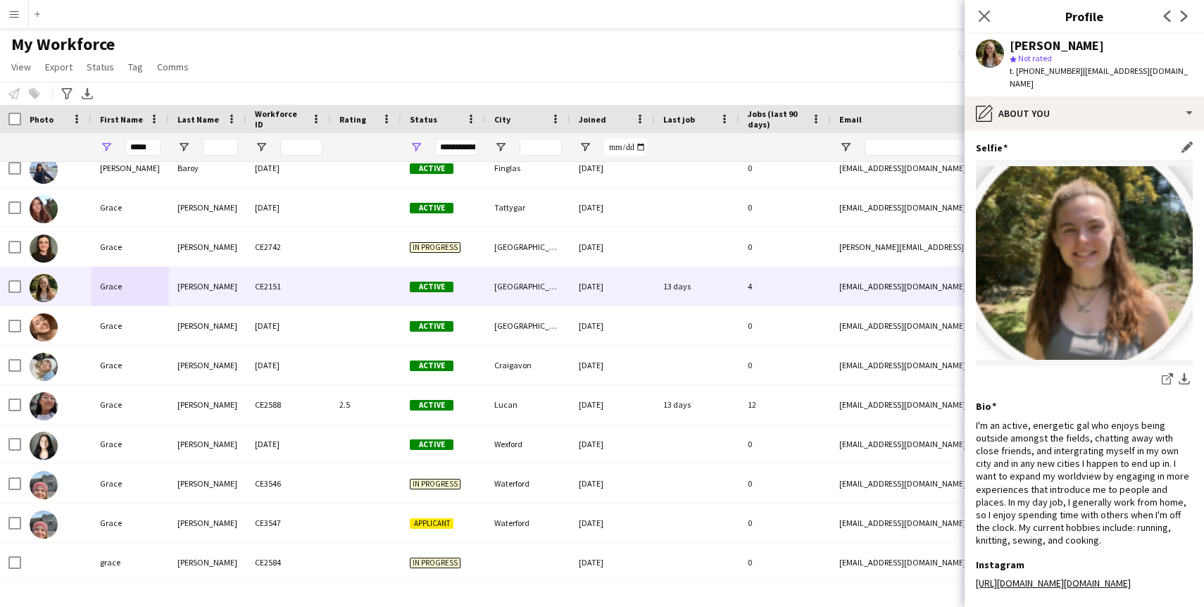
click at [1122, 238] on img at bounding box center [1084, 263] width 217 height 194
click at [1157, 231] on img at bounding box center [1084, 263] width 217 height 194
click at [1067, 54] on div "star Not rated" at bounding box center [1101, 58] width 183 height 13
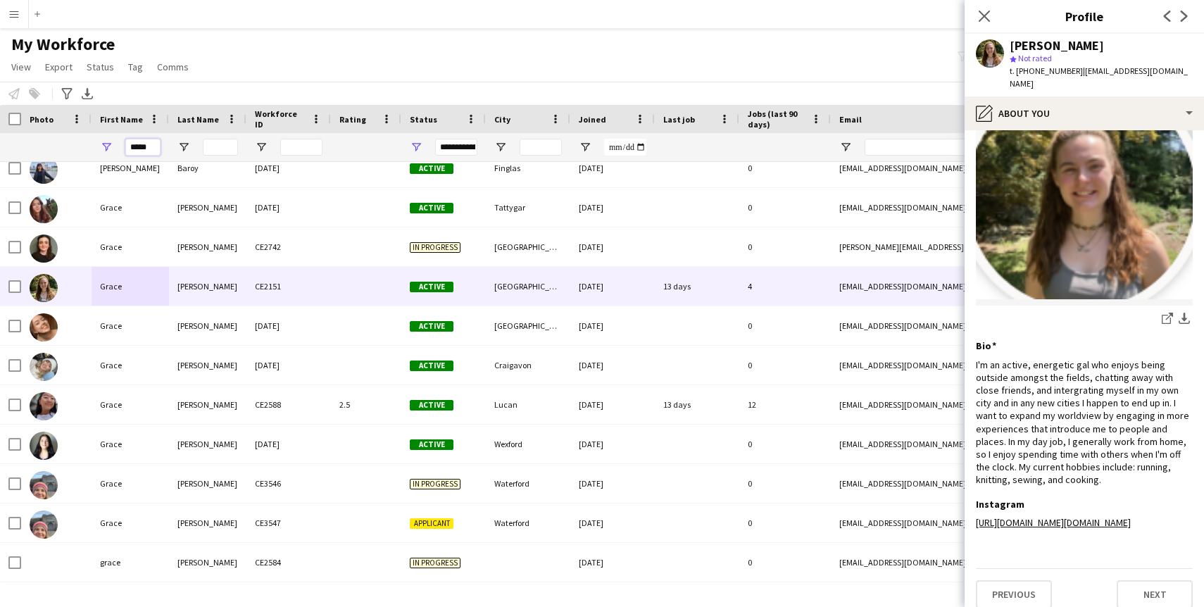
click at [154, 149] on input "*****" at bounding box center [142, 147] width 35 height 17
type input "*"
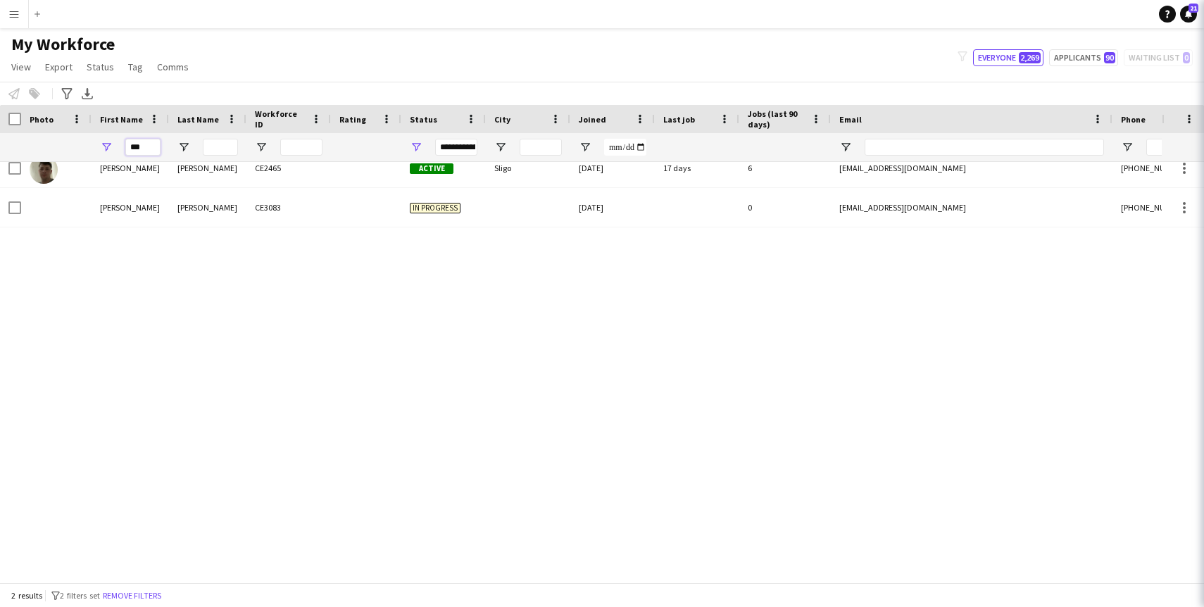
scroll to position [0, 0]
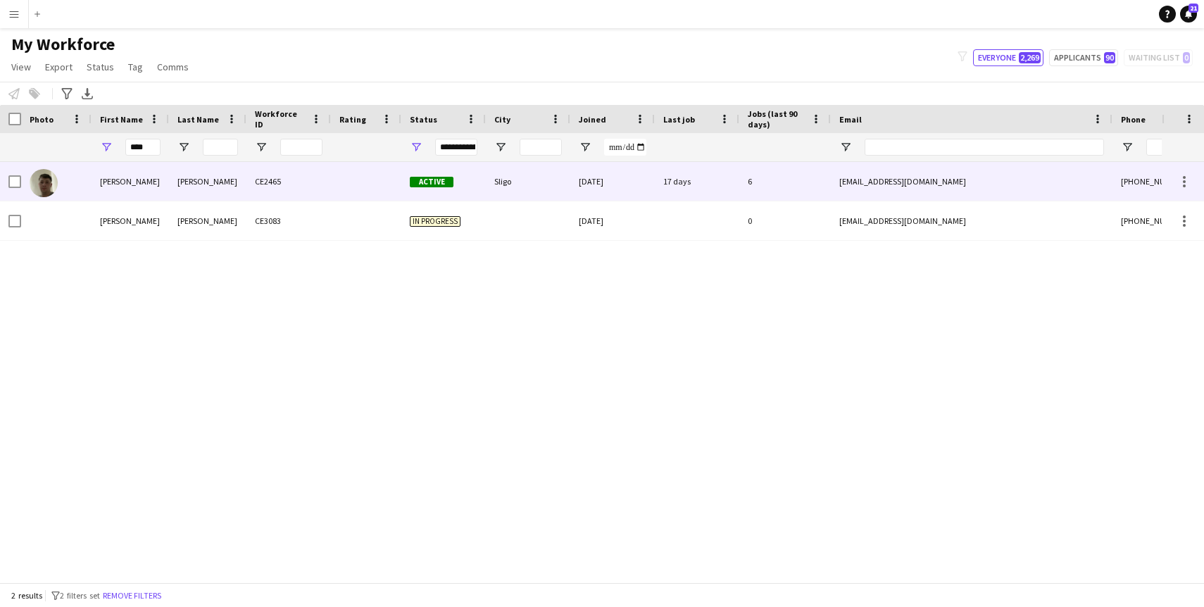
click at [146, 184] on div "Kyle" at bounding box center [130, 181] width 77 height 39
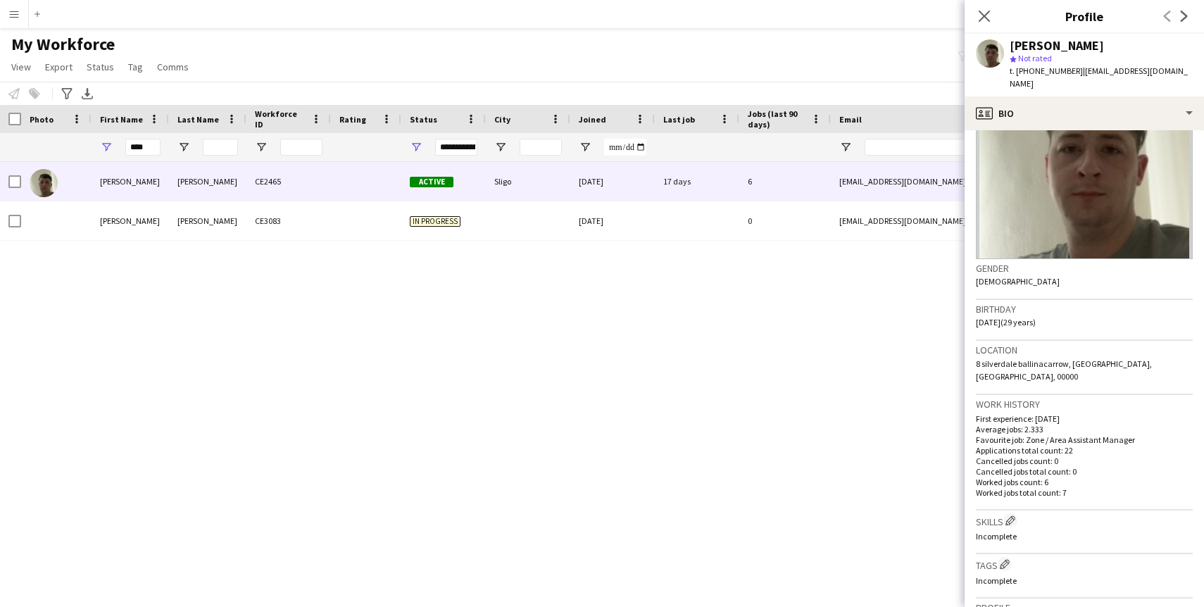
scroll to position [148, 0]
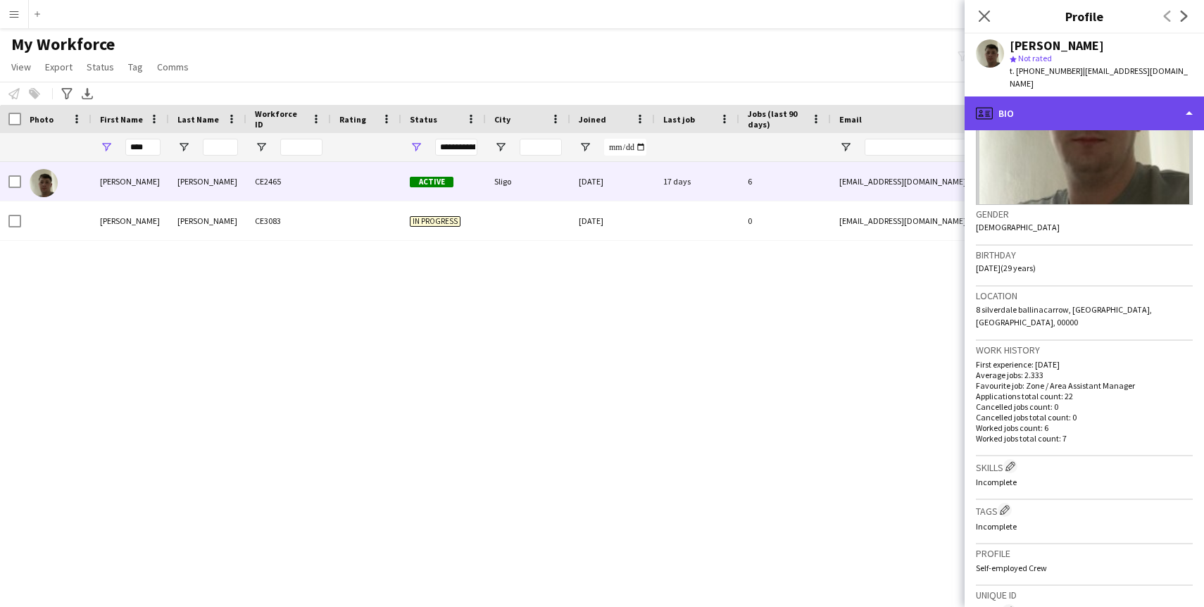
click at [1160, 100] on div "profile Bio" at bounding box center [1084, 113] width 239 height 34
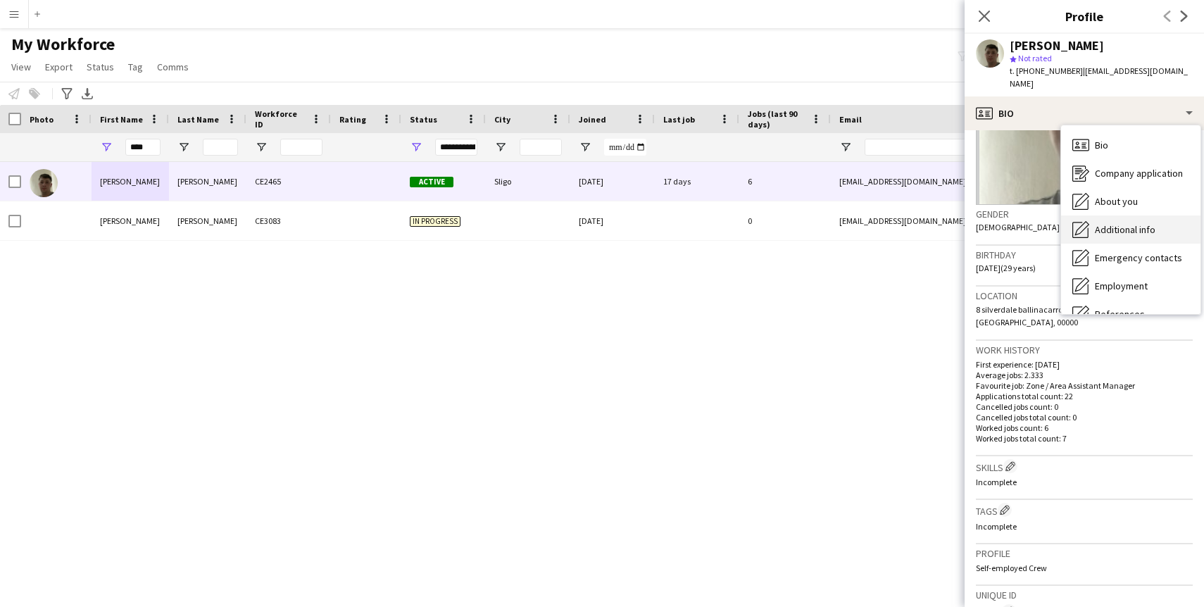
click at [1158, 215] on div "Additional info Additional info" at bounding box center [1130, 229] width 139 height 28
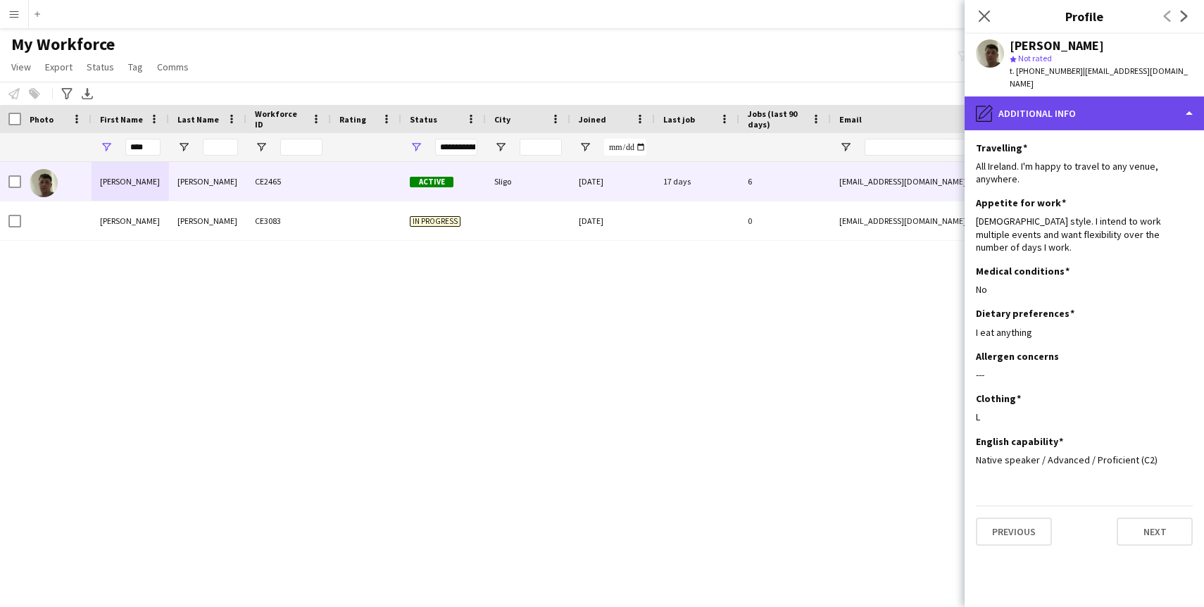
click at [1151, 96] on div "pencil4 Additional info" at bounding box center [1084, 113] width 239 height 34
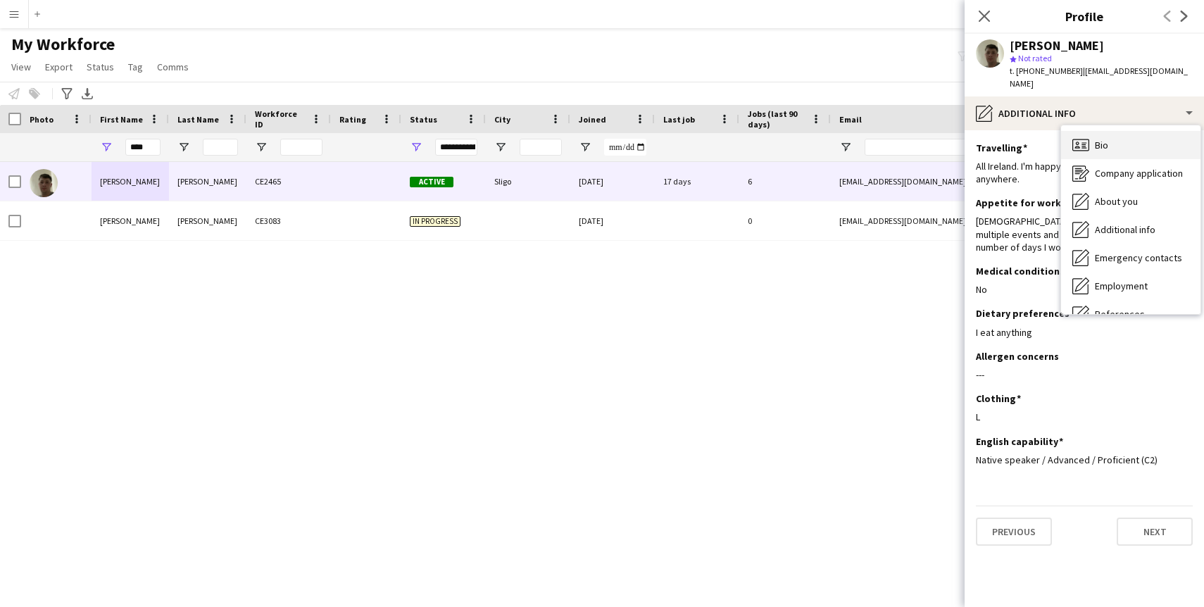
click at [1111, 135] on div "Bio Bio" at bounding box center [1130, 145] width 139 height 28
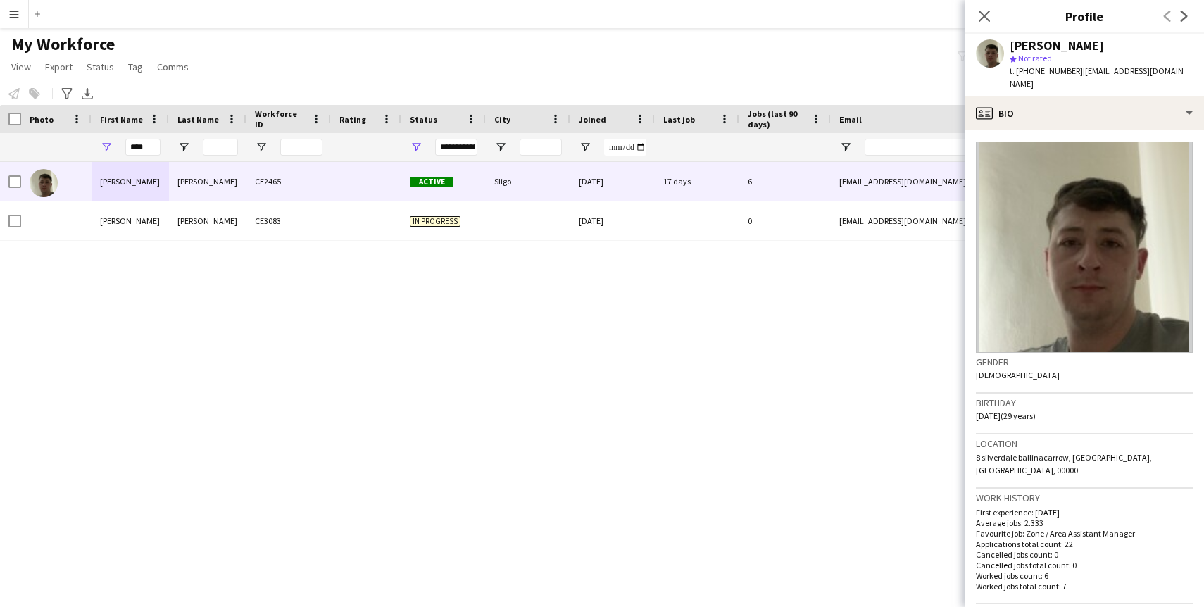
click at [1093, 211] on img at bounding box center [1084, 247] width 217 height 211
click at [151, 151] on input "****" at bounding box center [142, 147] width 35 height 17
type input "*"
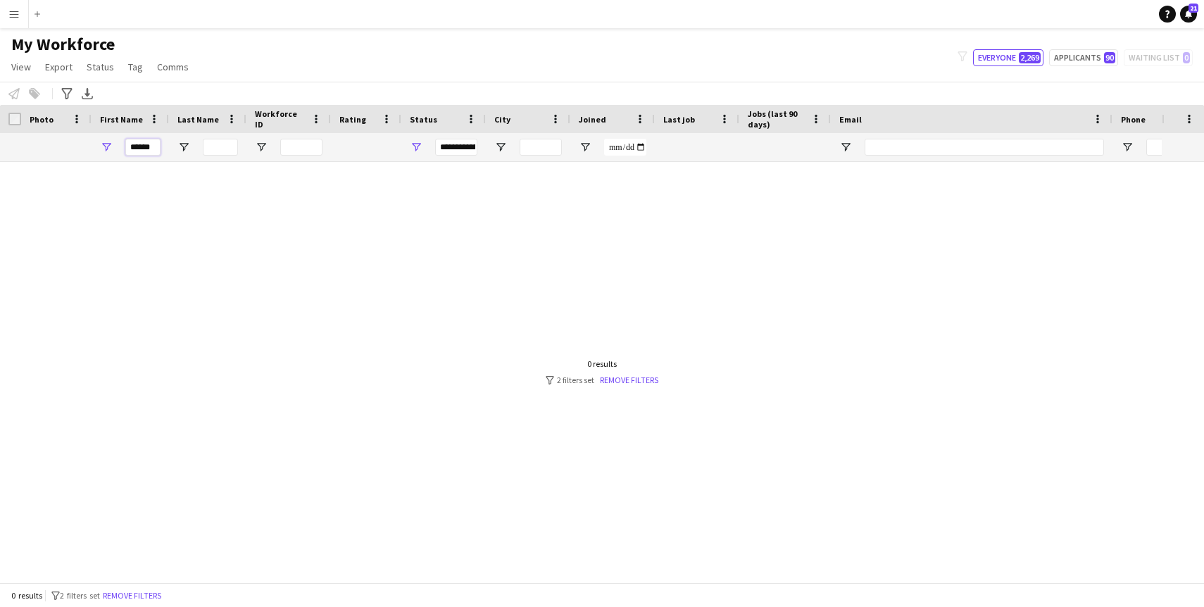
scroll to position [0, 0]
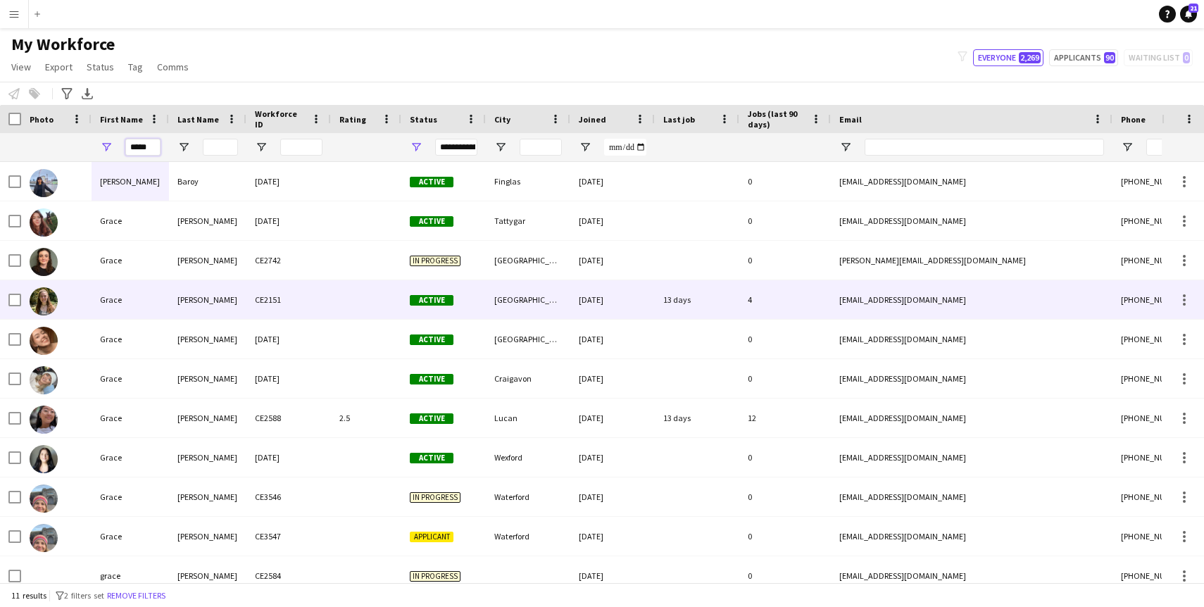
type input "*****"
click at [123, 305] on div "Grace" at bounding box center [130, 299] width 77 height 39
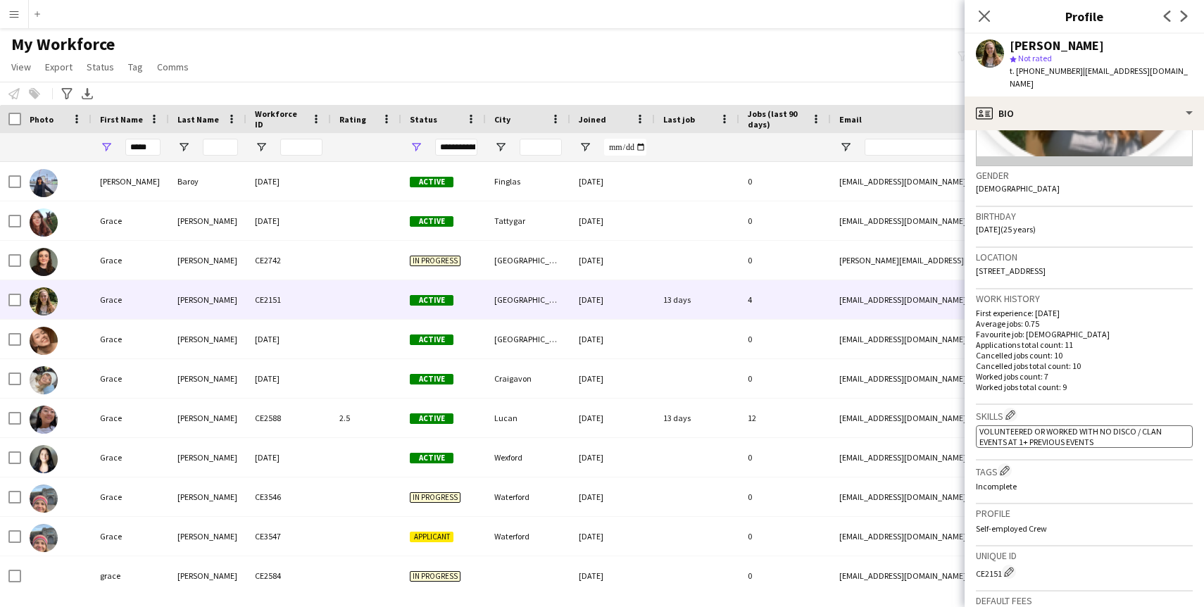
scroll to position [189, 0]
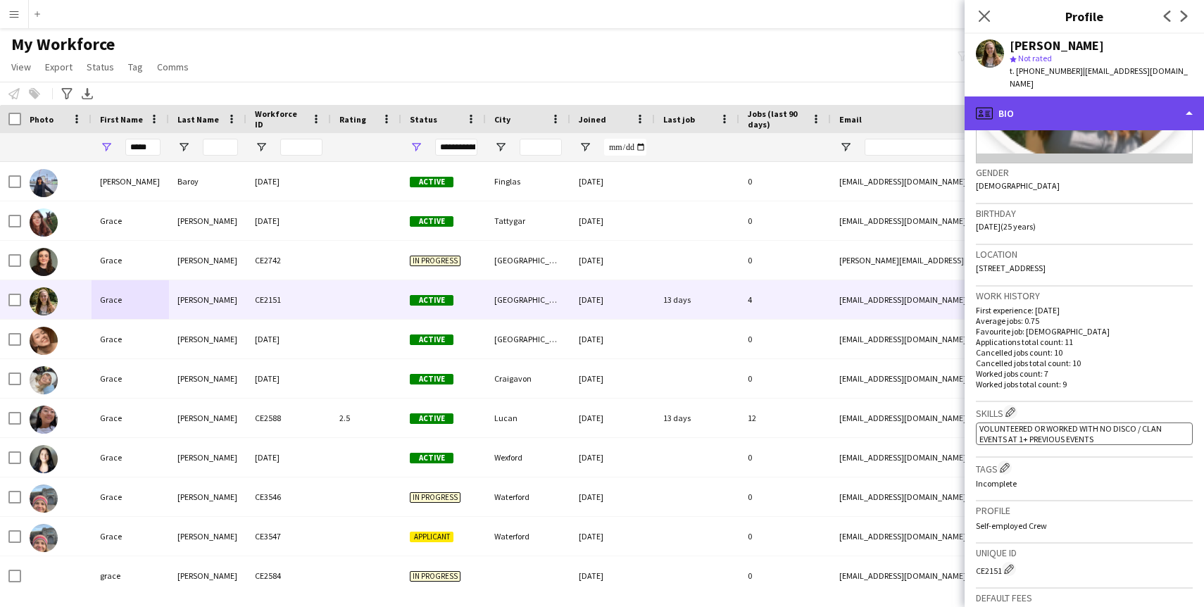
click at [1082, 96] on div "profile Bio" at bounding box center [1084, 113] width 239 height 34
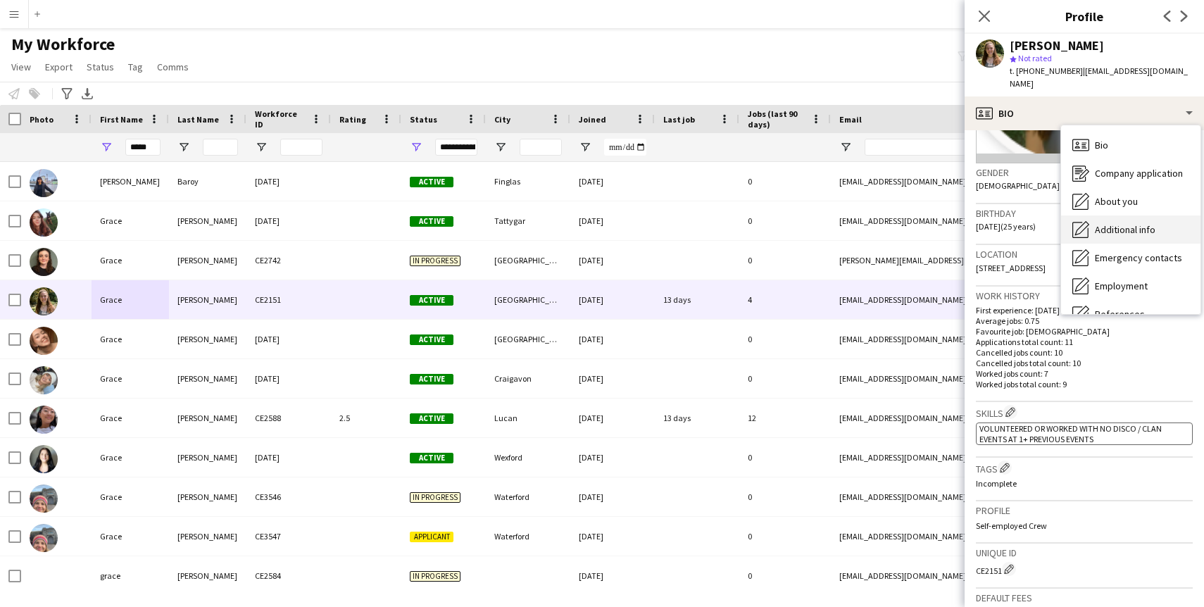
click at [1117, 215] on div "Additional info Additional info" at bounding box center [1130, 229] width 139 height 28
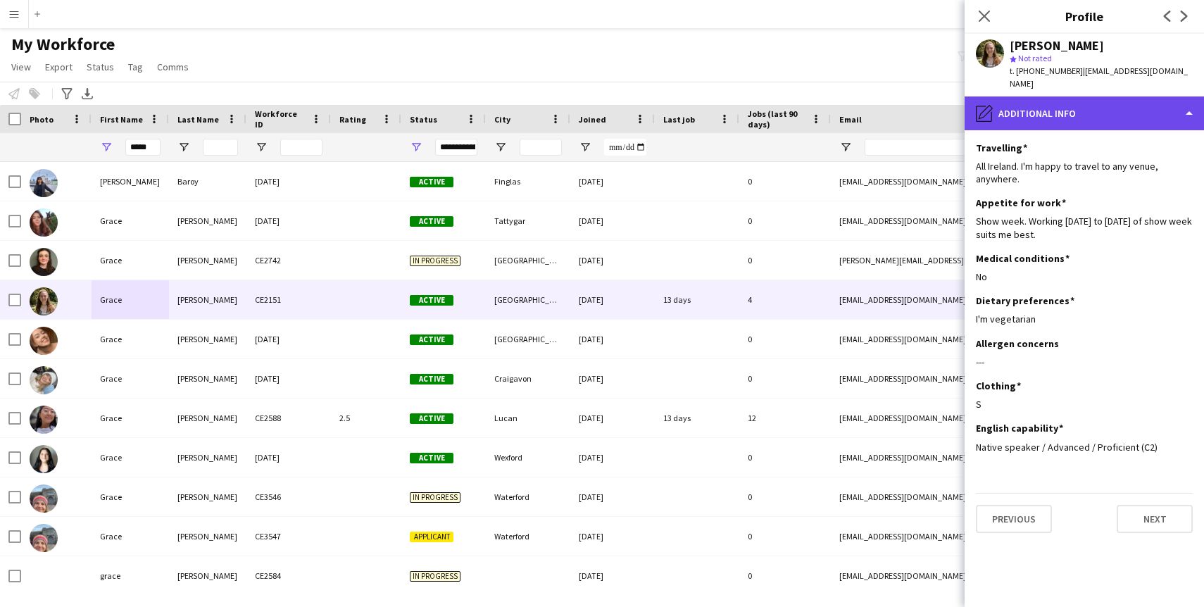
click at [1063, 108] on div "pencil4 Additional info" at bounding box center [1084, 113] width 239 height 34
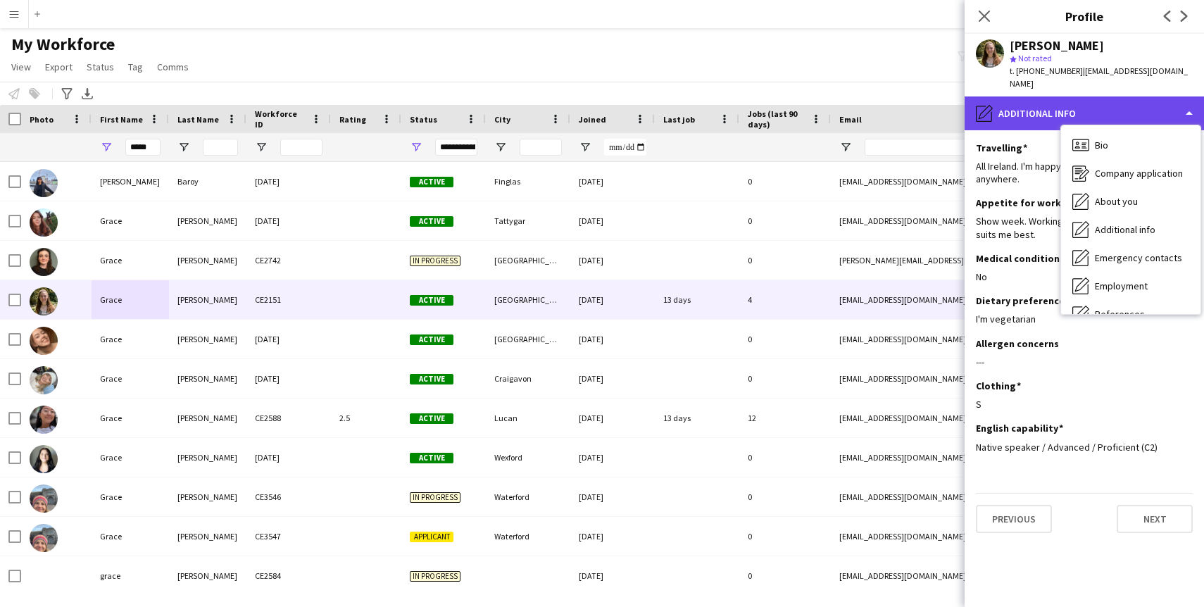
click at [1027, 113] on div "pencil4 Additional info" at bounding box center [1084, 113] width 239 height 34
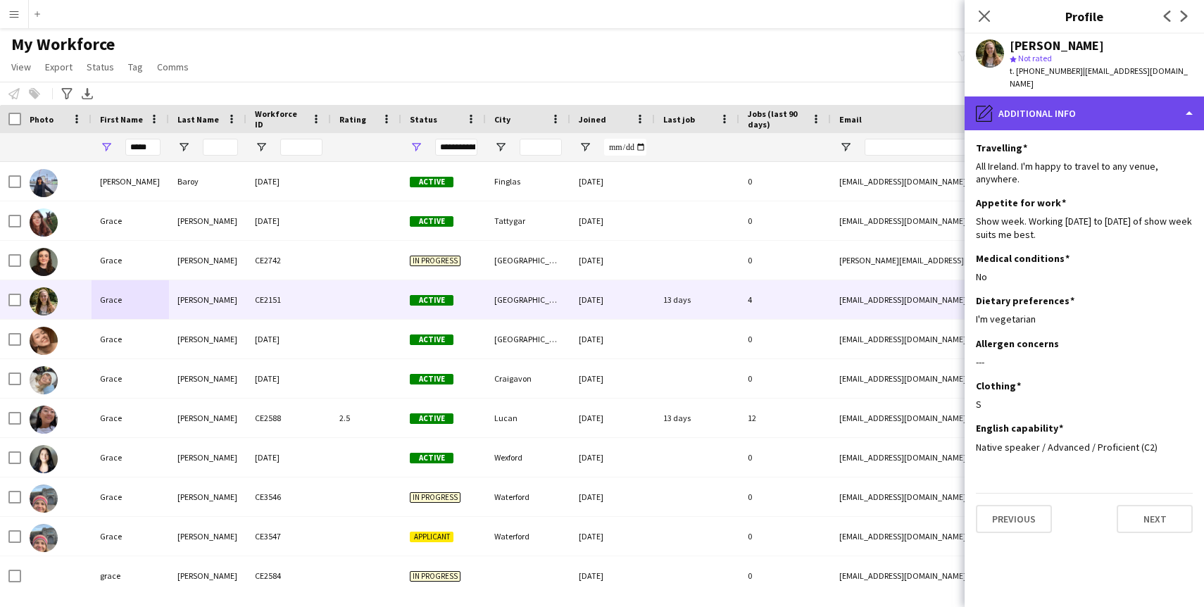
click at [1031, 111] on div "pencil4 Additional info" at bounding box center [1084, 113] width 239 height 34
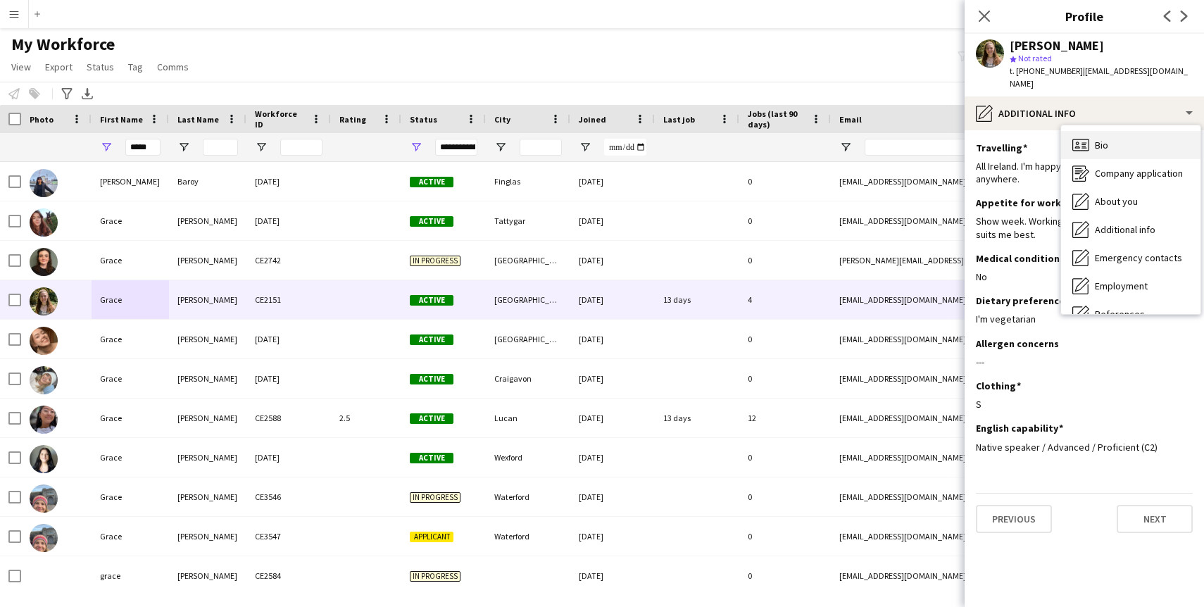
click at [1114, 134] on div "Bio Bio" at bounding box center [1130, 145] width 139 height 28
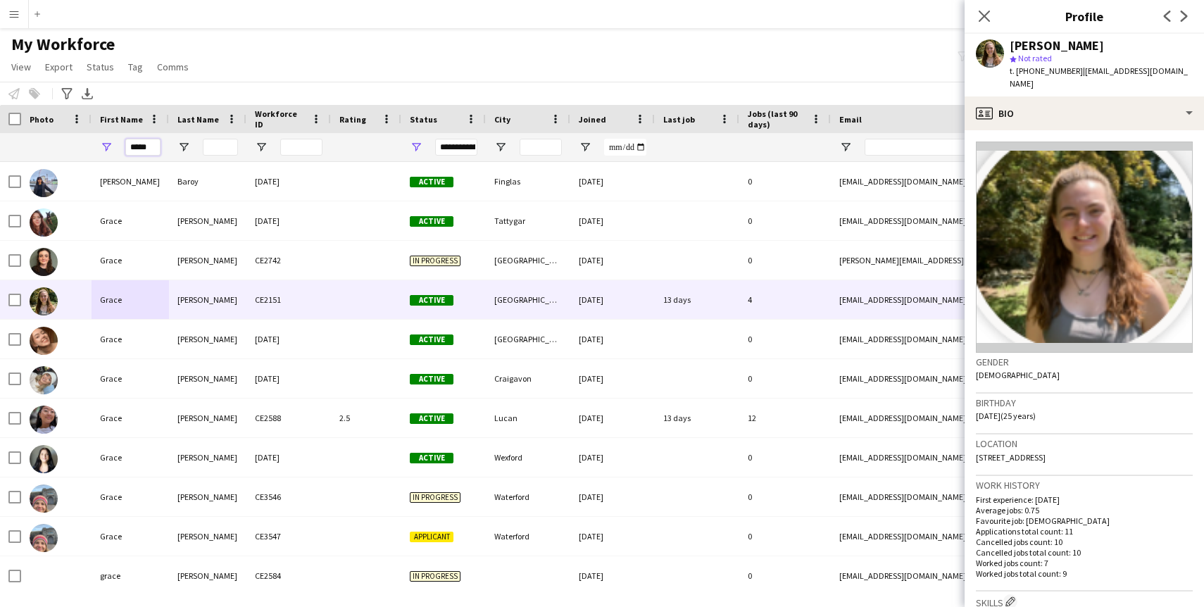
drag, startPoint x: 156, startPoint y: 150, endPoint x: 33, endPoint y: 147, distance: 122.5
click at [38, 149] on div "*****" at bounding box center [763, 147] width 1527 height 28
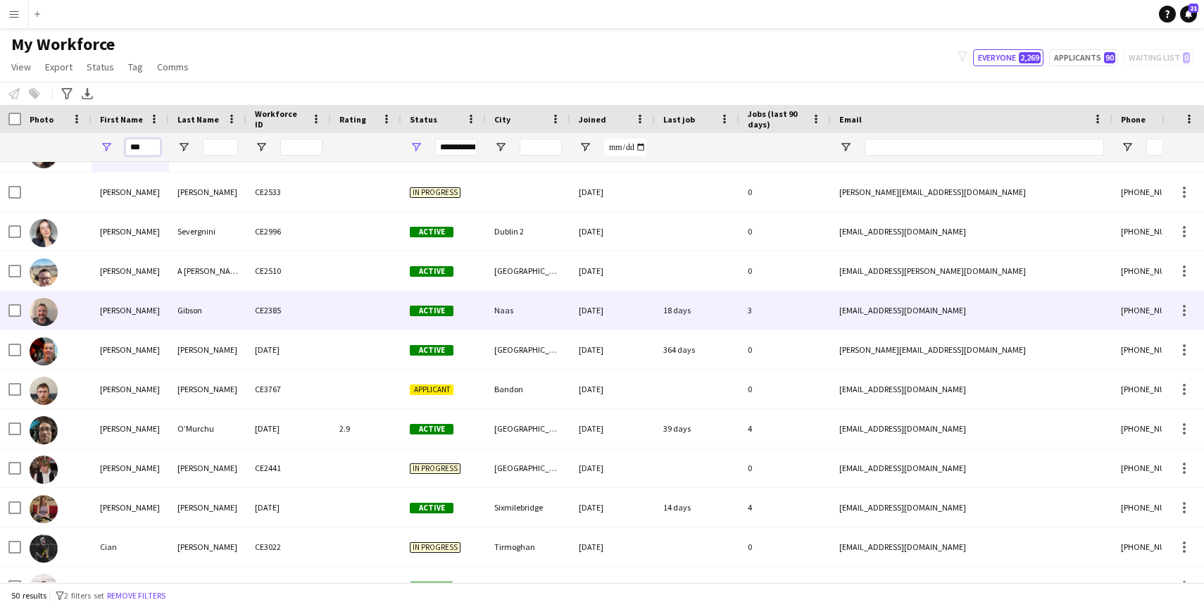
scroll to position [159, 0]
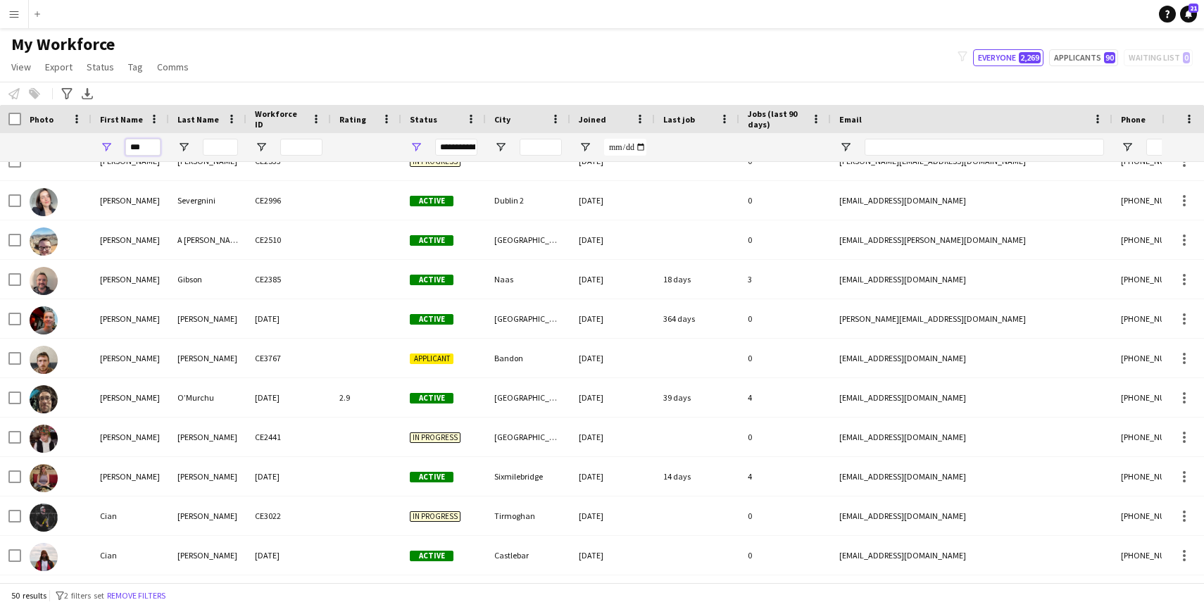
type input "***"
click at [223, 149] on input "Last Name Filter Input" at bounding box center [220, 147] width 35 height 17
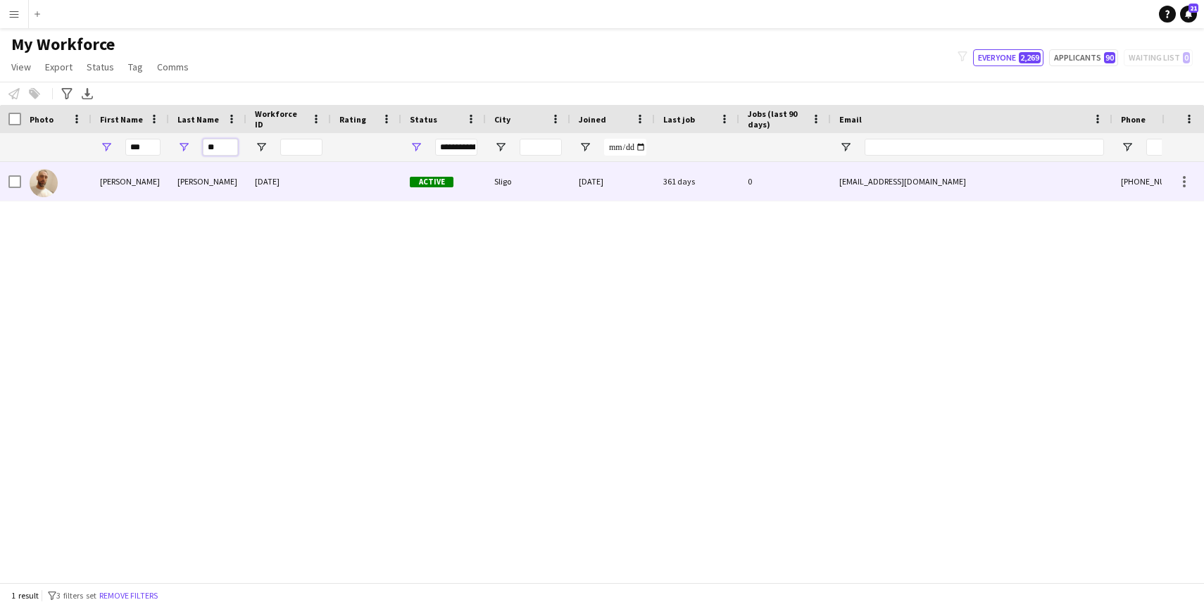
type input "**"
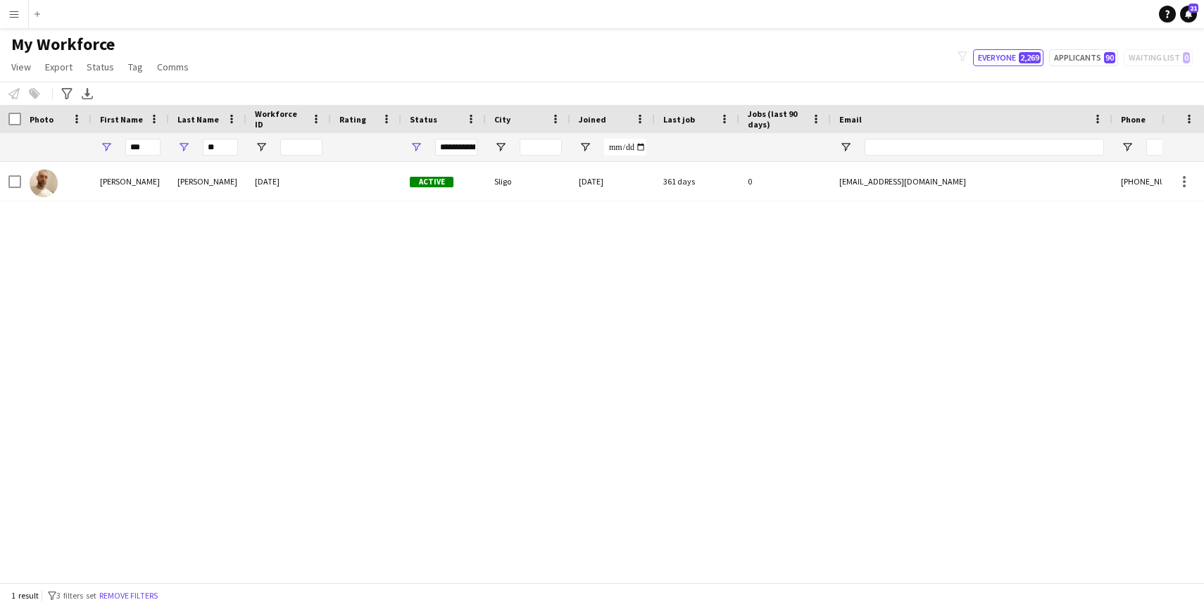
click at [182, 219] on div "Adrian Ewing CE57 Active Sligo 24-01-2024 361 days 0 adiewing31@gmail.com +3538…" at bounding box center [581, 372] width 1162 height 420
drag, startPoint x: 150, startPoint y: 151, endPoint x: 112, endPoint y: 151, distance: 38.0
click at [111, 151] on div "***" at bounding box center [130, 147] width 77 height 28
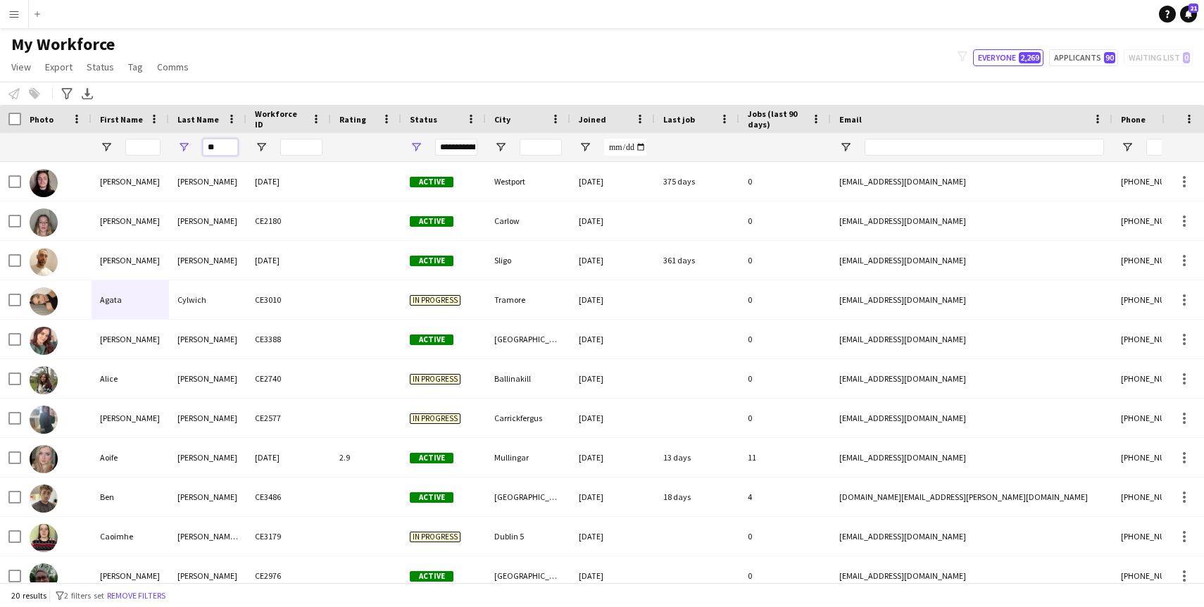
click at [227, 150] on input "**" at bounding box center [220, 147] width 35 height 17
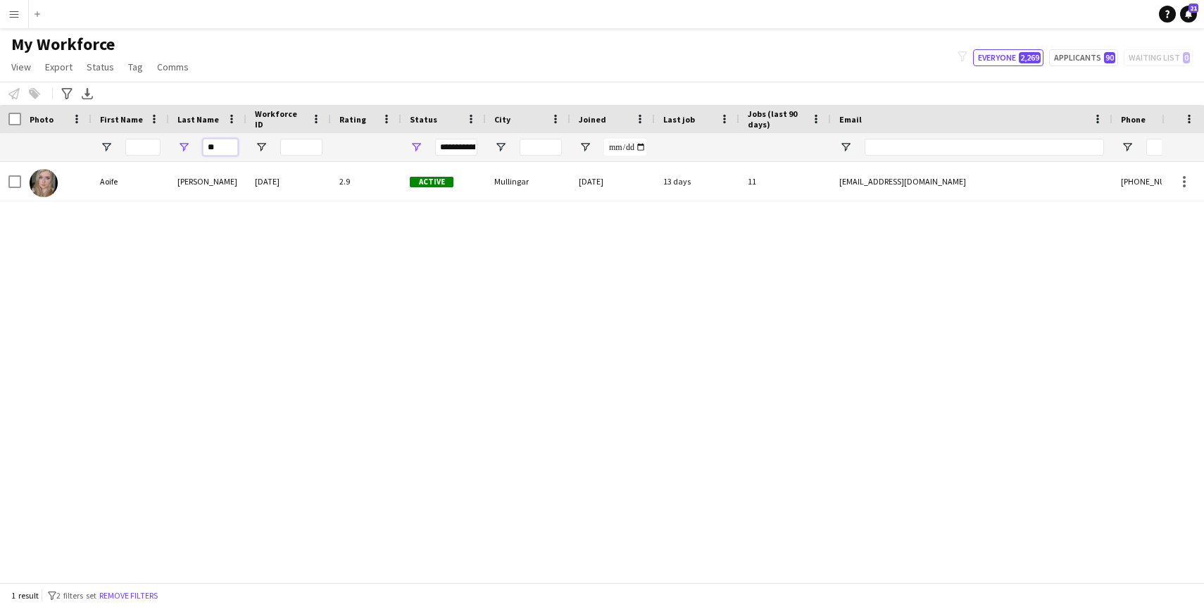
type input "*"
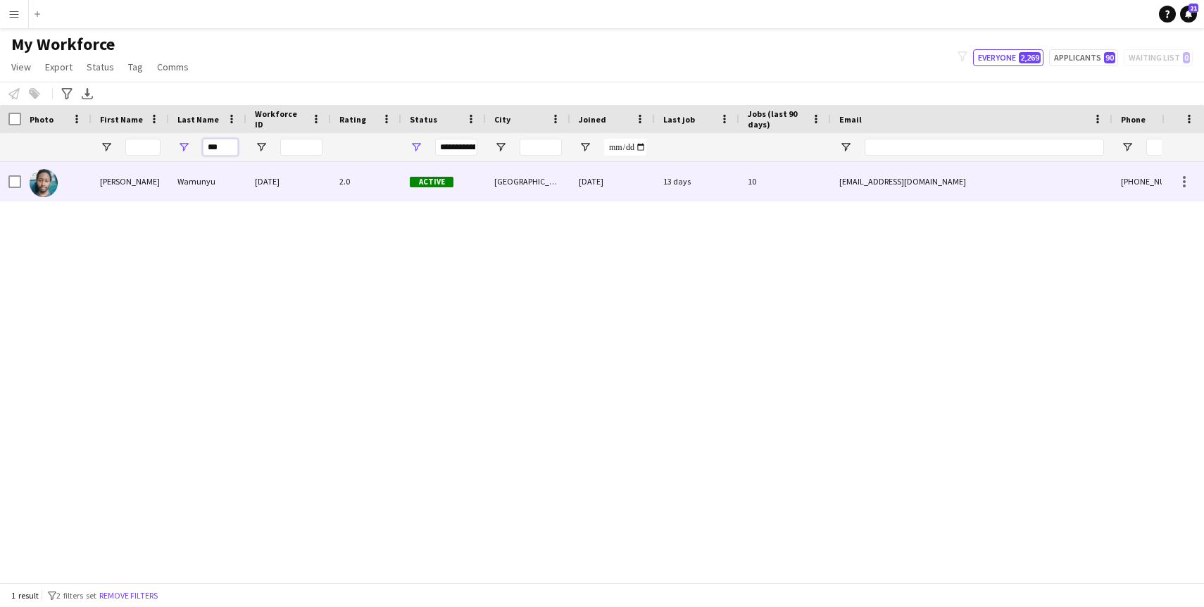
type input "***"
click at [127, 183] on div "[PERSON_NAME]" at bounding box center [130, 181] width 77 height 39
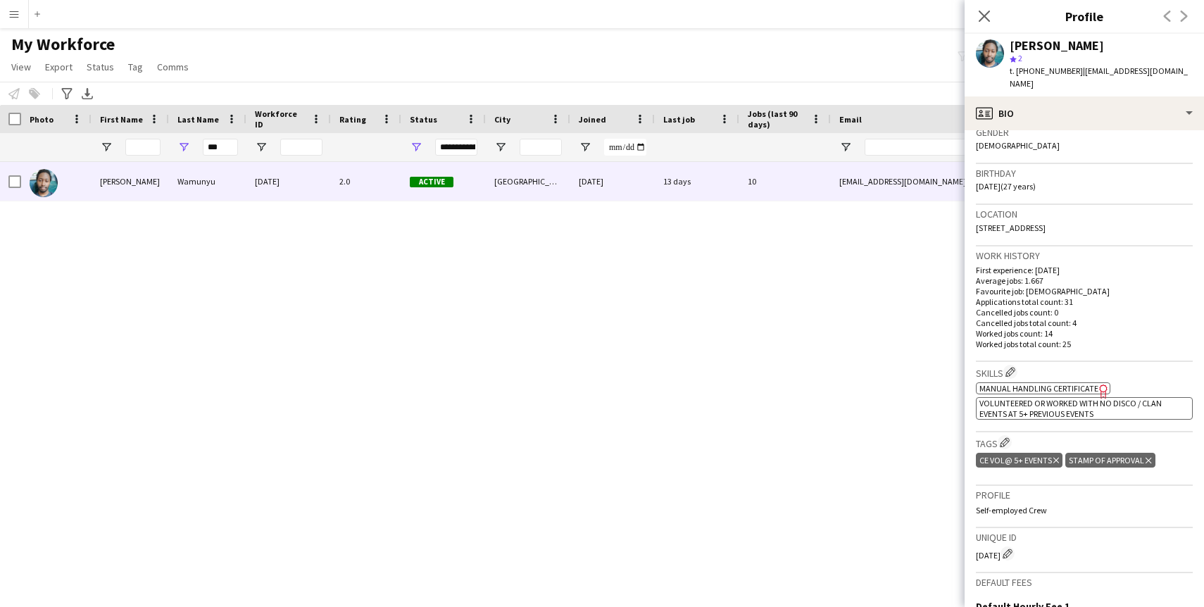
scroll to position [197, 0]
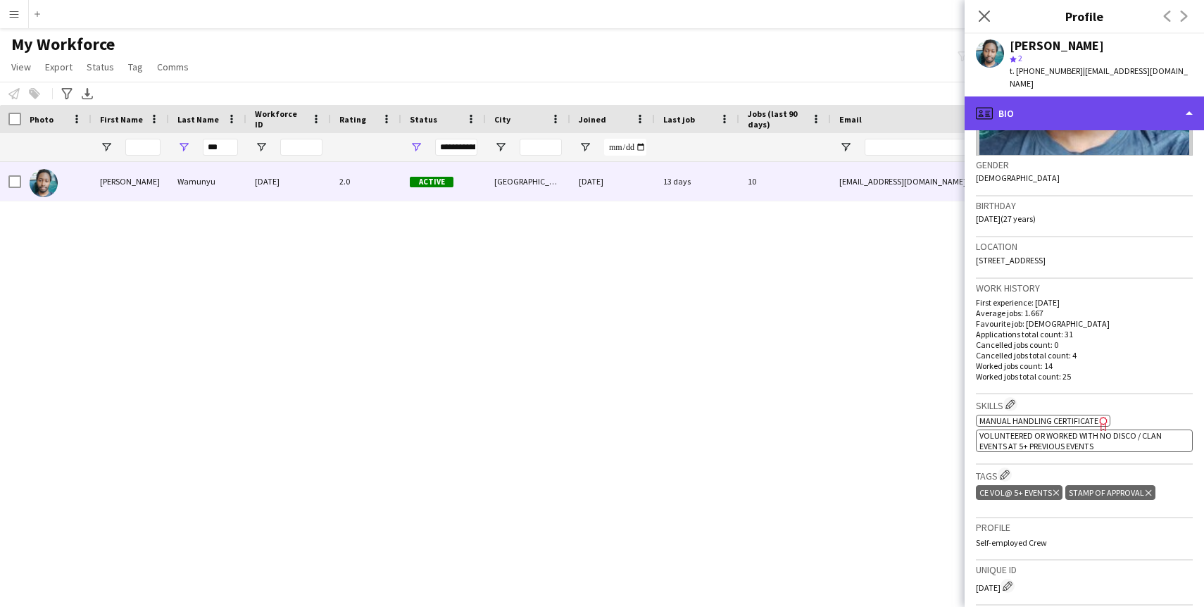
click at [1098, 96] on div "profile Bio" at bounding box center [1084, 113] width 239 height 34
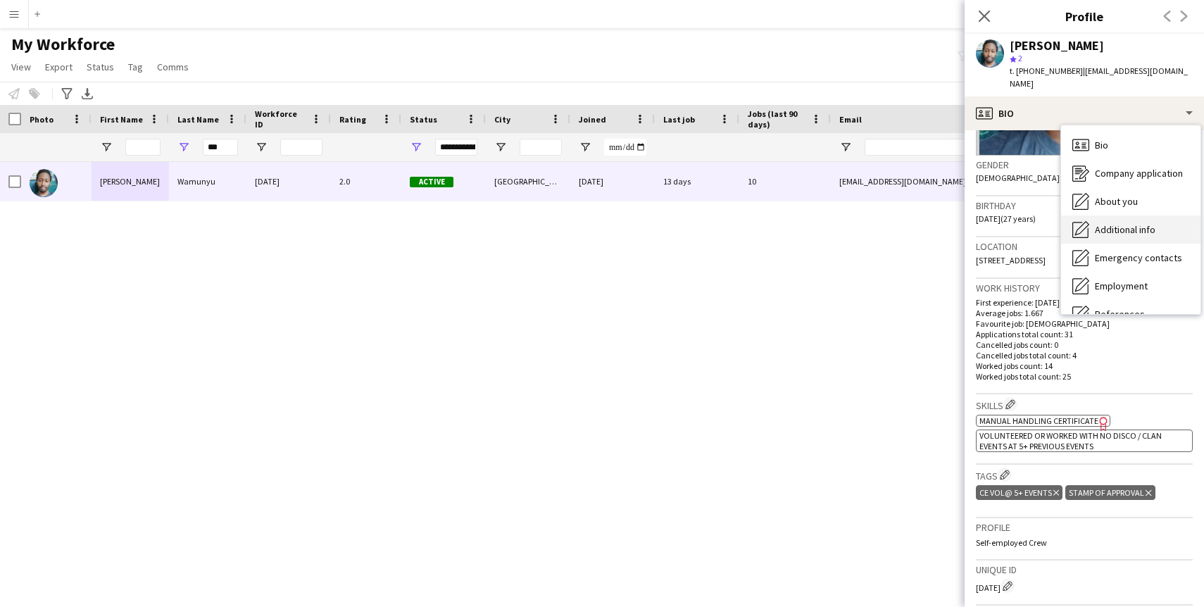
click at [1100, 223] on span "Additional info" at bounding box center [1125, 229] width 61 height 13
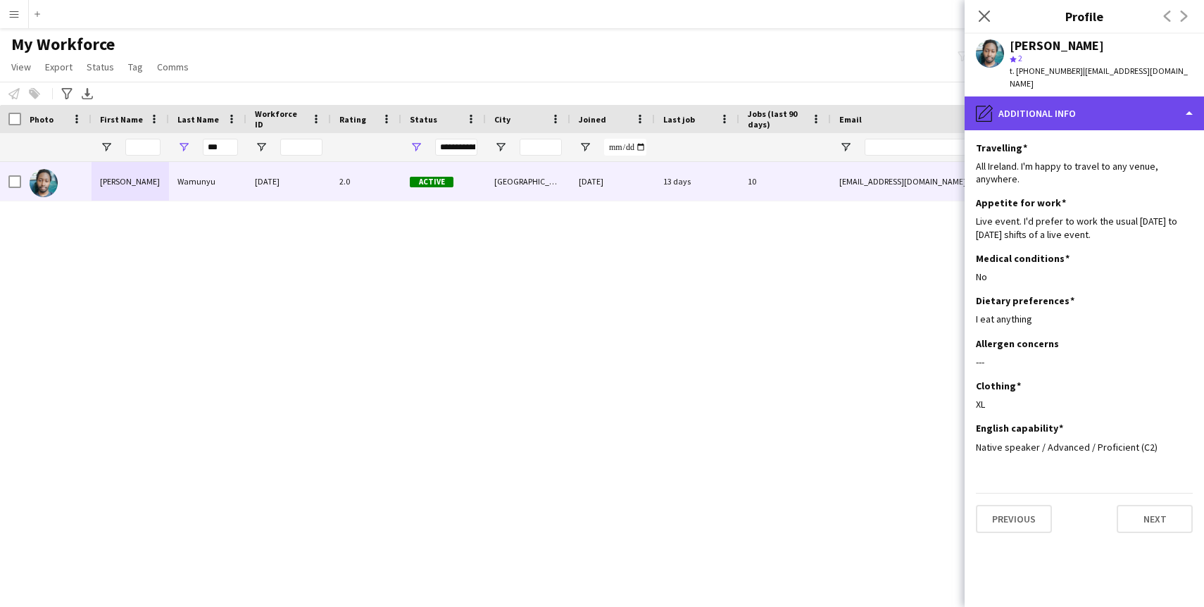
click at [1080, 96] on div "pencil4 Additional info" at bounding box center [1084, 113] width 239 height 34
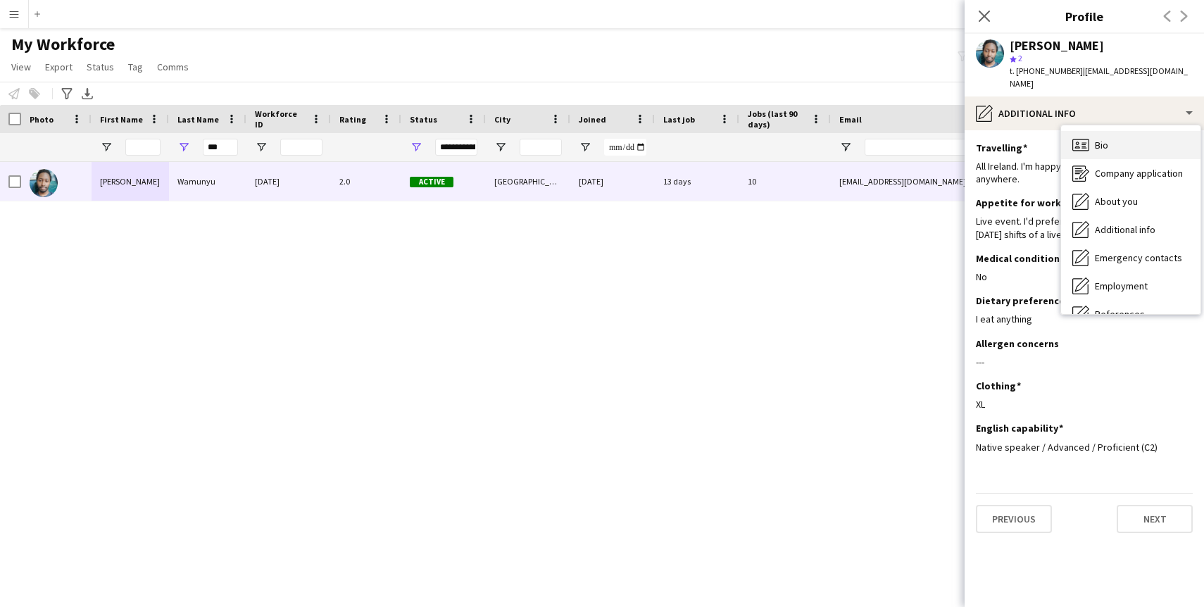
click at [1086, 137] on icon "Bio" at bounding box center [1080, 145] width 17 height 17
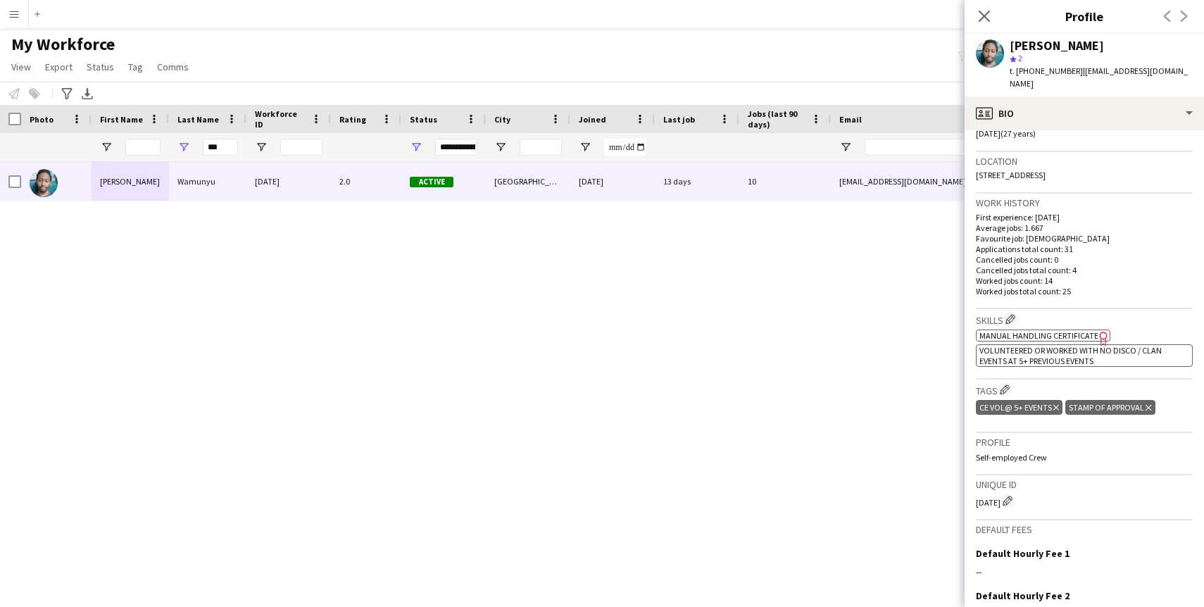
scroll to position [304, 0]
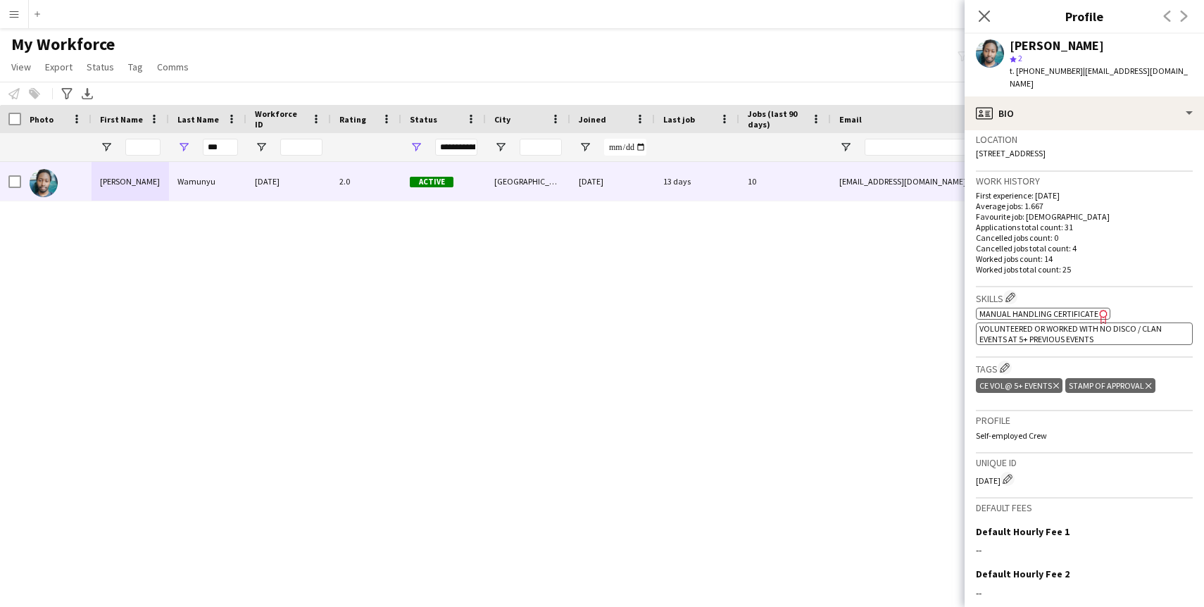
drag, startPoint x: 1012, startPoint y: 376, endPoint x: 1049, endPoint y: 387, distance: 38.8
click at [1049, 388] on div "CE vol@ 5+ events Delete tag Stamp of Approval Delete tag" at bounding box center [1084, 386] width 217 height 23
click at [1053, 430] on p "Self-employed Crew" at bounding box center [1084, 435] width 217 height 11
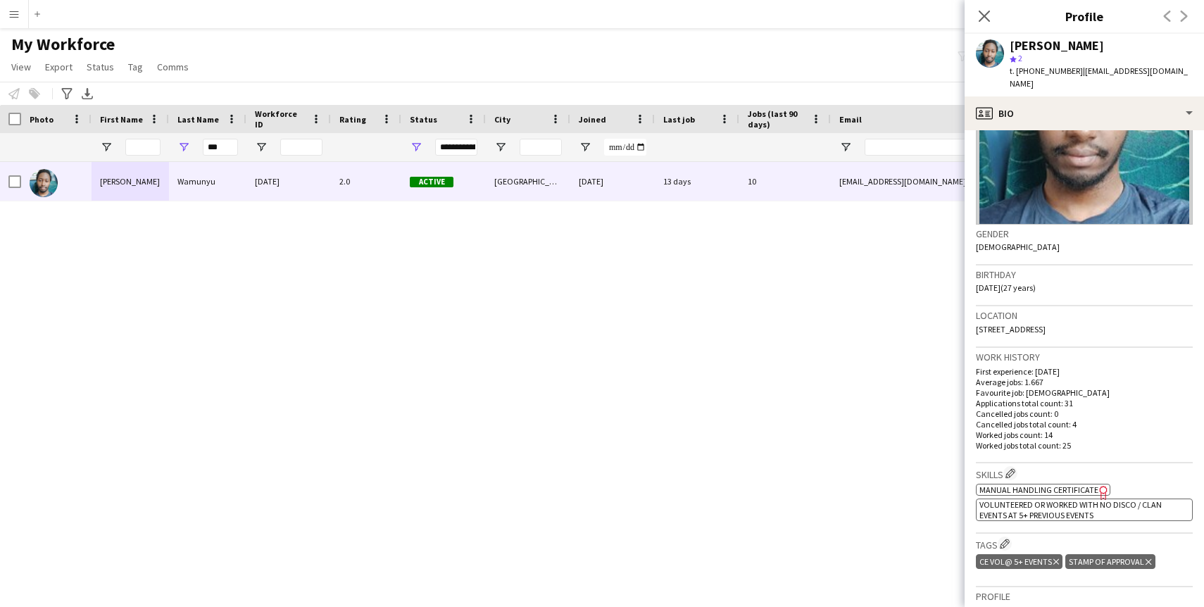
scroll to position [0, 0]
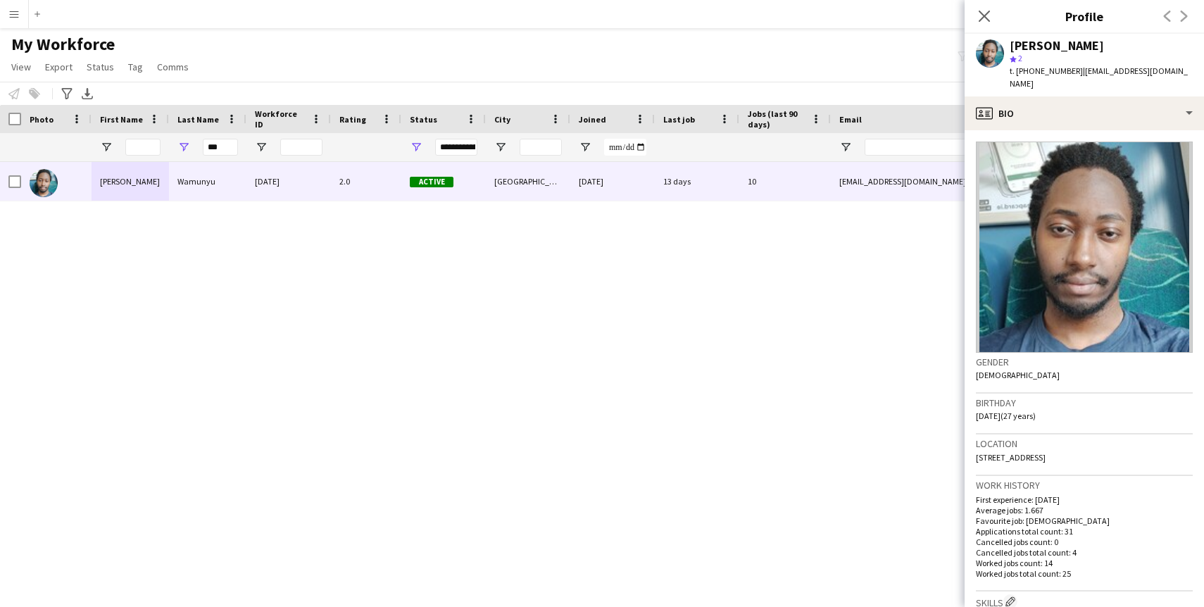
click at [1062, 217] on img at bounding box center [1084, 247] width 217 height 211
click at [989, 11] on icon at bounding box center [983, 15] width 13 height 13
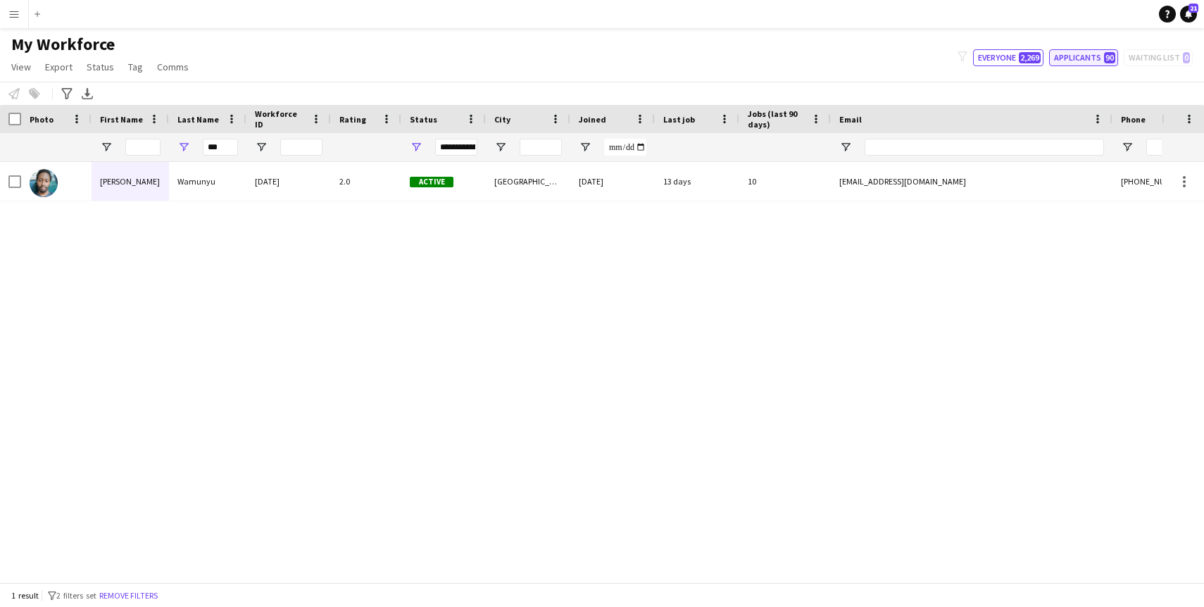
click at [1099, 56] on button "Applicants 90" at bounding box center [1083, 57] width 69 height 17
type input "**********"
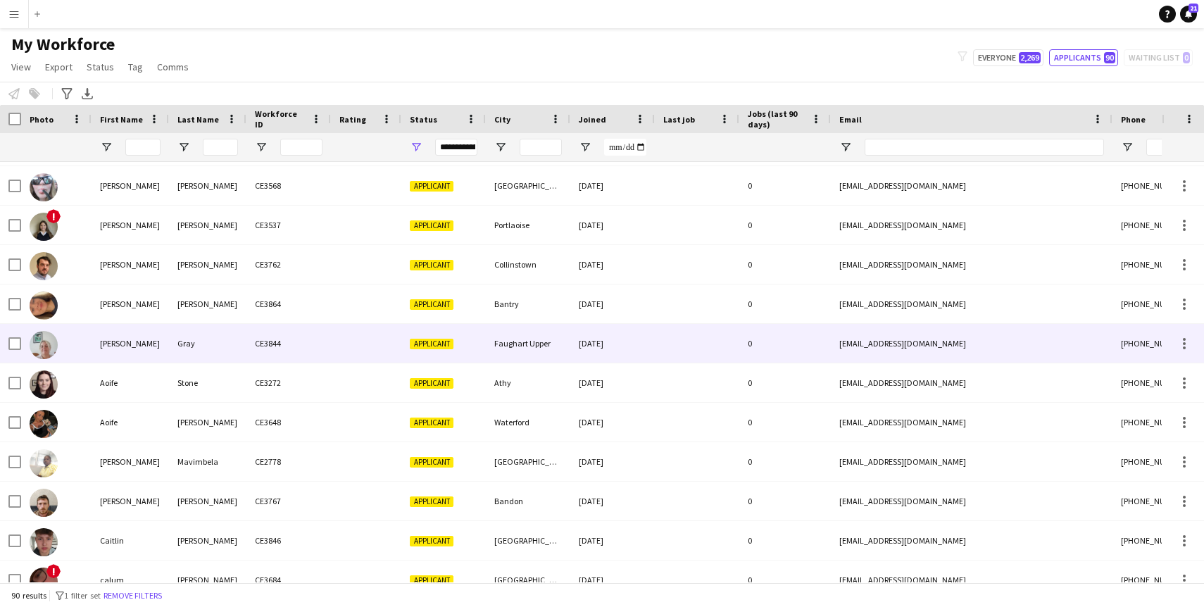
scroll to position [73, 0]
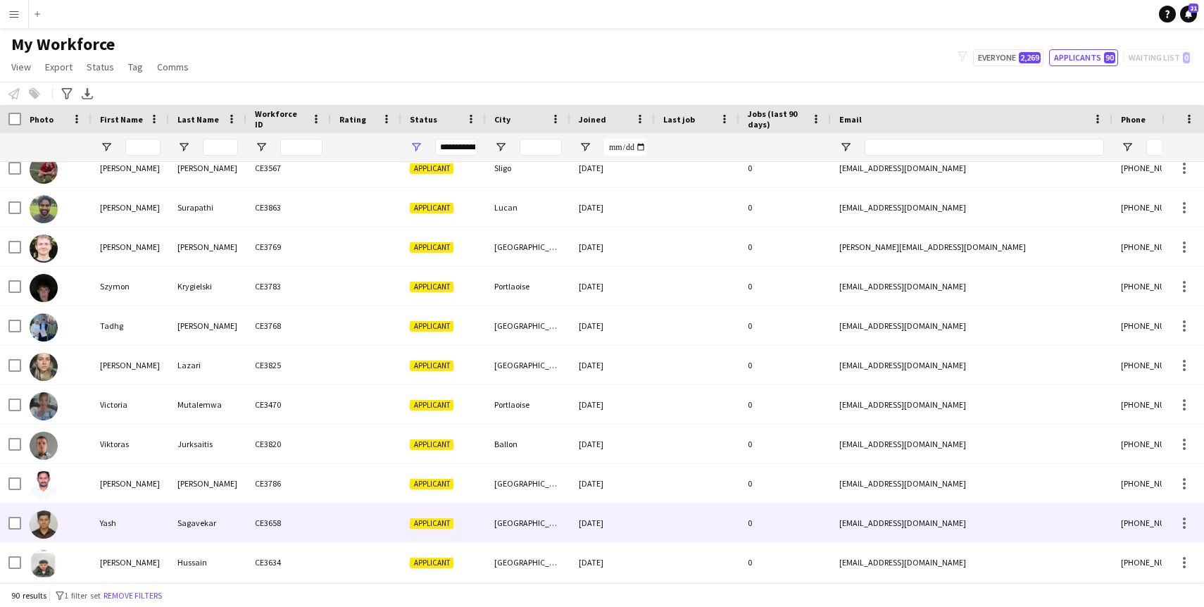
click at [130, 528] on div "Yash" at bounding box center [130, 522] width 77 height 39
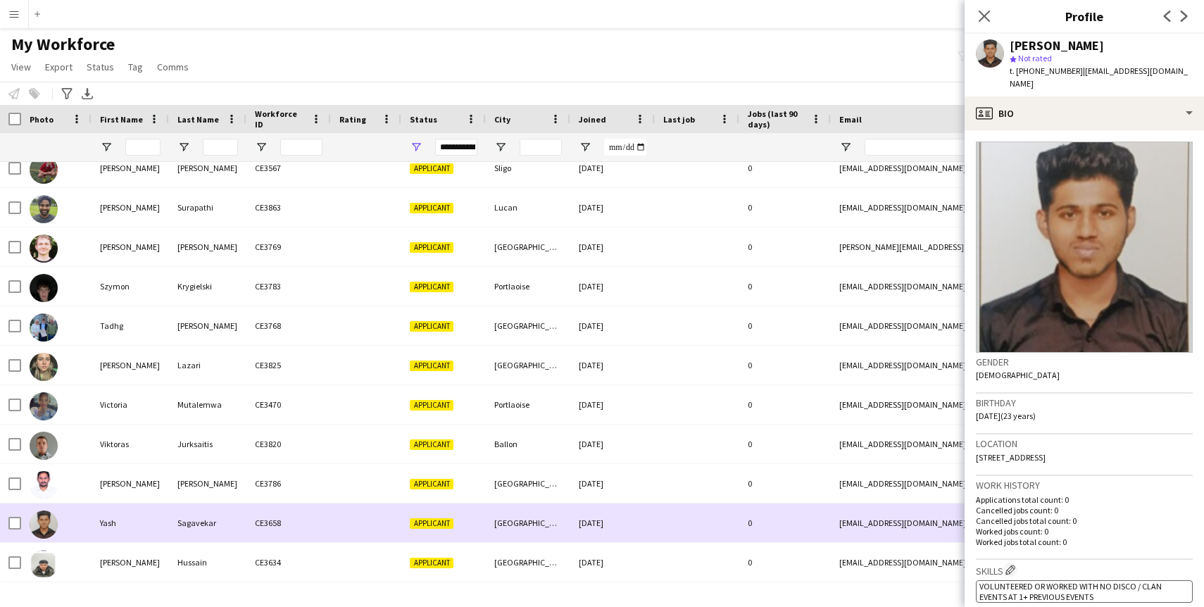
click at [160, 505] on div "Yash" at bounding box center [130, 522] width 77 height 39
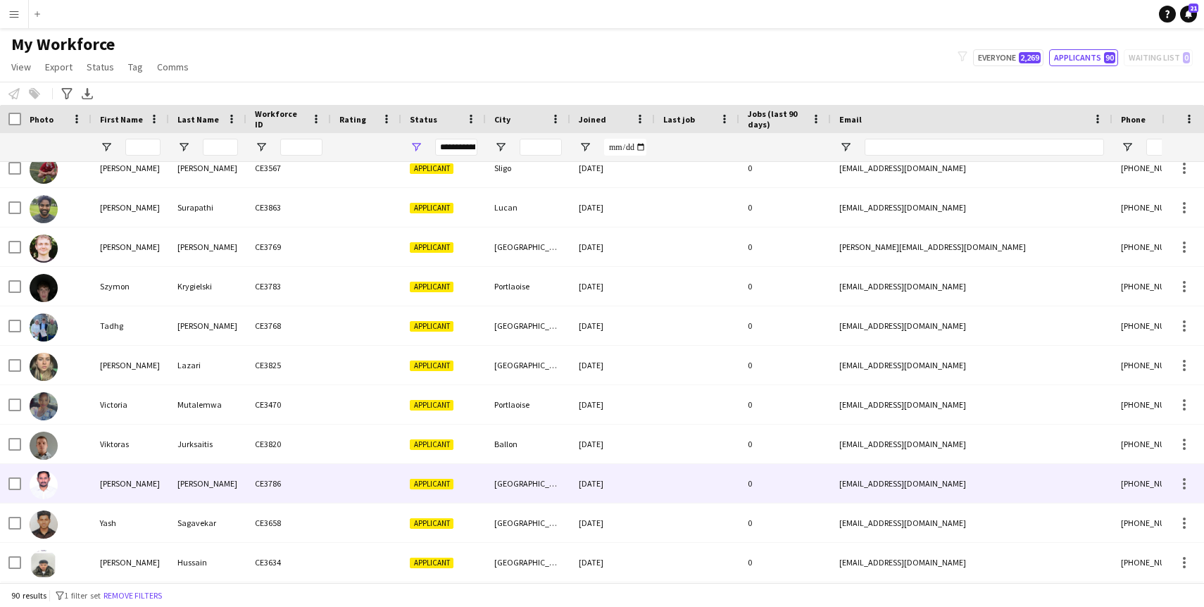
click at [158, 484] on div "VINOD KUMAR" at bounding box center [130, 483] width 77 height 39
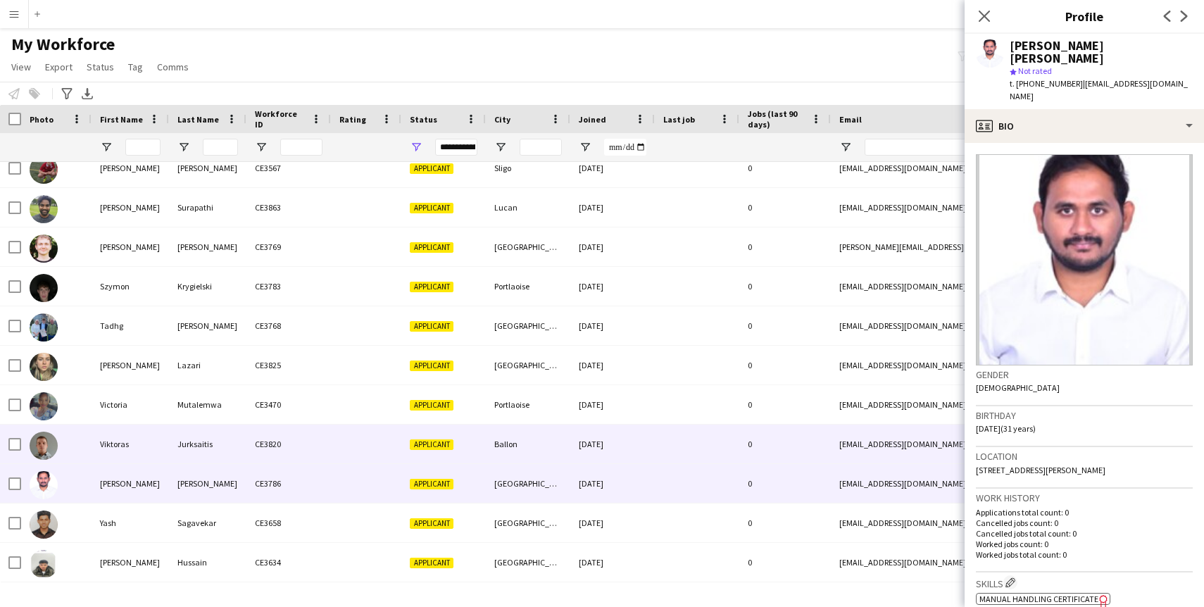
click at [152, 425] on div "Viktoras" at bounding box center [130, 444] width 77 height 39
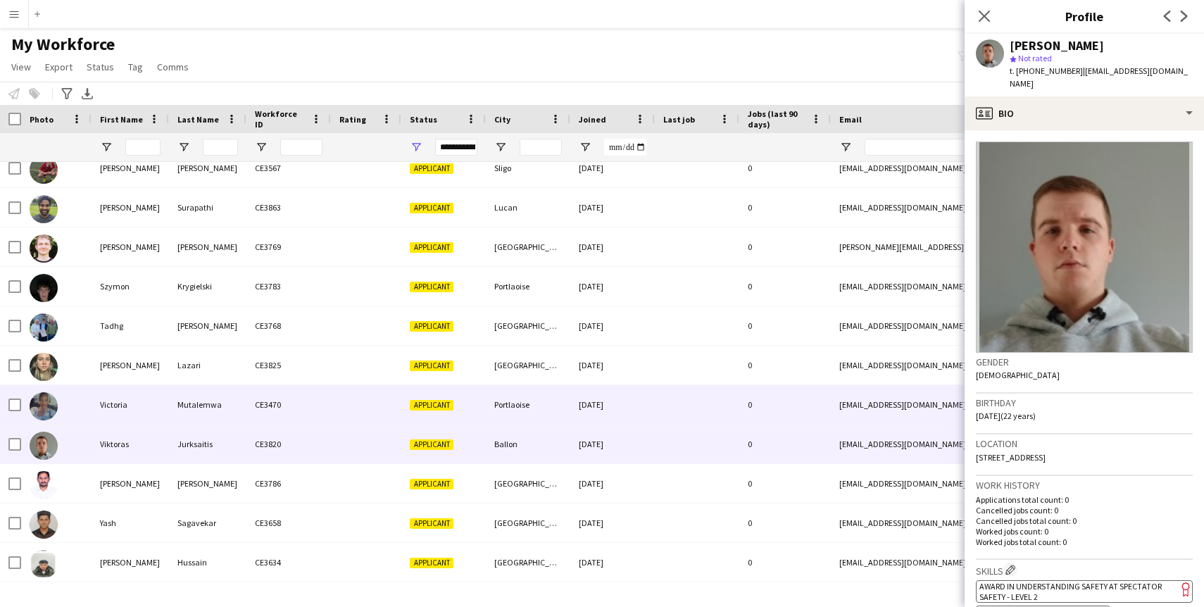
click at [172, 387] on div "Mutalemwa" at bounding box center [207, 404] width 77 height 39
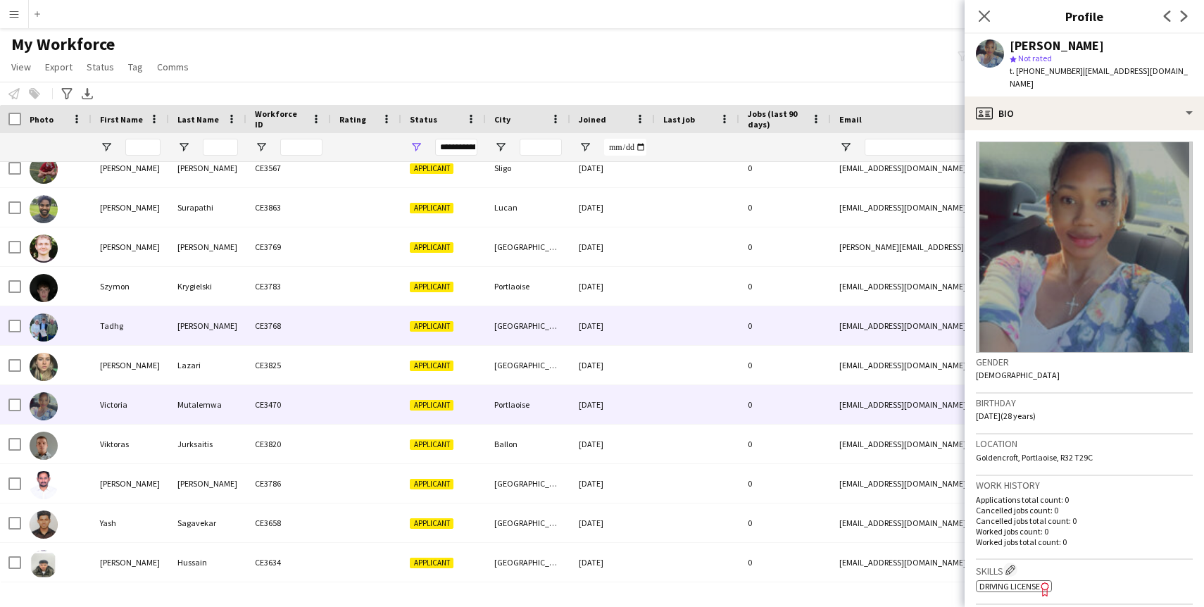
click at [194, 341] on div "[PERSON_NAME]" at bounding box center [207, 325] width 77 height 39
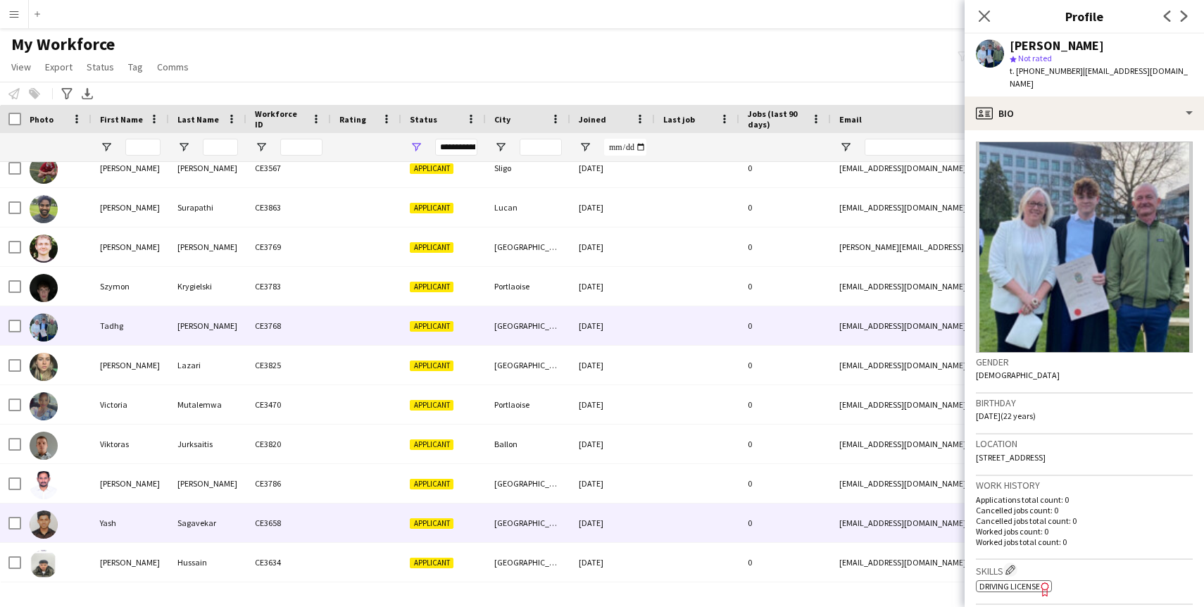
click at [156, 527] on div "Yash" at bounding box center [130, 522] width 77 height 39
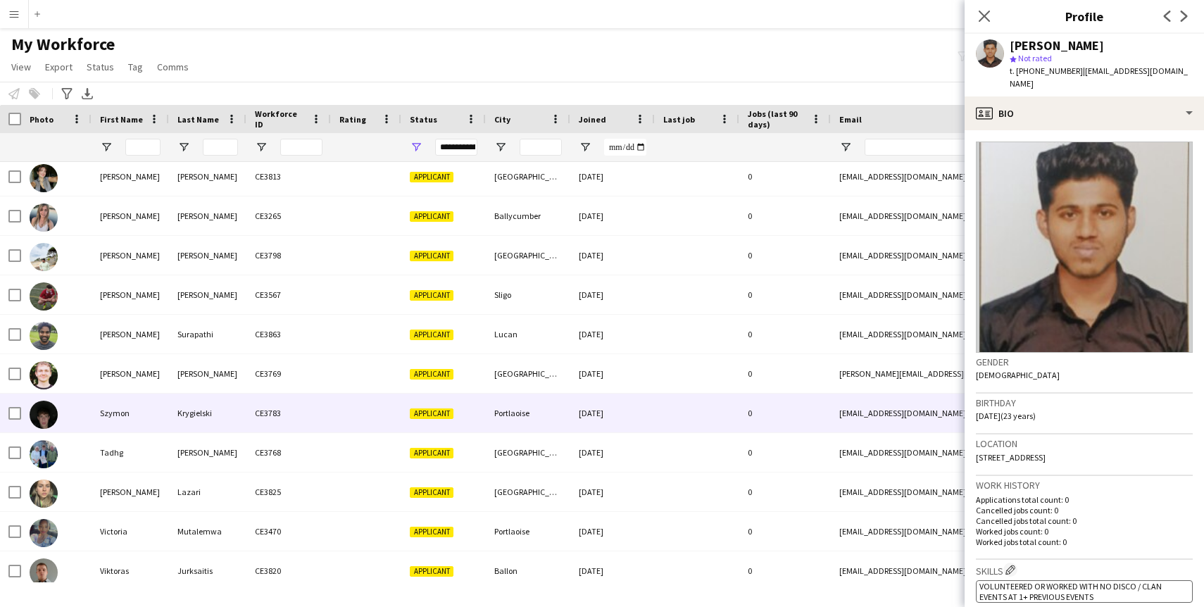
click at [172, 411] on div "Krygielski" at bounding box center [207, 413] width 77 height 39
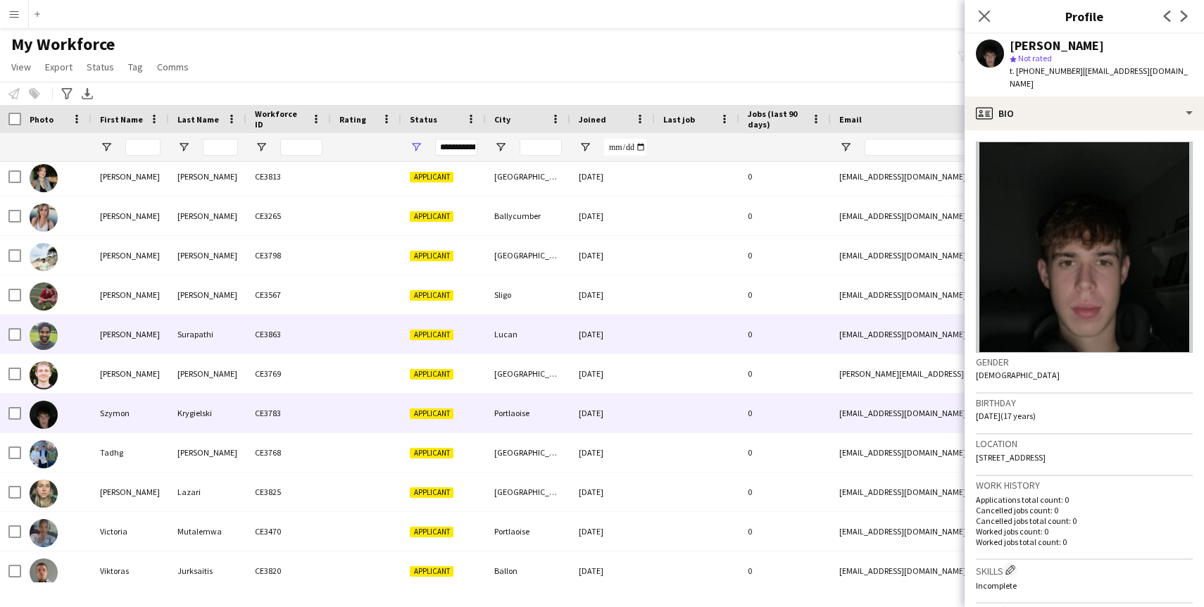
click at [183, 353] on div "Surapathi" at bounding box center [207, 334] width 77 height 39
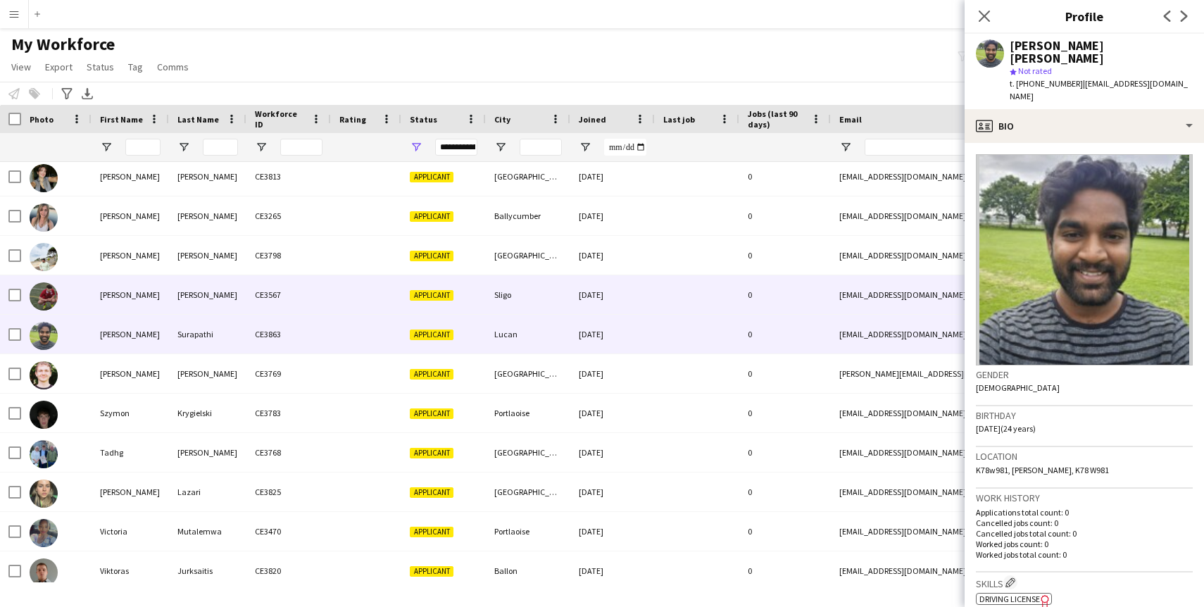
click at [205, 311] on div "[PERSON_NAME]" at bounding box center [207, 294] width 77 height 39
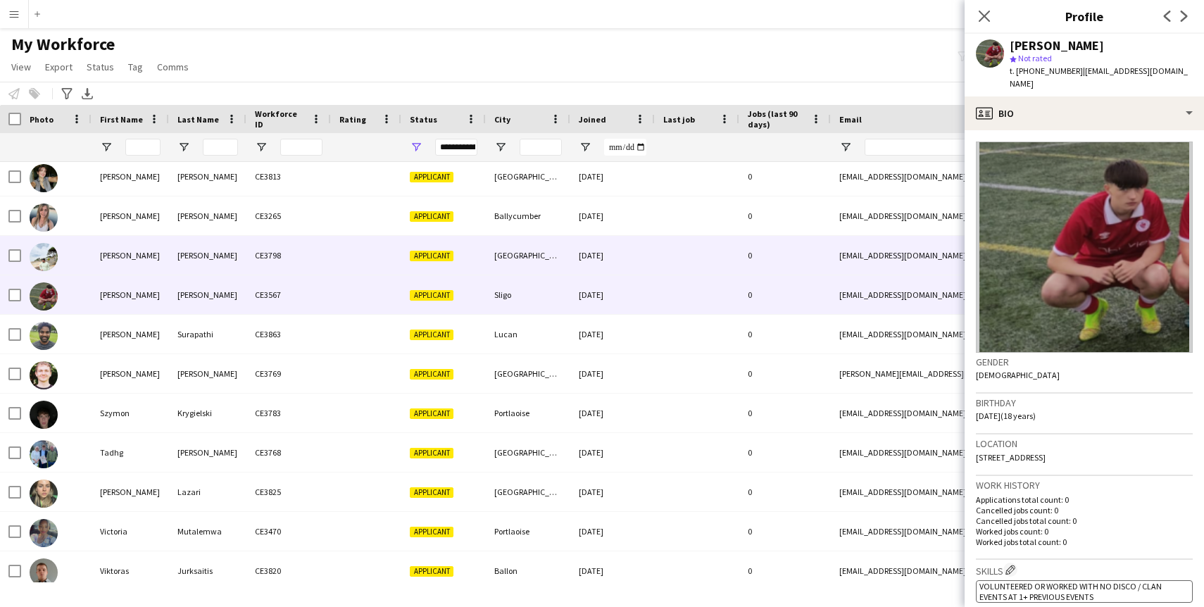
click at [217, 258] on div "Pathuri" at bounding box center [207, 255] width 77 height 39
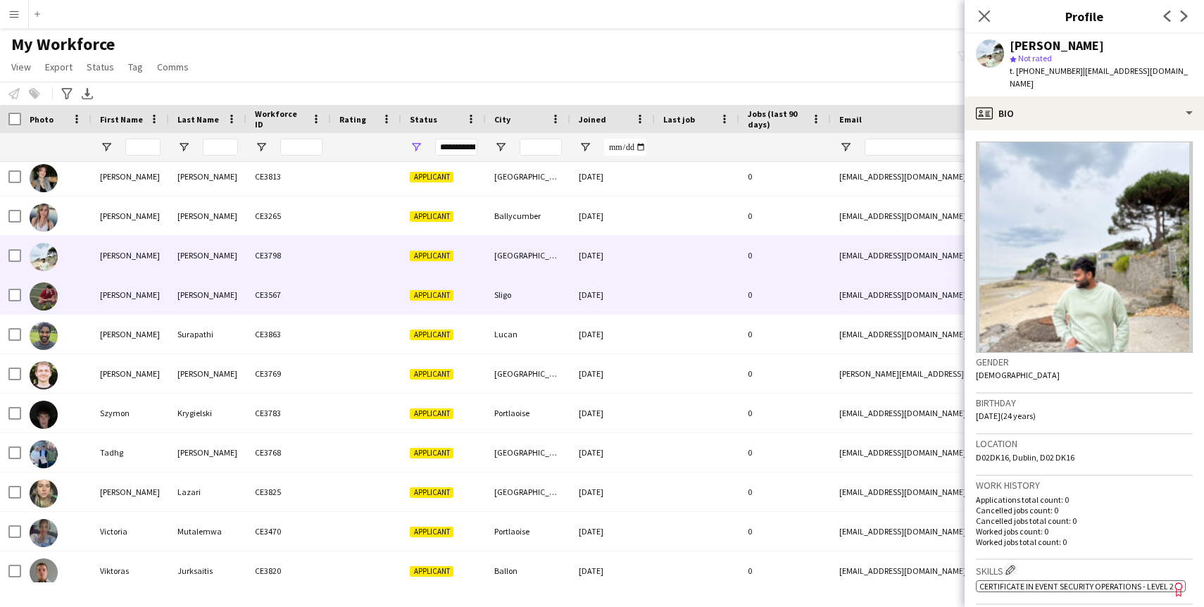
click at [230, 311] on div "[PERSON_NAME]" at bounding box center [207, 294] width 77 height 39
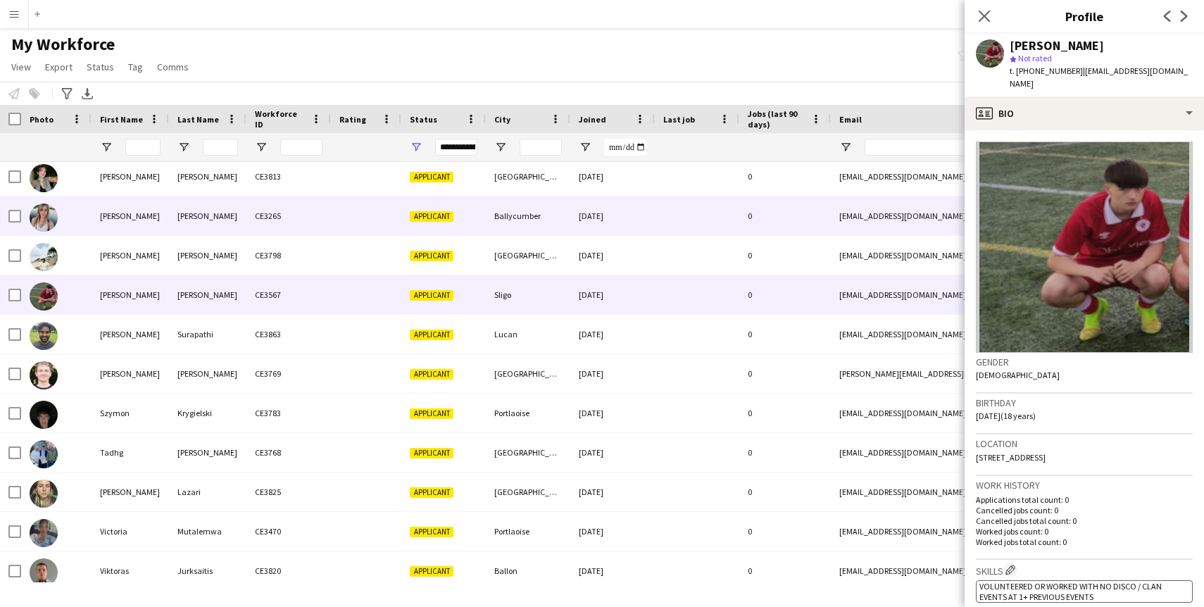
click at [232, 234] on div "Robertson" at bounding box center [207, 215] width 77 height 39
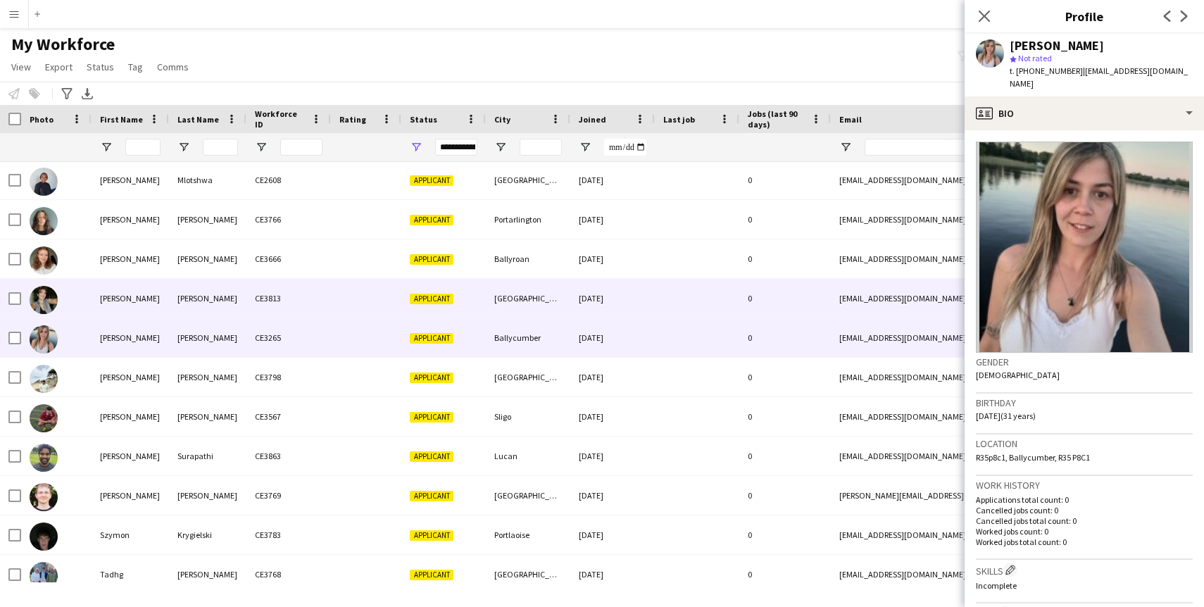
click at [229, 284] on div "O’Flaherty" at bounding box center [207, 298] width 77 height 39
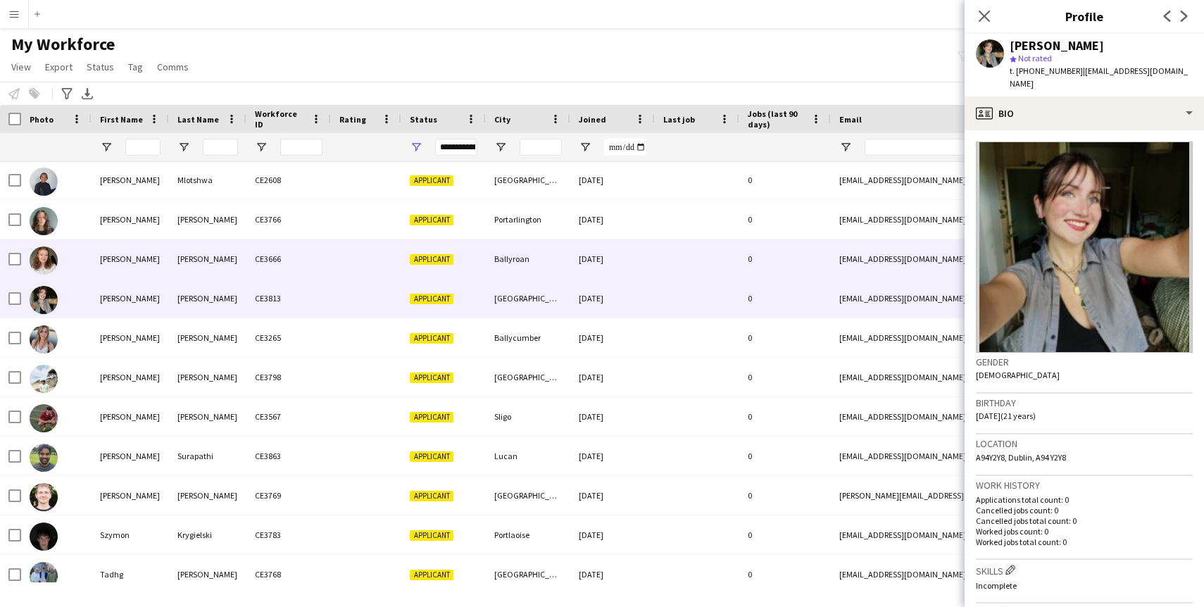
click at [223, 252] on div "McMahon" at bounding box center [207, 258] width 77 height 39
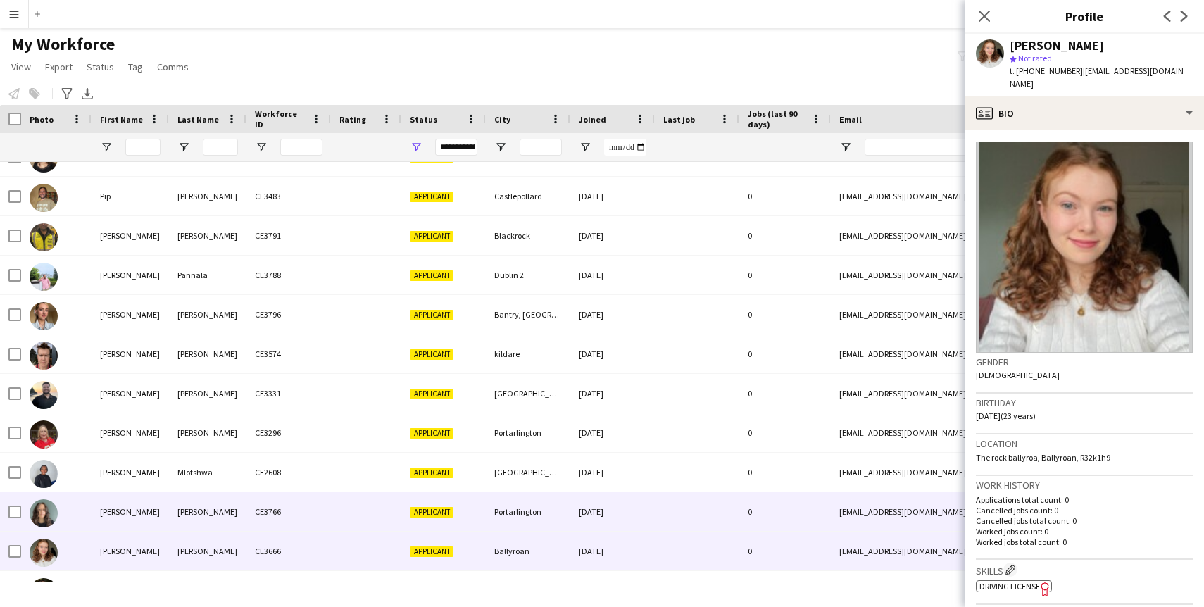
click at [147, 501] on div "Saoirse" at bounding box center [130, 511] width 77 height 39
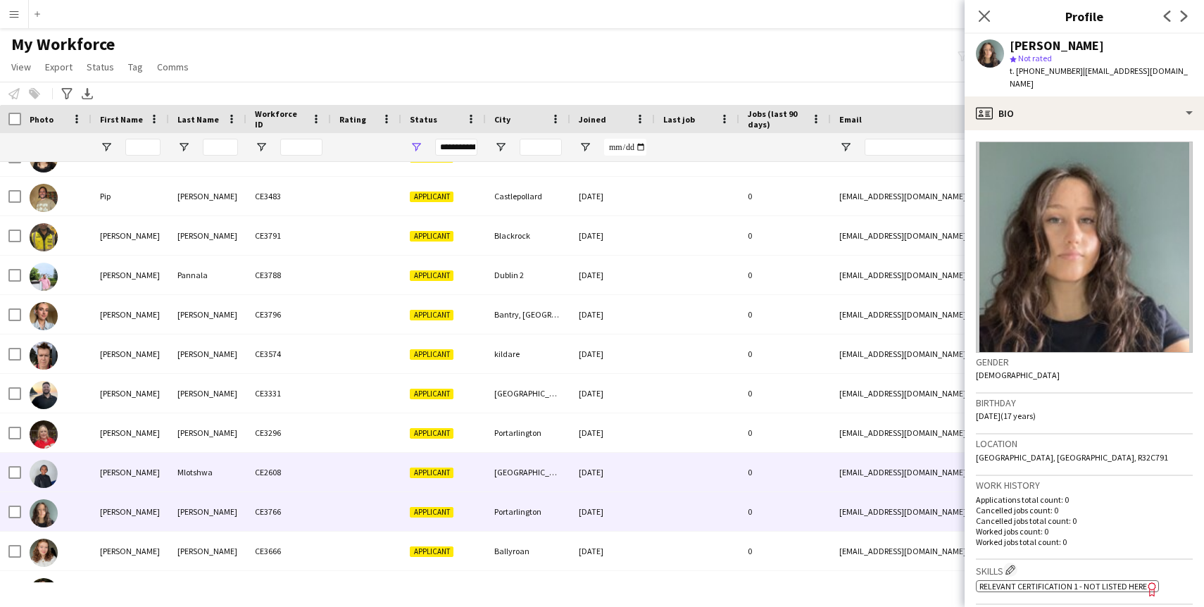
click at [149, 460] on div "Samantha" at bounding box center [130, 472] width 77 height 39
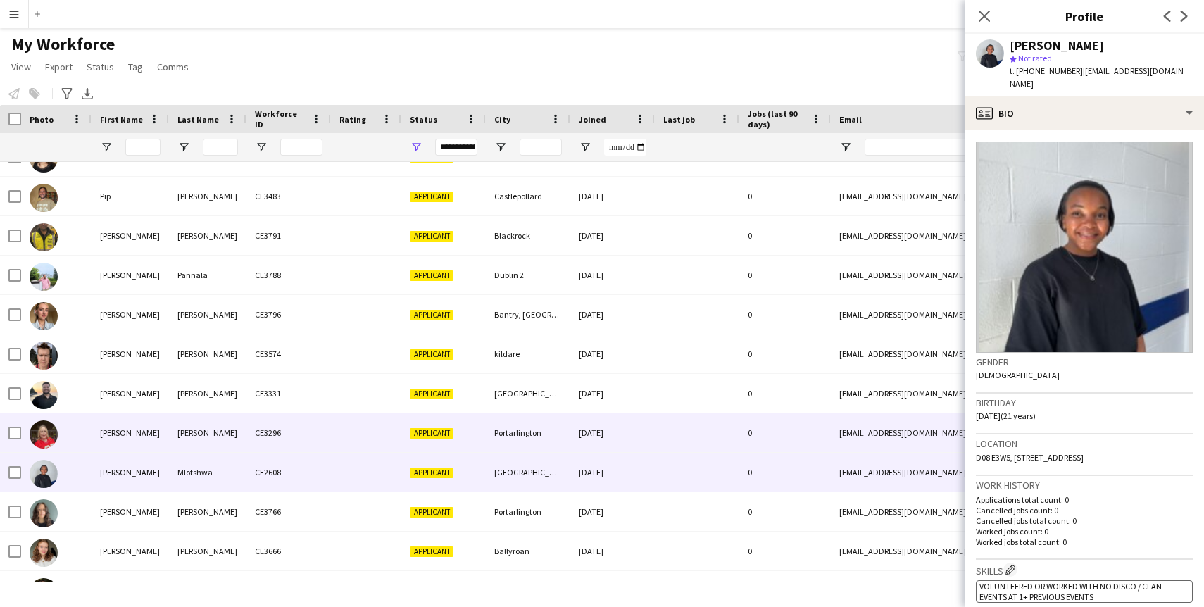
click at [142, 422] on div "Samantha" at bounding box center [130, 432] width 77 height 39
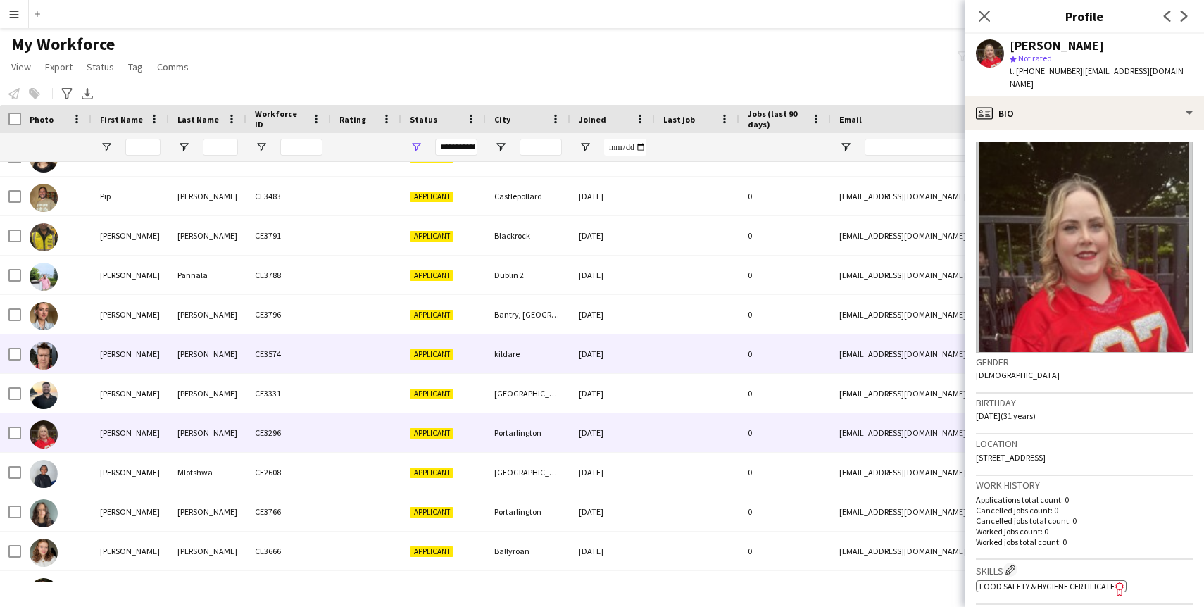
click at [165, 372] on div "Rebecca" at bounding box center [130, 353] width 77 height 39
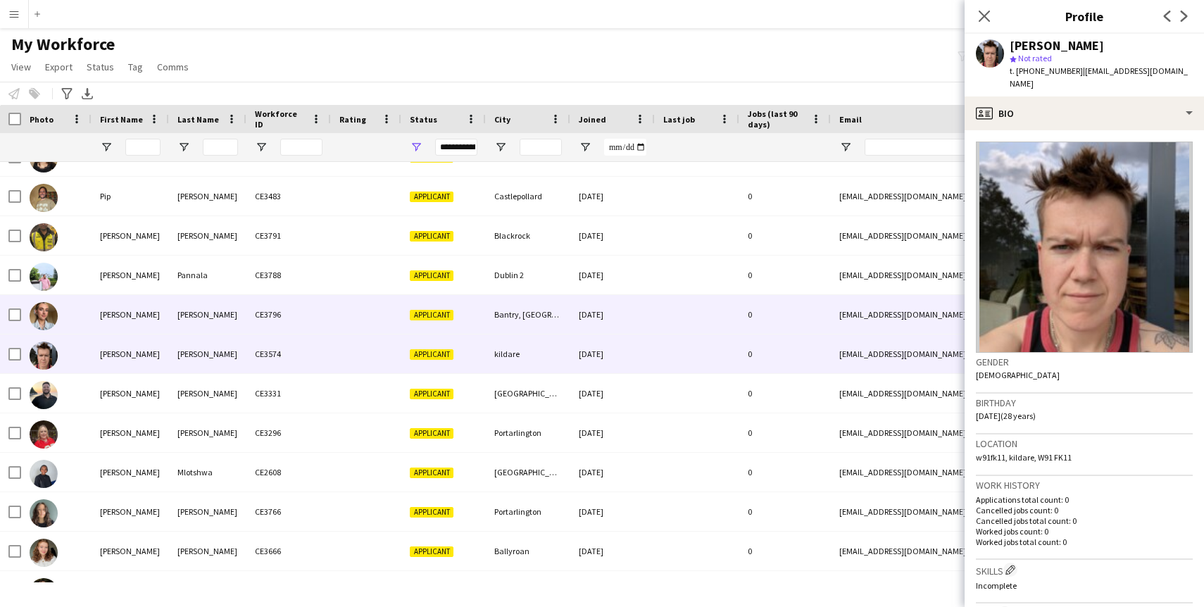
click at [196, 307] on div "Harrington" at bounding box center [207, 314] width 77 height 39
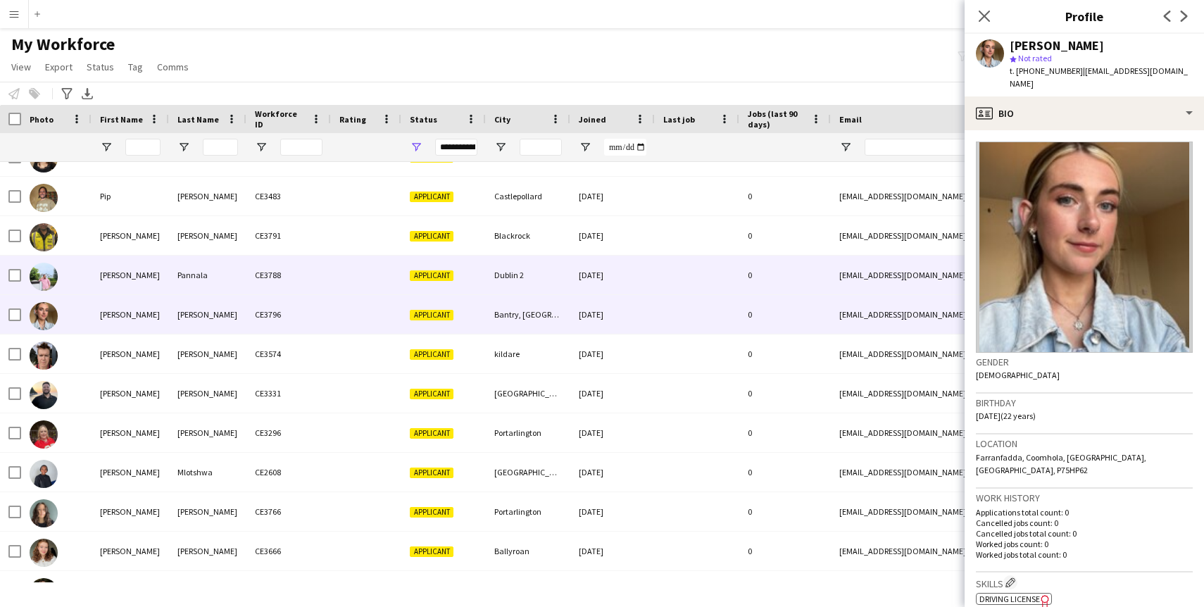
click at [194, 275] on div "Pannala" at bounding box center [207, 275] width 77 height 39
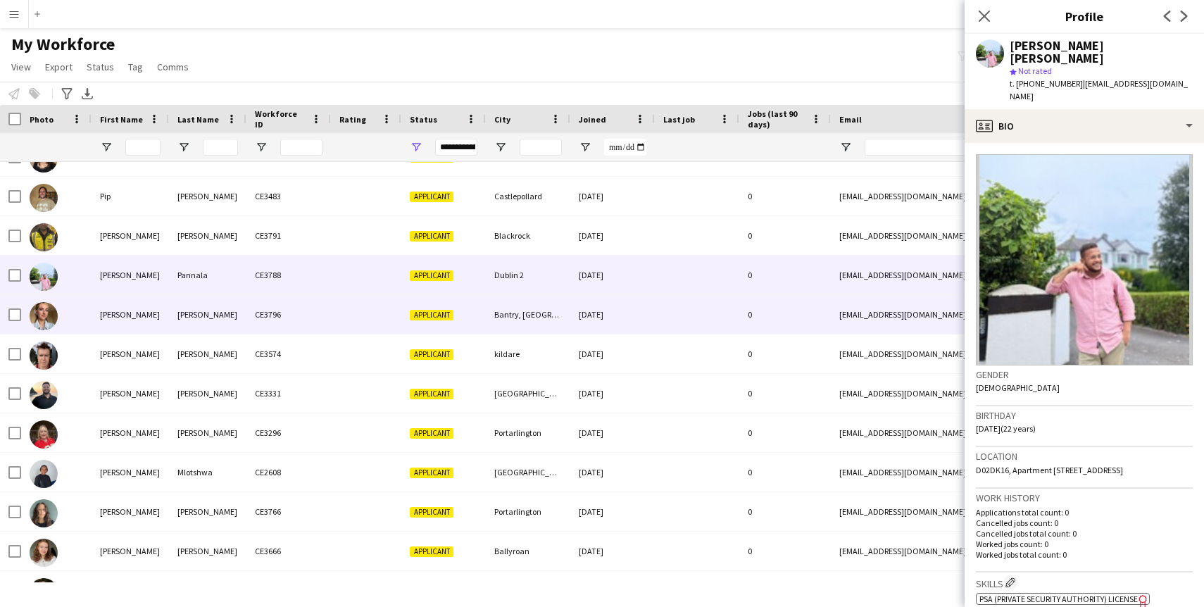
click at [206, 319] on div "Harrington" at bounding box center [207, 314] width 77 height 39
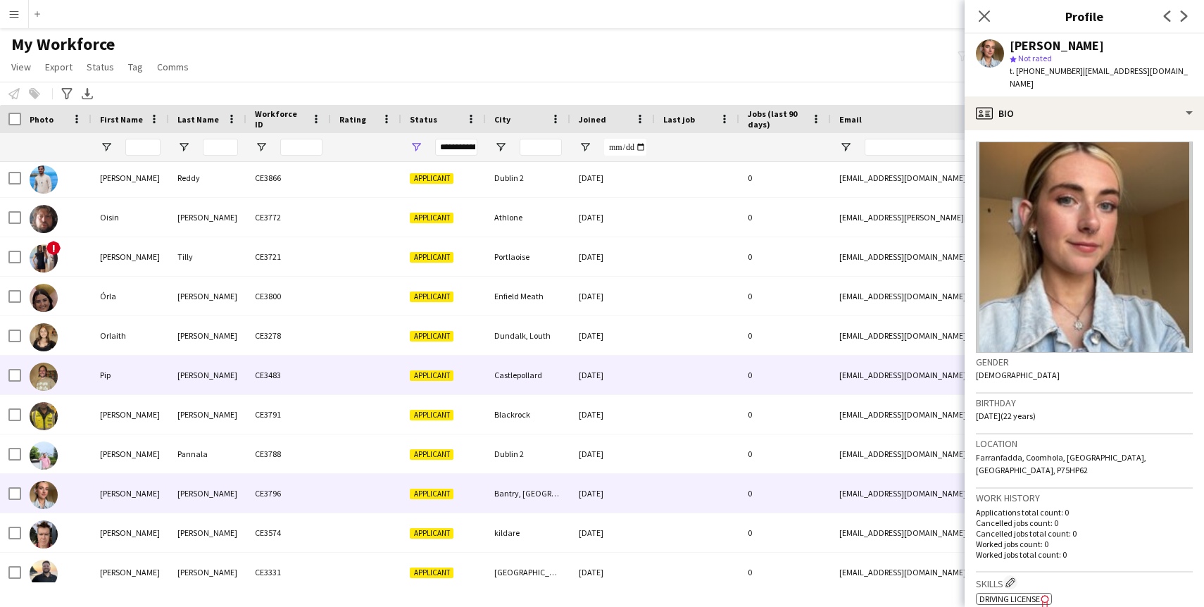
click at [194, 388] on div "[PERSON_NAME]" at bounding box center [207, 375] width 77 height 39
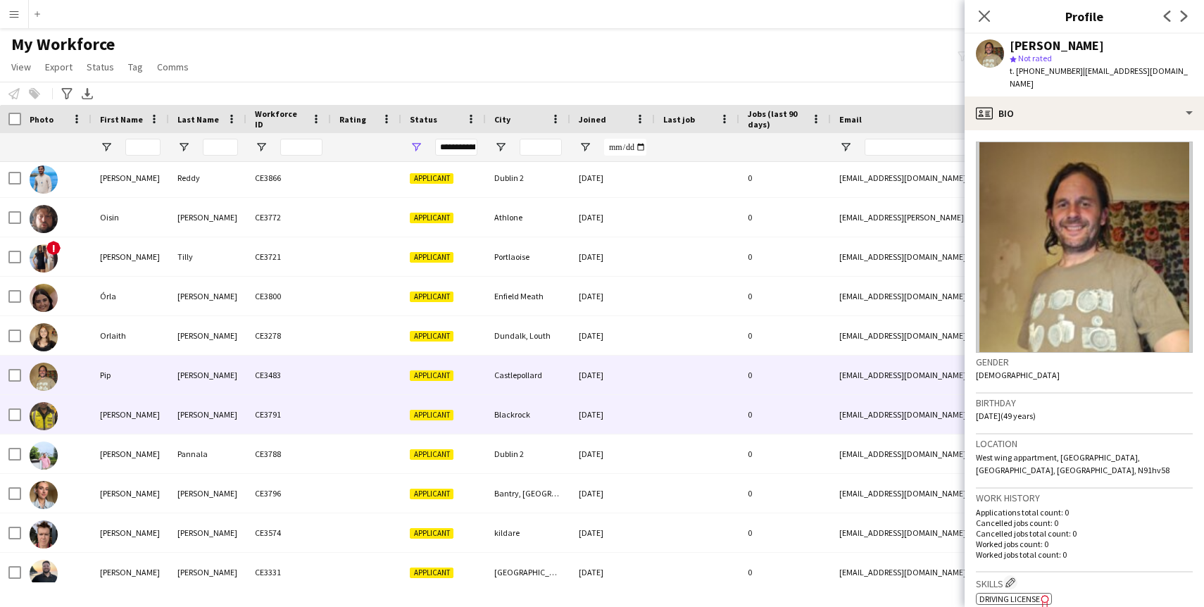
click at [193, 427] on div "Kunduru" at bounding box center [207, 414] width 77 height 39
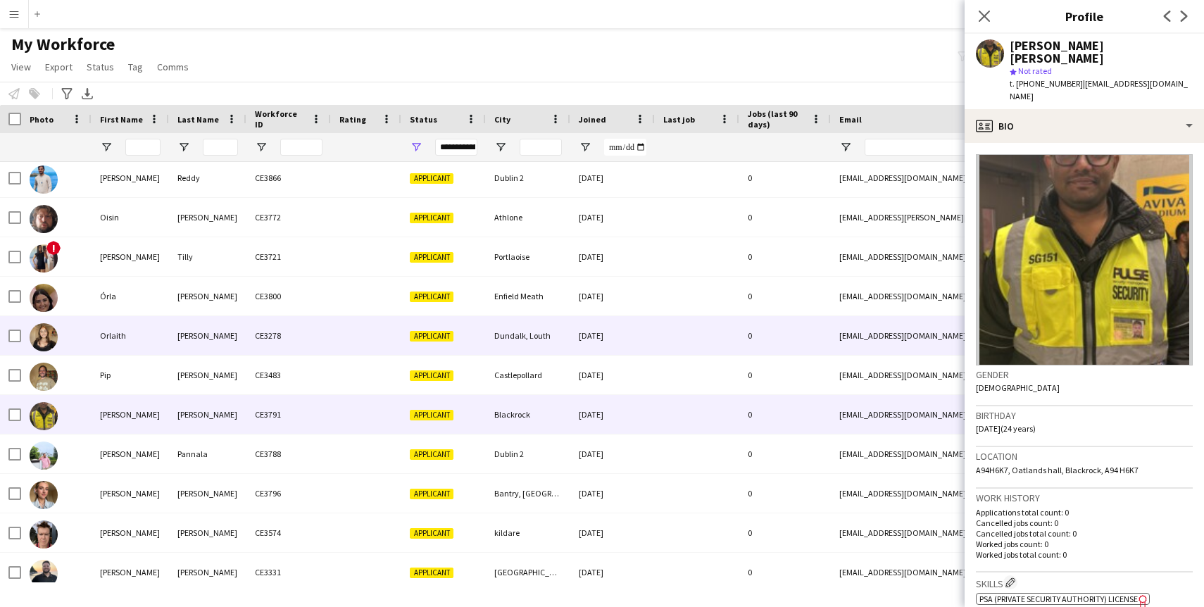
click at [169, 319] on div "McGeough" at bounding box center [207, 335] width 77 height 39
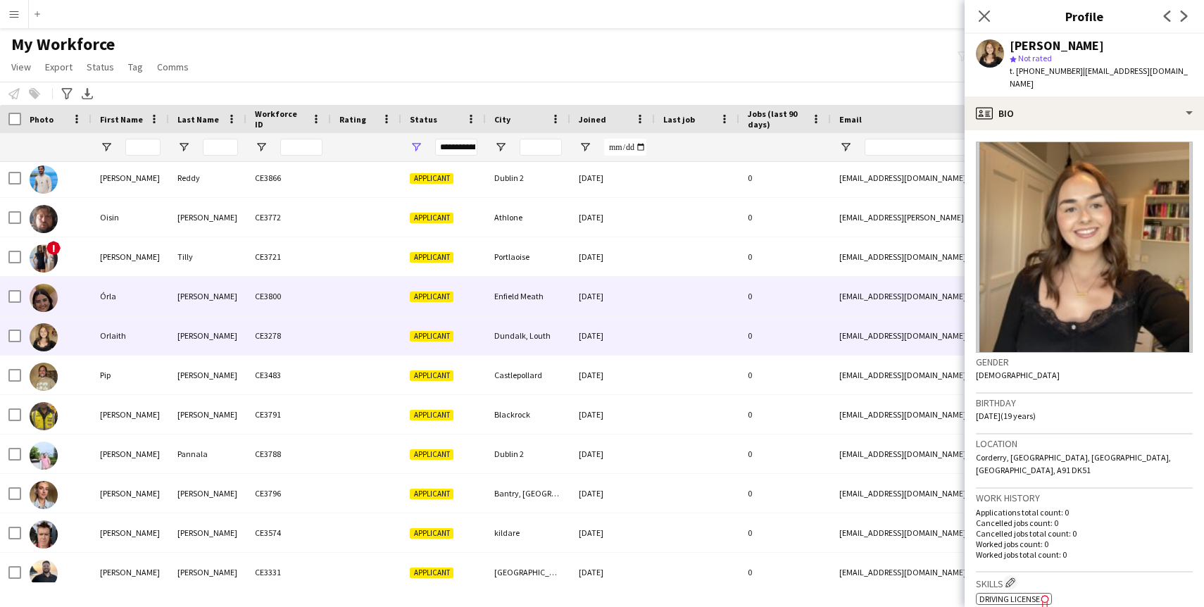
click at [165, 287] on div "Órla" at bounding box center [130, 296] width 77 height 39
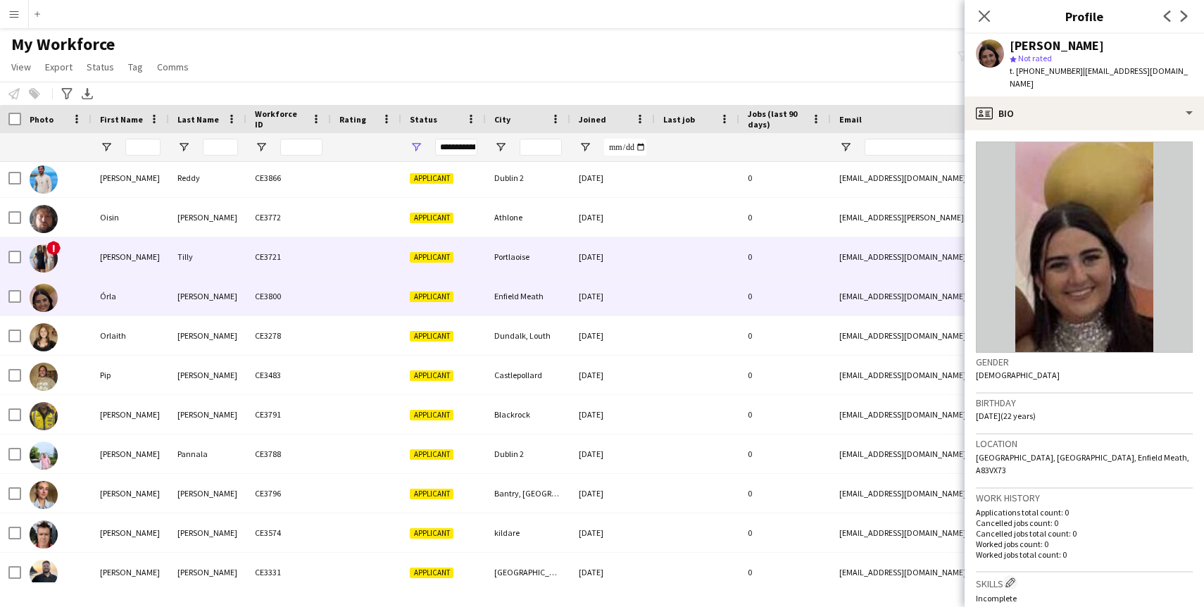
click at [157, 261] on div "olivia" at bounding box center [130, 256] width 77 height 39
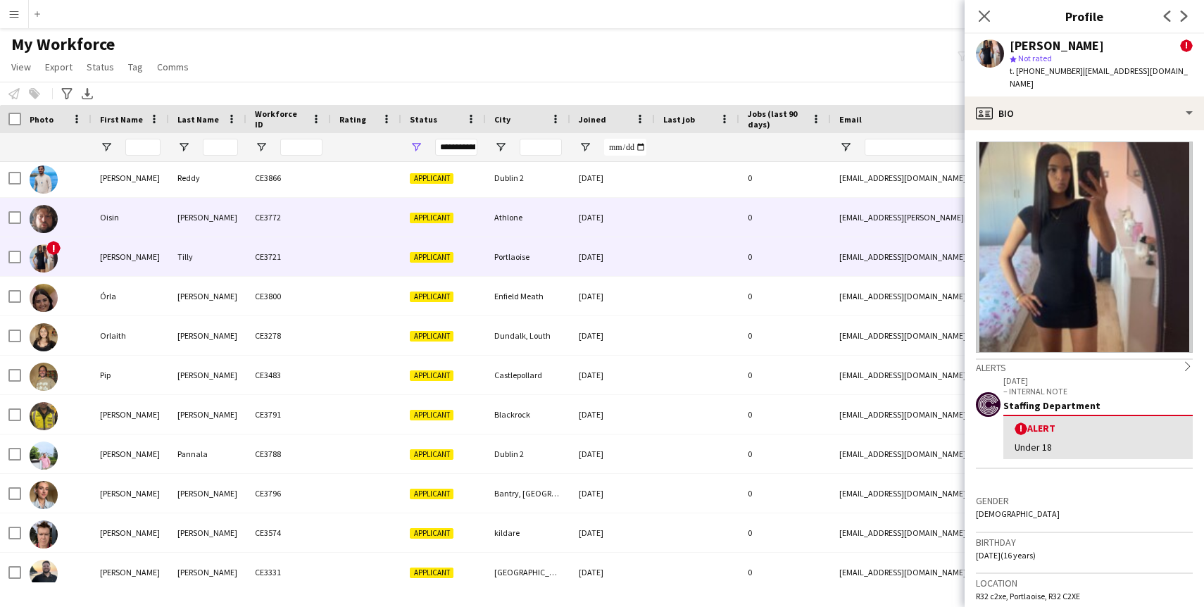
click at [178, 218] on div "Conti" at bounding box center [207, 217] width 77 height 39
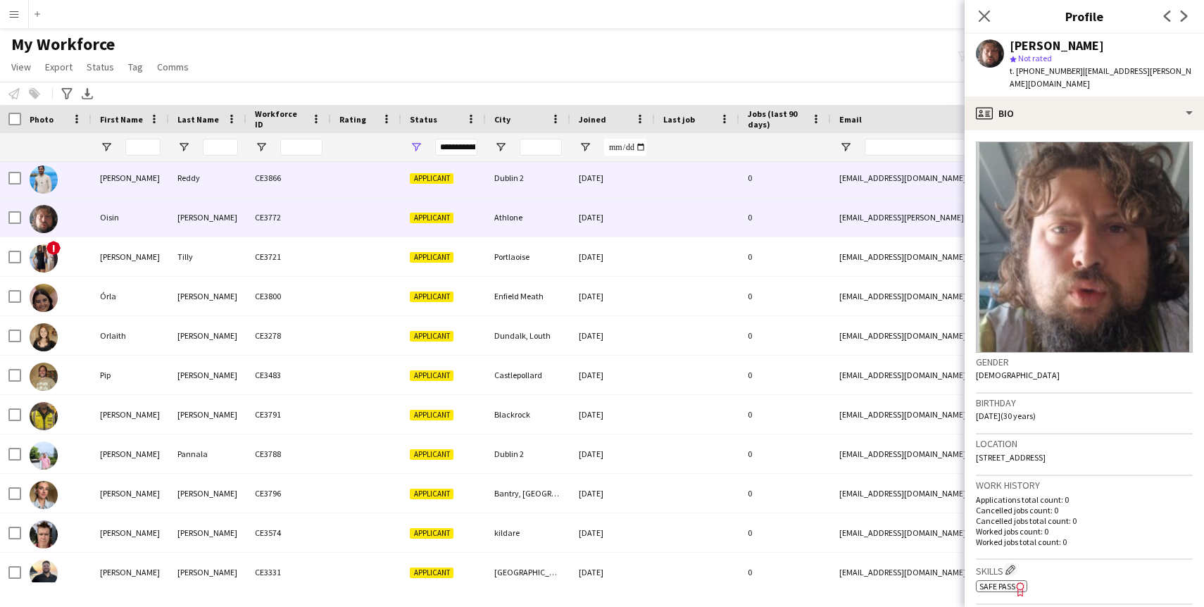
click at [167, 167] on div "Nishanth" at bounding box center [130, 177] width 77 height 39
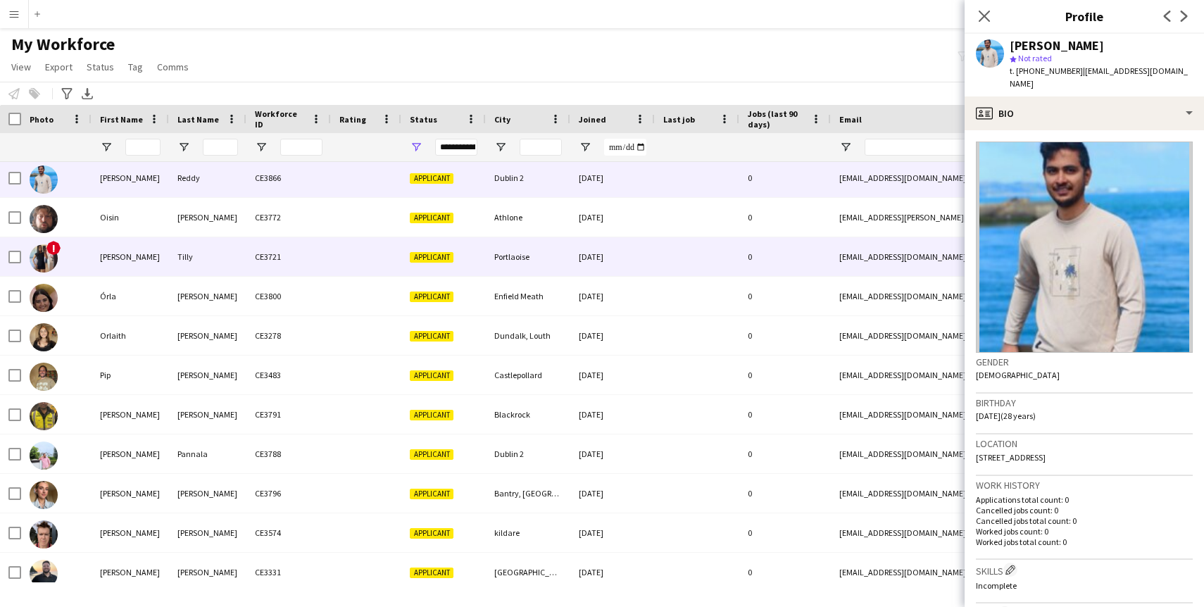
click at [134, 262] on div "olivia" at bounding box center [130, 256] width 77 height 39
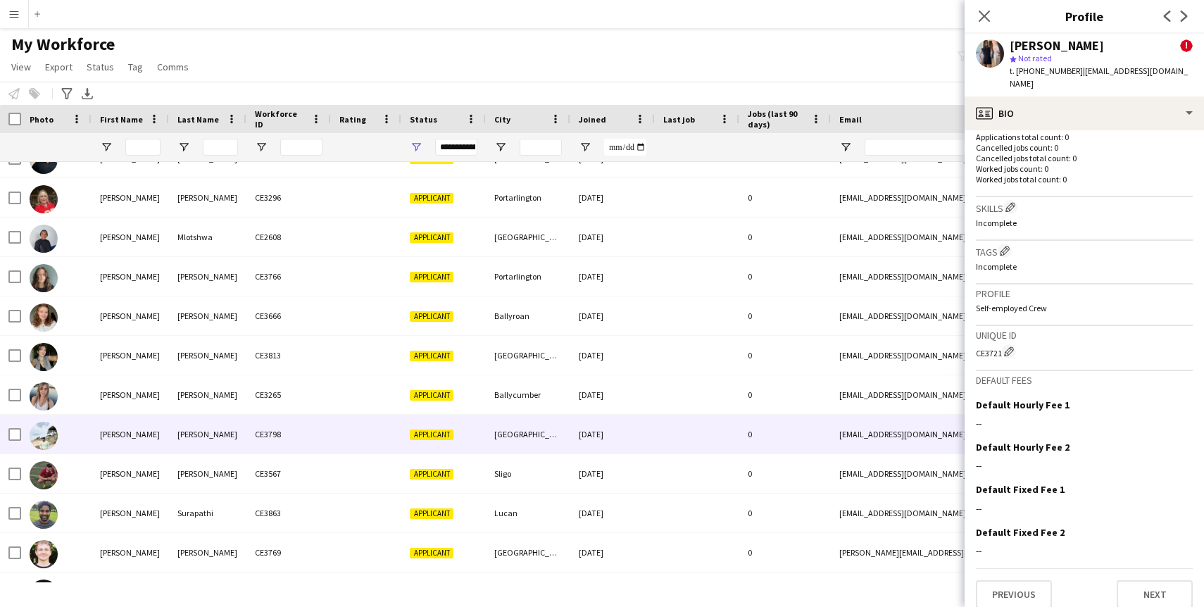
scroll to position [3128, 0]
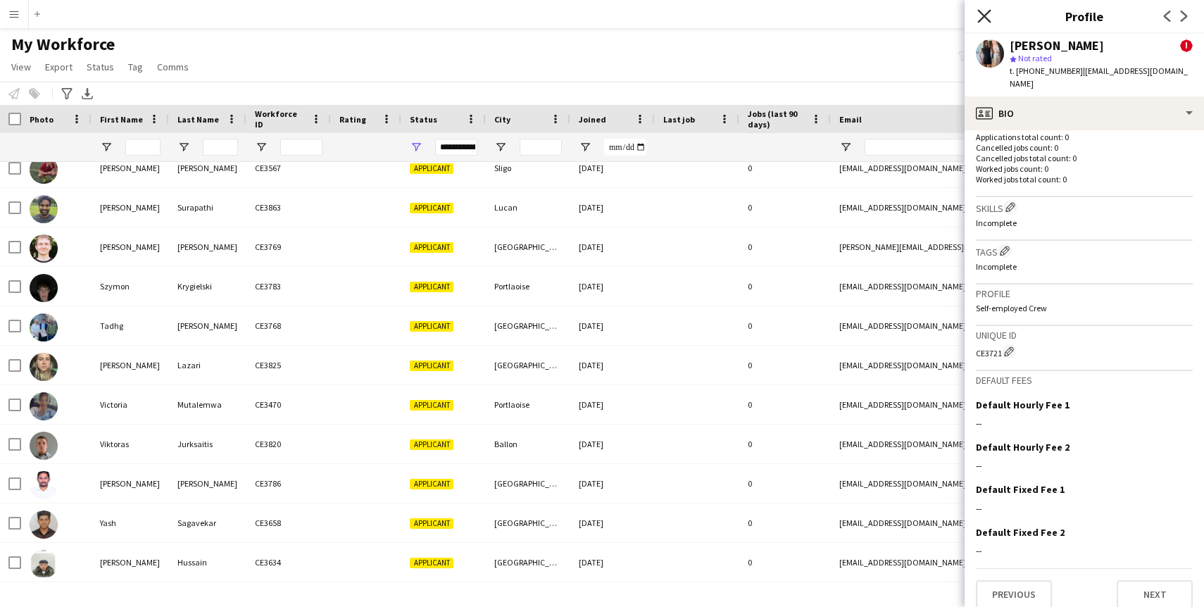
click at [979, 20] on icon at bounding box center [983, 15] width 13 height 13
